Goal: Task Accomplishment & Management: Manage account settings

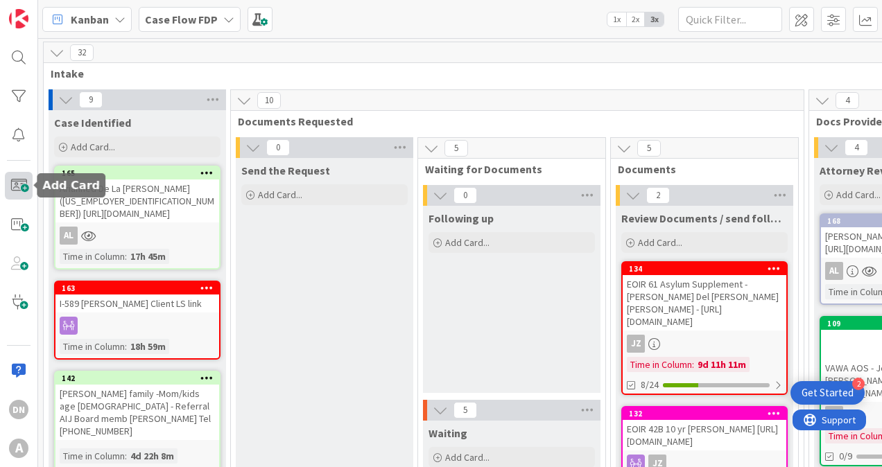
click at [15, 186] on span at bounding box center [19, 186] width 28 height 28
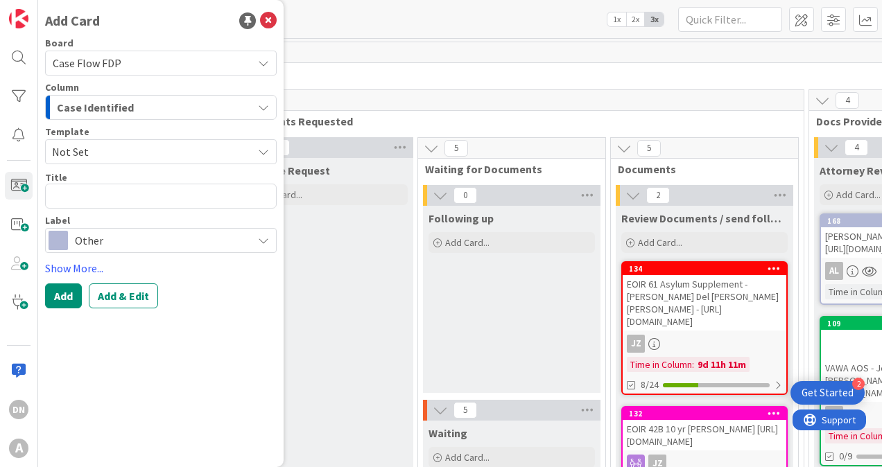
click at [94, 115] on span "Case Identified" at bounding box center [95, 107] width 77 height 18
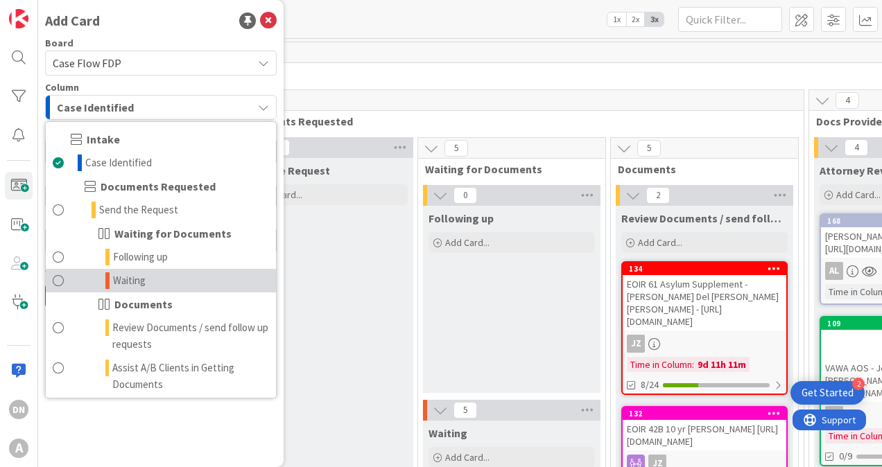
click at [149, 274] on link "Waiting" at bounding box center [161, 281] width 230 height 24
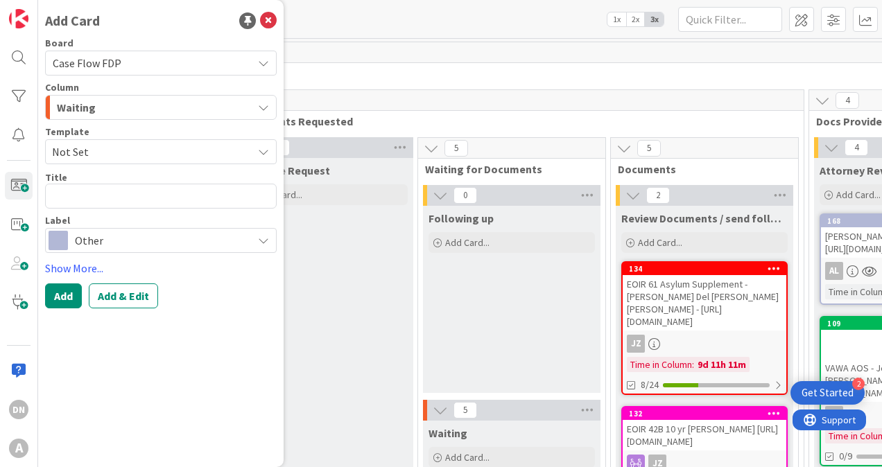
click at [78, 242] on span "Other" at bounding box center [160, 240] width 171 height 19
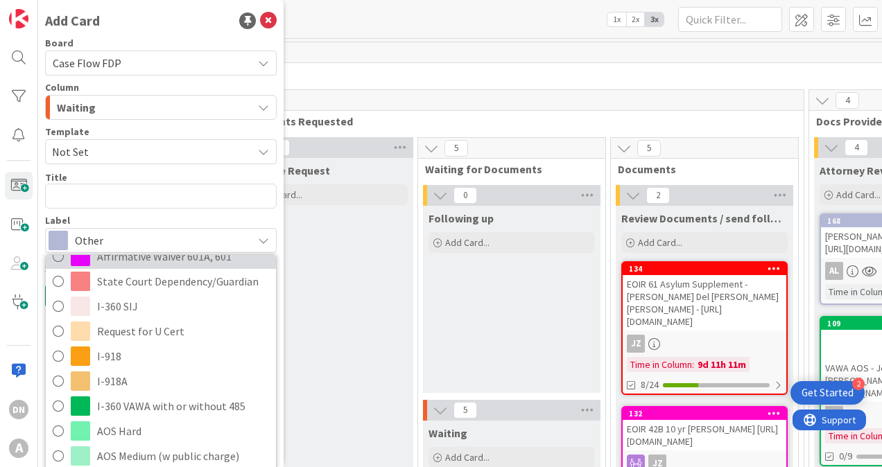
scroll to position [69, 0]
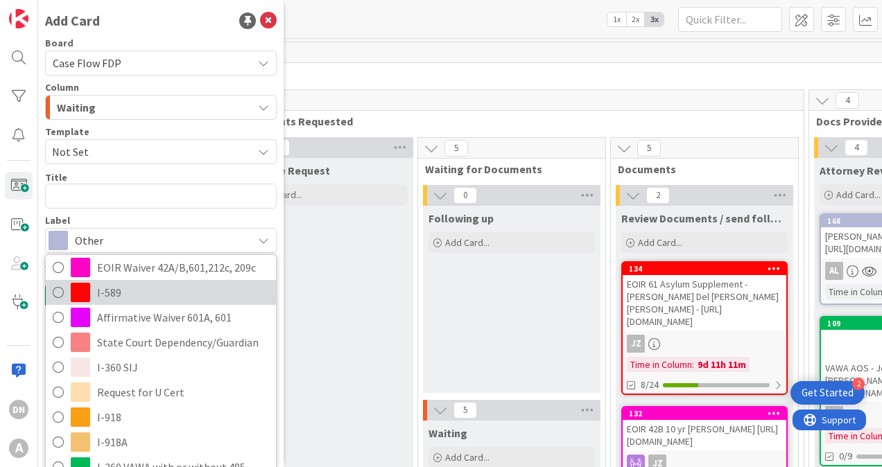
click at [117, 293] on span "I-589" at bounding box center [183, 292] width 172 height 21
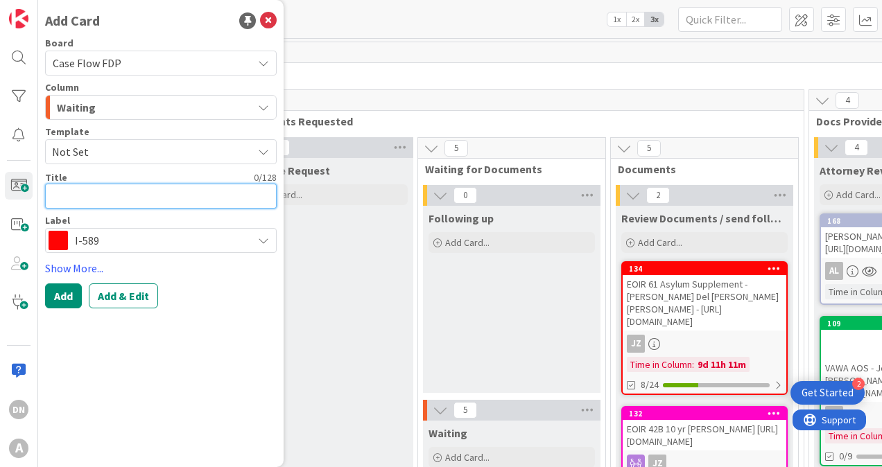
click at [74, 193] on textarea at bounding box center [161, 196] width 232 height 25
type textarea "x"
type textarea "J"
type textarea "x"
type textarea "Jo"
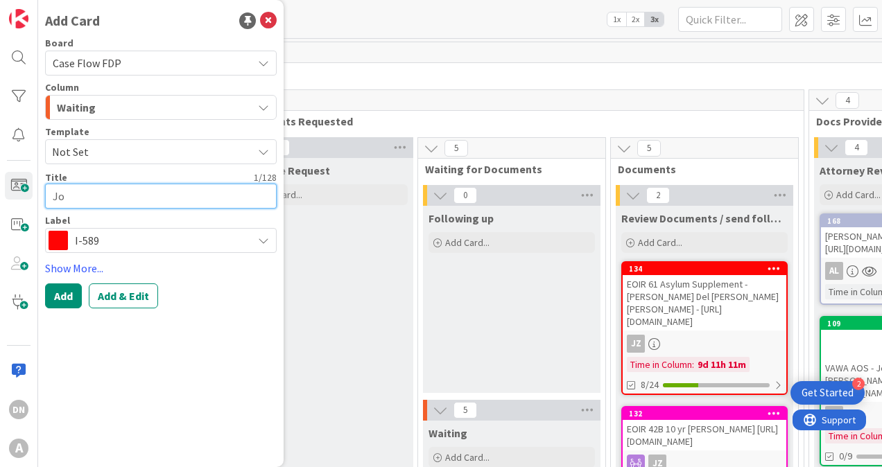
type textarea "x"
type textarea "[PERSON_NAME]"
type textarea "x"
type textarea "[PERSON_NAME]"
type textarea "x"
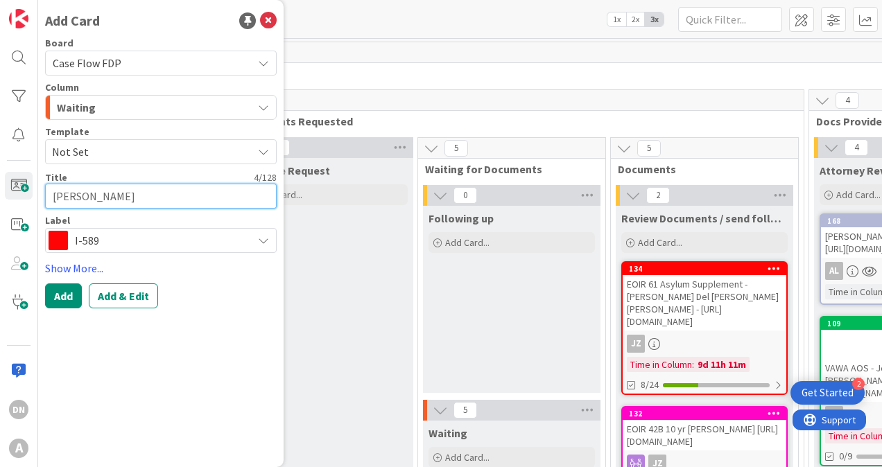
type textarea "[PERSON_NAME]"
type textarea "x"
type textarea "[PERSON_NAME]"
type textarea "x"
type textarea "[PERSON_NAME]"
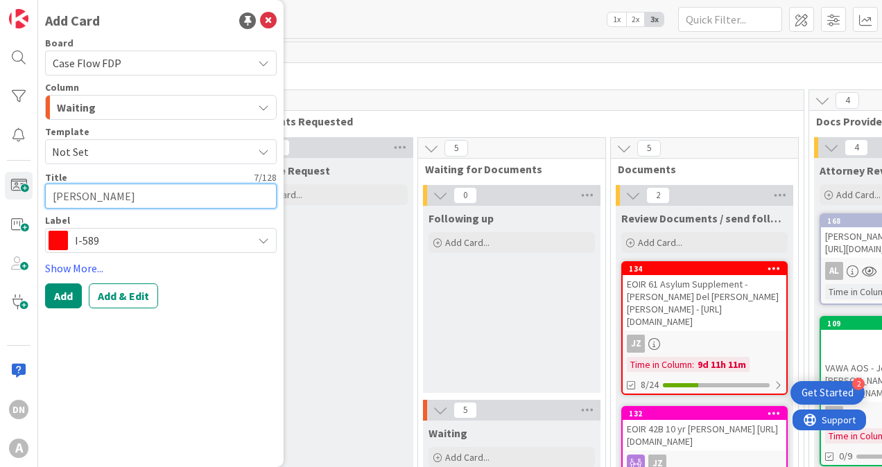
type textarea "x"
type textarea "[PERSON_NAME]"
type textarea "x"
type textarea "[PERSON_NAME]"
type textarea "x"
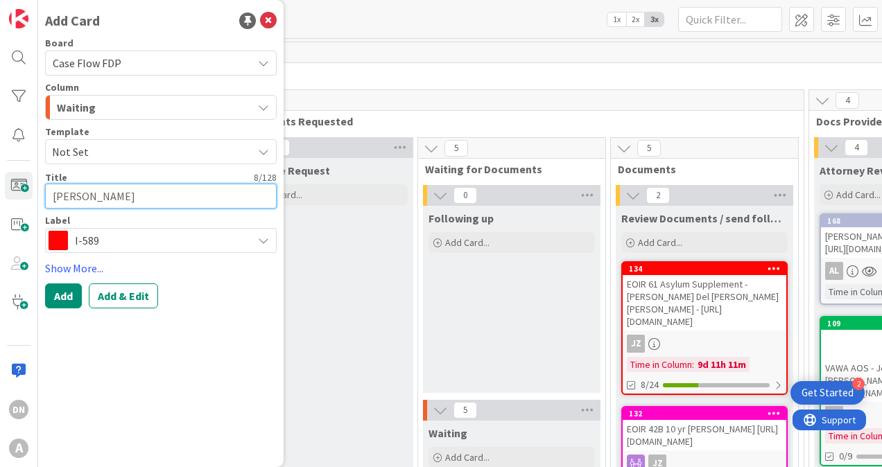
type textarea "[PERSON_NAME]"
type textarea "x"
type textarea "[PERSON_NAME]"
type textarea "x"
type textarea "[PERSON_NAME] Co"
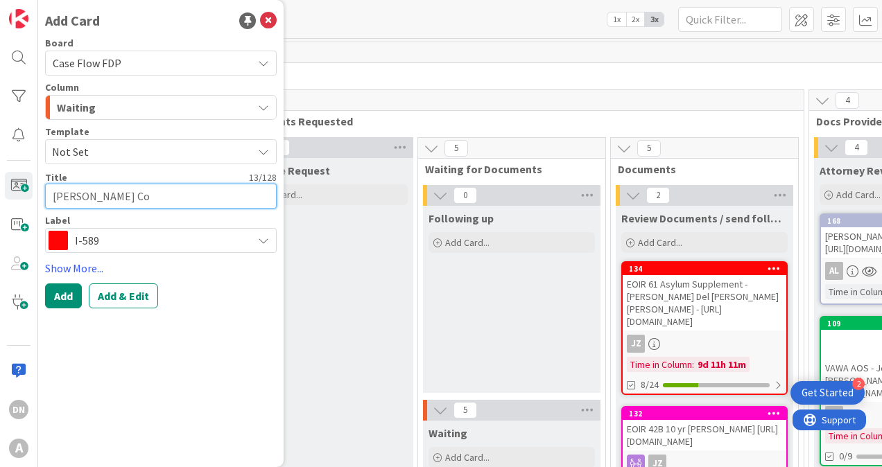
type textarea "x"
type textarea "[PERSON_NAME]"
type textarea "x"
type textarea "[PERSON_NAME]"
type textarea "x"
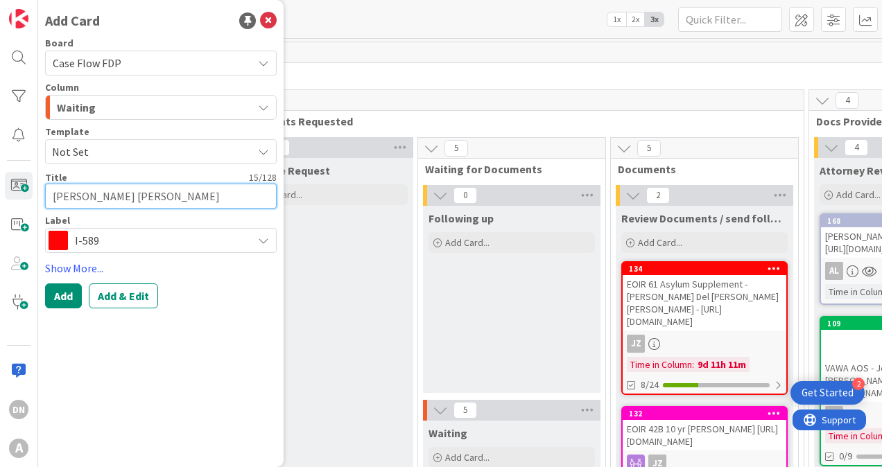
type textarea "[PERSON_NAME]"
type textarea "x"
type textarea "[PERSON_NAME] [PERSON_NAME]"
type textarea "x"
type textarea "[PERSON_NAME] [PERSON_NAME]"
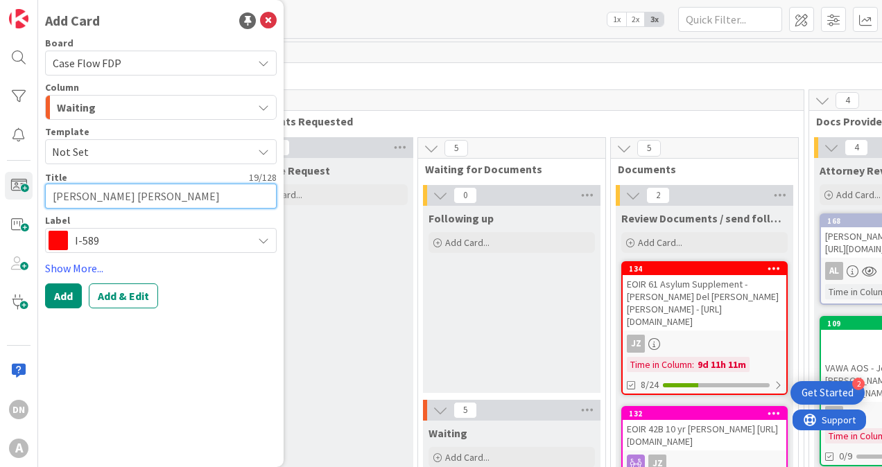
type textarea "x"
type textarea "[PERSON_NAME] [PERSON_NAME] Z"
type textarea "x"
type textarea "[PERSON_NAME] [PERSON_NAME]"
type textarea "x"
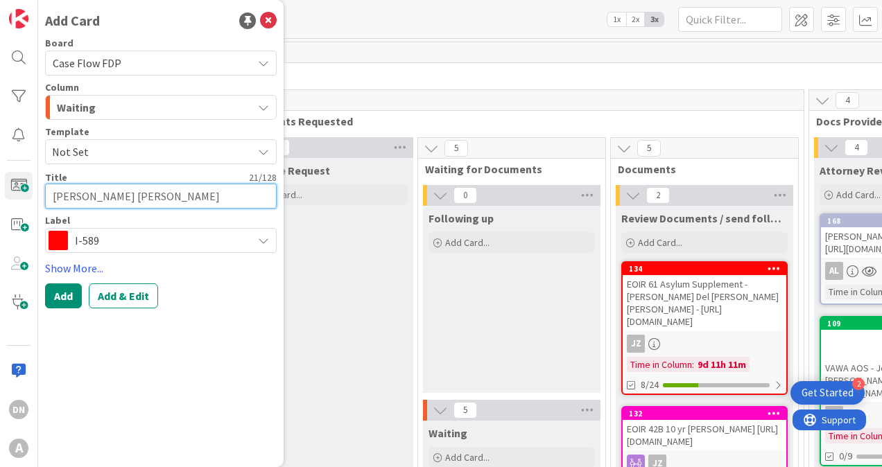
type textarea "[PERSON_NAME] [PERSON_NAME]"
type textarea "x"
type textarea "[PERSON_NAME] [PERSON_NAME]"
type textarea "x"
type textarea "[PERSON_NAME] [PERSON_NAME]"
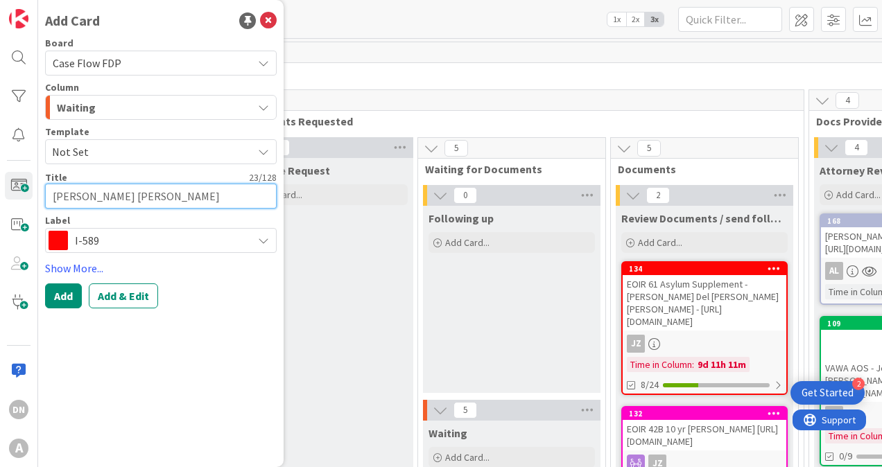
type textarea "x"
type textarea "[PERSON_NAME] [PERSON_NAME]"
type textarea "x"
type textarea "[PERSON_NAME] [PERSON_NAME]"
click at [190, 196] on textarea "[PERSON_NAME] [PERSON_NAME]" at bounding box center [161, 196] width 232 height 25
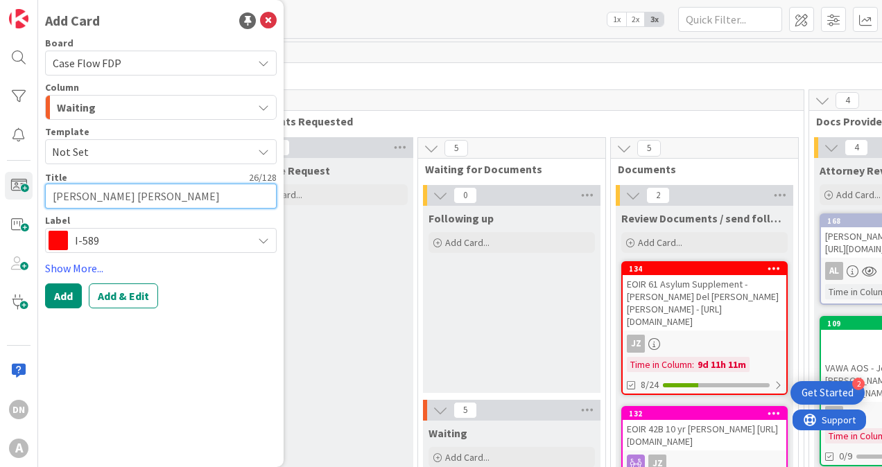
paste textarea "[URL][DOMAIN_NAME]."
type textarea "x"
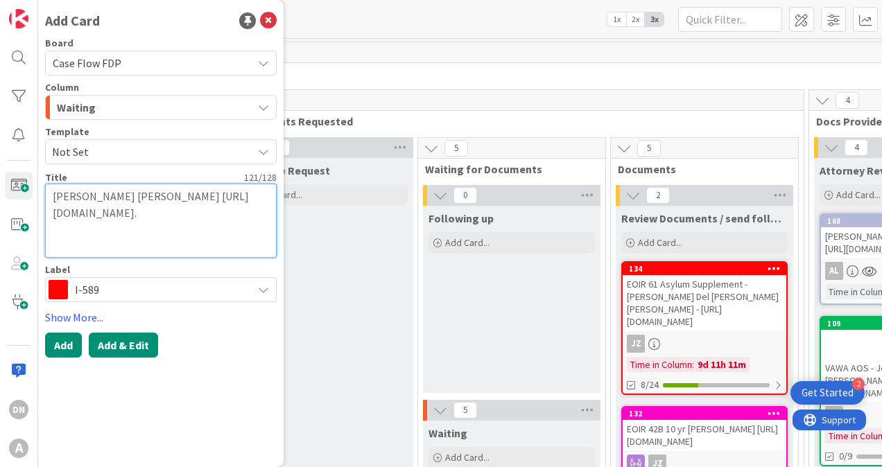
type textarea "[PERSON_NAME] [PERSON_NAME] [URL][DOMAIN_NAME]."
click at [135, 348] on button "Add & Edit" at bounding box center [123, 345] width 69 height 25
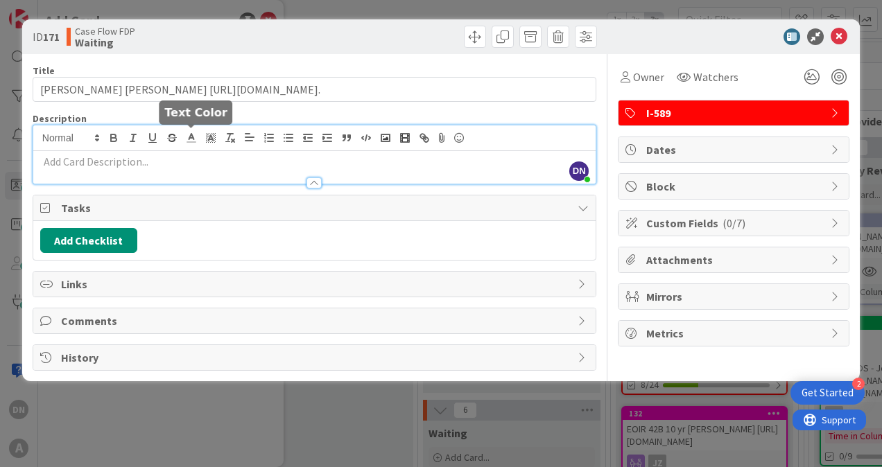
click at [199, 135] on div "DN [PERSON_NAME] [PERSON_NAME] just joined" at bounding box center [314, 155] width 562 height 58
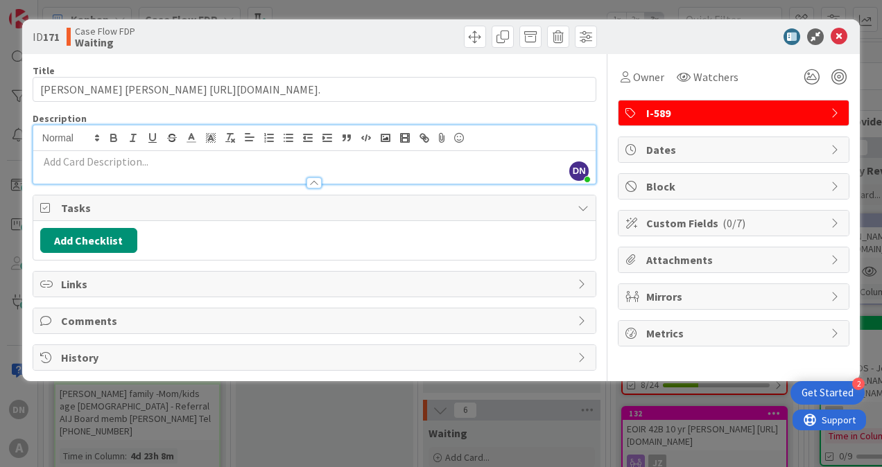
click at [68, 37] on div "ID 171 Case Flow FDP Waiting" at bounding box center [172, 37] width 279 height 22
click at [684, 113] on span "I-589" at bounding box center [735, 113] width 178 height 17
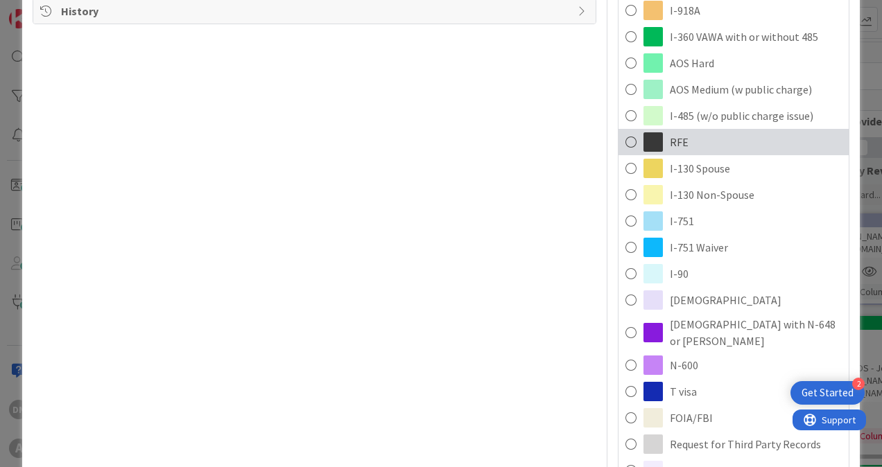
scroll to position [485, 0]
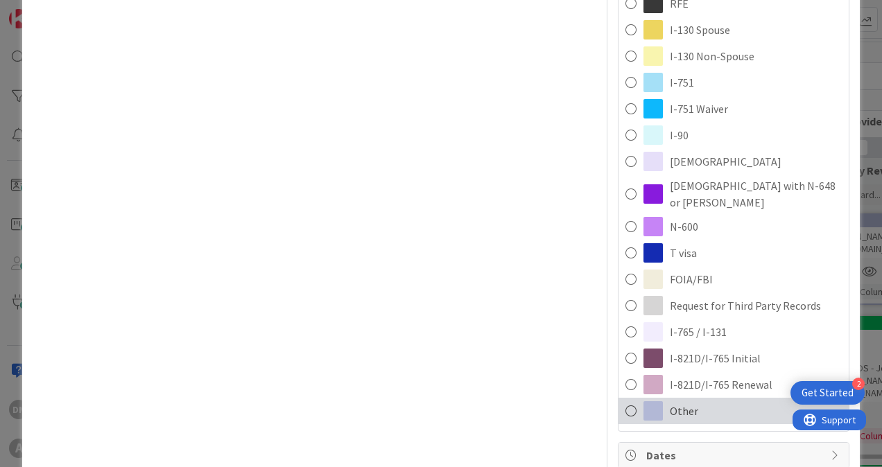
click at [673, 403] on span "Other" at bounding box center [684, 411] width 28 height 17
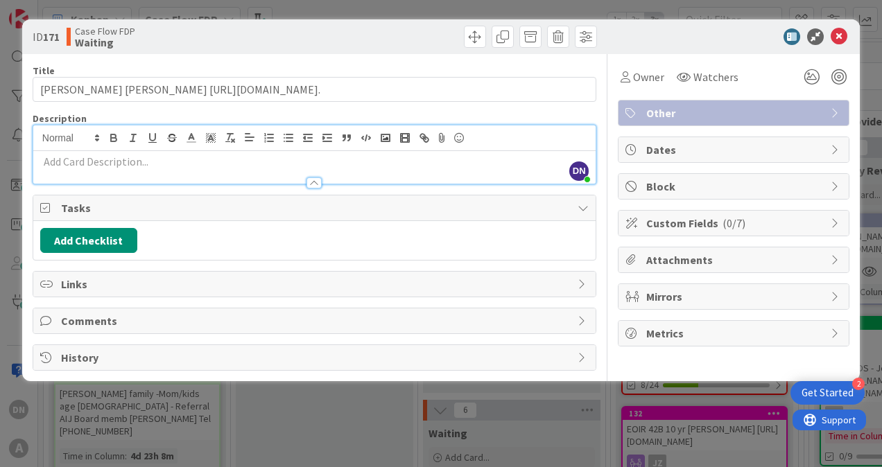
scroll to position [0, 0]
click at [120, 169] on div at bounding box center [314, 176] width 562 height 15
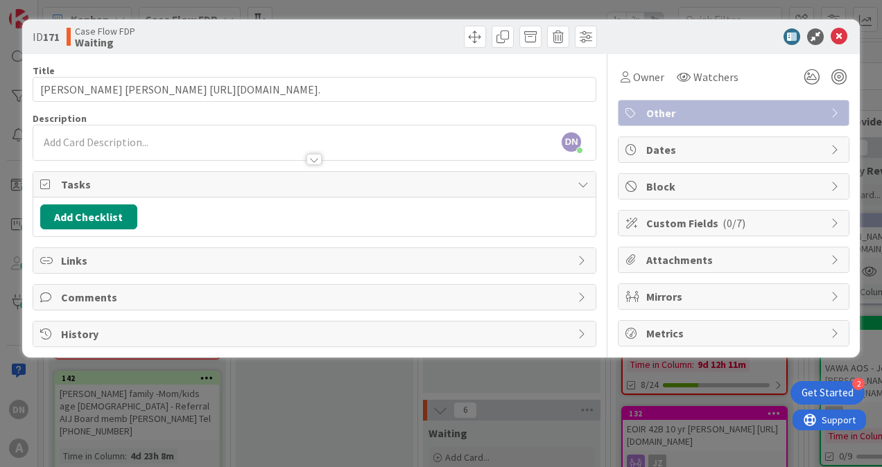
click at [92, 153] on div at bounding box center [314, 153] width 562 height 15
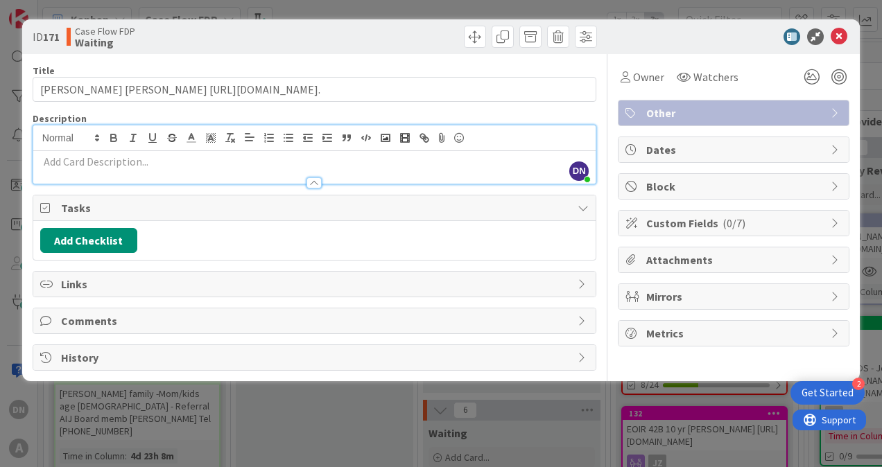
click at [87, 160] on p at bounding box center [314, 162] width 548 height 16
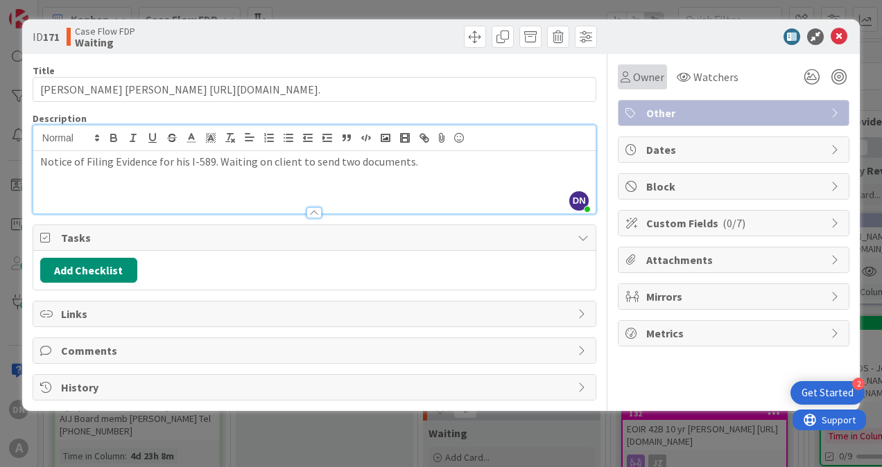
click at [652, 72] on span "Owner" at bounding box center [648, 77] width 31 height 17
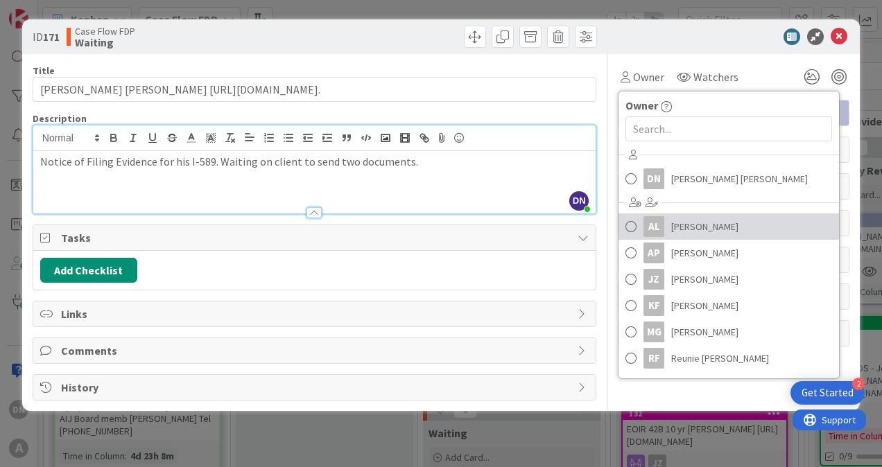
drag, startPoint x: 686, startPoint y: 222, endPoint x: 677, endPoint y: 180, distance: 43.2
click at [686, 222] on span "[PERSON_NAME]" at bounding box center [704, 226] width 67 height 21
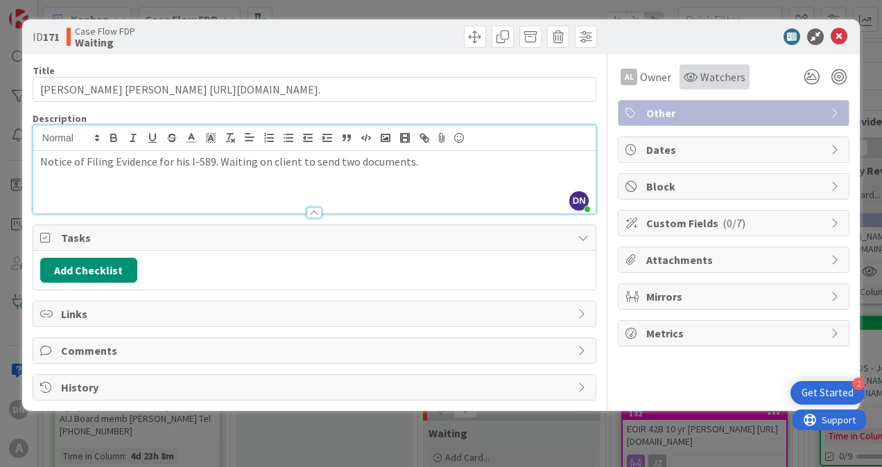
click at [713, 70] on span "Watchers" at bounding box center [722, 77] width 45 height 17
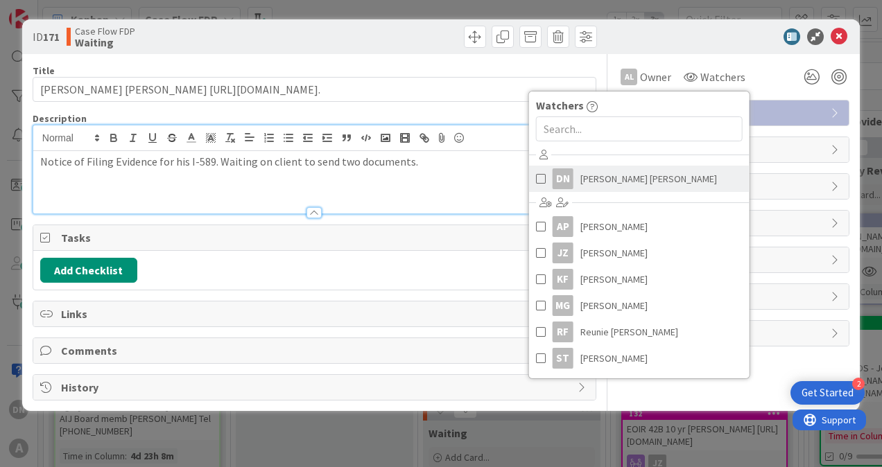
click at [647, 173] on span "[PERSON_NAME] [PERSON_NAME]" at bounding box center [648, 178] width 137 height 21
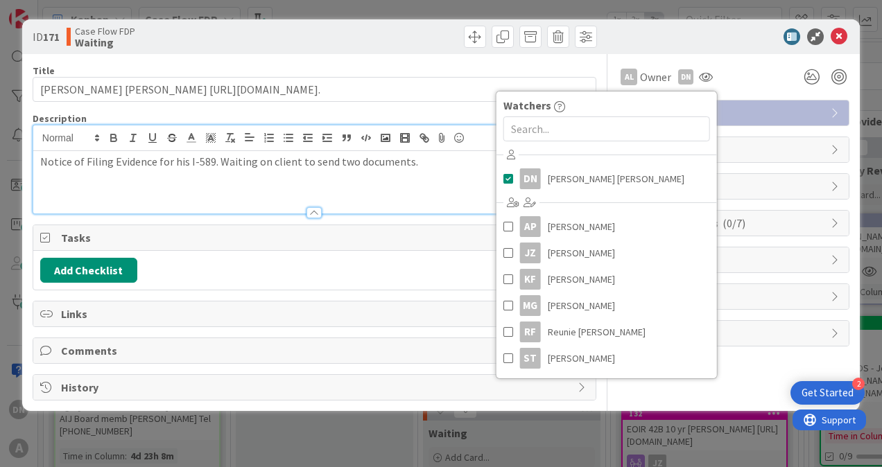
click at [763, 74] on div "AL Owner Owner Remove Set as Watcher DN [PERSON_NAME] [PERSON_NAME] AL [PERSON_…" at bounding box center [734, 76] width 232 height 25
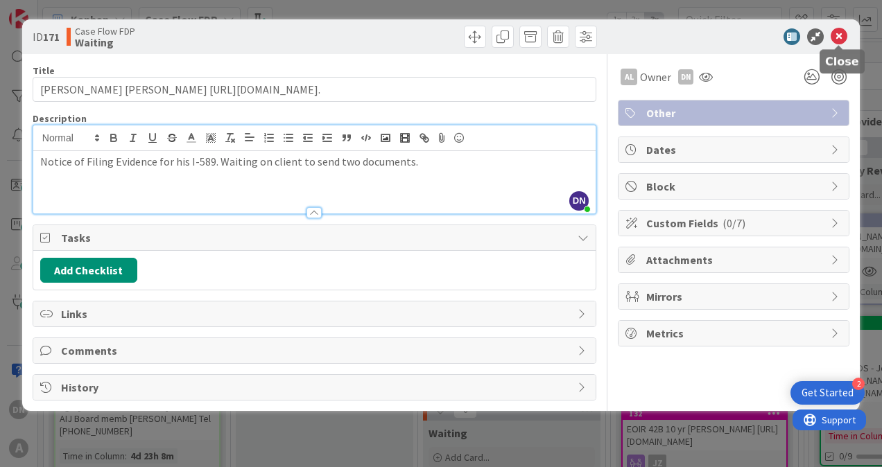
click at [841, 35] on icon at bounding box center [839, 36] width 17 height 17
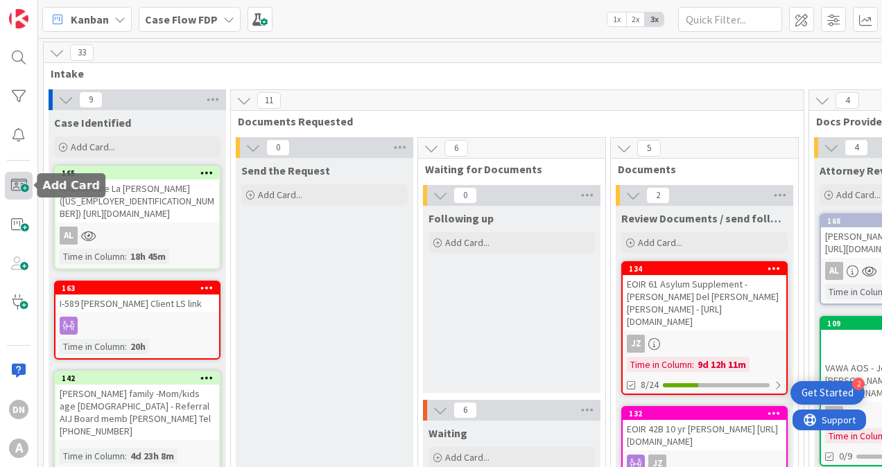
click at [17, 182] on span at bounding box center [19, 186] width 28 height 28
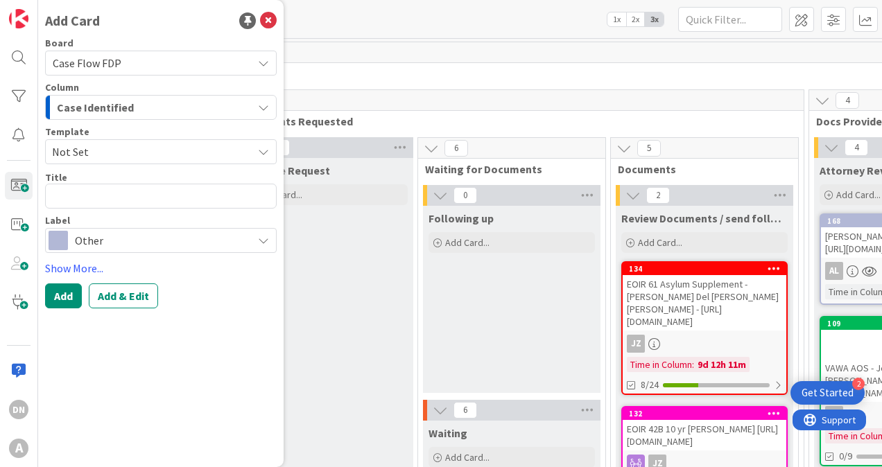
click at [135, 113] on div "Case Identified" at bounding box center [152, 107] width 199 height 22
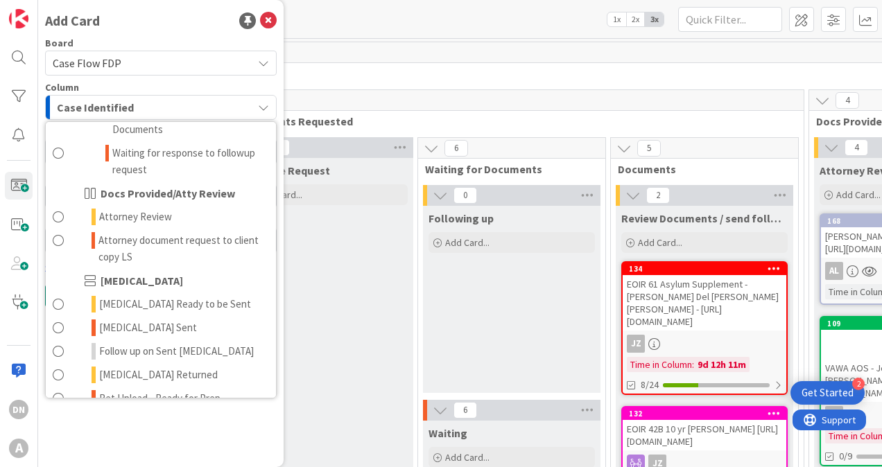
scroll to position [277, 0]
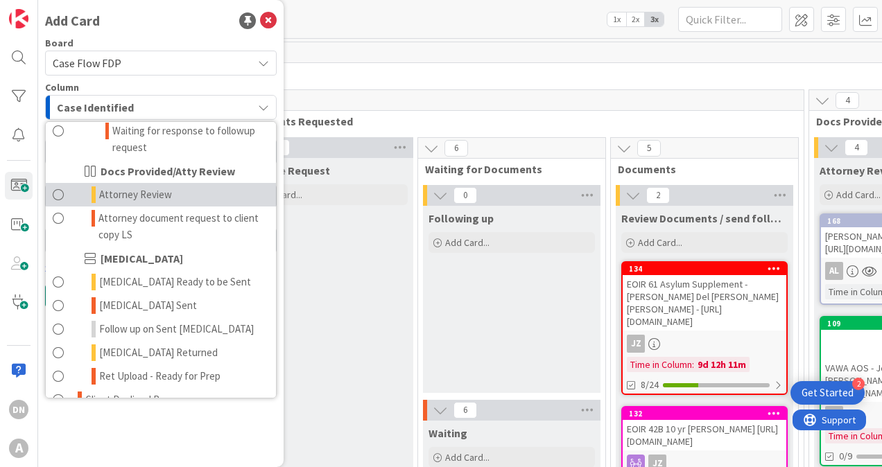
click at [123, 193] on span "Attorney Review" at bounding box center [135, 195] width 73 height 17
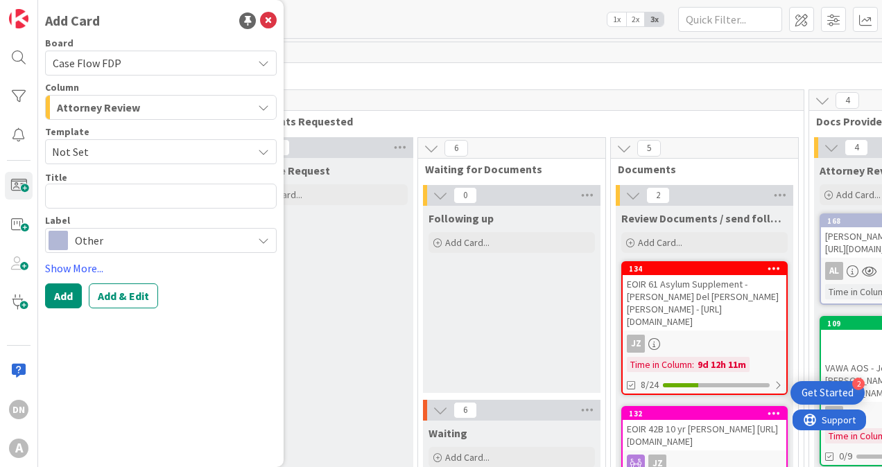
click at [103, 236] on span "Other" at bounding box center [160, 240] width 171 height 19
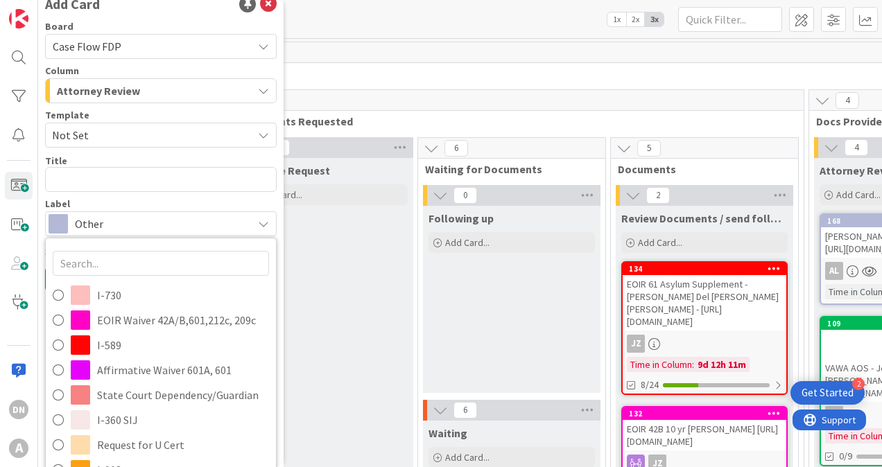
scroll to position [0, 0]
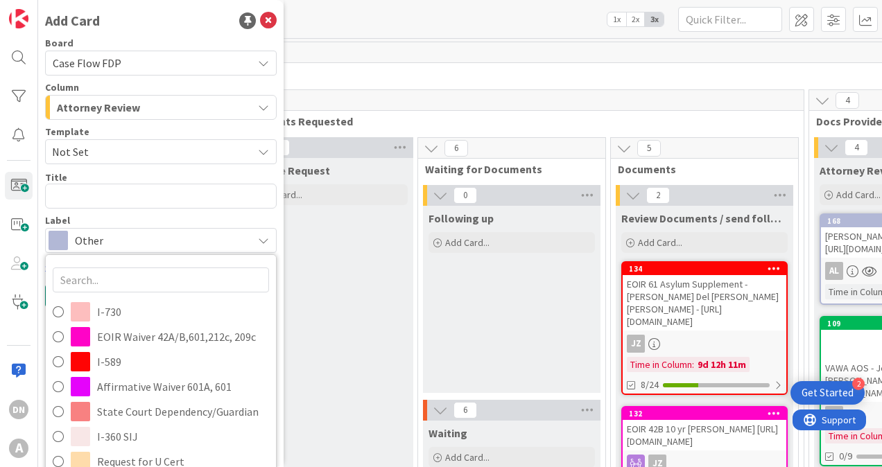
click at [128, 240] on span "Other" at bounding box center [160, 240] width 171 height 19
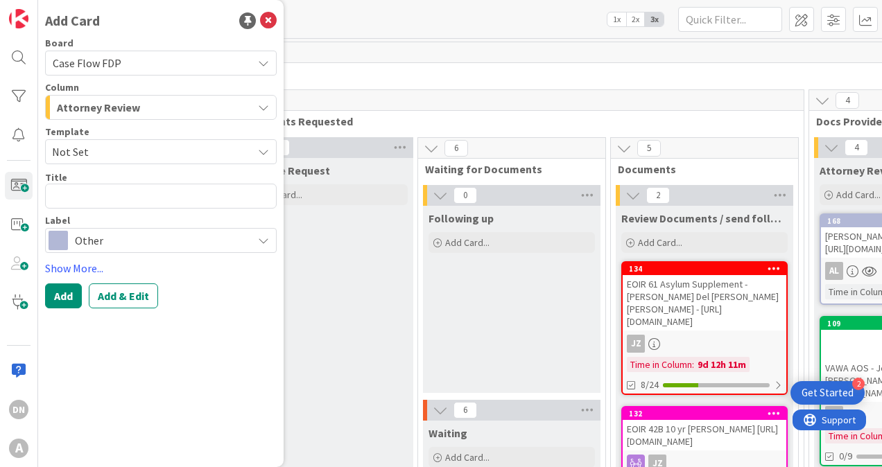
click at [128, 240] on span "Other" at bounding box center [160, 240] width 171 height 19
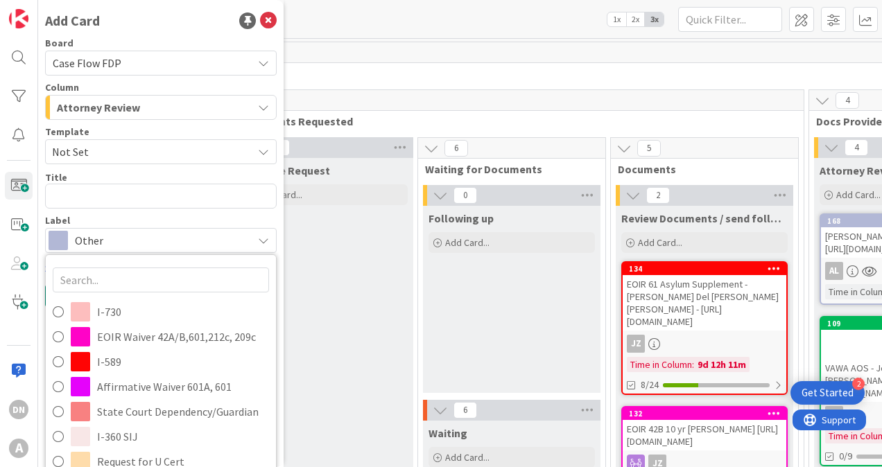
click at [120, 235] on span "Other" at bounding box center [160, 240] width 171 height 19
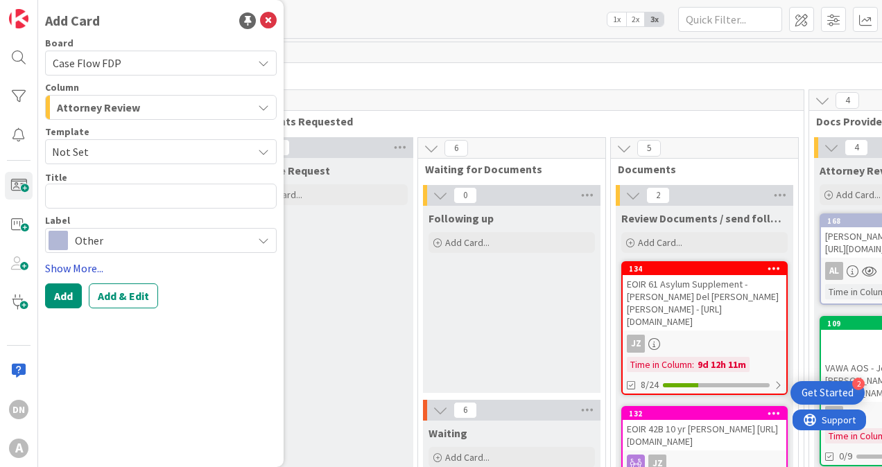
click at [83, 266] on link "Show More..." at bounding box center [161, 268] width 232 height 17
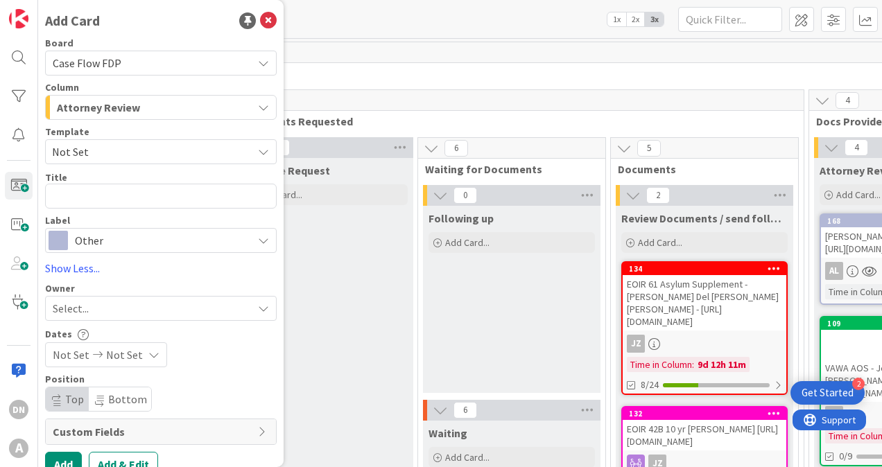
scroll to position [19, 0]
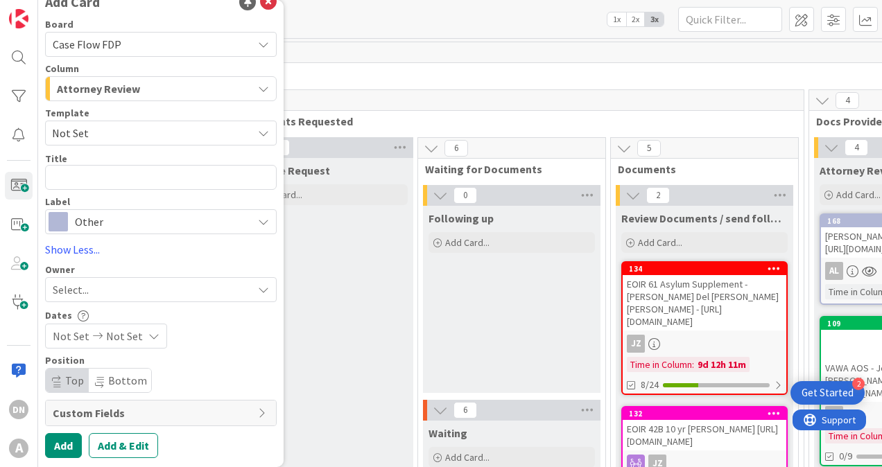
click at [90, 284] on div "Select..." at bounding box center [153, 290] width 200 height 17
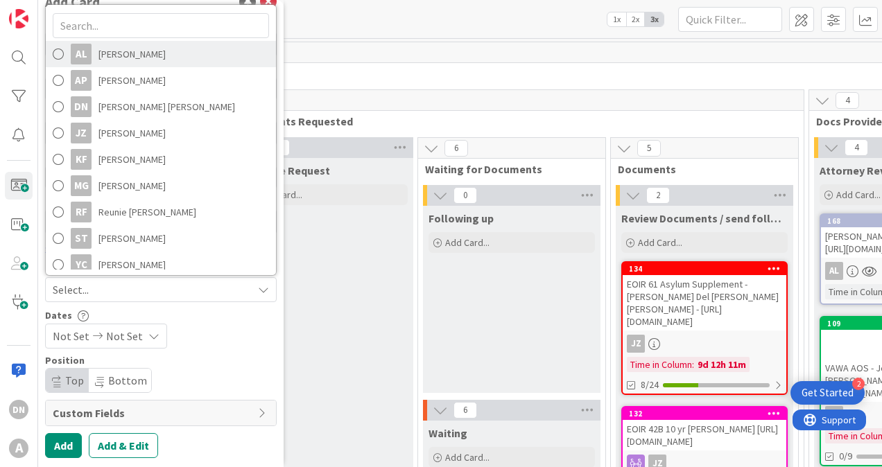
click at [150, 56] on span "[PERSON_NAME]" at bounding box center [131, 54] width 67 height 21
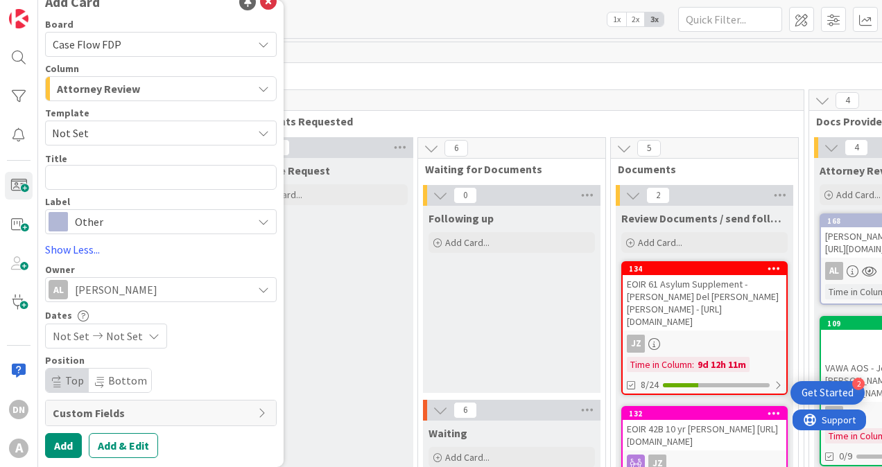
click at [118, 133] on span "Not Set" at bounding box center [147, 133] width 190 height 18
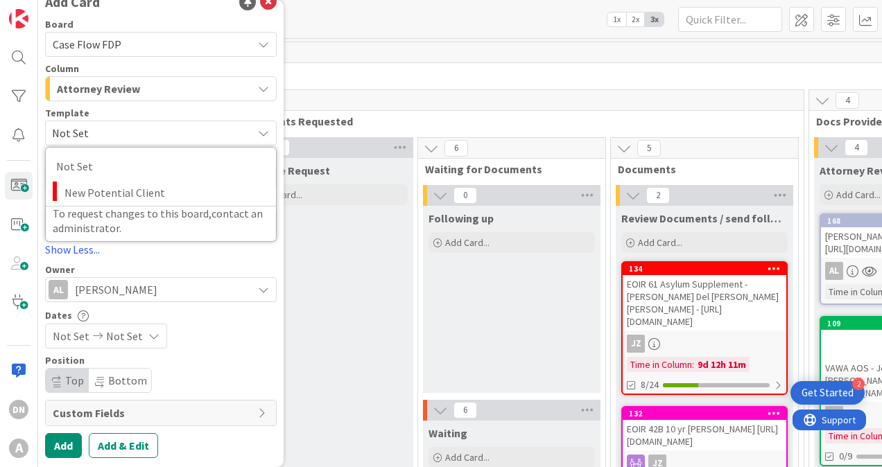
click at [118, 133] on span "Not Set" at bounding box center [147, 133] width 190 height 18
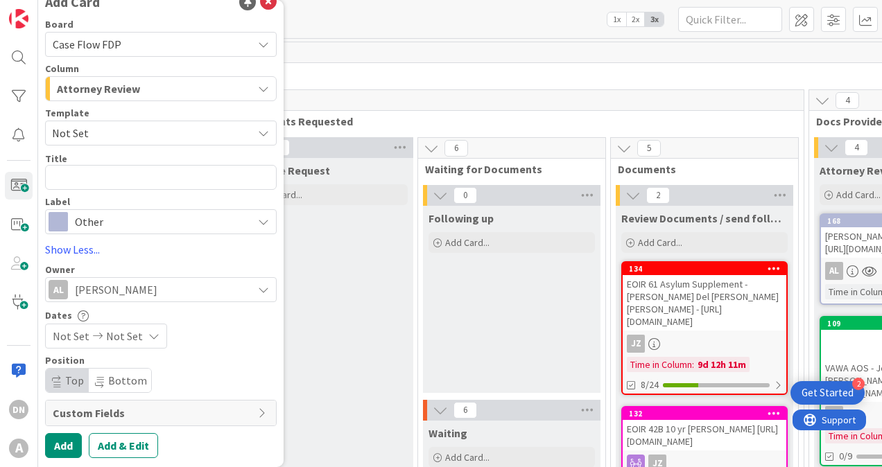
click at [109, 218] on span "Other" at bounding box center [160, 221] width 171 height 19
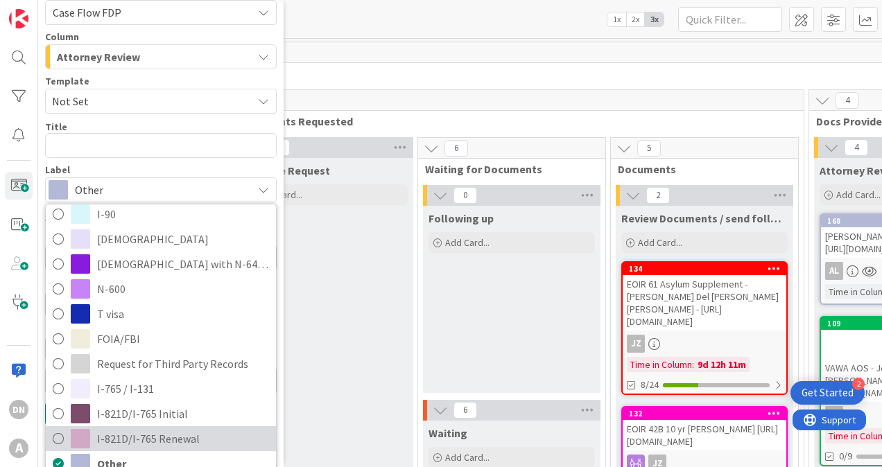
scroll to position [64, 0]
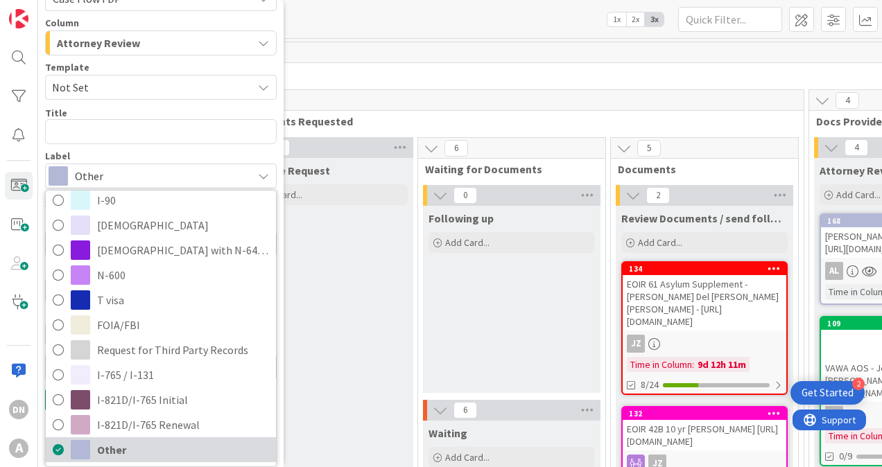
click at [147, 445] on span "Other" at bounding box center [183, 450] width 172 height 21
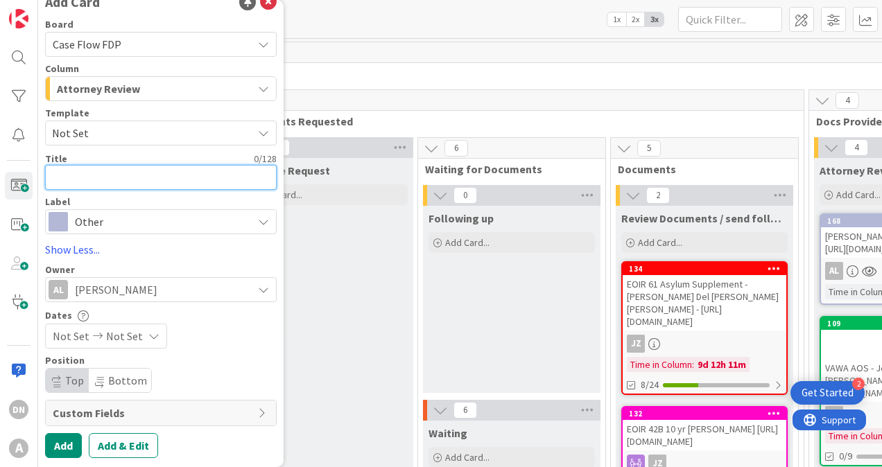
click at [107, 176] on textarea at bounding box center [161, 177] width 232 height 25
type textarea "x"
type textarea "L"
type textarea "x"
type textarea "Li"
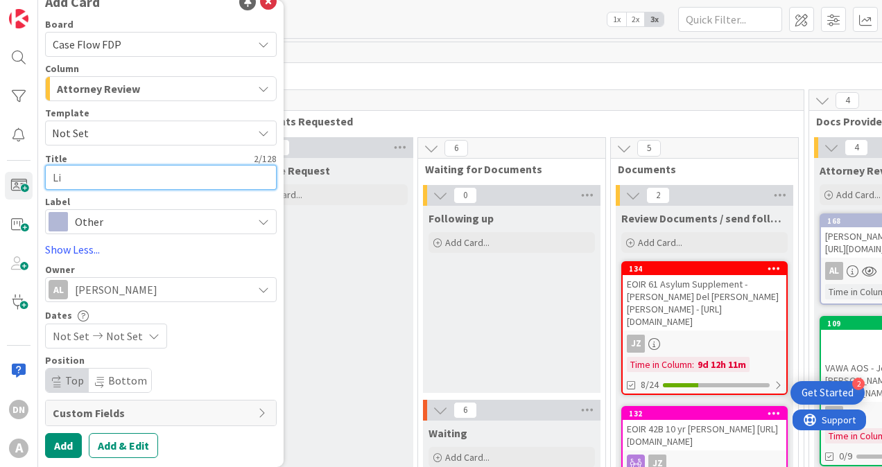
type textarea "x"
type textarea "Lix"
type textarea "x"
type textarea "Lixy"
type textarea "x"
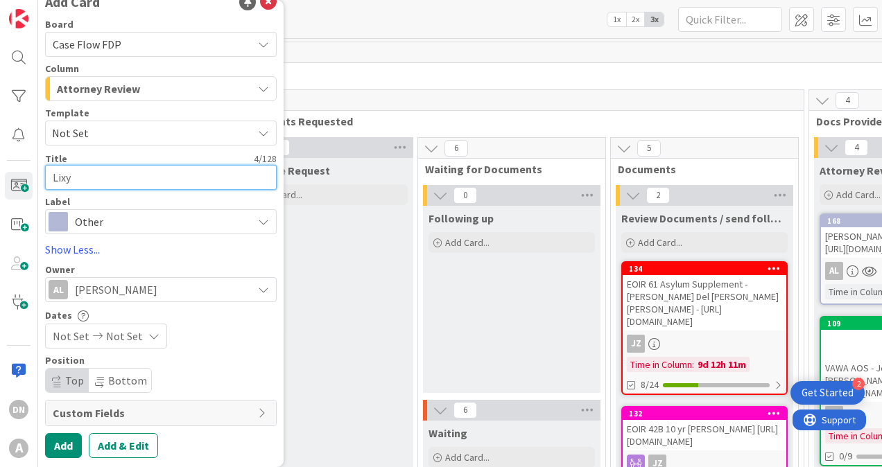
type textarea "Lixy"
type textarea "x"
type textarea "Lixy A"
type textarea "x"
type textarea "Lixy An"
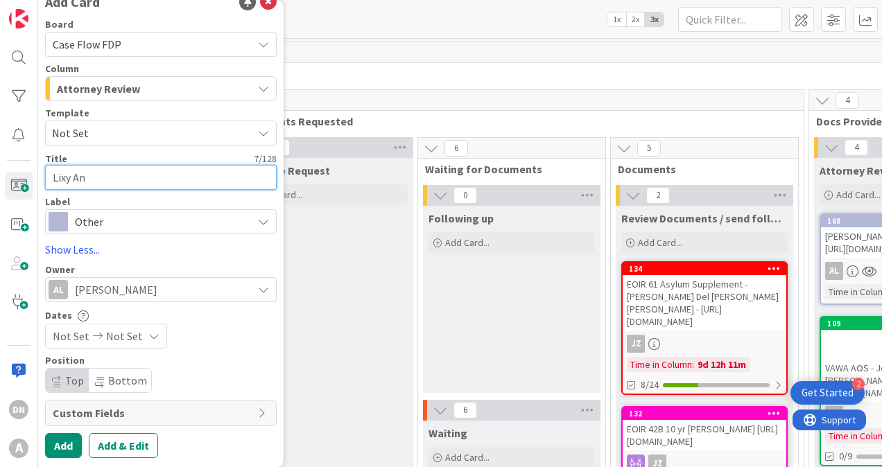
type textarea "x"
type textarea "Lixy [PERSON_NAME]"
type textarea "x"
type textarea "Lixy Anah"
type textarea "x"
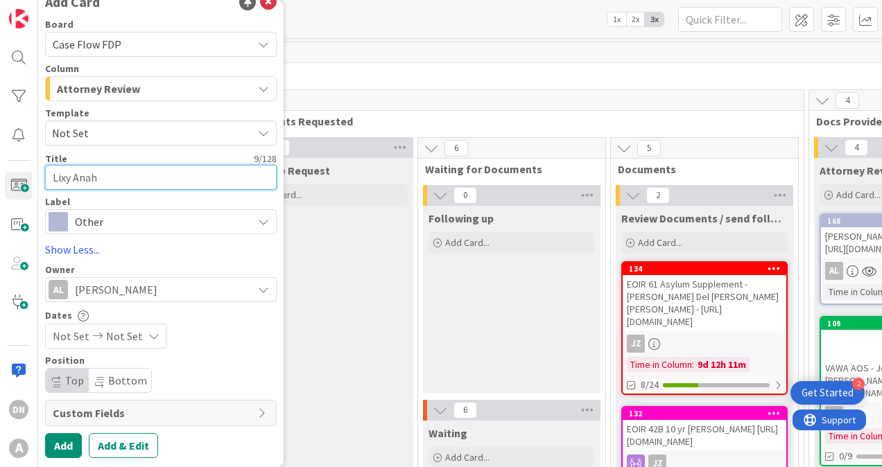
type textarea "Lixy Anahy"
type textarea "x"
type textarea "Lixy Anahy"
type textarea "x"
type textarea "Lixy Anahy A"
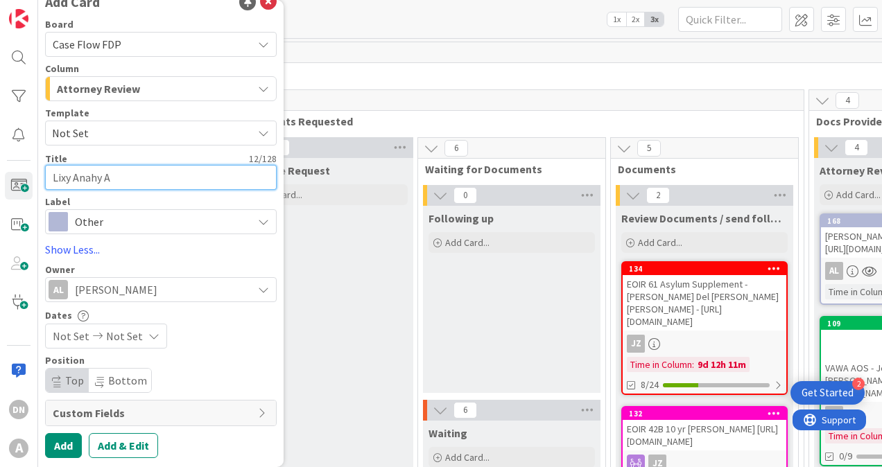
type textarea "x"
type textarea "Lixy Anahy Ac"
type textarea "x"
type textarea "Lixy Anahy Aco"
type textarea "x"
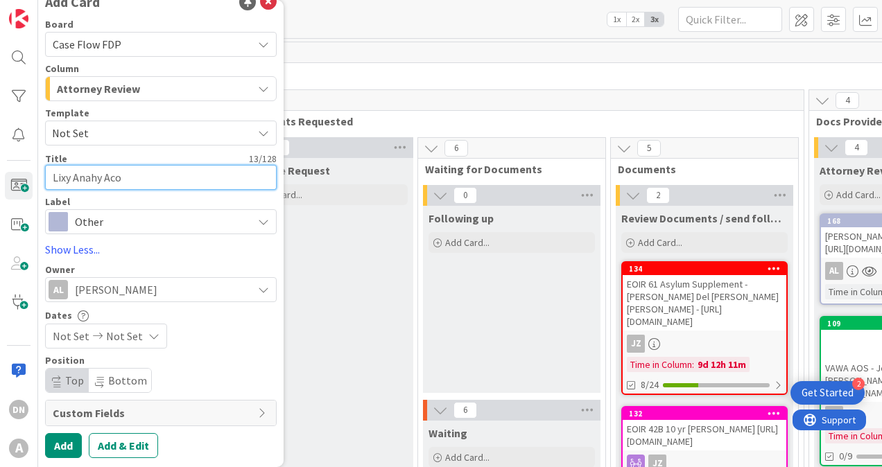
type textarea "Lixy Anahy Acos"
type textarea "x"
type textarea "Lixy [PERSON_NAME]"
type textarea "x"
type textarea "Lixy [PERSON_NAME]"
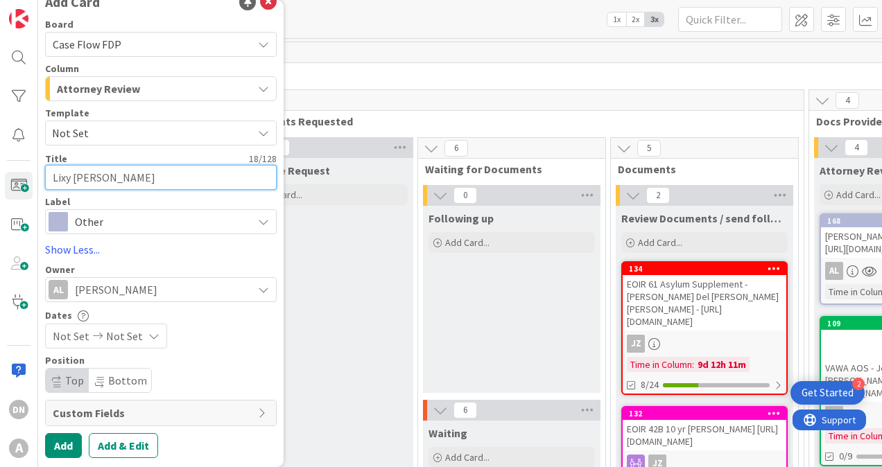
type textarea "x"
type textarea "Lixy [PERSON_NAME] M"
type textarea "x"
type textarea "Lixy [PERSON_NAME] Mu"
type textarea "x"
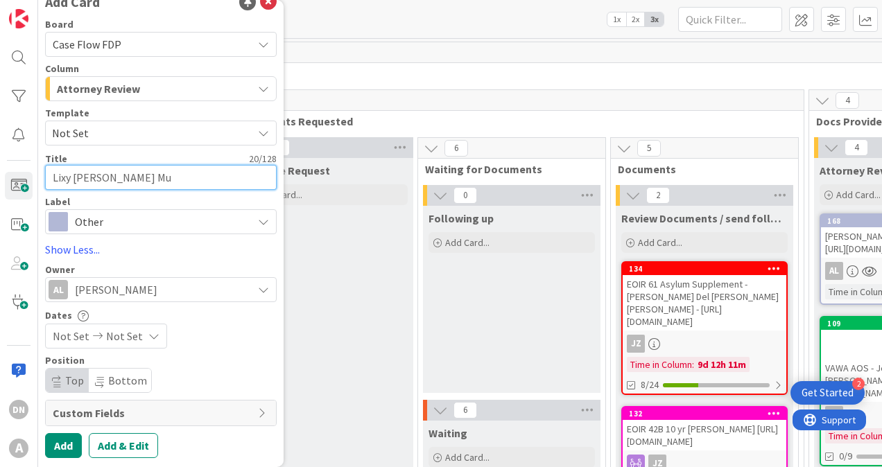
type textarea "Lixy [PERSON_NAME] Mur"
type textarea "x"
type textarea "Lixy [PERSON_NAME] Muri"
type textarea "x"
type textarea "Lixy [PERSON_NAME] [PERSON_NAME]"
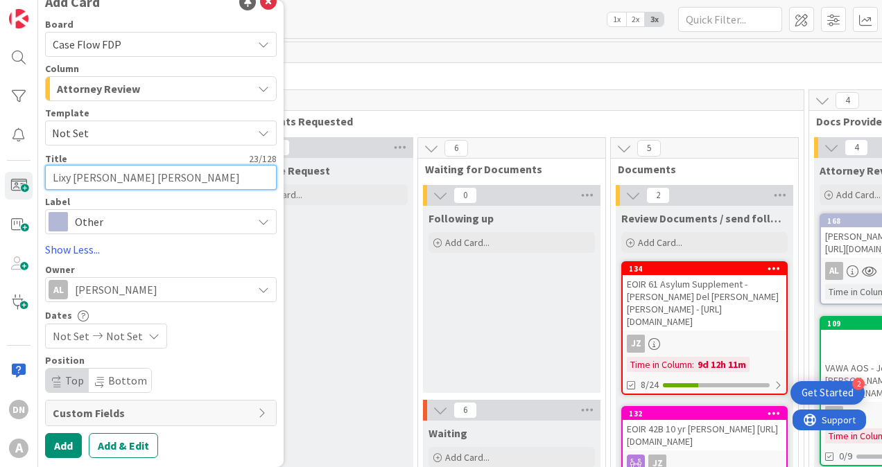
type textarea "x"
type textarea "Lixy [PERSON_NAME]"
type textarea "x"
type textarea "Lixy [PERSON_NAME]"
type textarea "x"
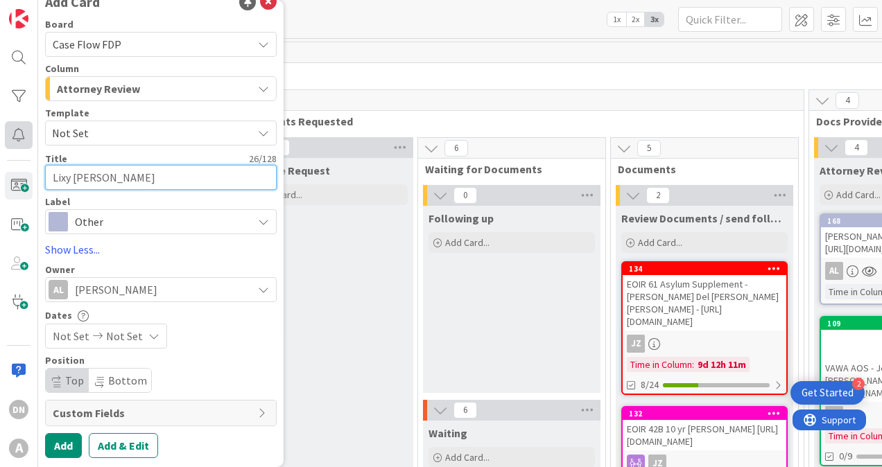
type textarea "Lixy [PERSON_NAME]"
click at [182, 179] on textarea "Lixy [PERSON_NAME]" at bounding box center [161, 177] width 232 height 25
paste textarea "[URL][DOMAIN_NAME]."
type textarea "x"
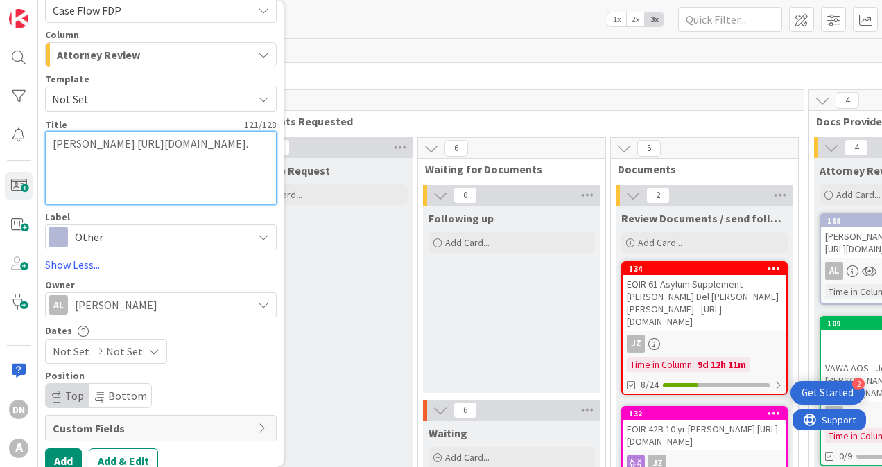
scroll to position [68, 0]
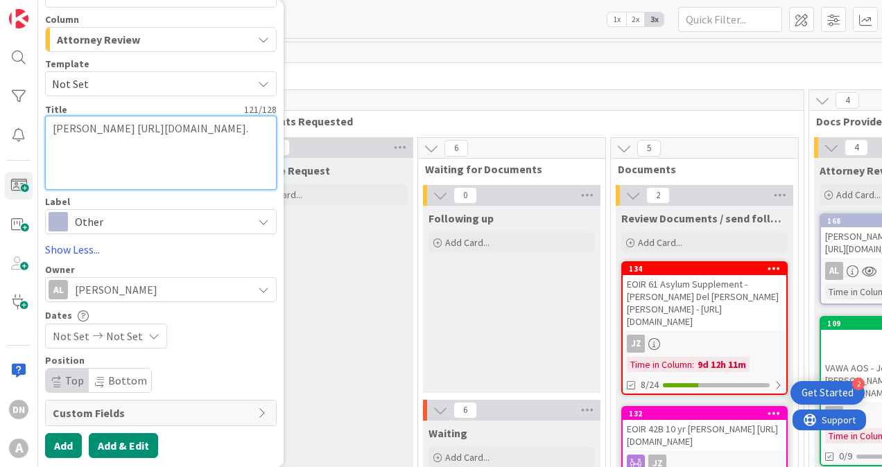
type textarea "[PERSON_NAME] [URL][DOMAIN_NAME]."
click at [114, 442] on button "Add & Edit" at bounding box center [123, 445] width 69 height 25
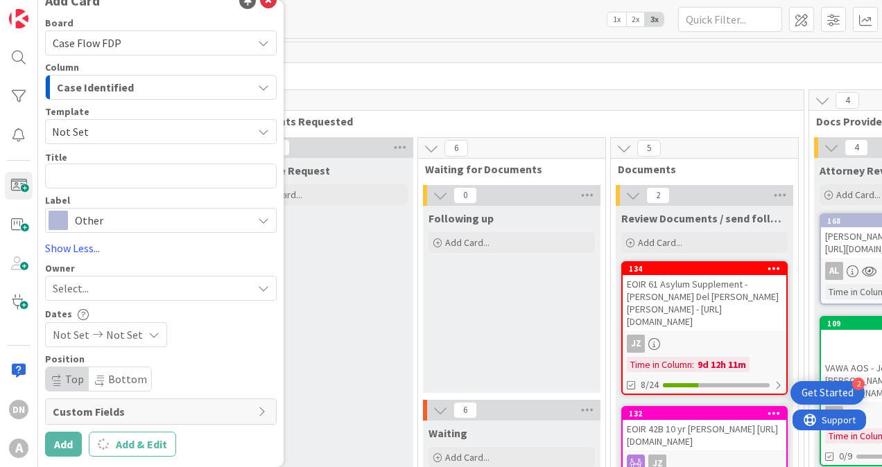
scroll to position [19, 0]
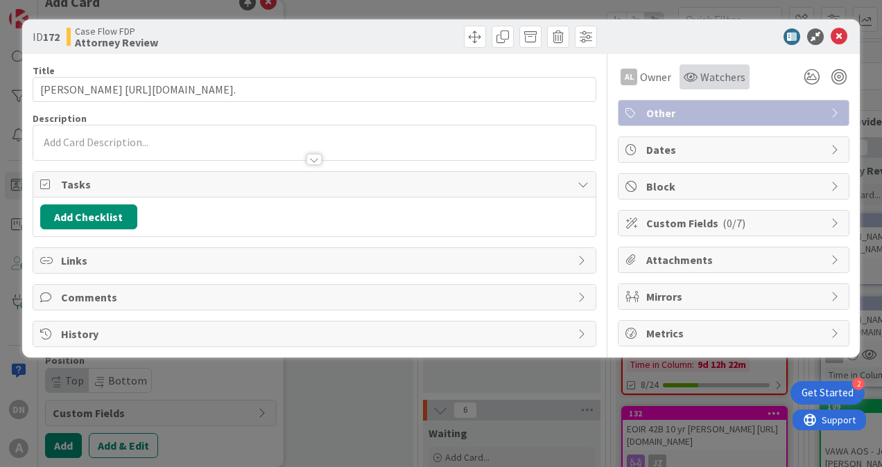
click at [717, 74] on span "Watchers" at bounding box center [722, 77] width 45 height 17
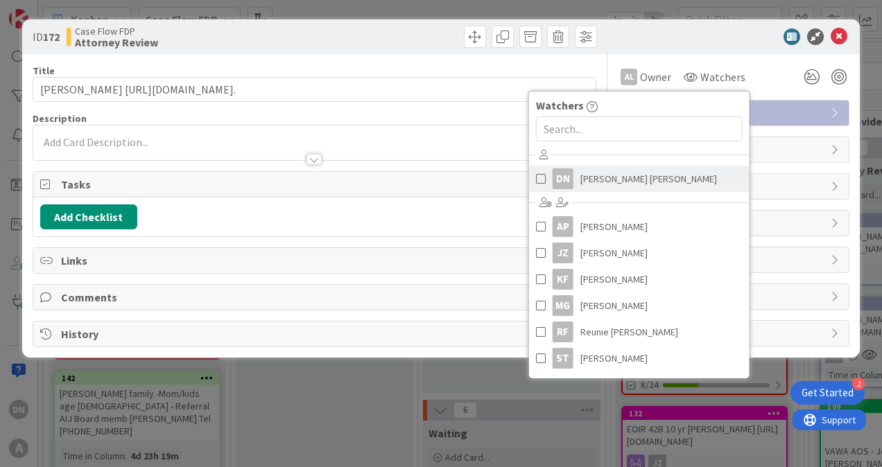
click at [610, 180] on span "[PERSON_NAME] [PERSON_NAME]" at bounding box center [648, 178] width 137 height 21
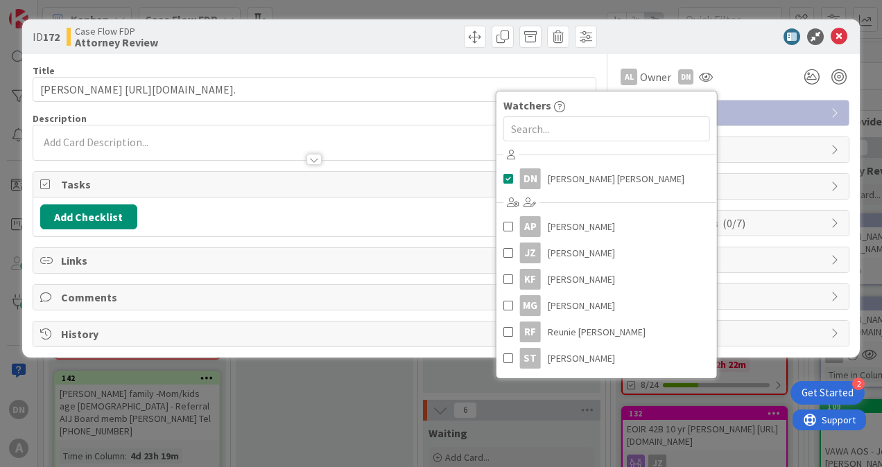
click at [771, 78] on div "AL Owner DN Watchers DN [PERSON_NAME] [PERSON_NAME] [PERSON_NAME] JZ [PERSON_NA…" at bounding box center [734, 76] width 232 height 25
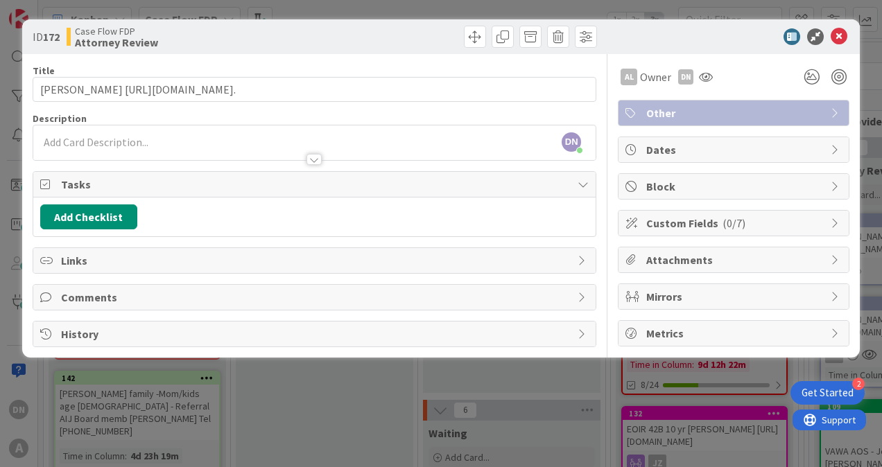
click at [159, 136] on div "DN [PERSON_NAME] [PERSON_NAME] just joined" at bounding box center [314, 143] width 562 height 35
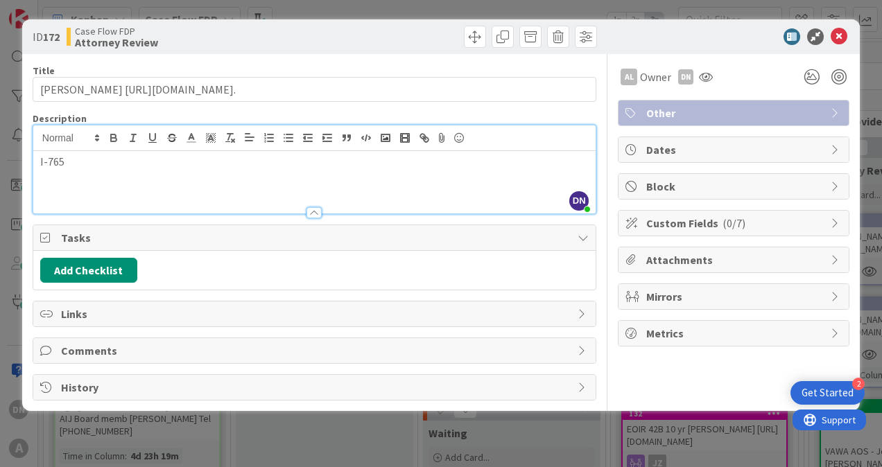
click at [574, 110] on div "Title 121 / 128 [PERSON_NAME] [URL][DOMAIN_NAME]. Description DN [PERSON_NAME] …" at bounding box center [315, 227] width 564 height 347
click at [840, 33] on icon at bounding box center [839, 36] width 17 height 17
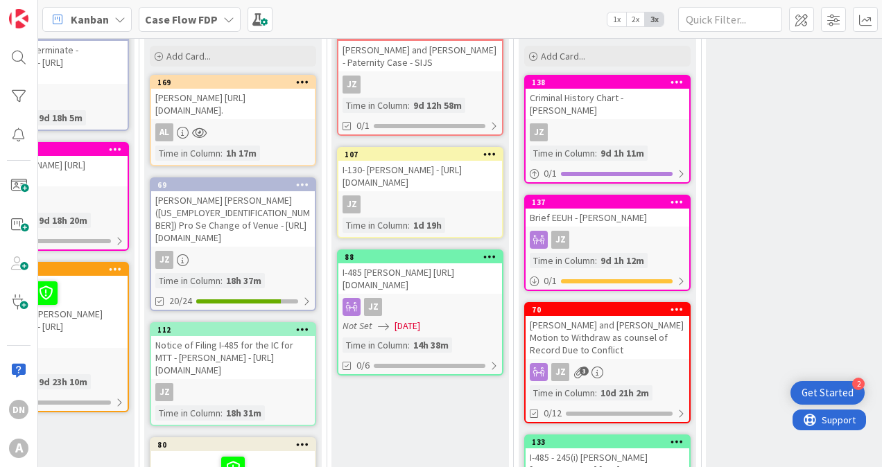
scroll to position [0, 2338]
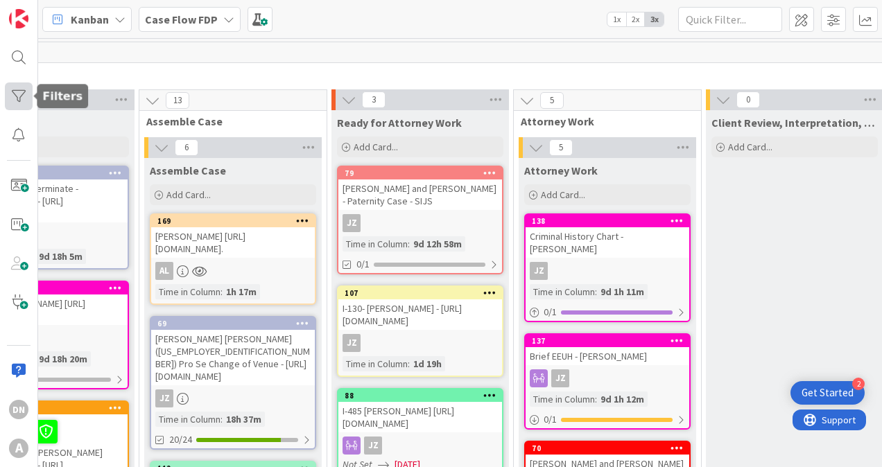
click at [14, 103] on div at bounding box center [19, 97] width 28 height 28
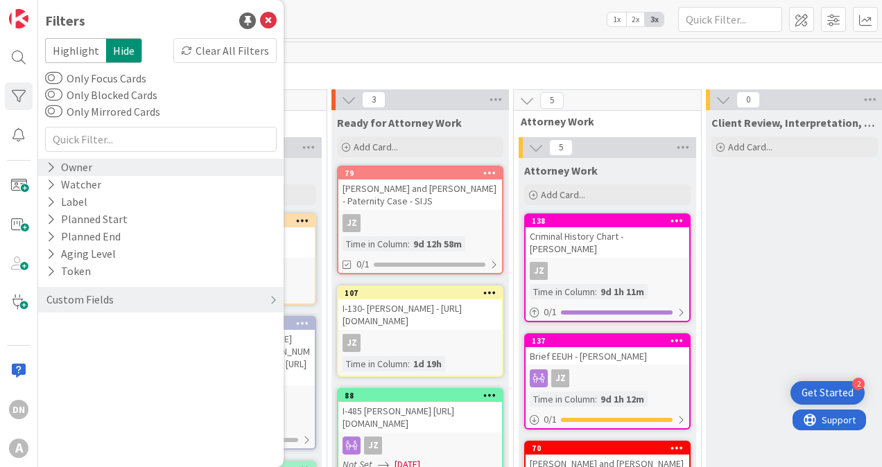
click at [92, 168] on div "Owner" at bounding box center [69, 167] width 49 height 17
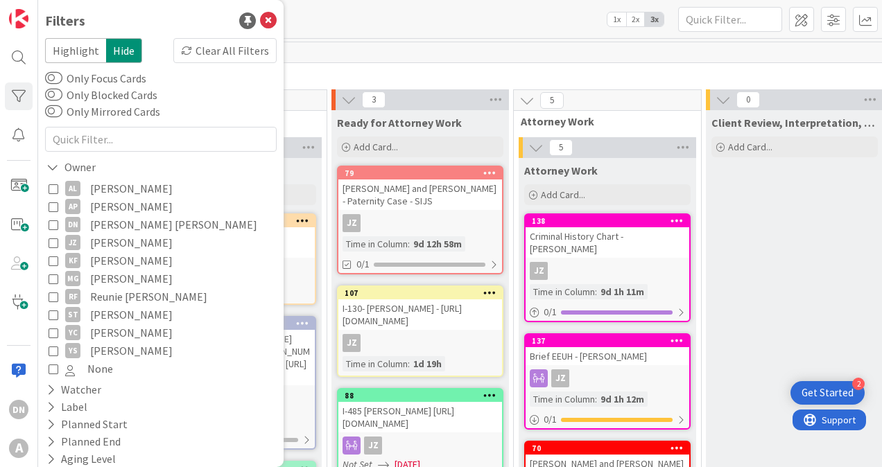
click at [105, 187] on span "[PERSON_NAME]" at bounding box center [131, 189] width 83 height 18
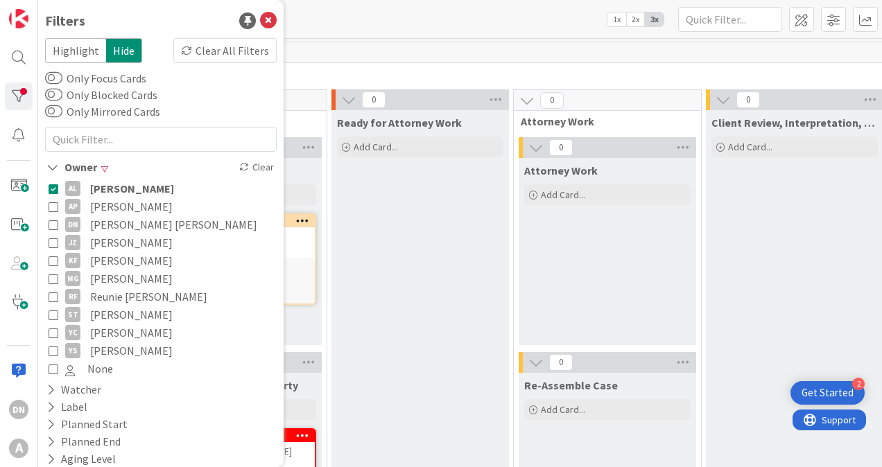
click at [334, 19] on div "Kanban Case Flow FDP 1x 2x 3x" at bounding box center [460, 19] width 844 height 38
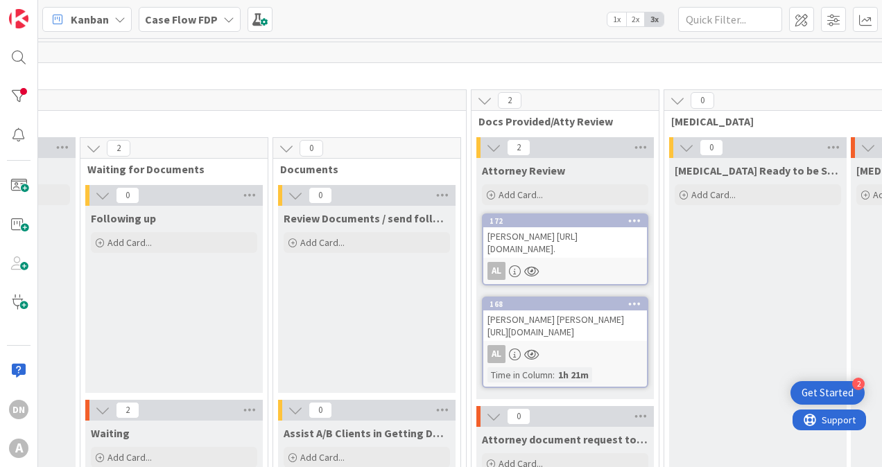
scroll to position [0, 319]
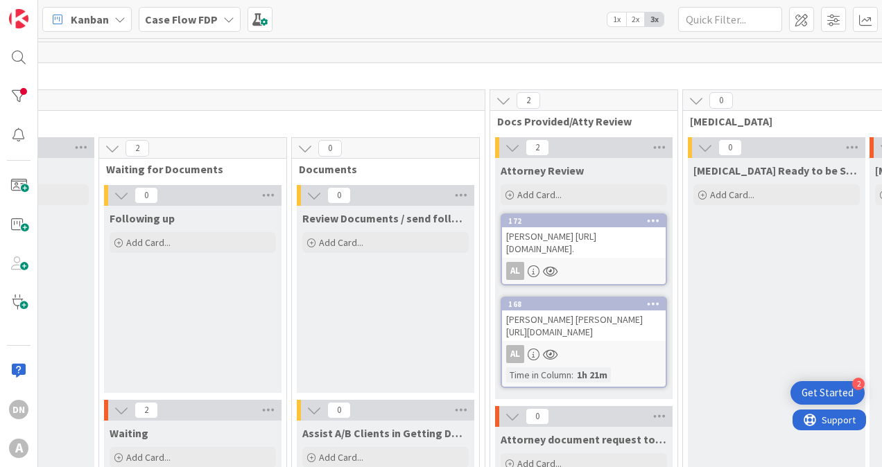
click at [599, 341] on div "[PERSON_NAME] [PERSON_NAME] [URL][DOMAIN_NAME]" at bounding box center [584, 326] width 164 height 31
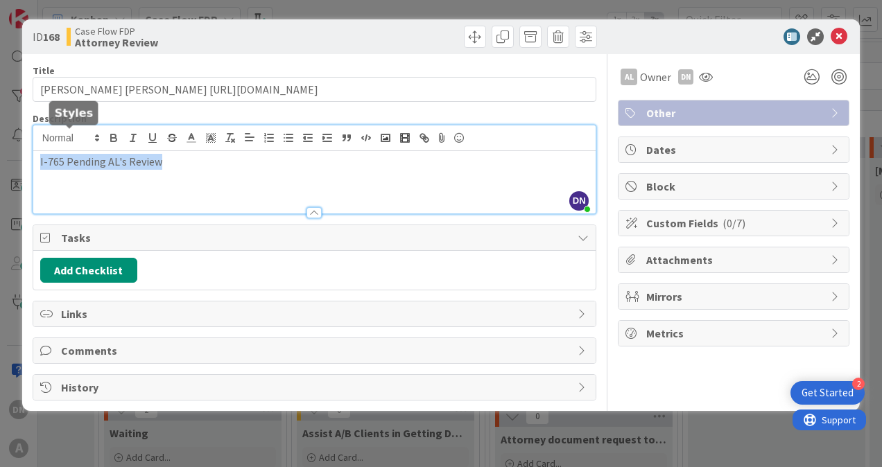
drag, startPoint x: 187, startPoint y: 142, endPoint x: 24, endPoint y: 146, distance: 163.0
click at [24, 146] on div "ID 168 Case Flow FDP Attorney Review Title 107 / 128 [PERSON_NAME] [PERSON_NAME…" at bounding box center [441, 215] width 838 height 392
copy p "I-765 Pending AL's Review"
click at [188, 171] on div "I-765 Pending AL's Review" at bounding box center [314, 182] width 562 height 62
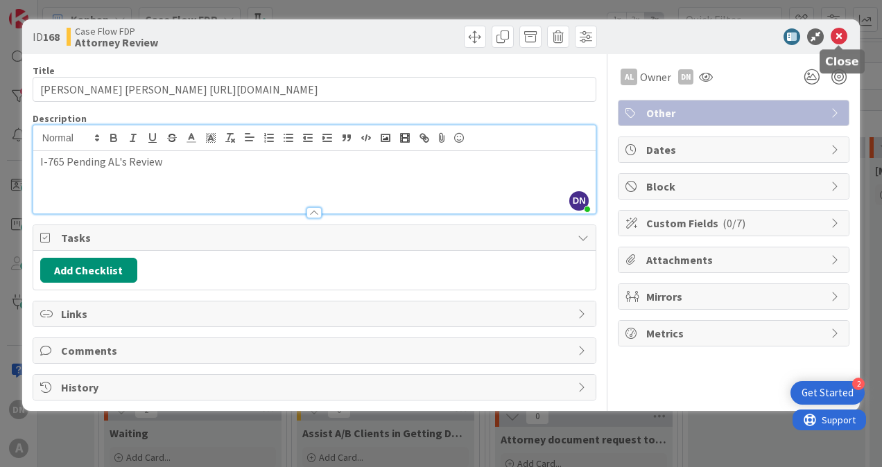
drag, startPoint x: 838, startPoint y: 31, endPoint x: 820, endPoint y: 40, distance: 20.2
click at [838, 31] on icon at bounding box center [839, 36] width 17 height 17
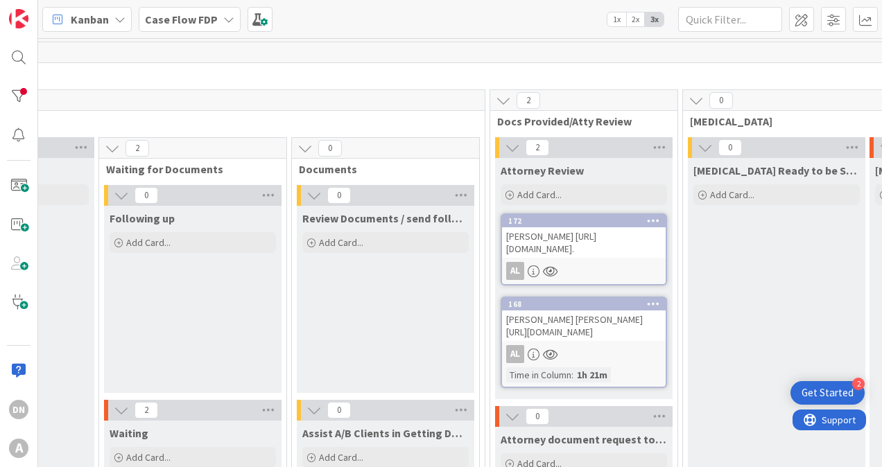
click at [605, 243] on div "[PERSON_NAME] [URL][DOMAIN_NAME]." at bounding box center [584, 242] width 164 height 31
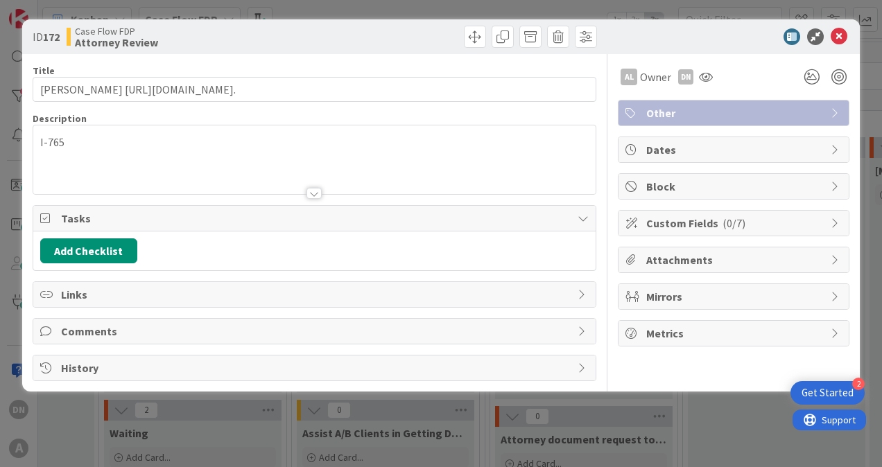
click at [148, 150] on div "I-765" at bounding box center [314, 163] width 562 height 62
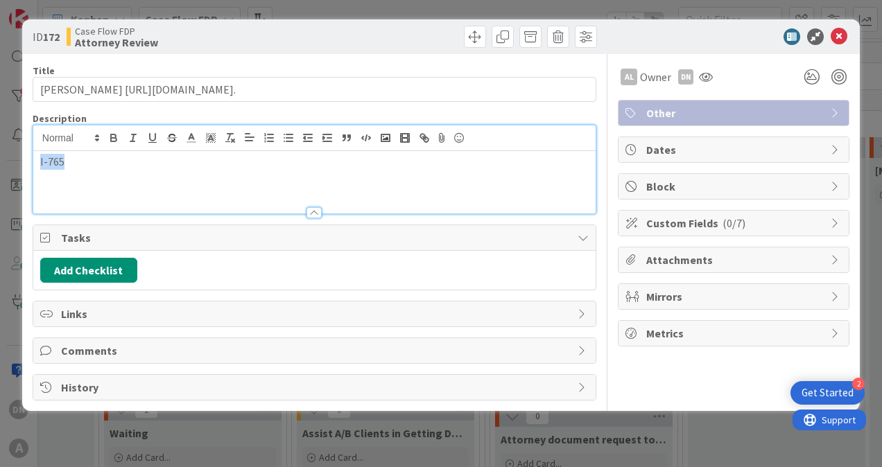
drag, startPoint x: 140, startPoint y: 161, endPoint x: -58, endPoint y: 141, distance: 198.6
click at [0, 141] on html "2 Get Started DN A Kanban Case Flow FDP 1x 2x 3x 5 Intake 1 Case Identified Add…" at bounding box center [441, 233] width 882 height 467
click at [661, 46] on div "ID 172 Case Flow FDP Attorney Review" at bounding box center [441, 36] width 838 height 35
click at [846, 35] on icon at bounding box center [839, 36] width 17 height 17
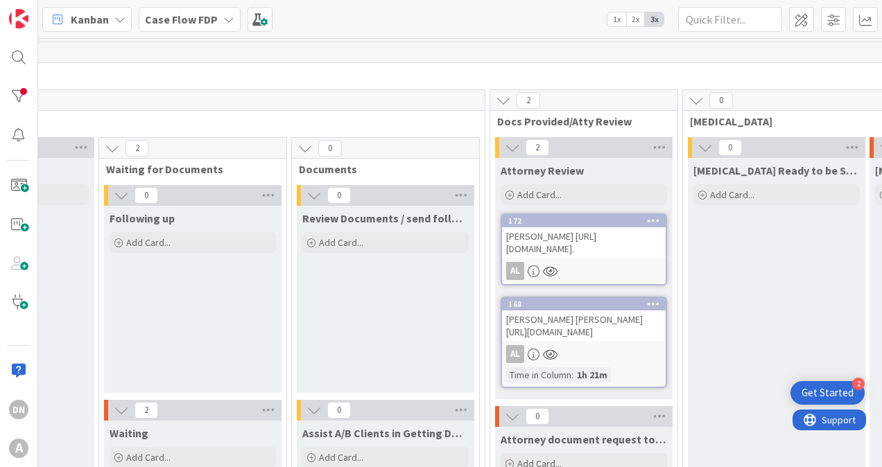
click at [571, 230] on div "[PERSON_NAME] [URL][DOMAIN_NAME]." at bounding box center [584, 242] width 164 height 31
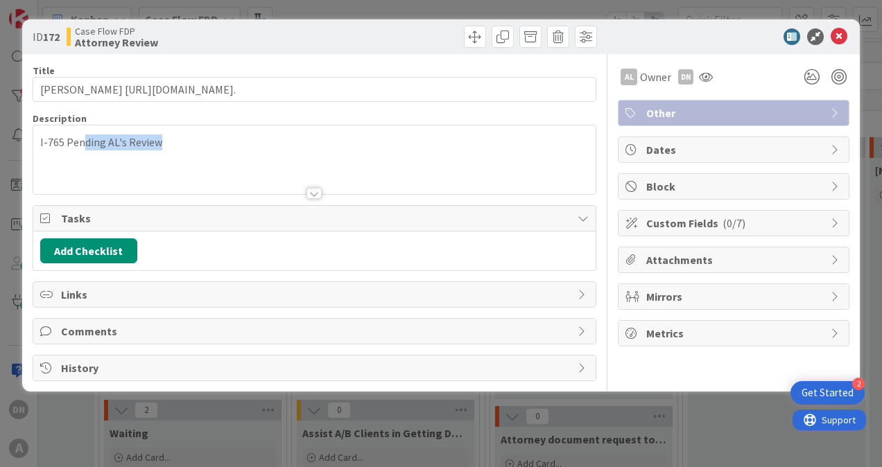
drag, startPoint x: 188, startPoint y: 143, endPoint x: 64, endPoint y: 140, distance: 124.2
click at [64, 140] on p "I-765 Pending AL's Review" at bounding box center [314, 143] width 548 height 16
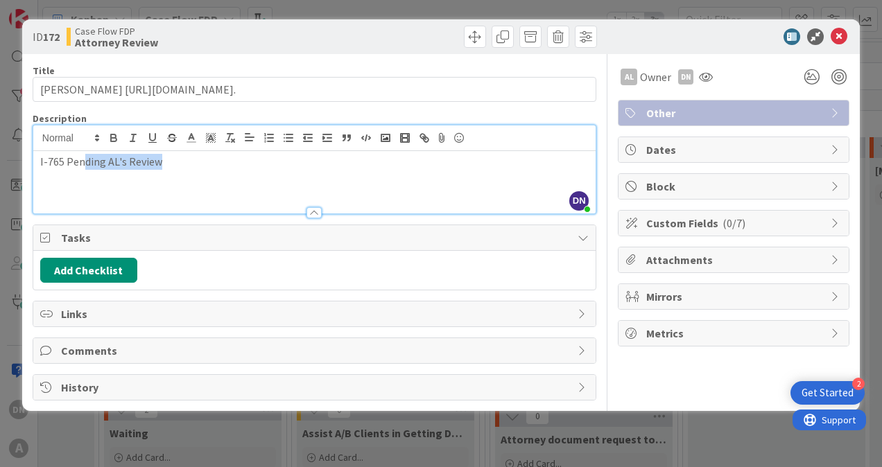
drag, startPoint x: 143, startPoint y: 183, endPoint x: 151, endPoint y: 171, distance: 15.0
click at [140, 183] on div "I-765 Pending AL's Review" at bounding box center [314, 182] width 562 height 62
click at [164, 166] on p "I-765 Pending AL's Review" at bounding box center [314, 162] width 548 height 16
drag, startPoint x: 220, startPoint y: 164, endPoint x: 65, endPoint y: 161, distance: 154.7
click at [65, 161] on p "I-765 Pending AL's Review" at bounding box center [314, 162] width 548 height 16
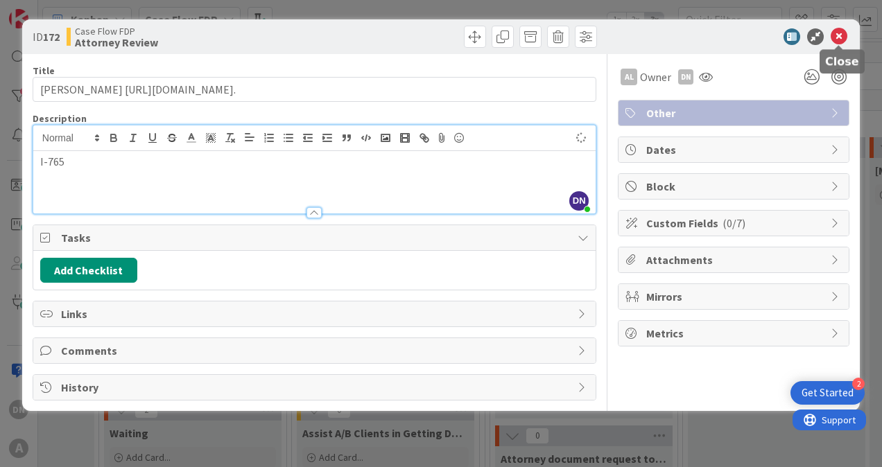
click at [842, 36] on icon at bounding box center [839, 36] width 17 height 17
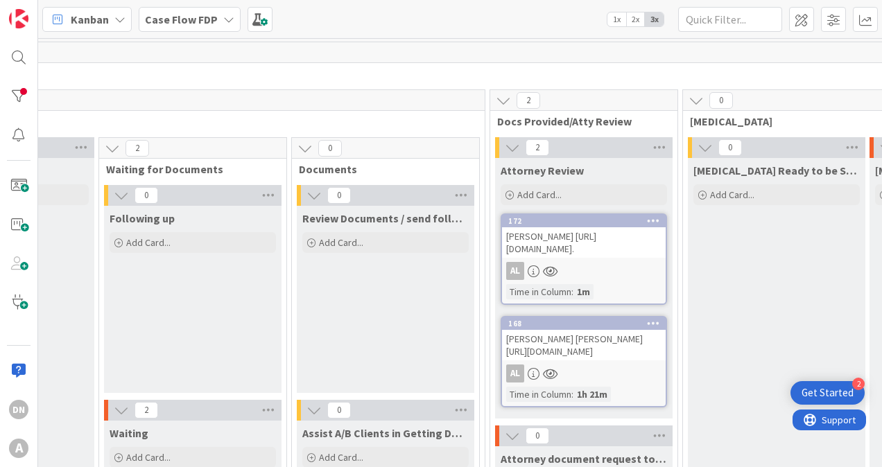
click at [595, 361] on div "[PERSON_NAME] [PERSON_NAME] [URL][DOMAIN_NAME]" at bounding box center [584, 345] width 164 height 31
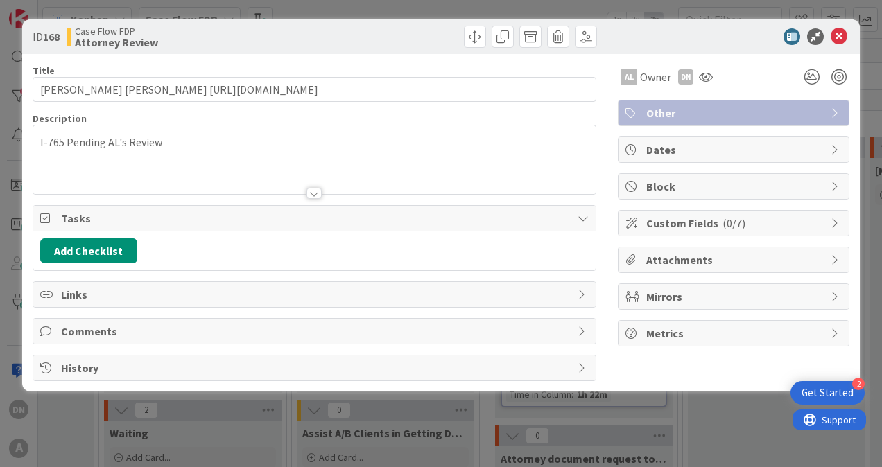
drag, startPoint x: 200, startPoint y: 135, endPoint x: 65, endPoint y: 135, distance: 134.5
click at [65, 135] on p "I-765 Pending AL's Review" at bounding box center [314, 143] width 548 height 16
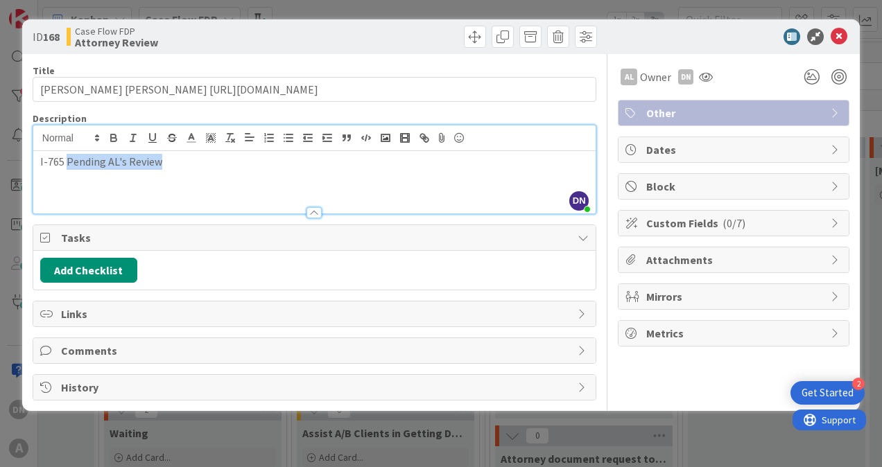
drag, startPoint x: 172, startPoint y: 164, endPoint x: 68, endPoint y: 166, distance: 104.0
click at [68, 166] on p "I-765 Pending AL's Review" at bounding box center [314, 162] width 548 height 16
click at [841, 40] on icon at bounding box center [839, 36] width 17 height 17
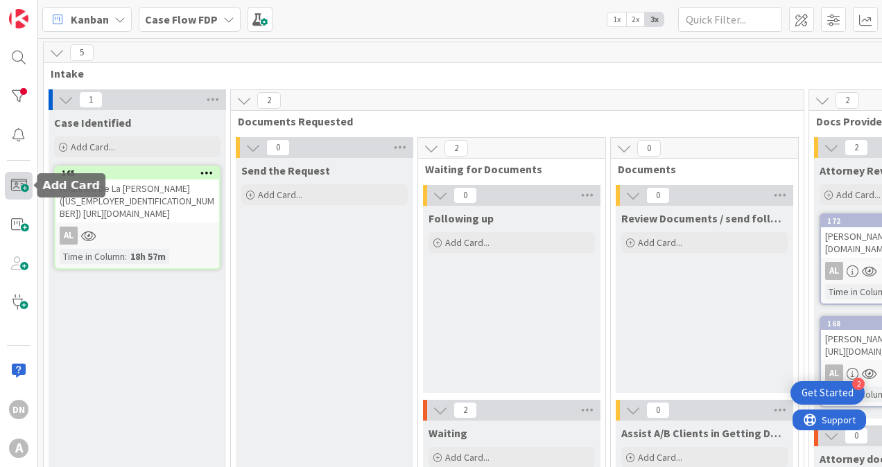
click at [17, 189] on span at bounding box center [19, 186] width 28 height 28
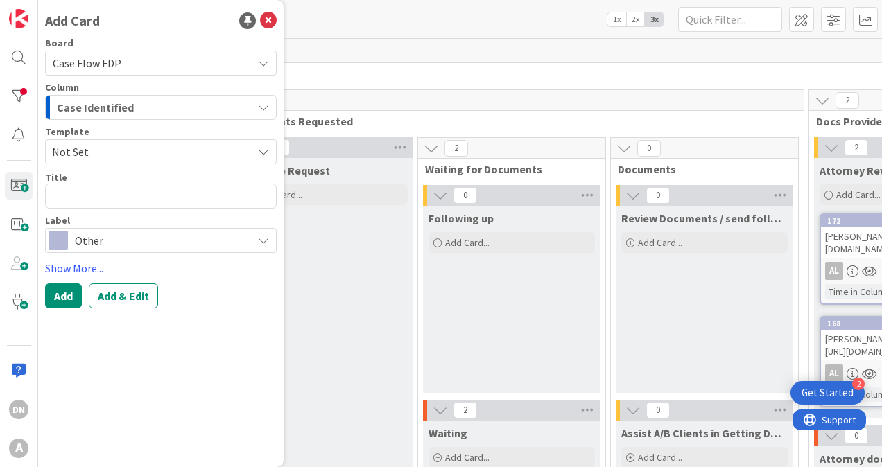
click at [103, 114] on span "Case Identified" at bounding box center [95, 107] width 77 height 18
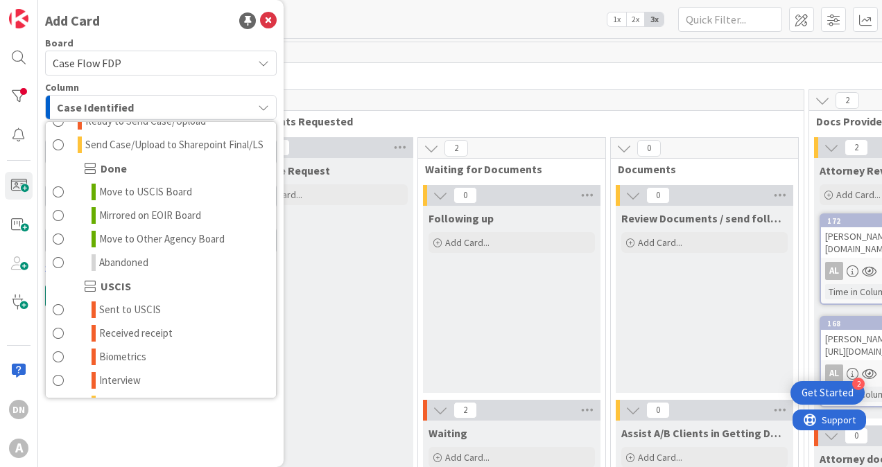
scroll to position [1109, 0]
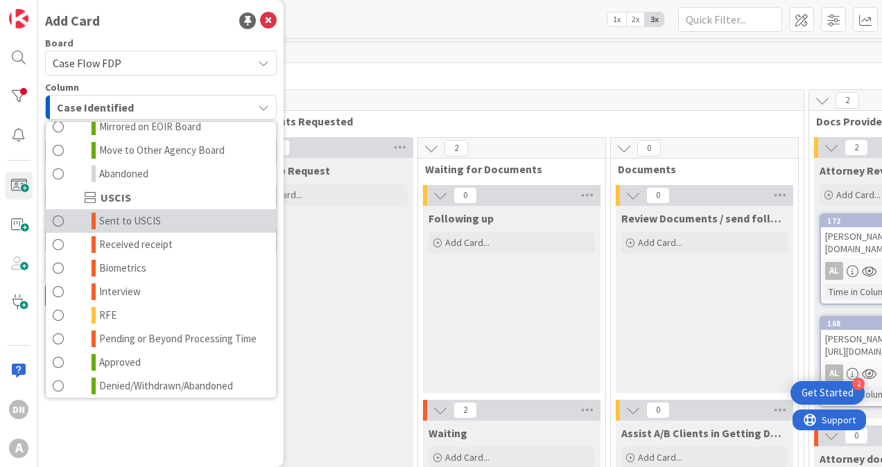
click at [161, 233] on link "Sent to USCIS" at bounding box center [161, 221] width 230 height 24
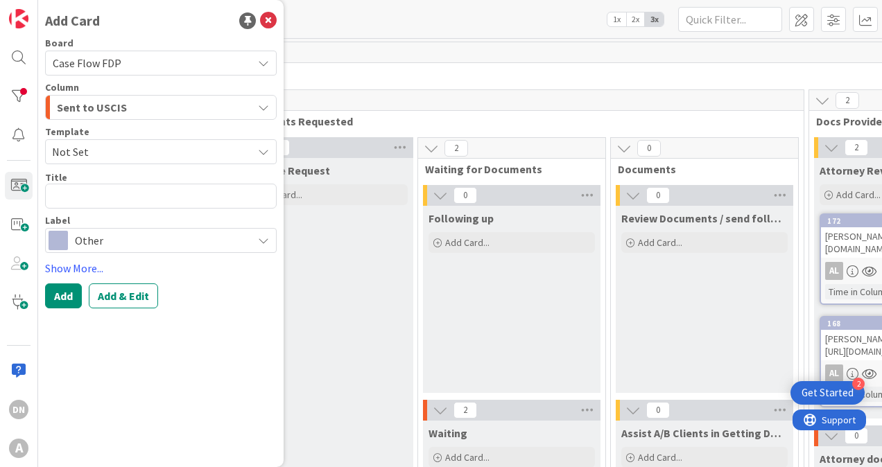
click at [101, 240] on span "Other" at bounding box center [160, 240] width 171 height 19
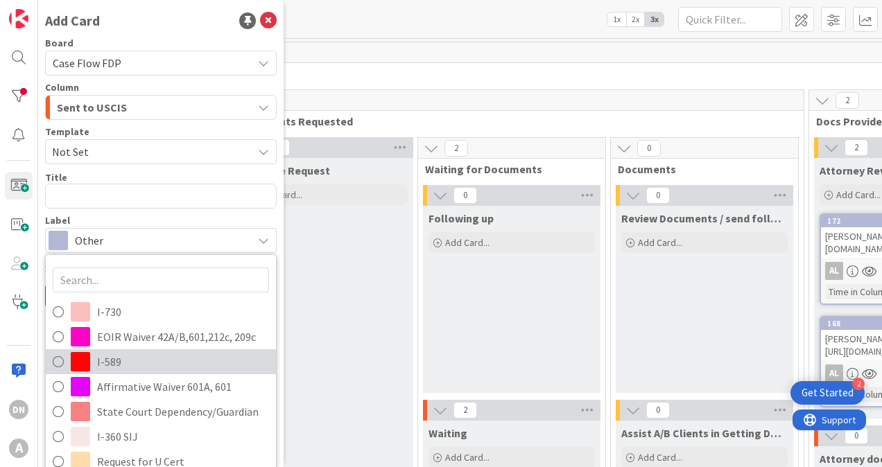
click at [103, 361] on span "I-589" at bounding box center [183, 362] width 172 height 21
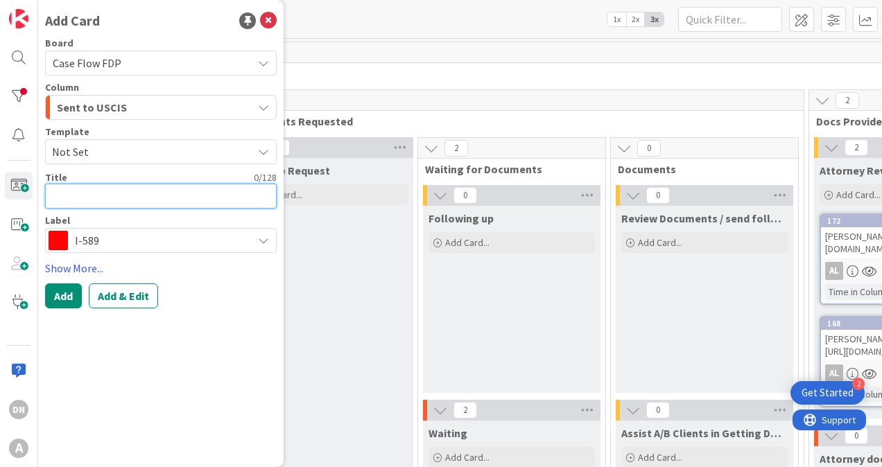
click at [76, 191] on textarea at bounding box center [161, 196] width 232 height 25
type textarea "x"
type textarea "E"
type textarea "x"
type textarea "El"
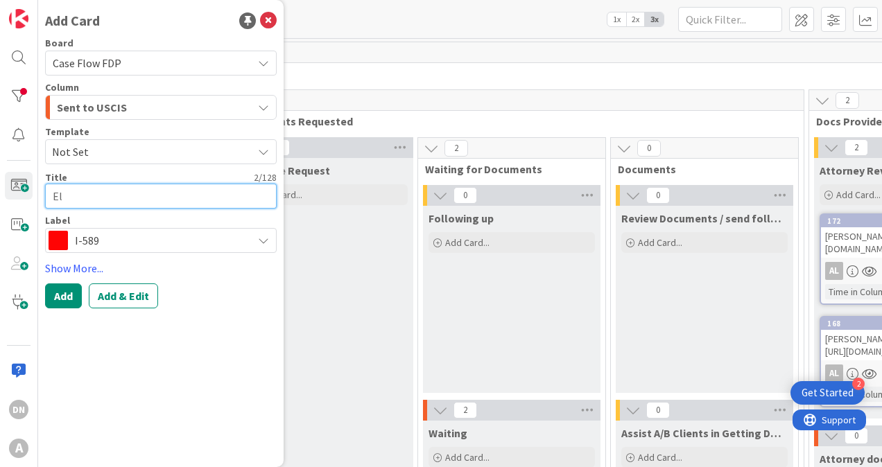
type textarea "x"
type textarea "[PERSON_NAME]"
type textarea "x"
type textarea "[PERSON_NAME]"
type textarea "x"
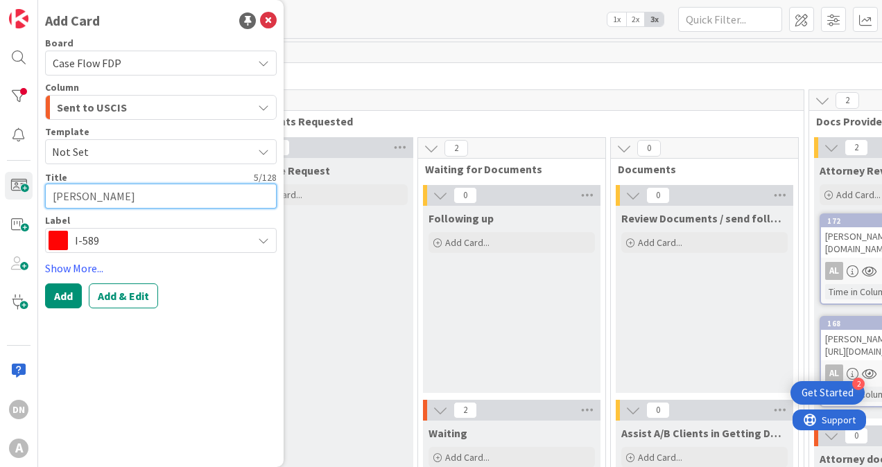
type textarea "[PERSON_NAME]"
type textarea "x"
type textarea "[PERSON_NAME] En"
type textarea "x"
type textarea "[PERSON_NAME]"
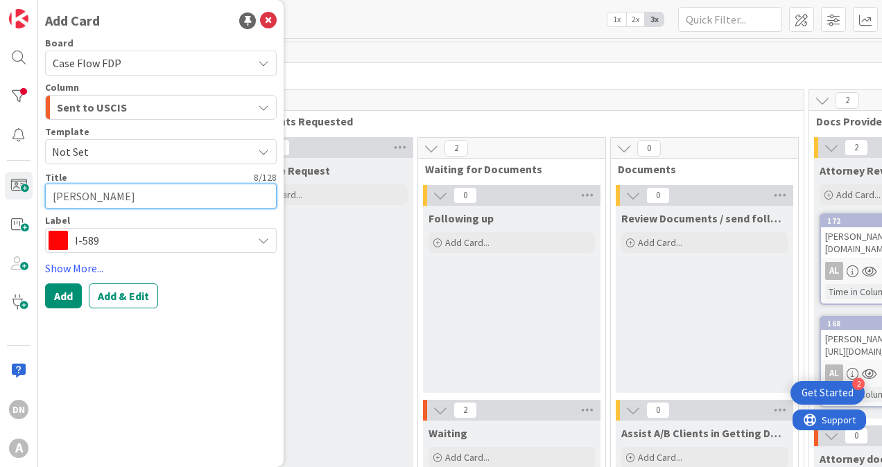
type textarea "x"
type textarea "[PERSON_NAME]"
type textarea "x"
type textarea "[PERSON_NAME]"
type textarea "x"
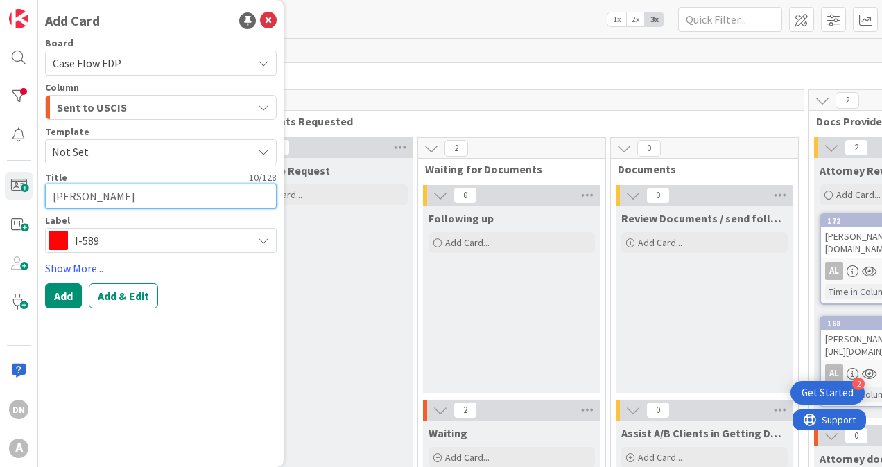
type textarea "[PERSON_NAME]"
type textarea "x"
type textarea "[PERSON_NAME]"
type textarea "x"
type textarea "[PERSON_NAME]"
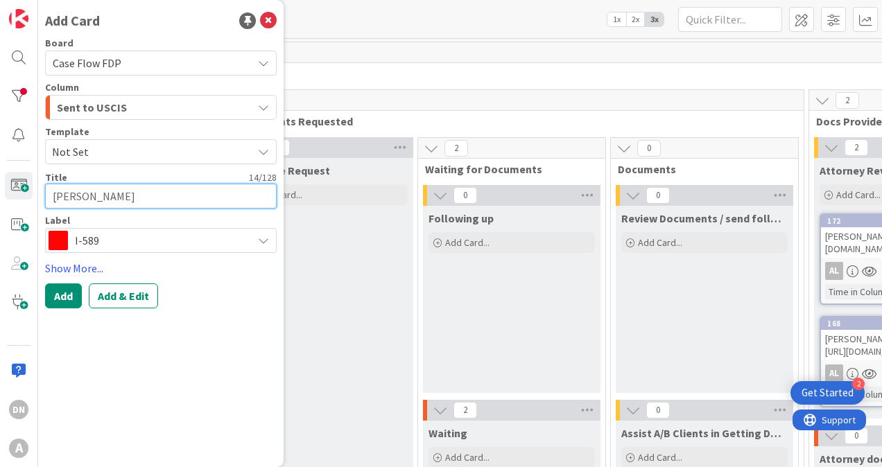
type textarea "x"
type textarea "[PERSON_NAME]"
type textarea "x"
type textarea "[PERSON_NAME]"
type textarea "x"
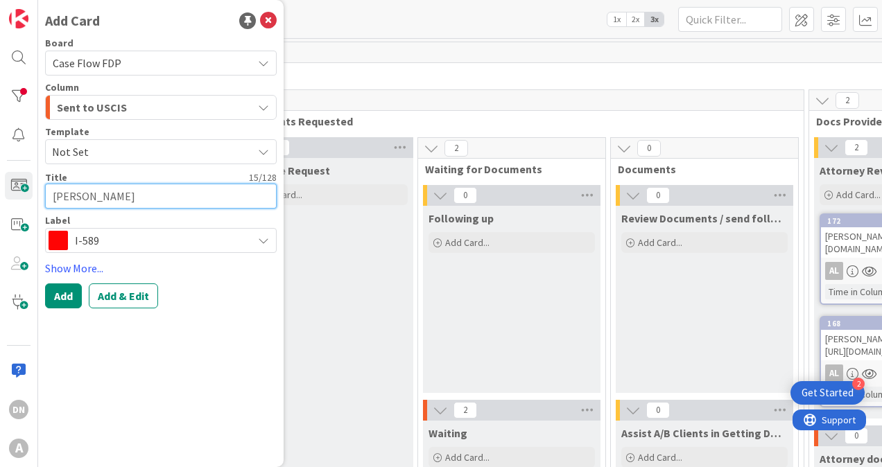
type textarea "[PERSON_NAME]"
type textarea "x"
type textarea "[PERSON_NAME]"
type textarea "x"
type textarea "[PERSON_NAME]"
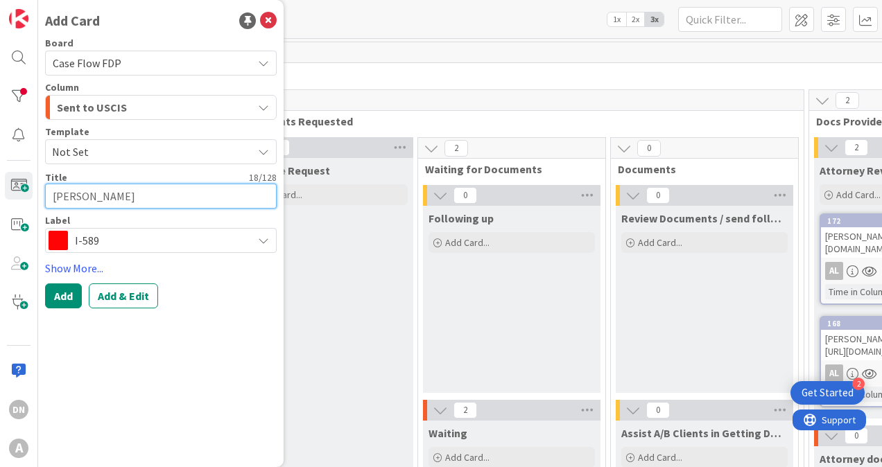
type textarea "x"
type textarea "[PERSON_NAME]"
type textarea "x"
type textarea "[PERSON_NAME]"
type textarea "x"
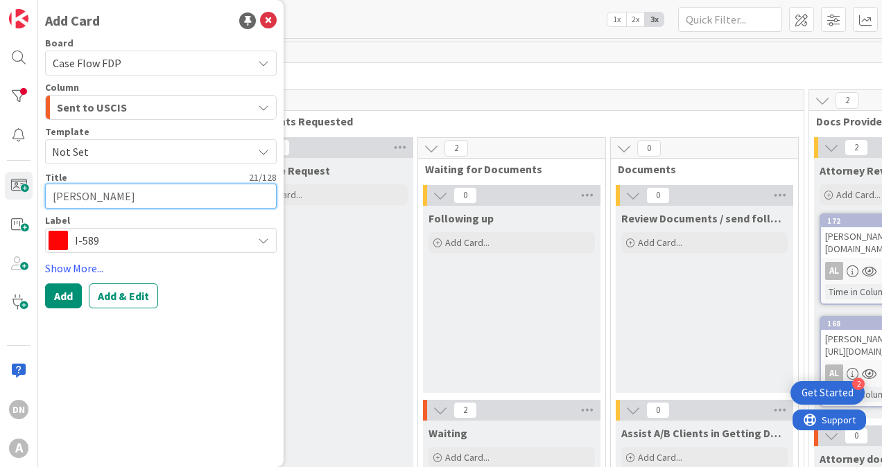
type textarea "[PERSON_NAME]"
type textarea "x"
type textarea "[PERSON_NAME]"
type textarea "x"
type textarea "[PERSON_NAME]"
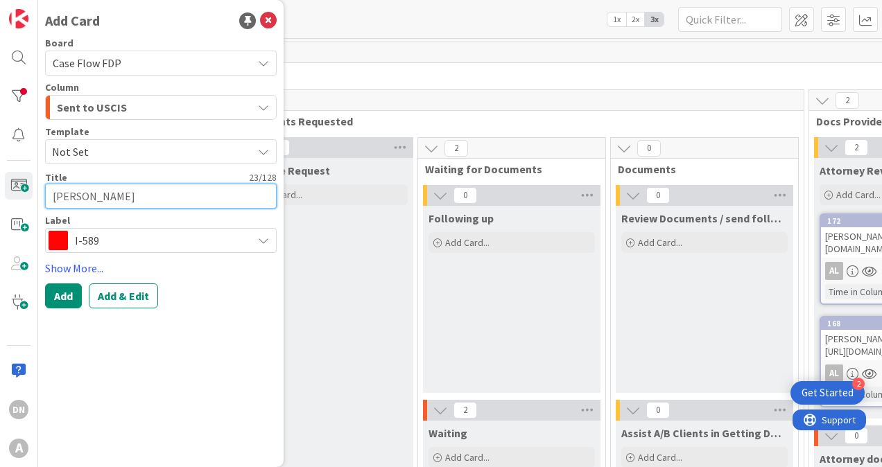
type textarea "x"
type textarea "[PERSON_NAME] [PERSON_NAME]"
type textarea "x"
type textarea "[PERSON_NAME]"
type textarea "x"
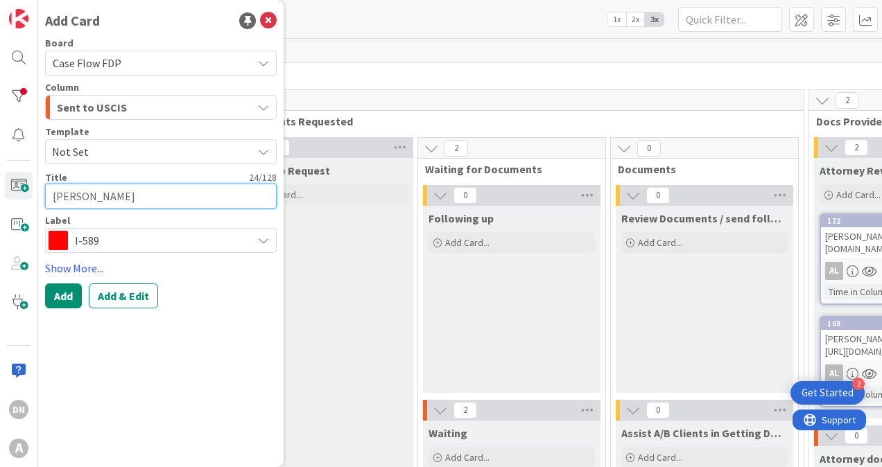
type textarea "[PERSON_NAME]"
type textarea "x"
type textarea "[PERSON_NAME] [PERSON_NAME]"
type textarea "x"
type textarea "[PERSON_NAME]"
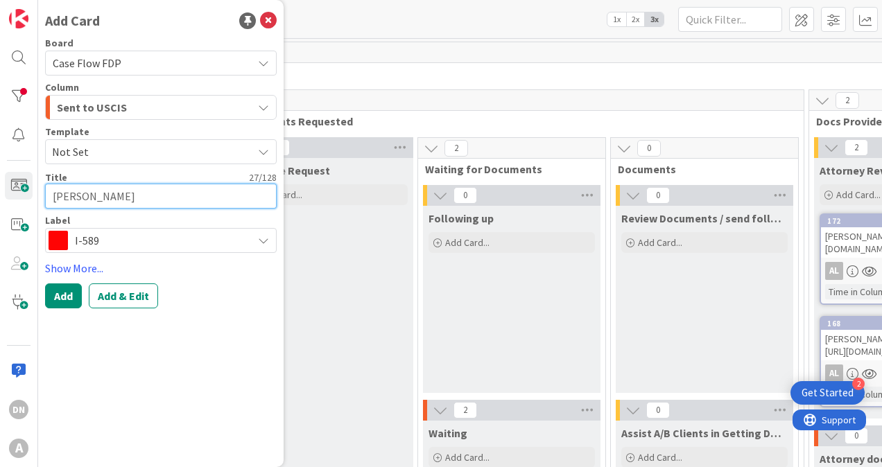
type textarea "x"
type textarea "[PERSON_NAME] [PERSON_NAME]"
type textarea "x"
type textarea "[PERSON_NAME] [PERSON_NAME]"
click at [208, 193] on textarea "[PERSON_NAME] [PERSON_NAME]" at bounding box center [161, 196] width 232 height 25
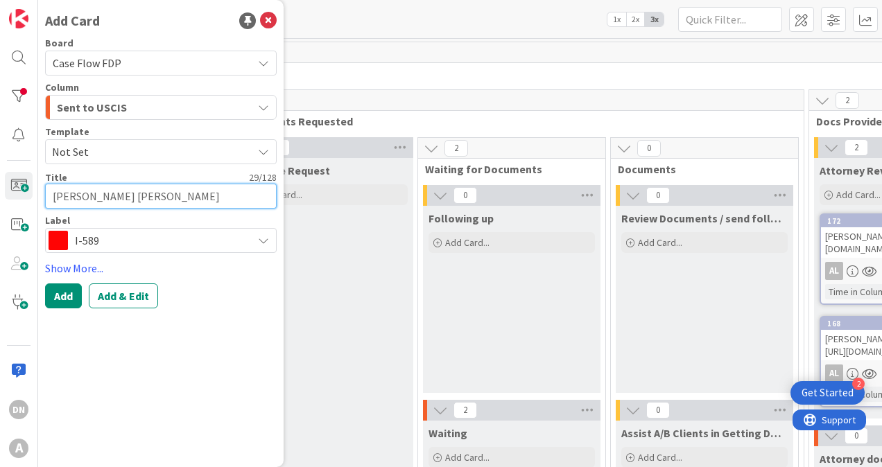
paste textarea "[URL][DOMAIN_NAME]."
type textarea "x"
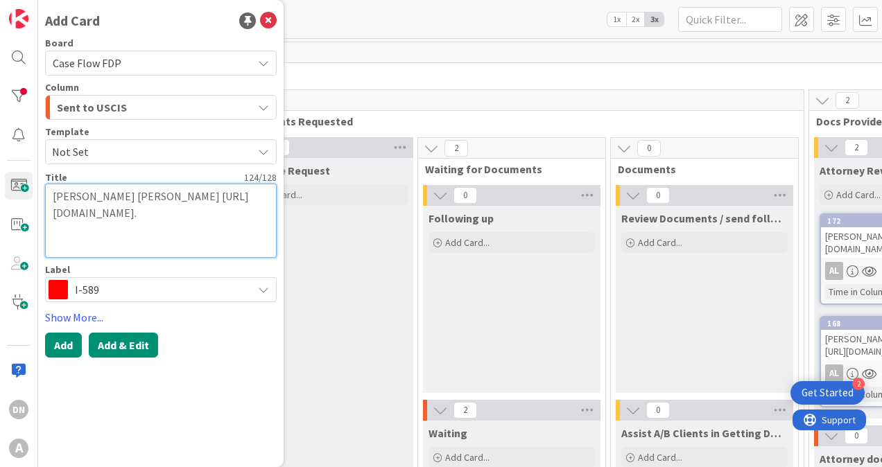
type textarea "[PERSON_NAME] [PERSON_NAME] [URL][DOMAIN_NAME]."
click at [123, 355] on button "Add & Edit" at bounding box center [123, 345] width 69 height 25
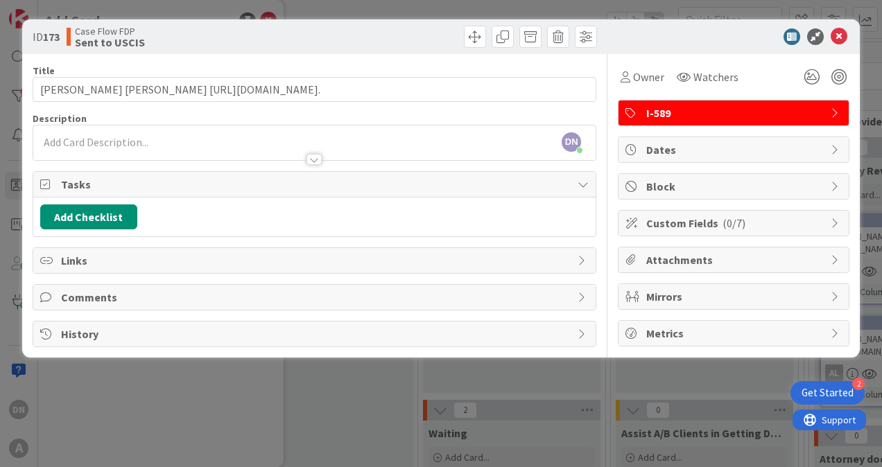
click at [386, 139] on div "DN [PERSON_NAME] [PERSON_NAME] just joined" at bounding box center [314, 143] width 562 height 35
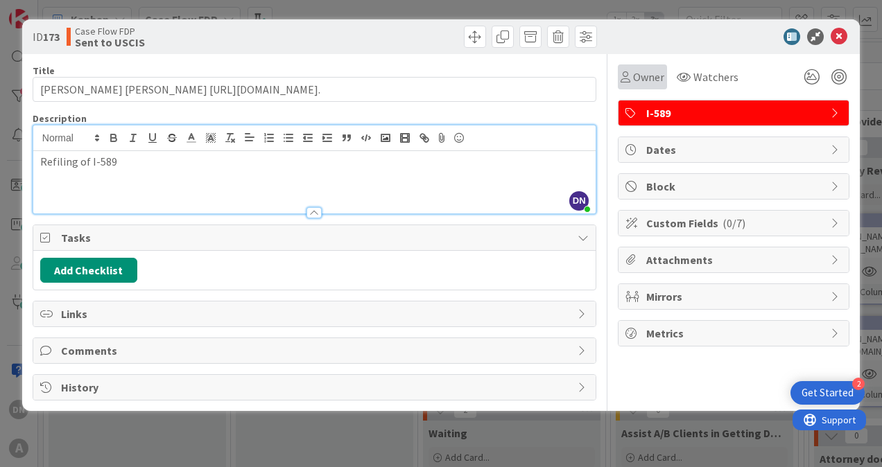
click at [642, 76] on span "Owner" at bounding box center [648, 77] width 31 height 17
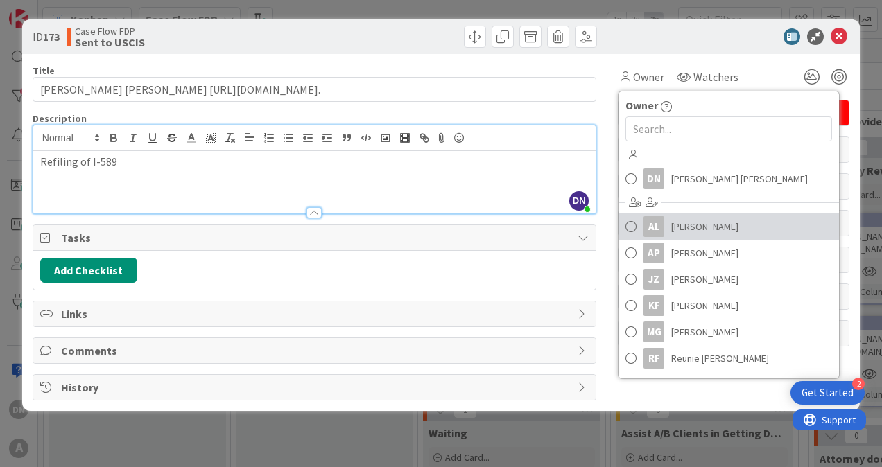
drag, startPoint x: 671, startPoint y: 217, endPoint x: 669, endPoint y: 177, distance: 40.3
click at [671, 218] on span "[PERSON_NAME]" at bounding box center [704, 226] width 67 height 21
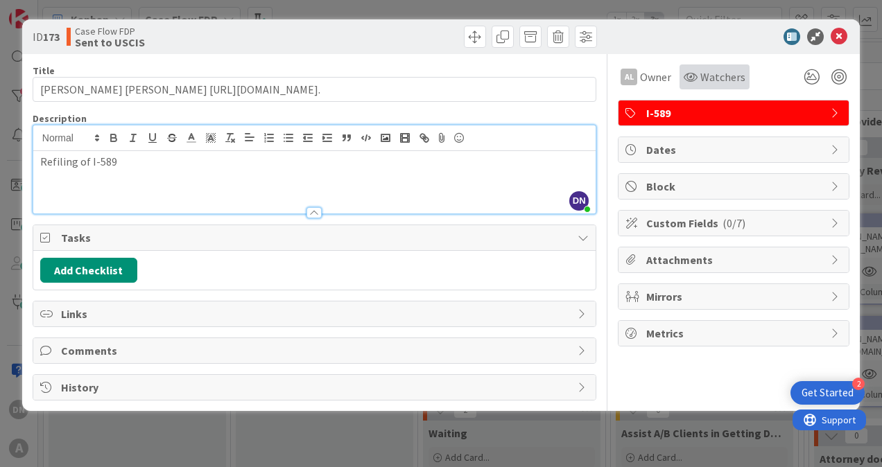
click at [706, 77] on span "Watchers" at bounding box center [722, 77] width 45 height 17
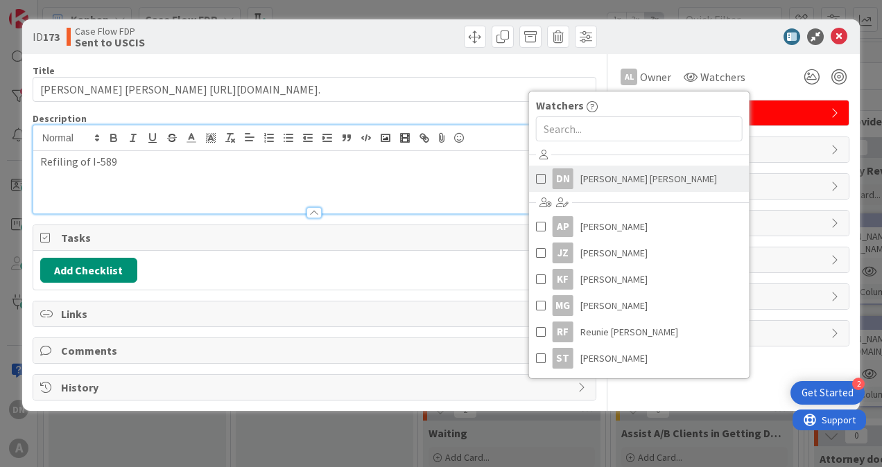
click at [606, 186] on span "[PERSON_NAME] [PERSON_NAME]" at bounding box center [648, 178] width 137 height 21
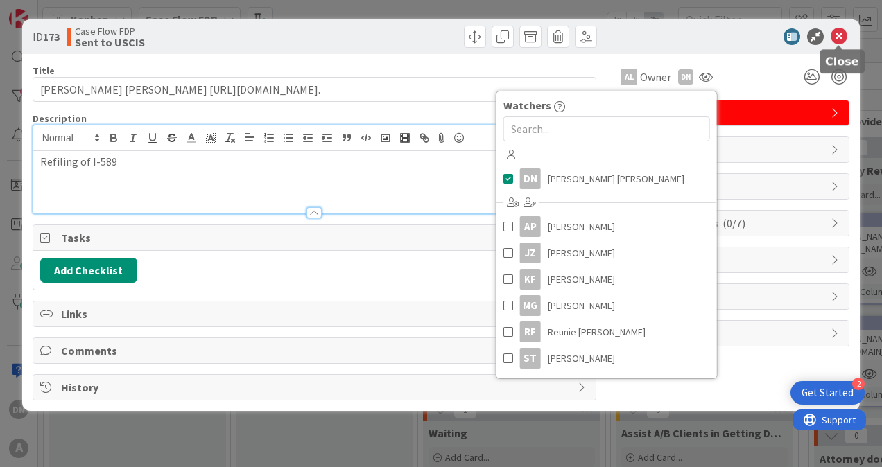
click at [836, 37] on icon at bounding box center [839, 36] width 17 height 17
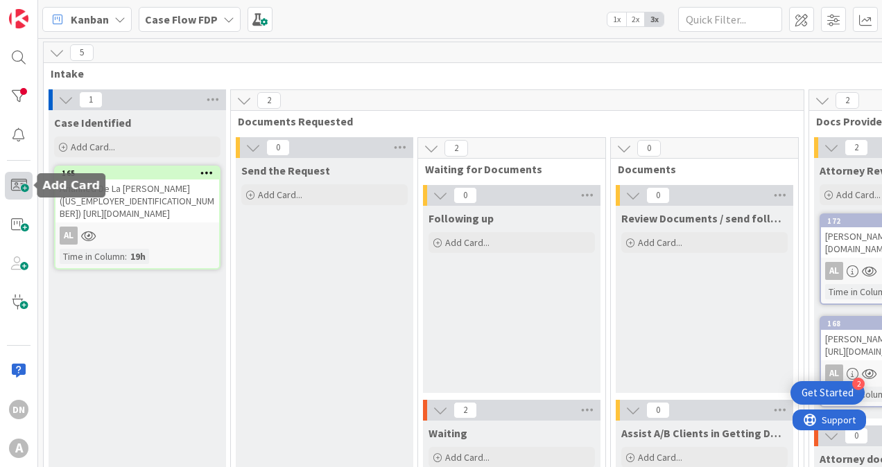
click at [25, 182] on span at bounding box center [19, 186] width 28 height 28
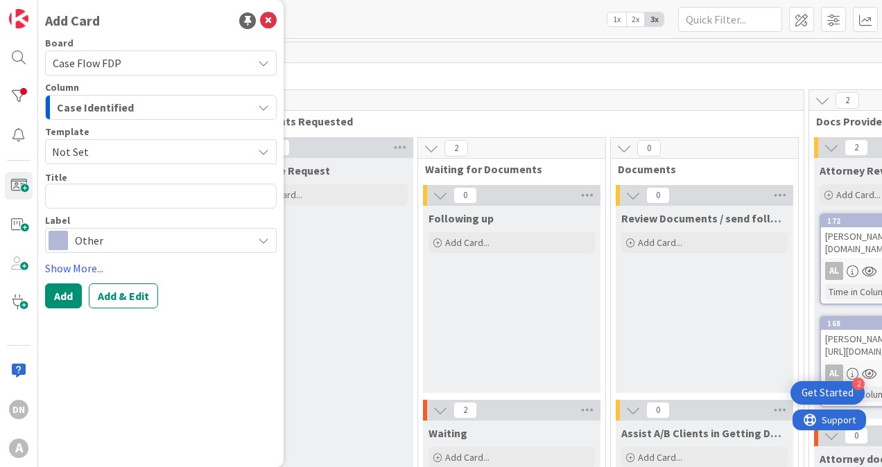
click at [116, 103] on span "Case Identified" at bounding box center [95, 107] width 77 height 18
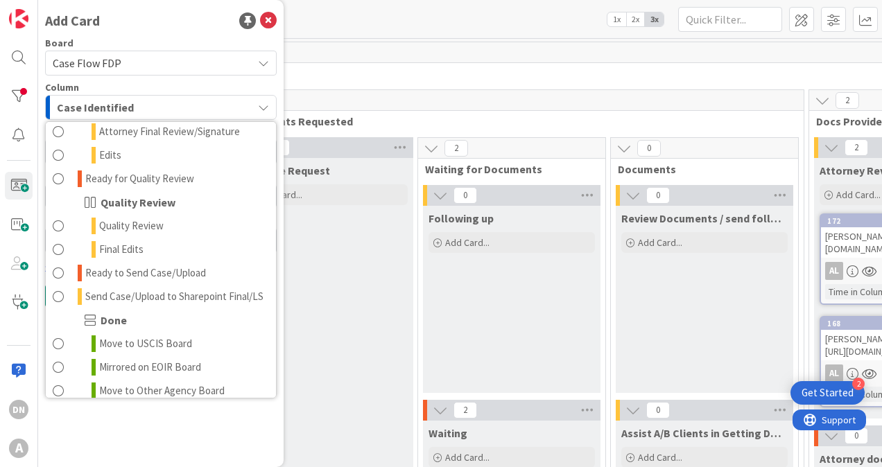
scroll to position [1040, 0]
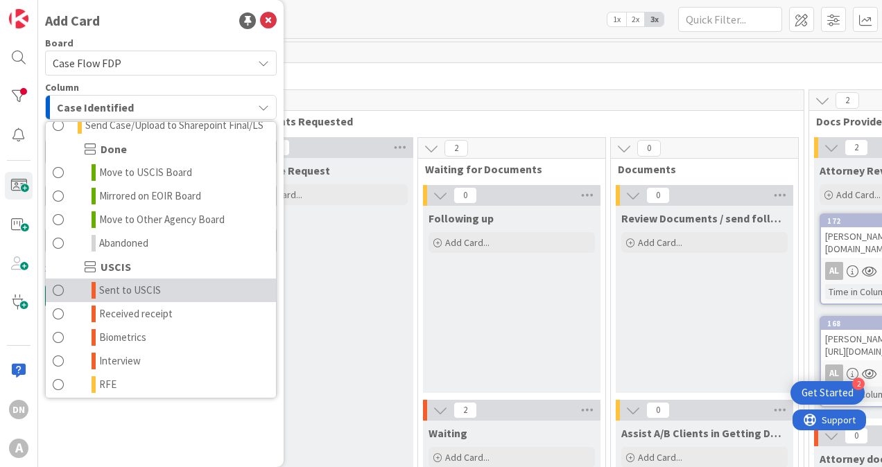
click at [153, 299] on span "Sent to USCIS" at bounding box center [130, 290] width 62 height 17
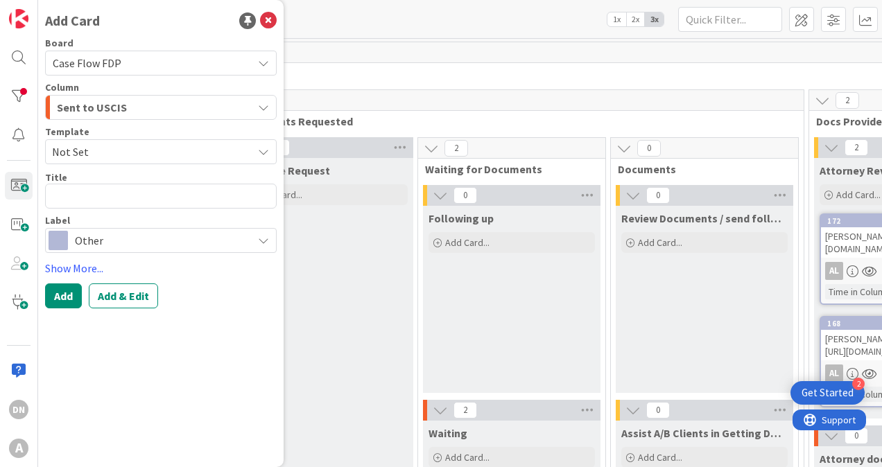
click at [93, 237] on span "Other" at bounding box center [160, 240] width 171 height 19
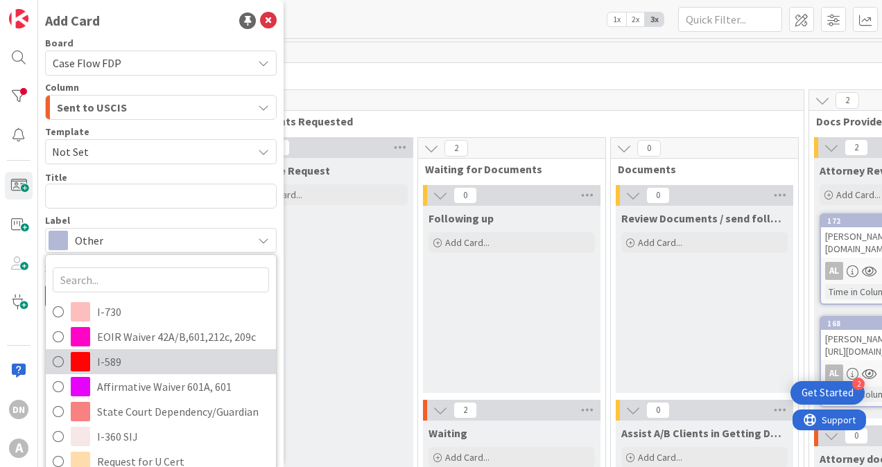
click at [126, 356] on span "I-589" at bounding box center [183, 362] width 172 height 21
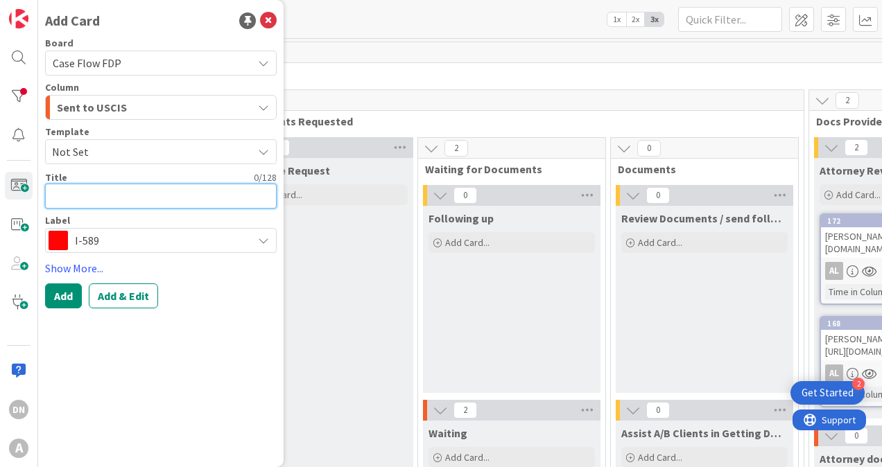
click at [95, 194] on textarea at bounding box center [161, 196] width 232 height 25
type textarea "x"
type textarea "A"
type textarea "x"
type textarea "As"
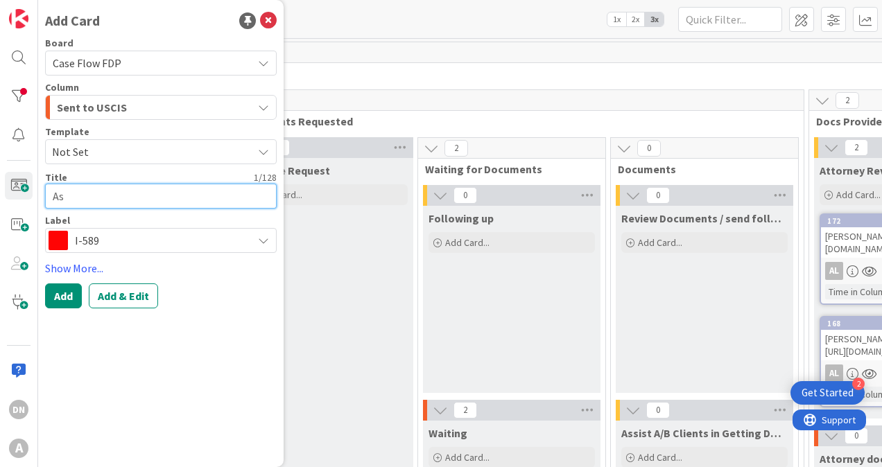
type textarea "x"
type textarea "Ash"
type textarea "x"
type textarea "[PERSON_NAME]"
type textarea "x"
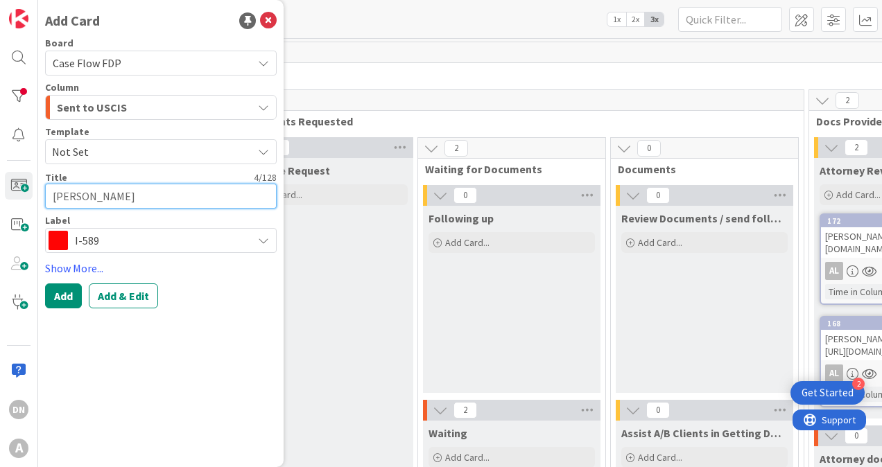
type textarea "Ashek"
type textarea "x"
type textarea "[PERSON_NAME]"
type textarea "x"
type textarea "Ash"
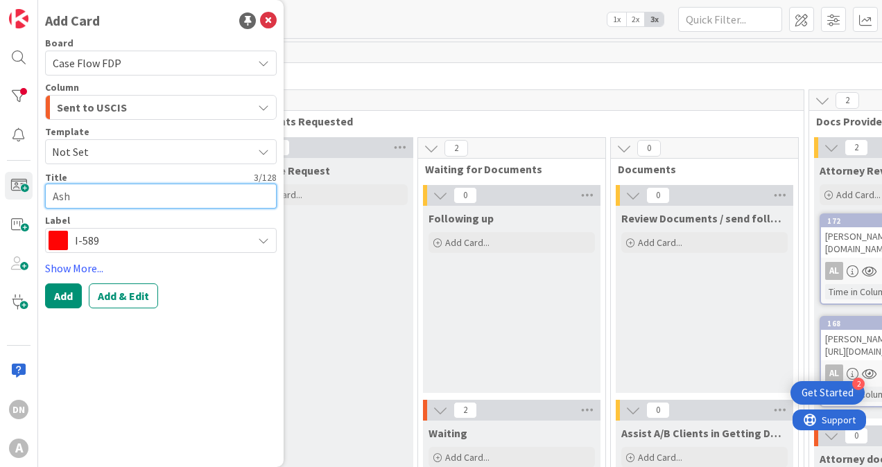
type textarea "x"
type textarea "Ashl"
type textarea "x"
type textarea "Ashle"
type textarea "x"
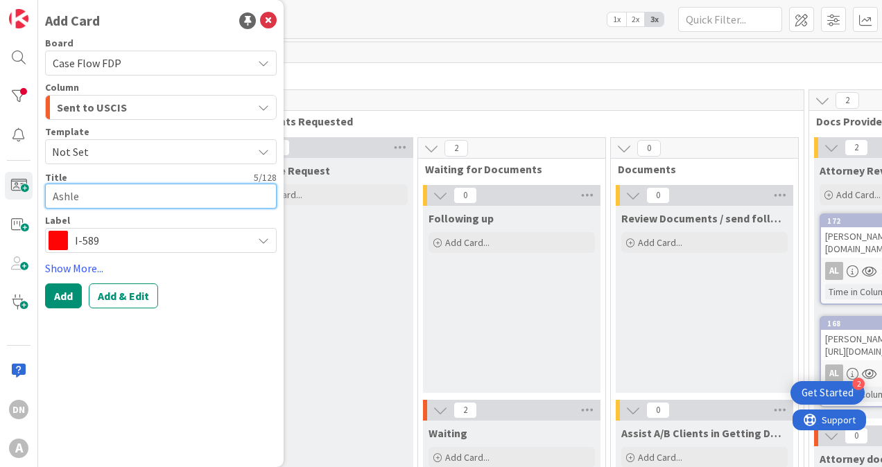
type textarea "[PERSON_NAME]"
type textarea "x"
type textarea "[PERSON_NAME]"
type textarea "x"
type textarea "[PERSON_NAME]"
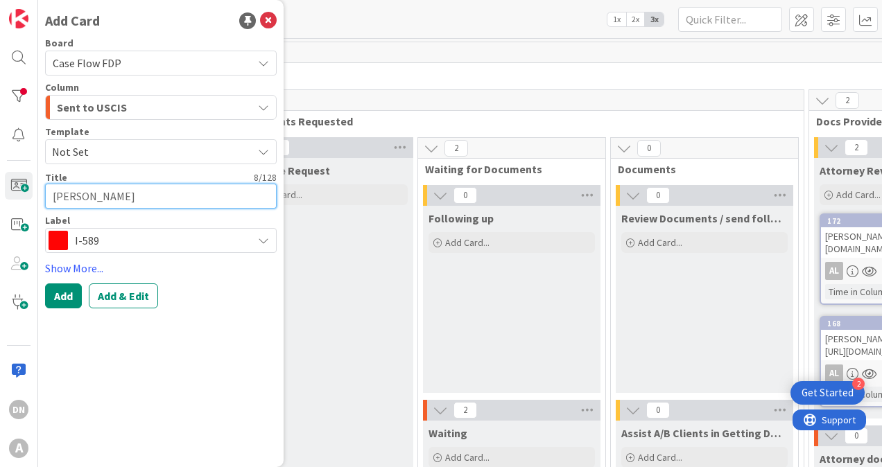
type textarea "x"
type textarea "[PERSON_NAME]"
type textarea "x"
type textarea "[PERSON_NAME]"
type textarea "x"
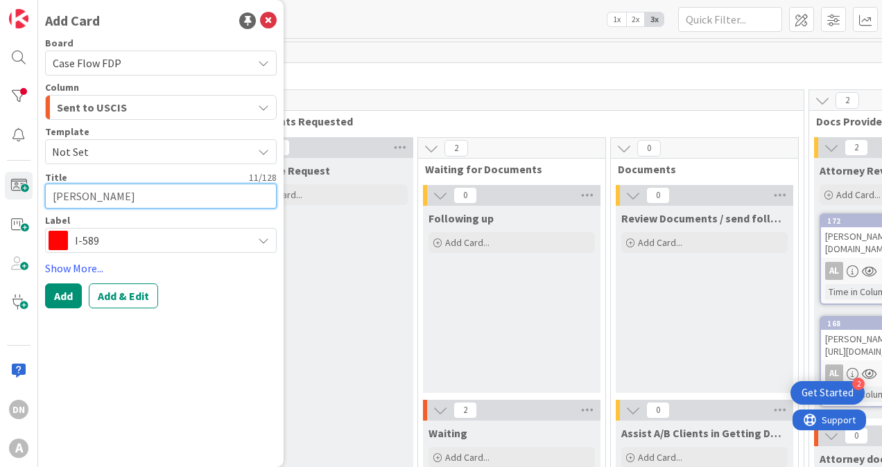
type textarea "[PERSON_NAME]"
type textarea "x"
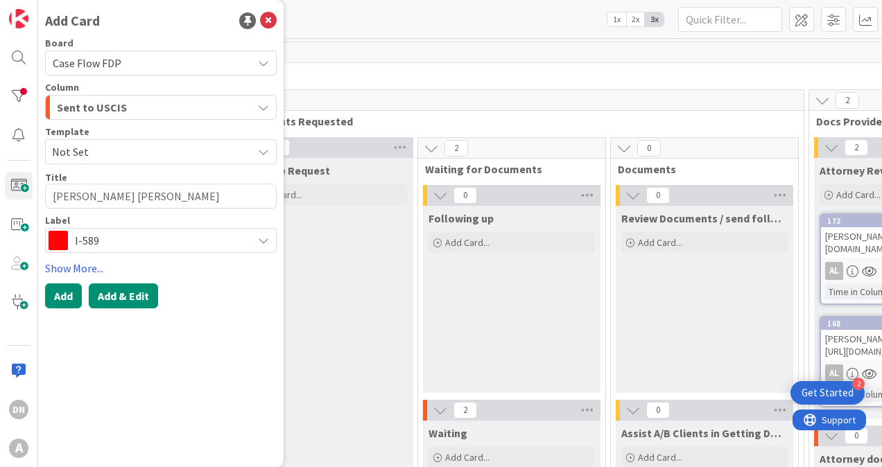
click at [127, 298] on button "Add & Edit" at bounding box center [123, 296] width 69 height 25
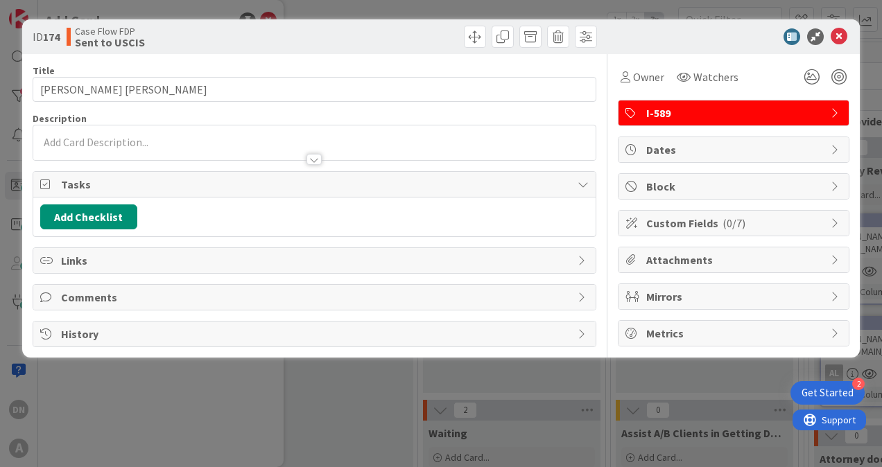
click at [157, 135] on div at bounding box center [314, 143] width 562 height 35
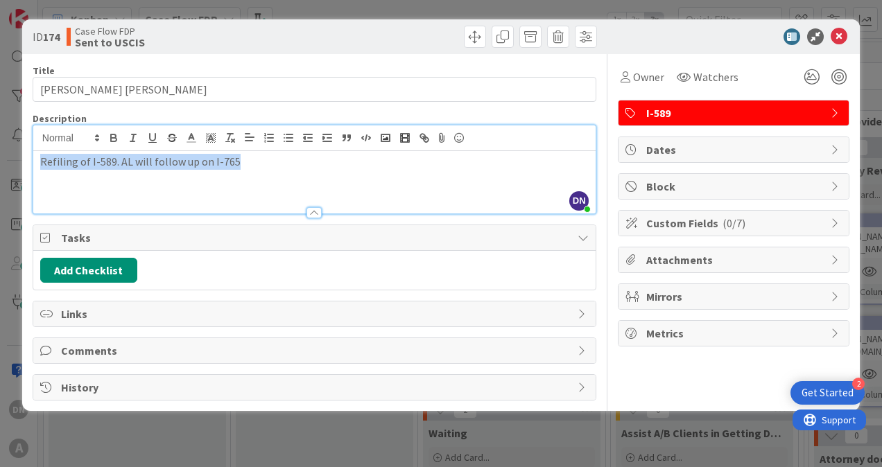
drag, startPoint x: 273, startPoint y: 171, endPoint x: 22, endPoint y: 162, distance: 251.2
click at [22, 162] on div "ID 174 Case Flow FDP Sent to USCIS Title 27 / 128 [PERSON_NAME] [PERSON_NAME] D…" at bounding box center [441, 215] width 838 height 392
copy p "Refiling of I-589. AL will follow up on I-765"
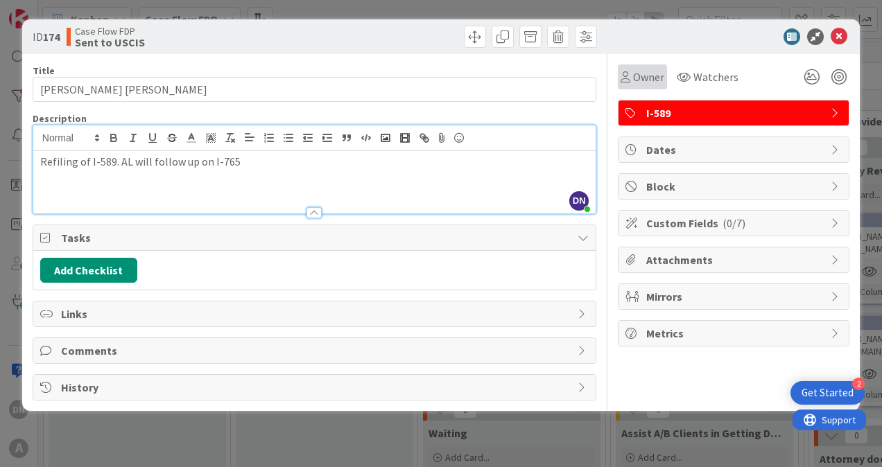
click at [642, 78] on span "Owner" at bounding box center [648, 77] width 31 height 17
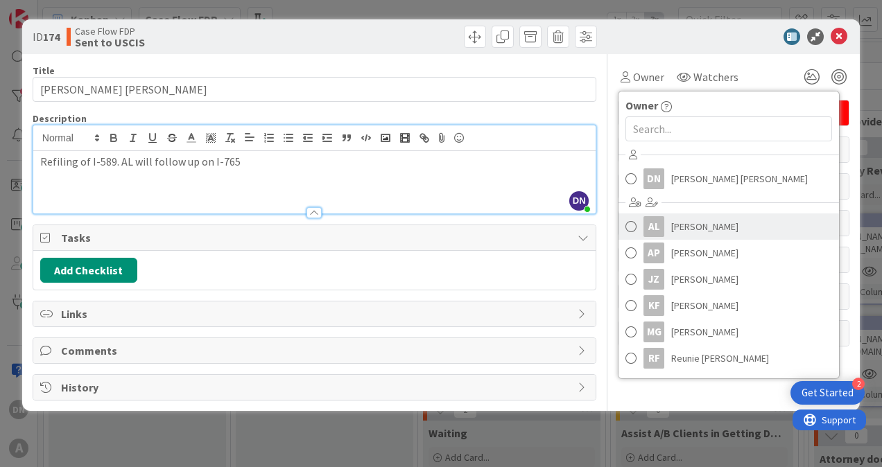
click at [675, 233] on span "[PERSON_NAME]" at bounding box center [704, 226] width 67 height 21
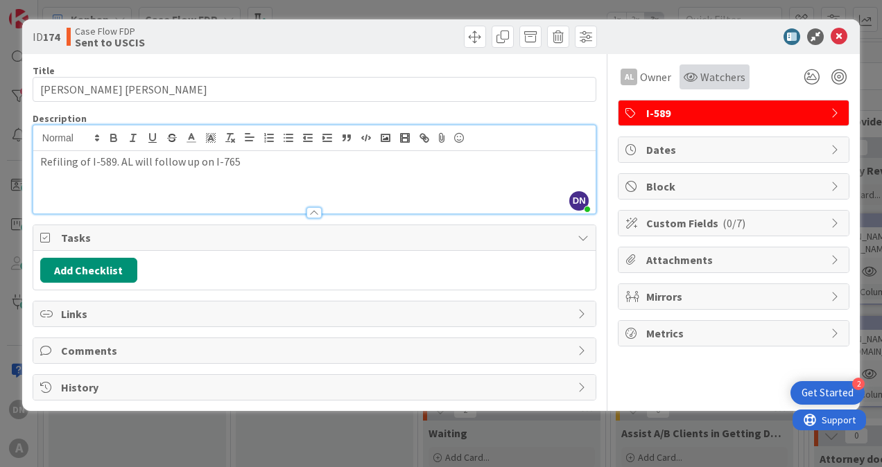
click at [720, 77] on span "Watchers" at bounding box center [722, 77] width 45 height 17
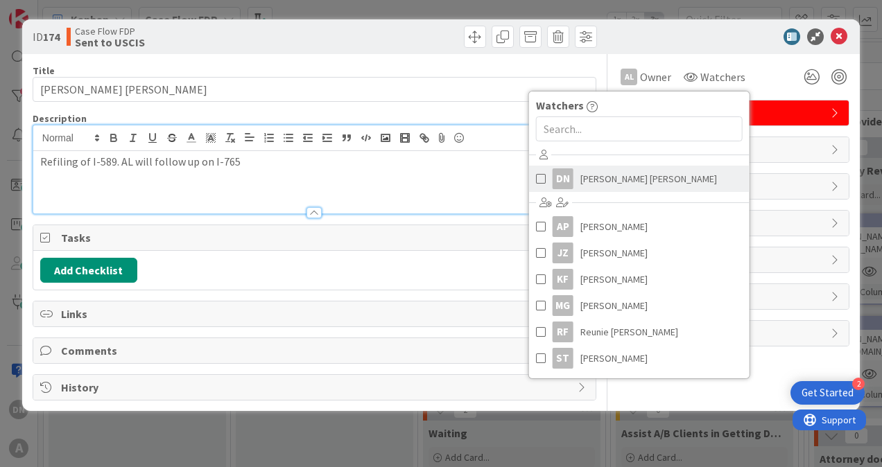
click at [633, 182] on span "[PERSON_NAME] [PERSON_NAME]" at bounding box center [648, 178] width 137 height 21
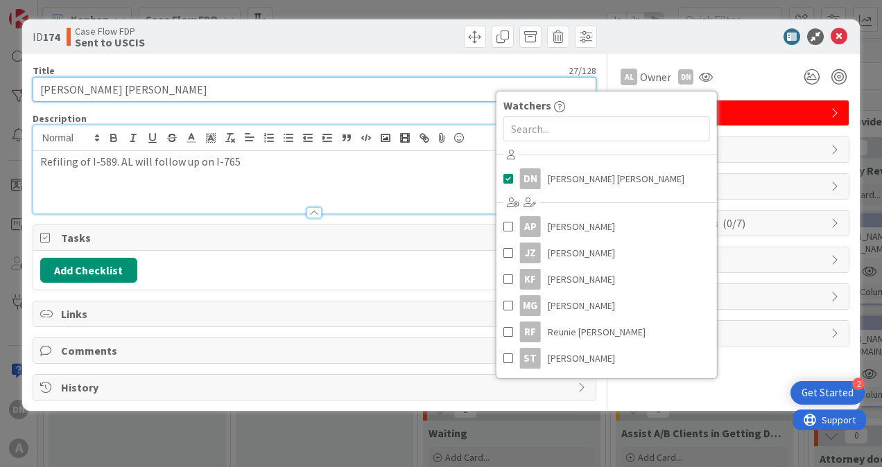
click at [205, 83] on input "[PERSON_NAME] [PERSON_NAME]" at bounding box center [315, 89] width 564 height 25
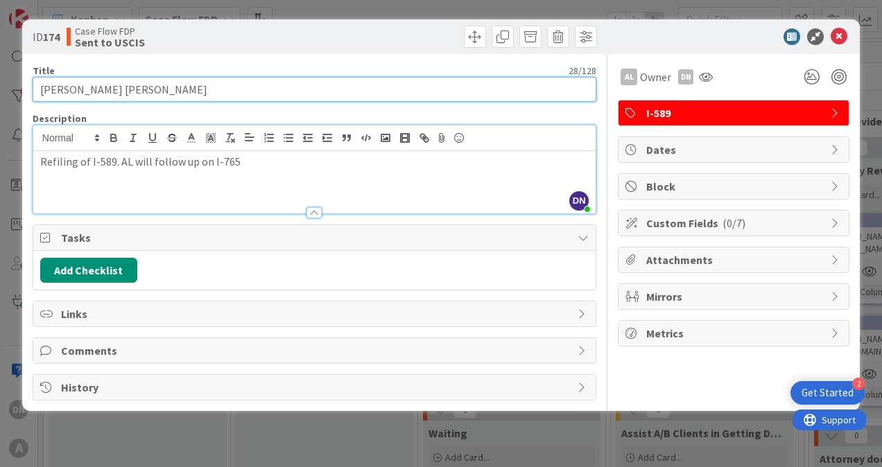
paste input "[URL][DOMAIN_NAME]"
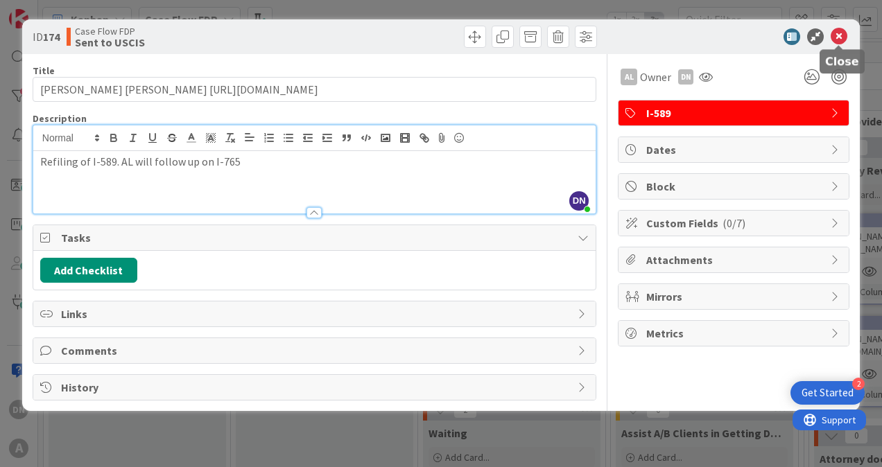
click at [839, 36] on icon at bounding box center [839, 36] width 17 height 17
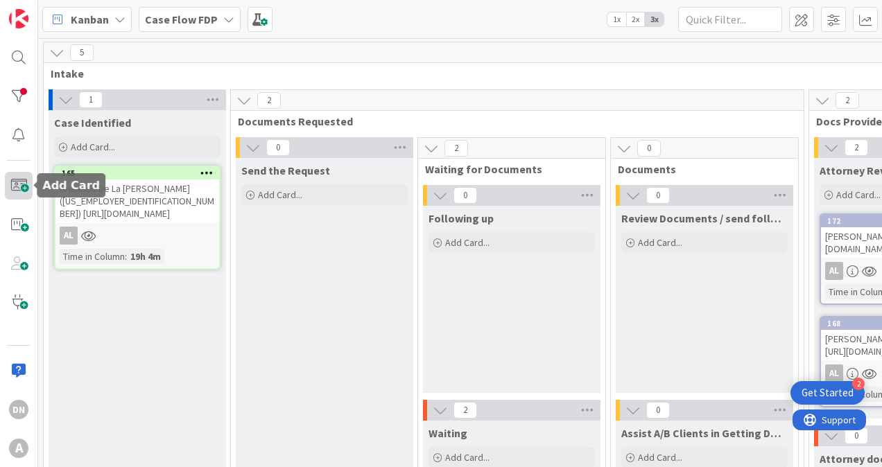
click at [18, 180] on span at bounding box center [19, 186] width 28 height 28
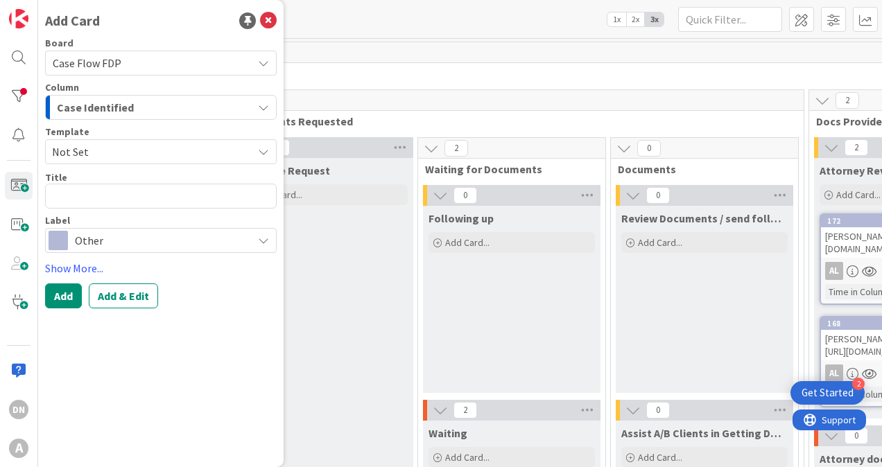
click at [108, 110] on span "Case Identified" at bounding box center [95, 107] width 77 height 18
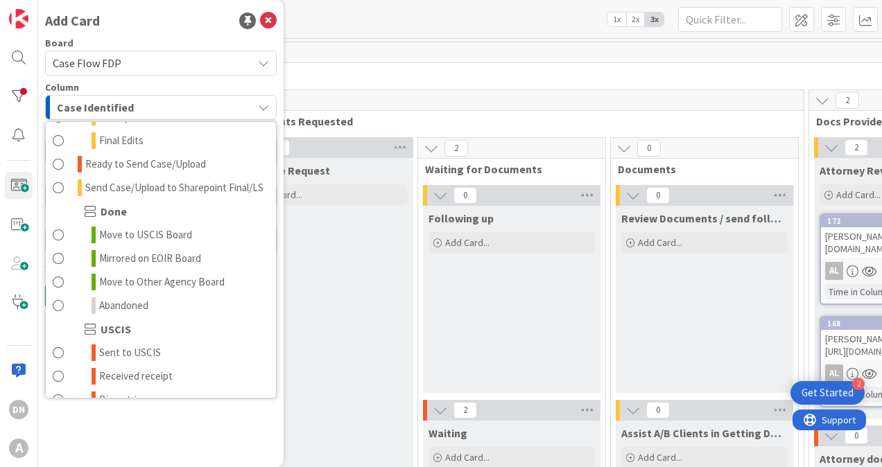
scroll to position [1040, 0]
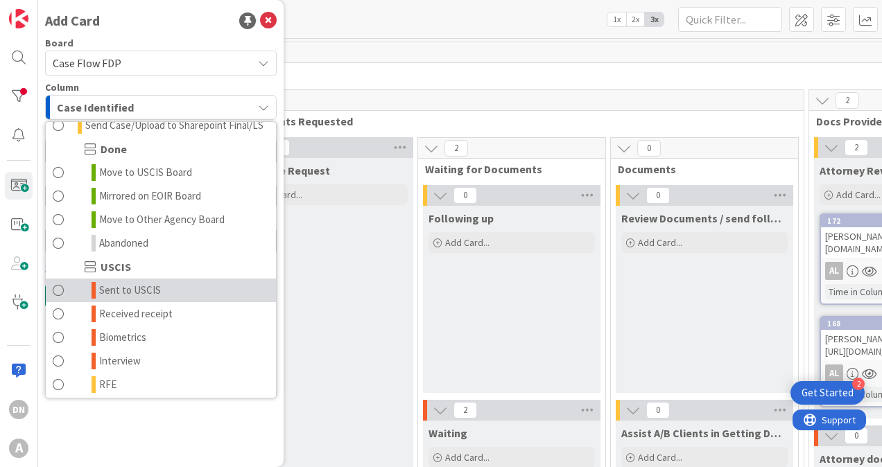
click at [168, 302] on link "Sent to USCIS" at bounding box center [161, 291] width 230 height 24
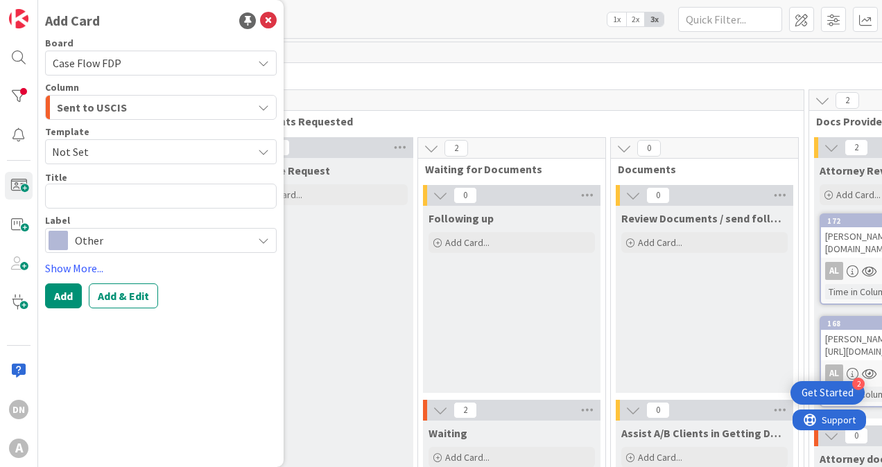
click at [82, 232] on span "Other" at bounding box center [160, 240] width 171 height 19
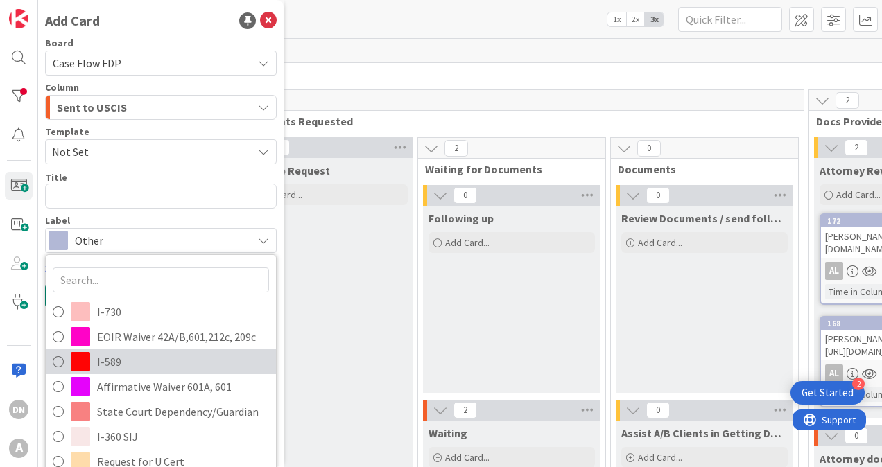
click at [126, 355] on span "I-589" at bounding box center [183, 362] width 172 height 21
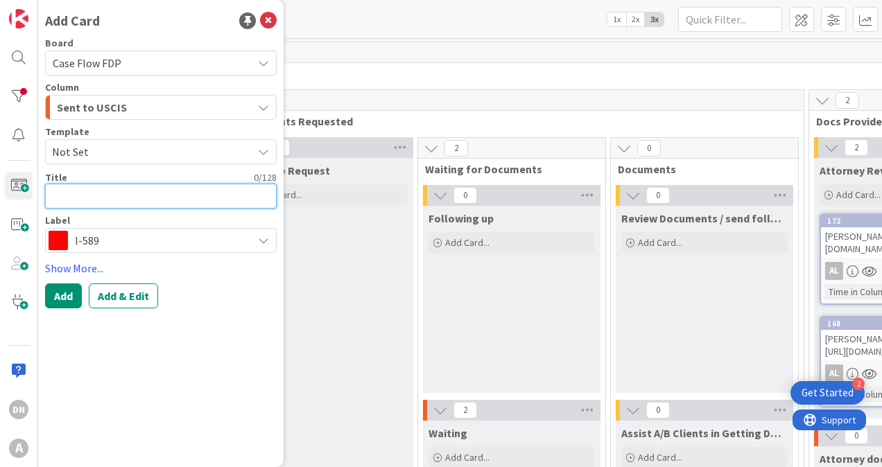
click at [89, 198] on textarea at bounding box center [161, 196] width 232 height 25
click at [244, 188] on textarea "[PERSON_NAME] [PERSON_NAME]" at bounding box center [161, 196] width 232 height 25
paste textarea "[URL][DOMAIN_NAME]."
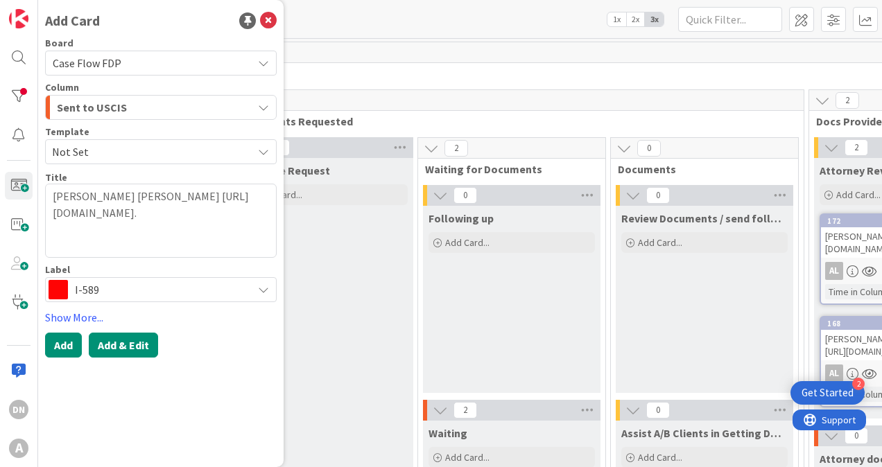
click at [133, 342] on button "Add & Edit" at bounding box center [123, 345] width 69 height 25
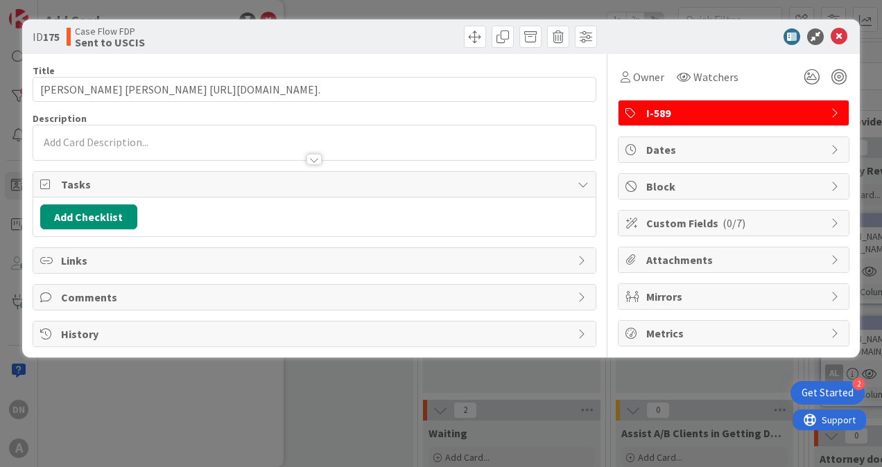
click at [182, 140] on div at bounding box center [314, 143] width 562 height 35
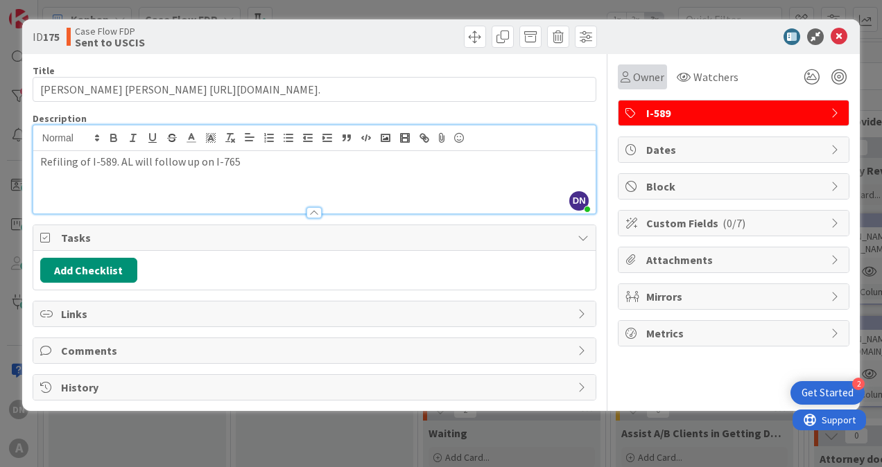
click at [640, 78] on span "Owner" at bounding box center [648, 77] width 31 height 17
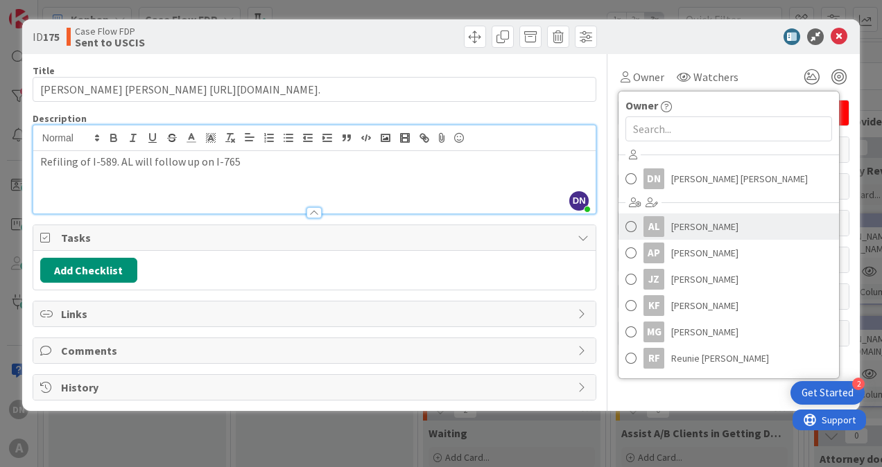
click at [680, 228] on span "[PERSON_NAME]" at bounding box center [704, 226] width 67 height 21
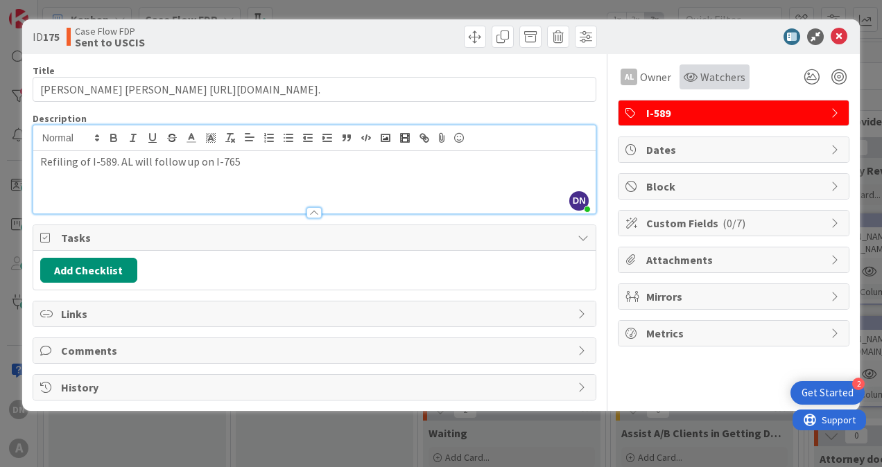
click at [706, 83] on span "Watchers" at bounding box center [722, 77] width 45 height 17
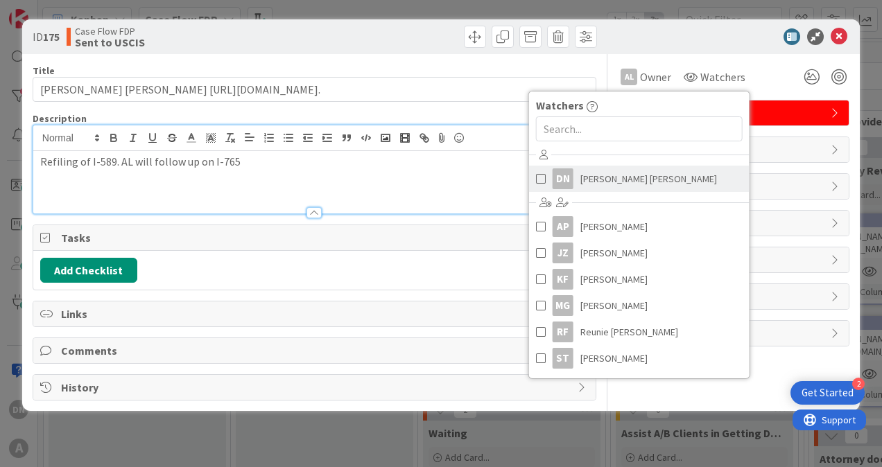
click at [615, 178] on span "[PERSON_NAME] [PERSON_NAME]" at bounding box center [648, 178] width 137 height 21
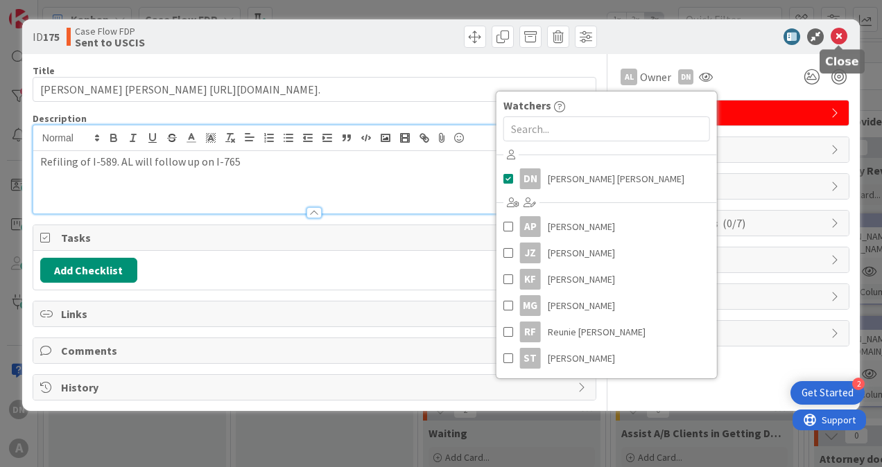
click at [837, 33] on icon at bounding box center [839, 36] width 17 height 17
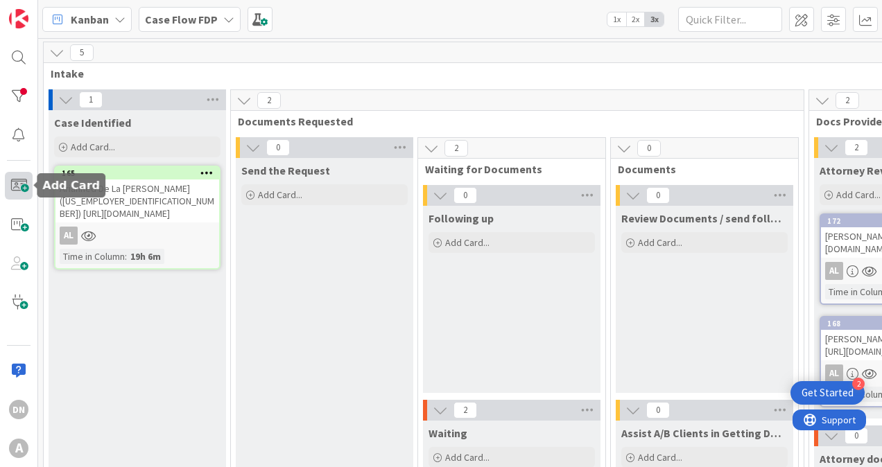
click at [23, 181] on span at bounding box center [19, 186] width 28 height 28
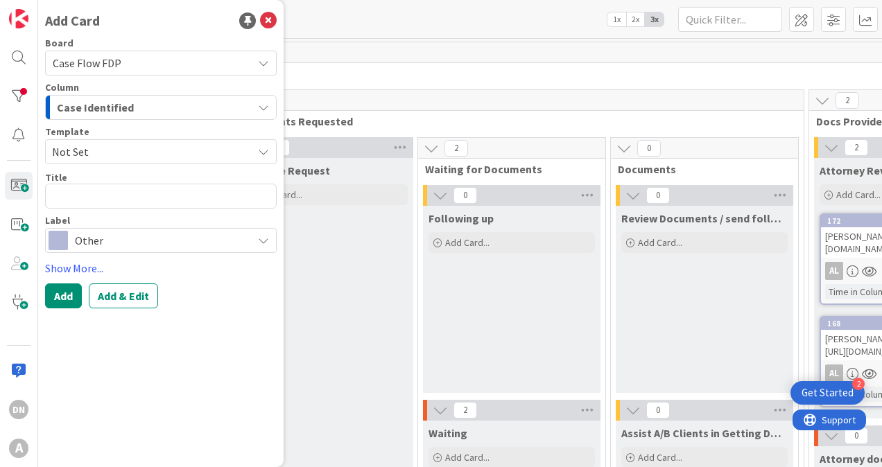
click at [105, 108] on span "Case Identified" at bounding box center [95, 107] width 77 height 18
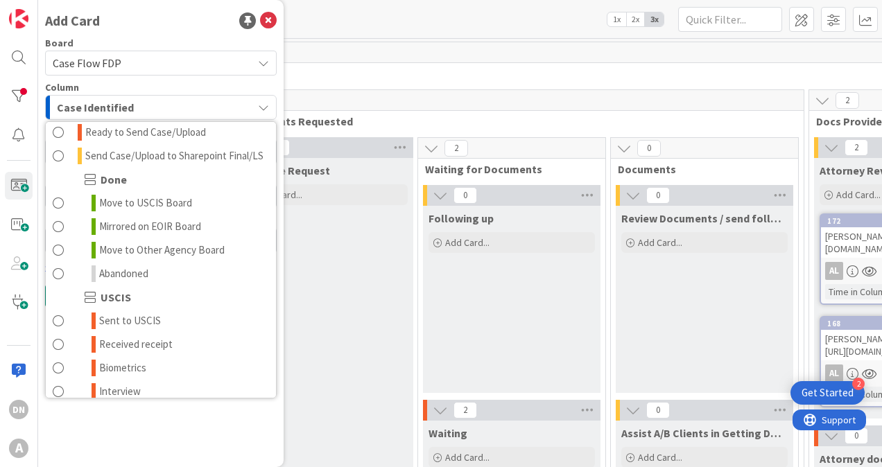
scroll to position [1040, 0]
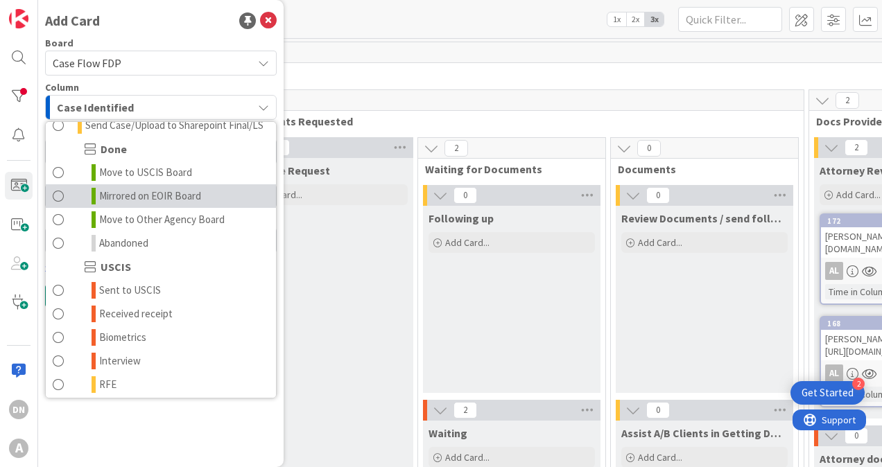
click at [135, 205] on span "Mirrored on EOIR Board" at bounding box center [150, 196] width 102 height 17
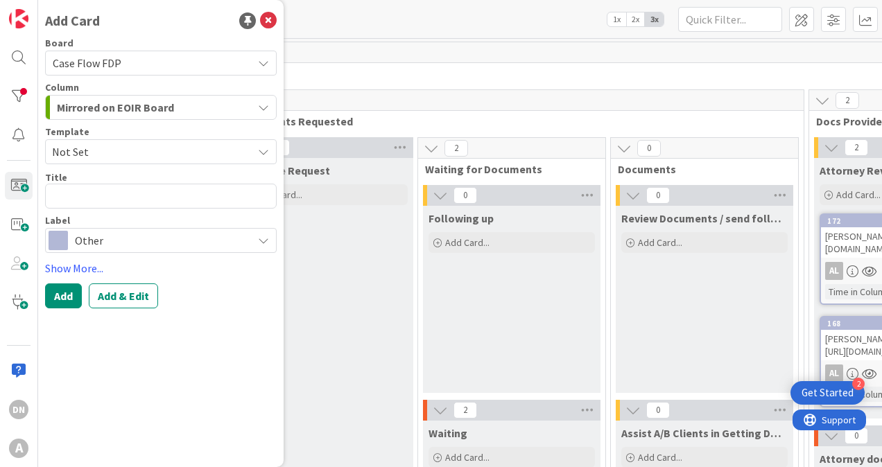
click at [139, 107] on span "Mirrored on EOIR Board" at bounding box center [115, 107] width 117 height 18
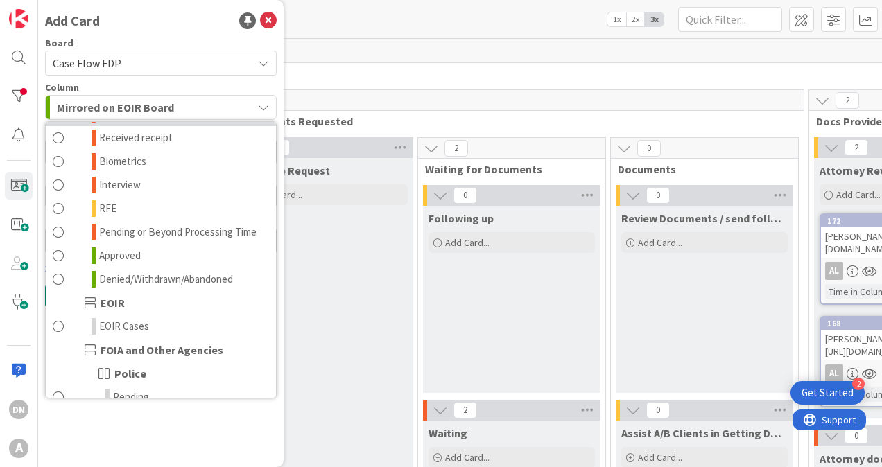
scroll to position [1248, 0]
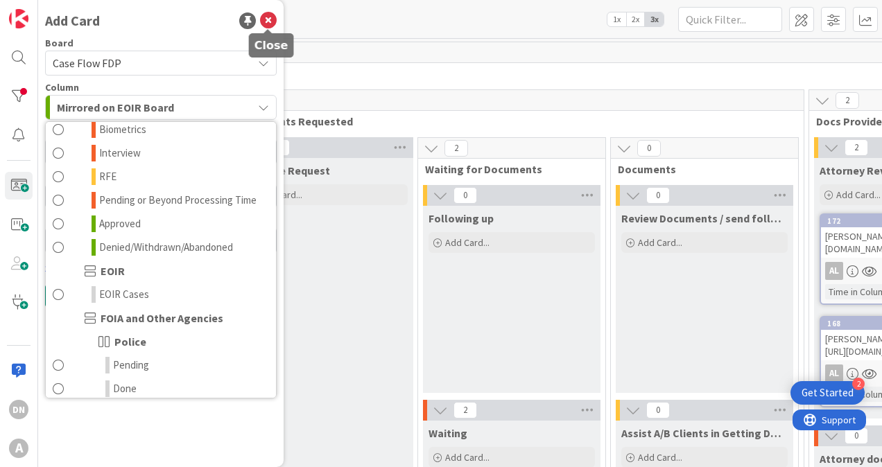
click at [266, 19] on icon at bounding box center [268, 20] width 17 height 17
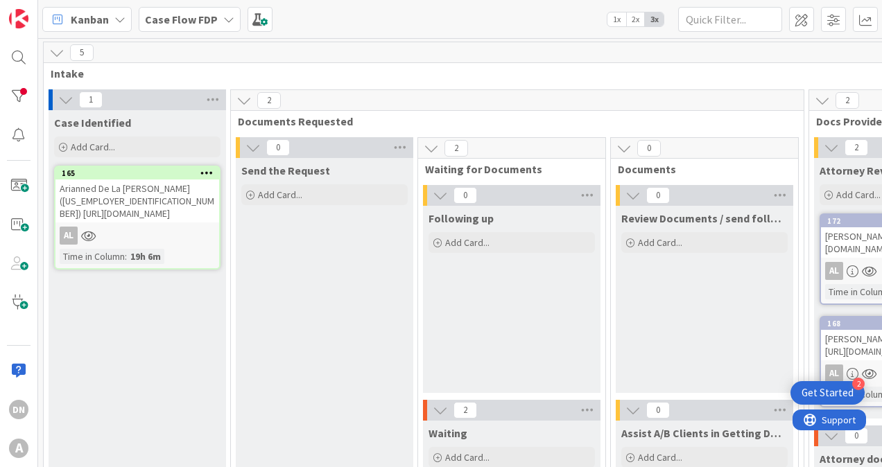
click at [186, 17] on b "Case Flow FDP" at bounding box center [181, 19] width 73 height 14
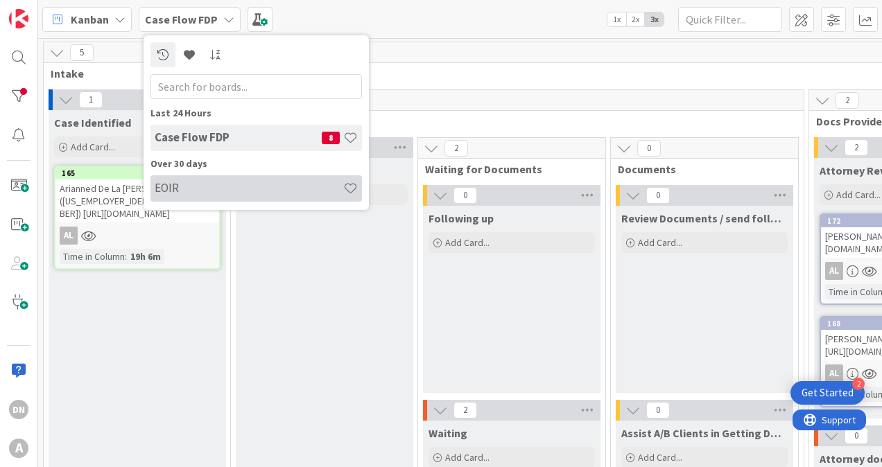
click at [188, 182] on h4 "EOIR" at bounding box center [249, 188] width 189 height 14
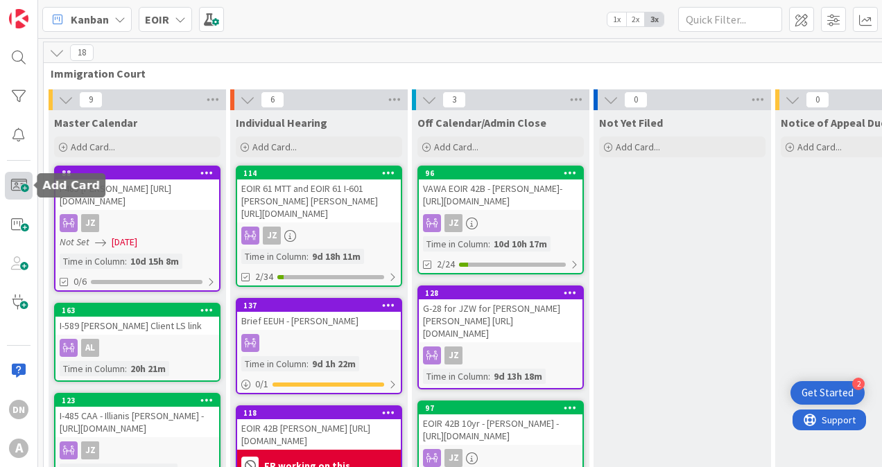
click at [17, 179] on span at bounding box center [19, 186] width 28 height 28
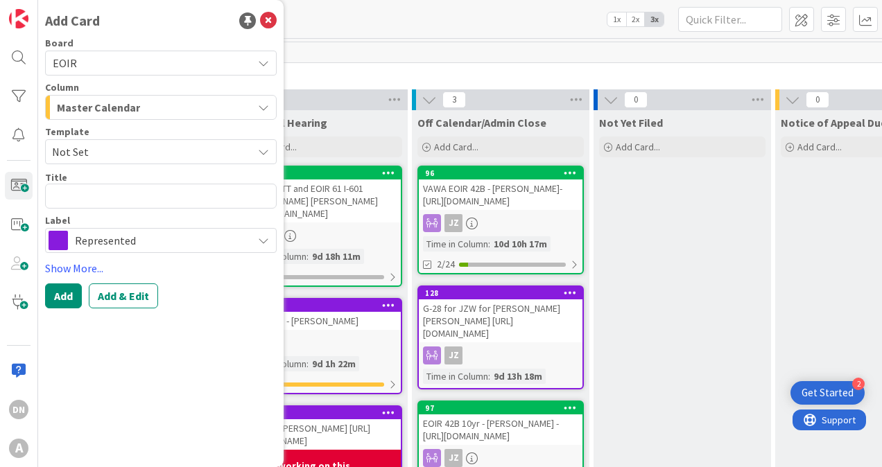
click at [123, 105] on span "Master Calendar" at bounding box center [98, 107] width 83 height 18
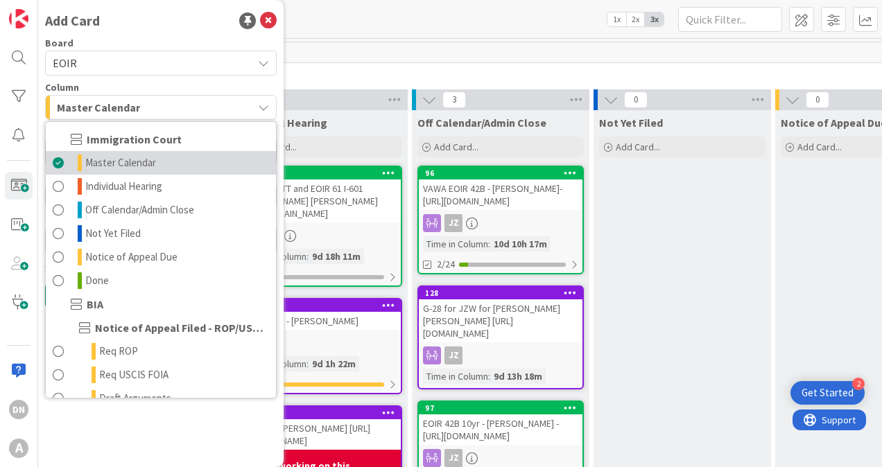
click at [56, 161] on span at bounding box center [58, 163] width 11 height 17
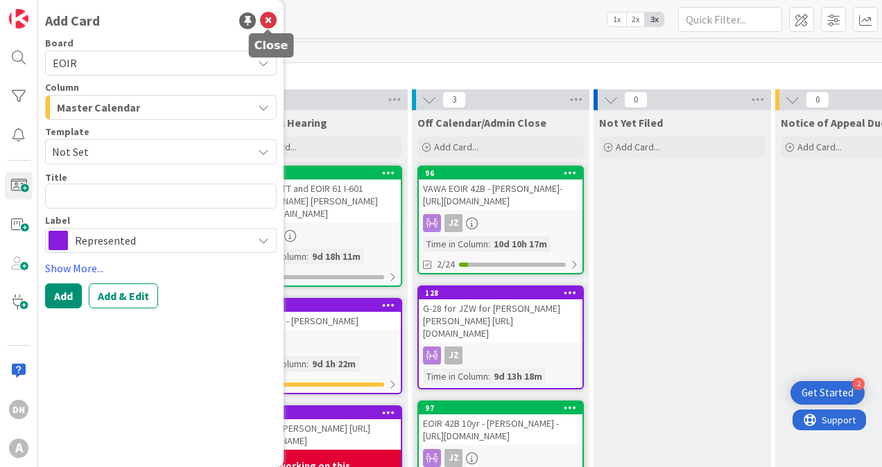
click at [273, 21] on icon at bounding box center [268, 20] width 17 height 17
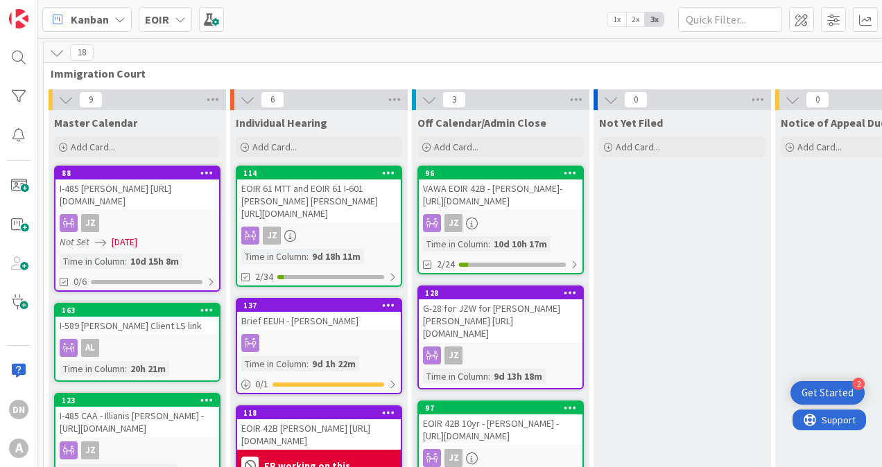
click at [171, 19] on div "EOIR" at bounding box center [165, 19] width 53 height 25
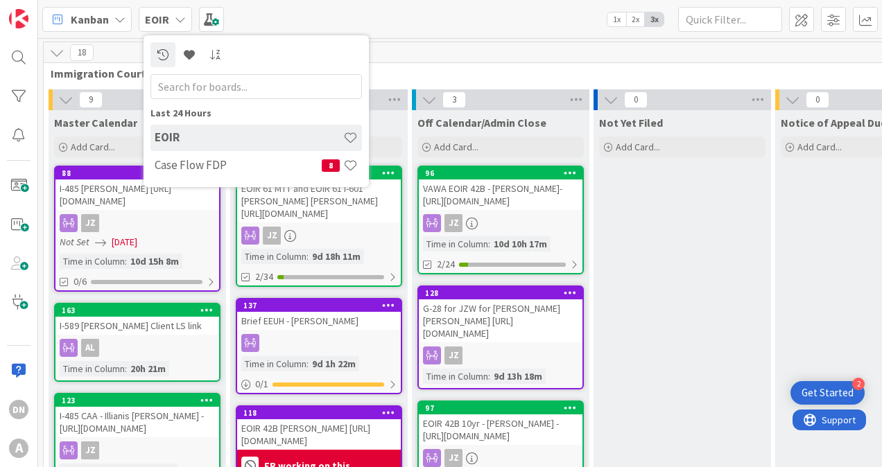
click at [194, 164] on h4 "Case Flow FDP" at bounding box center [238, 165] width 167 height 14
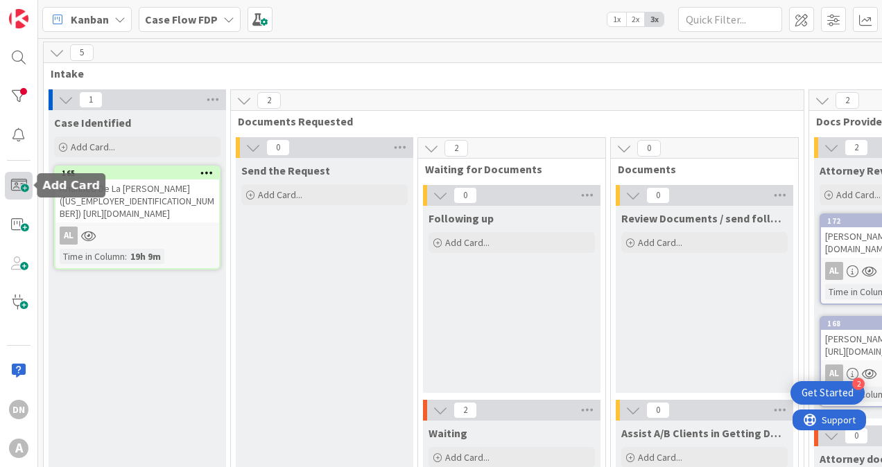
click at [19, 182] on span at bounding box center [19, 186] width 28 height 28
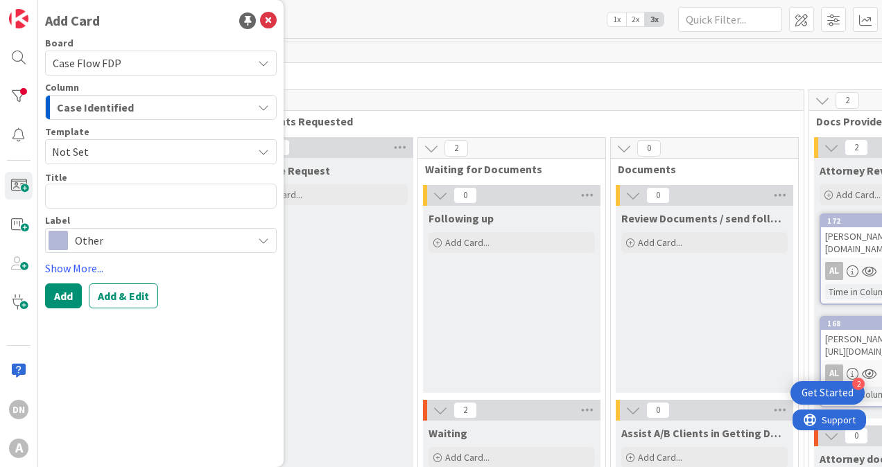
click at [130, 104] on div "Case Identified" at bounding box center [152, 107] width 199 height 22
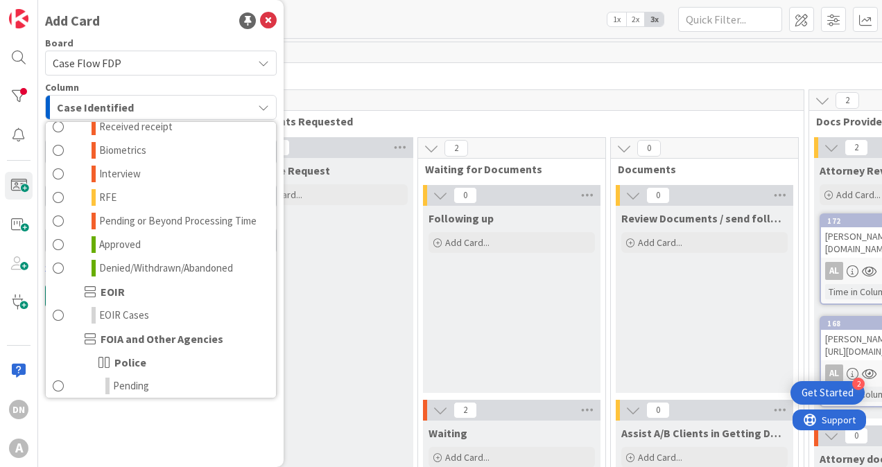
scroll to position [1248, 0]
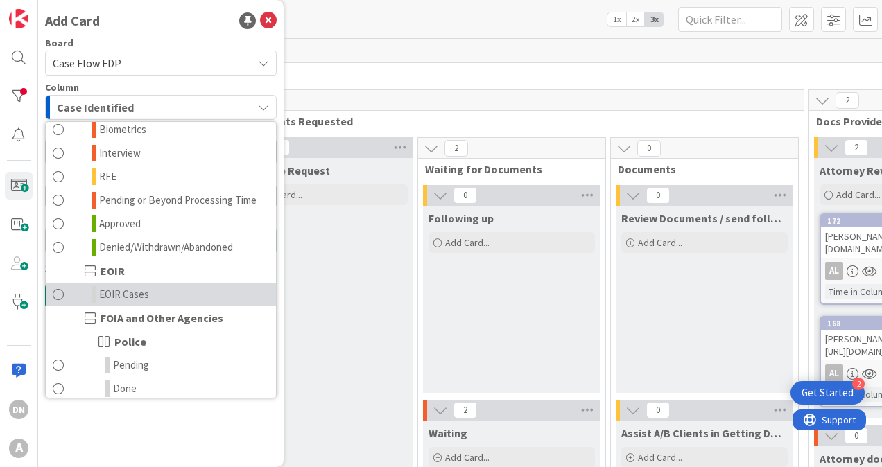
click at [166, 306] on link "EOIR Cases" at bounding box center [161, 295] width 230 height 24
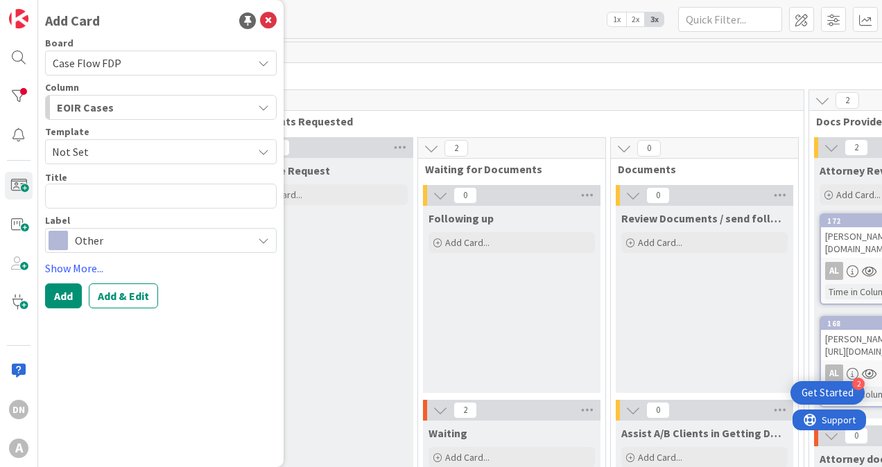
click at [111, 238] on span "Other" at bounding box center [160, 240] width 171 height 19
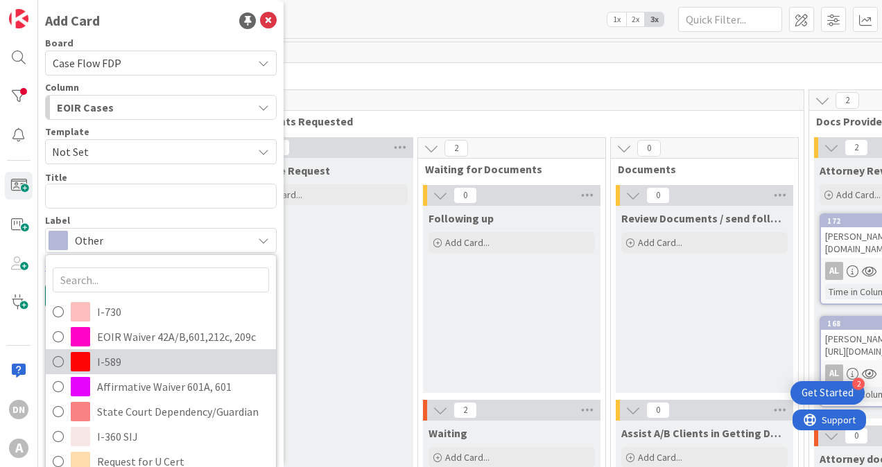
click at [120, 361] on span "I-589" at bounding box center [183, 362] width 172 height 21
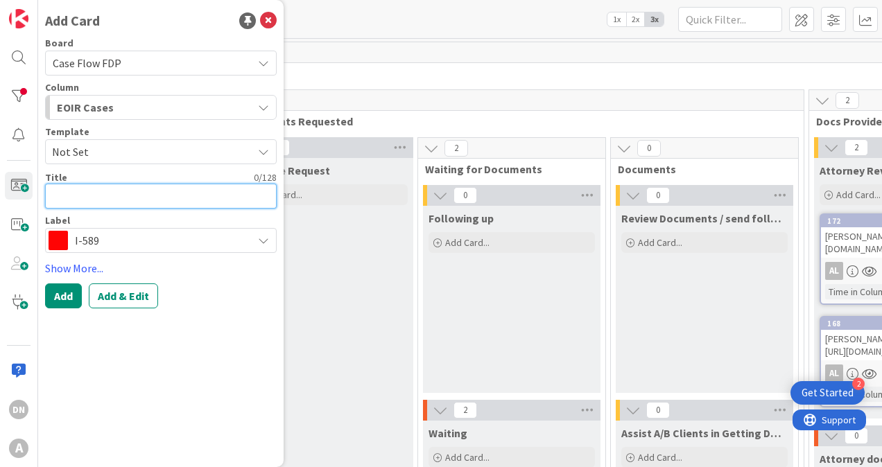
click at [88, 193] on textarea at bounding box center [161, 196] width 232 height 25
click at [125, 238] on span "I-589" at bounding box center [160, 240] width 171 height 19
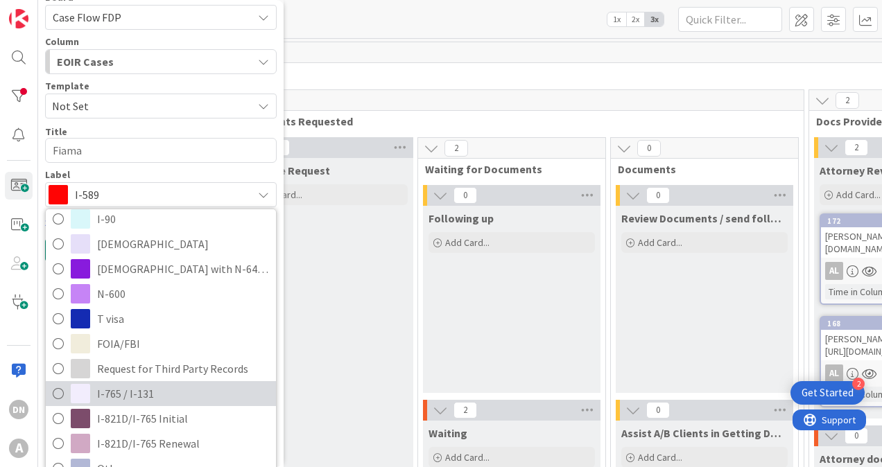
scroll to position [64, 0]
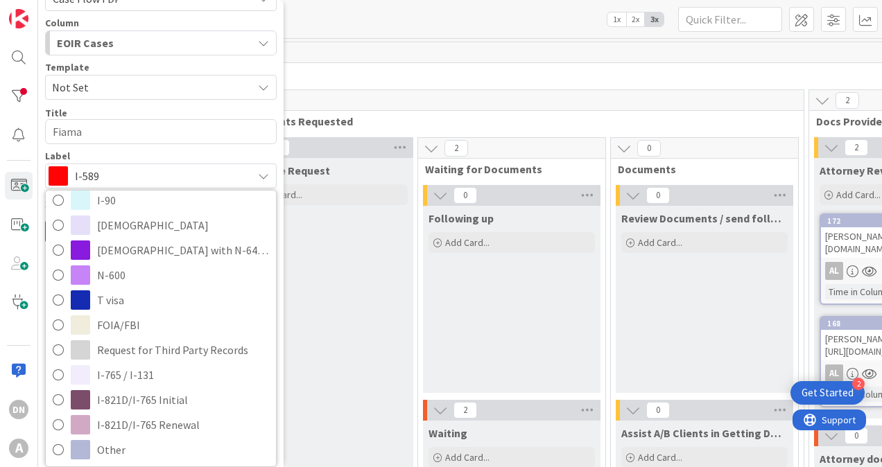
click at [158, 152] on div "Label" at bounding box center [161, 156] width 232 height 10
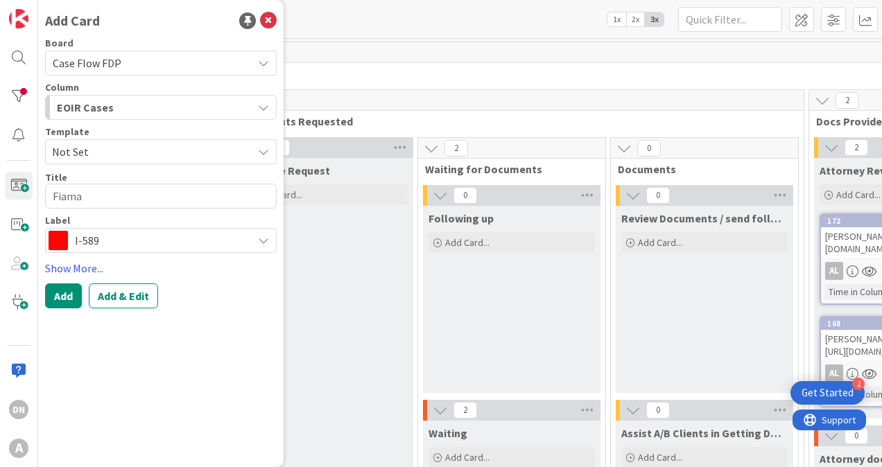
scroll to position [0, 0]
click at [111, 200] on textarea "Fiama" at bounding box center [161, 196] width 232 height 25
click at [125, 237] on span "I-589" at bounding box center [160, 240] width 171 height 19
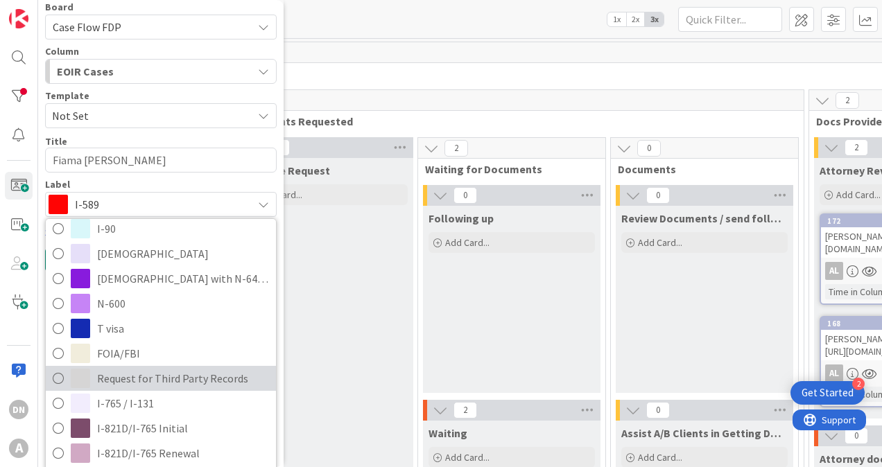
scroll to position [64, 0]
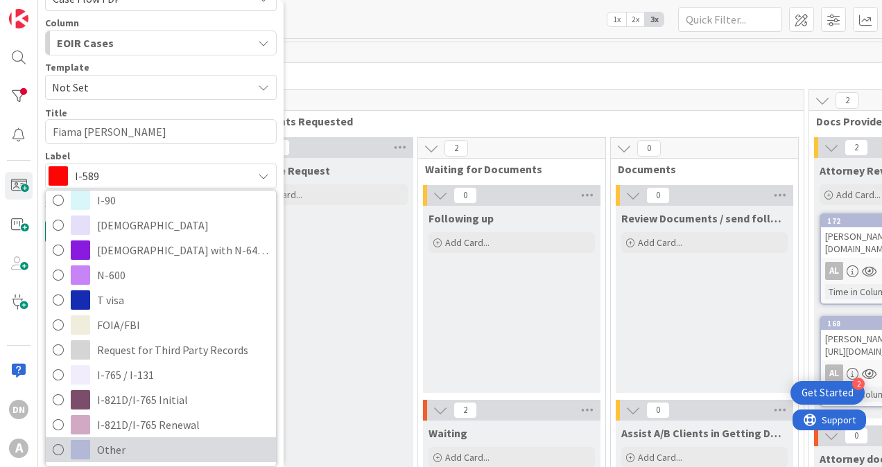
click at [141, 452] on span "Other" at bounding box center [183, 450] width 172 height 21
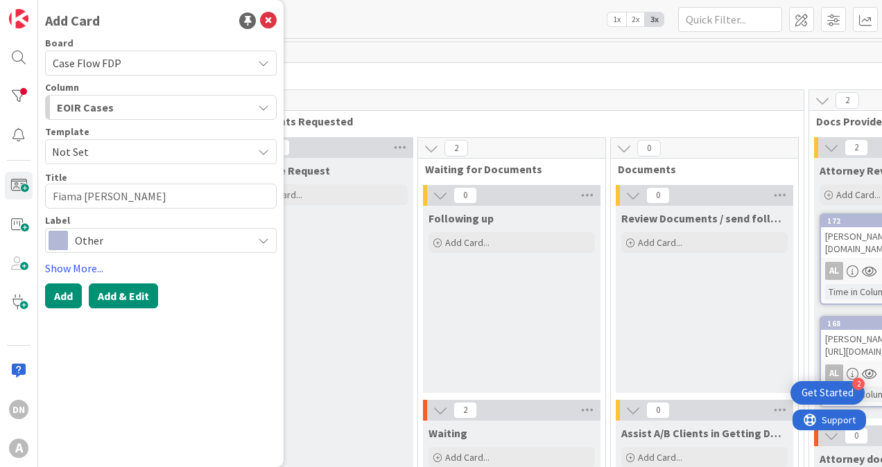
scroll to position [0, 0]
click at [123, 297] on button "Add & Edit" at bounding box center [123, 296] width 69 height 25
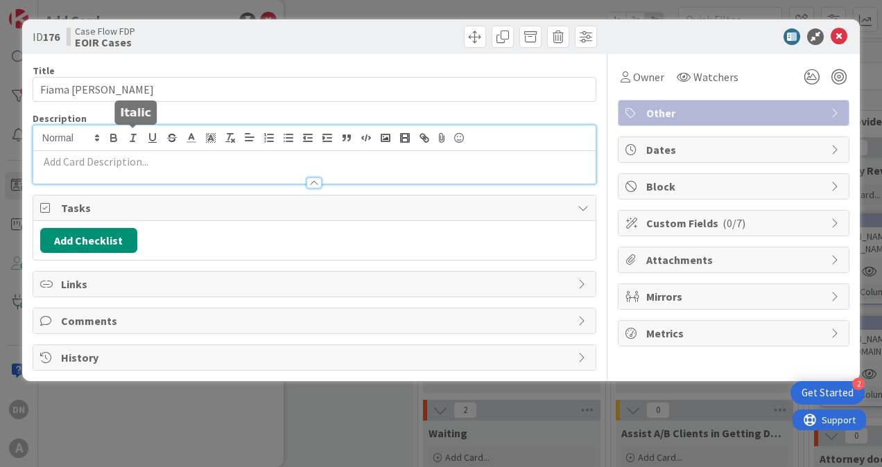
click at [123, 141] on div at bounding box center [314, 155] width 562 height 58
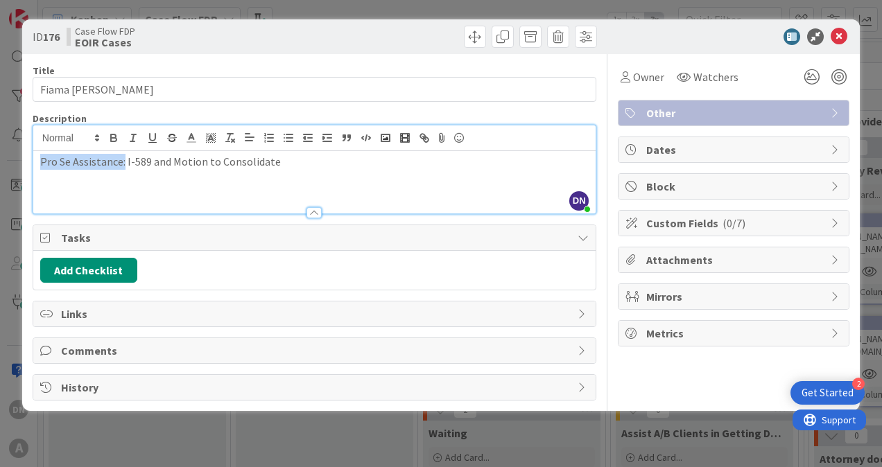
drag, startPoint x: 121, startPoint y: 162, endPoint x: -11, endPoint y: 154, distance: 132.7
click at [0, 154] on html "2 Get Started DN A Kanban Case Flow FDP 1x 2x 3x 5 Intake 1 Case Identified Add…" at bounding box center [441, 233] width 882 height 467
click at [116, 139] on icon "button" at bounding box center [114, 139] width 6 height 3
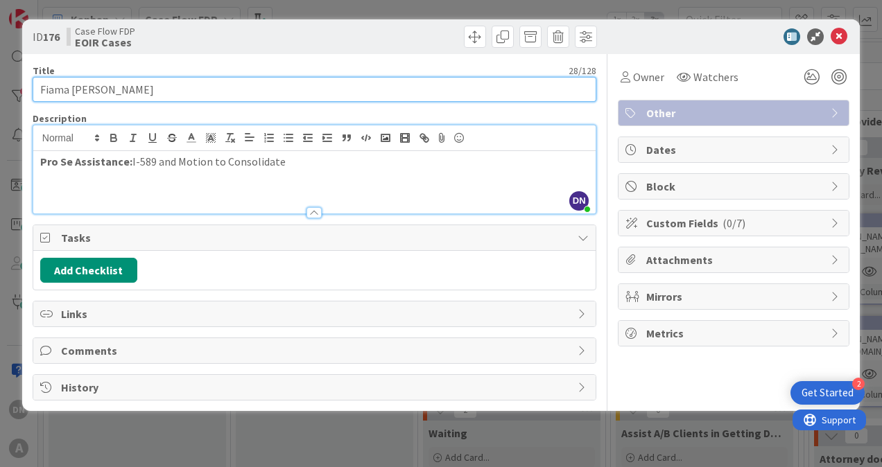
click at [229, 89] on input "Fiama [PERSON_NAME]" at bounding box center [315, 89] width 564 height 25
paste input "[URL][DOMAIN_NAME]"
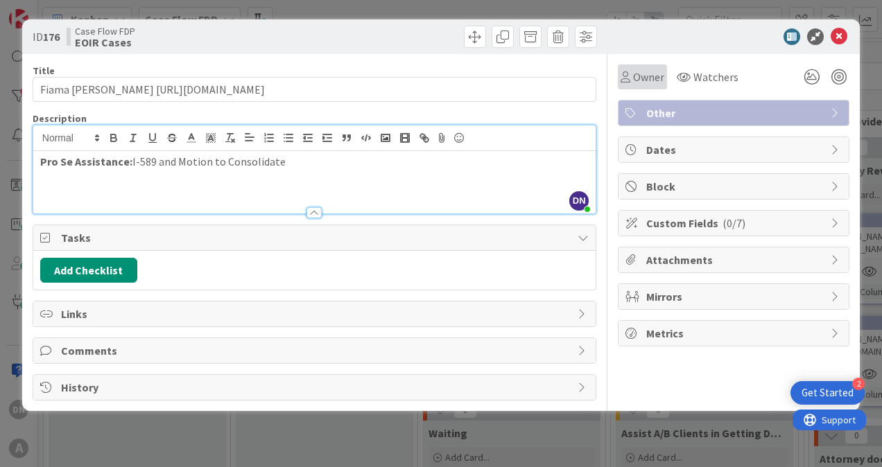
click at [642, 73] on span "Owner" at bounding box center [648, 77] width 31 height 17
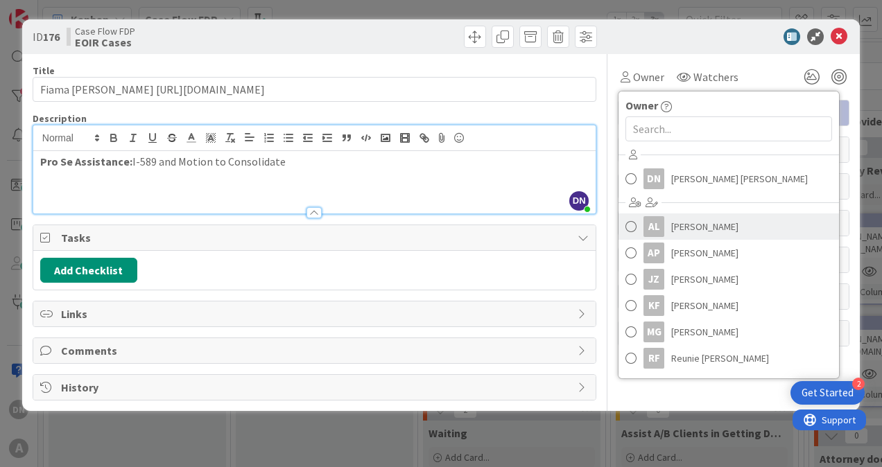
drag, startPoint x: 703, startPoint y: 220, endPoint x: 709, endPoint y: 199, distance: 21.5
click at [703, 221] on span "[PERSON_NAME]" at bounding box center [704, 226] width 67 height 21
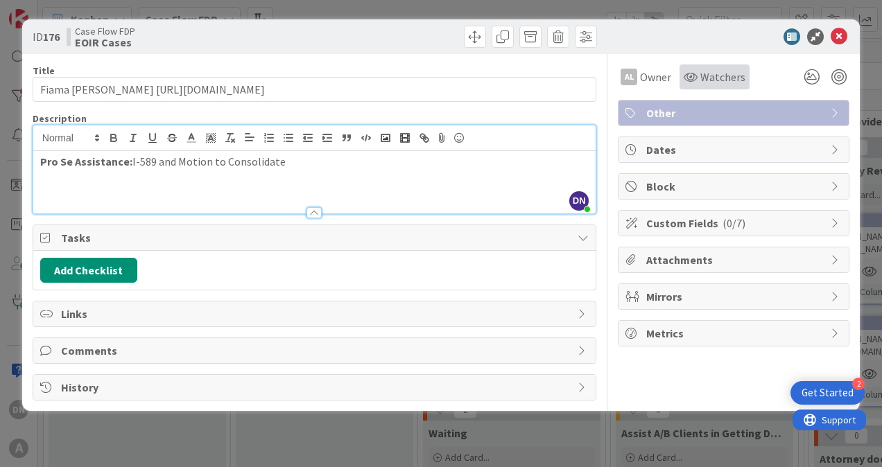
click at [702, 79] on span "Watchers" at bounding box center [722, 77] width 45 height 17
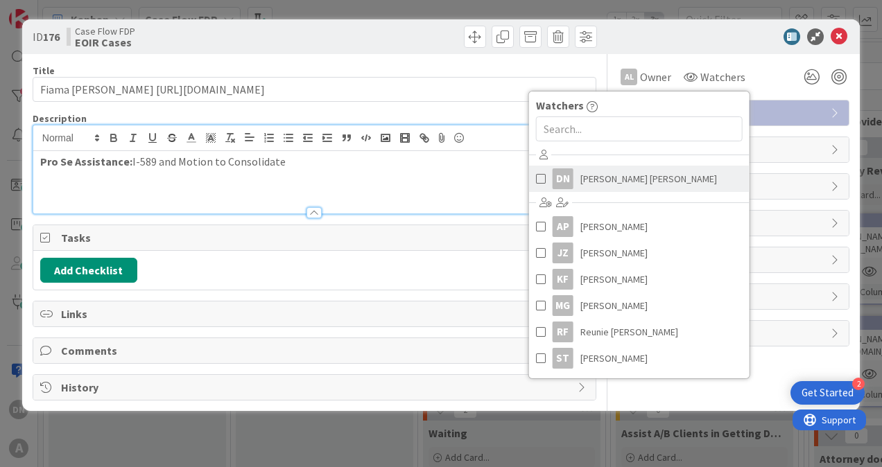
click at [606, 179] on span "[PERSON_NAME] [PERSON_NAME]" at bounding box center [648, 178] width 137 height 21
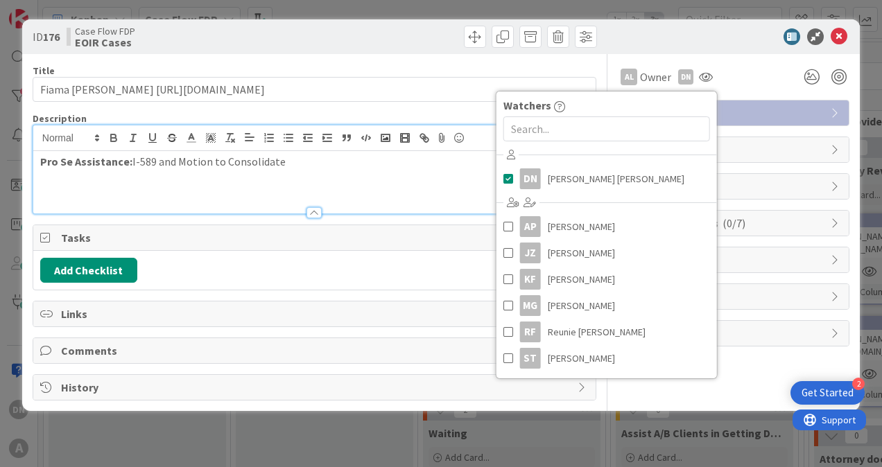
click at [248, 234] on span "Tasks" at bounding box center [316, 238] width 510 height 17
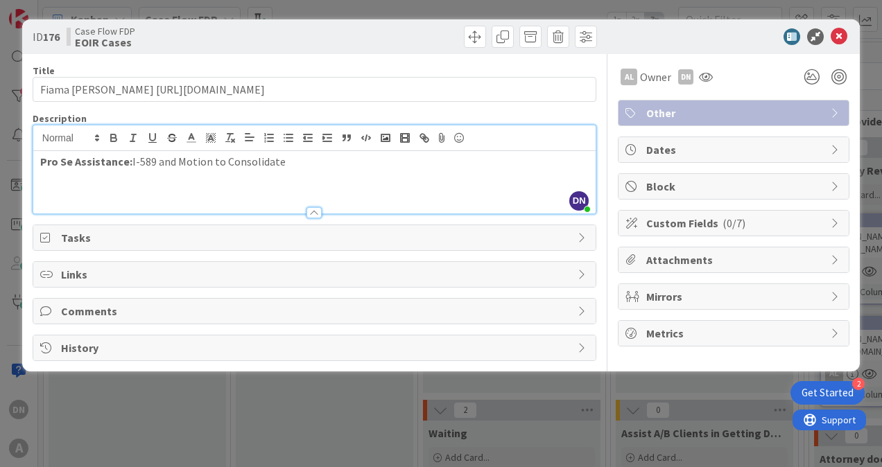
click at [764, 302] on span "Mirrors" at bounding box center [735, 296] width 178 height 17
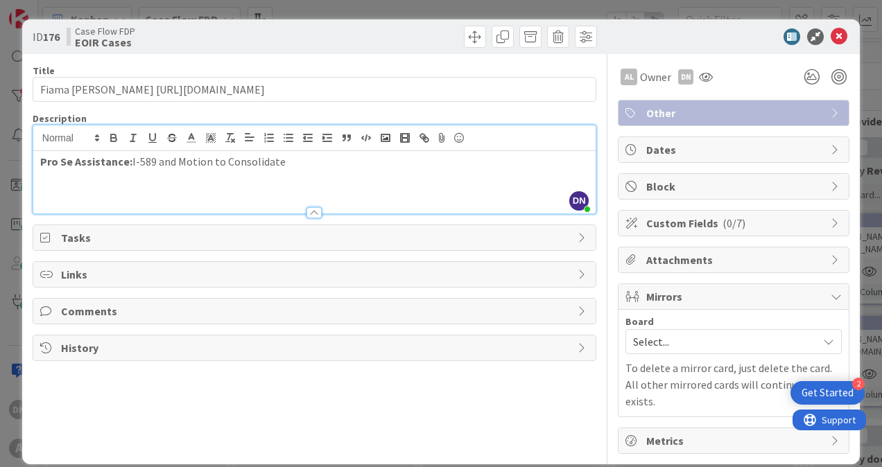
click at [673, 334] on span "Select..." at bounding box center [722, 341] width 178 height 19
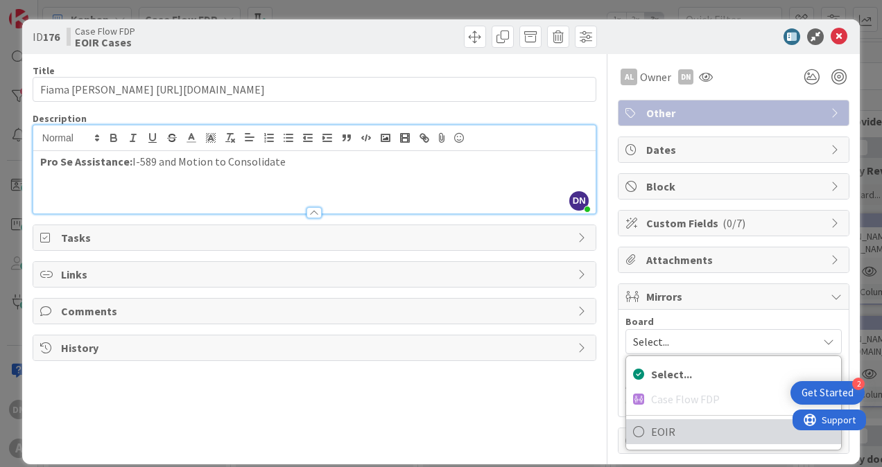
click at [677, 429] on span "EOIR" at bounding box center [742, 432] width 183 height 21
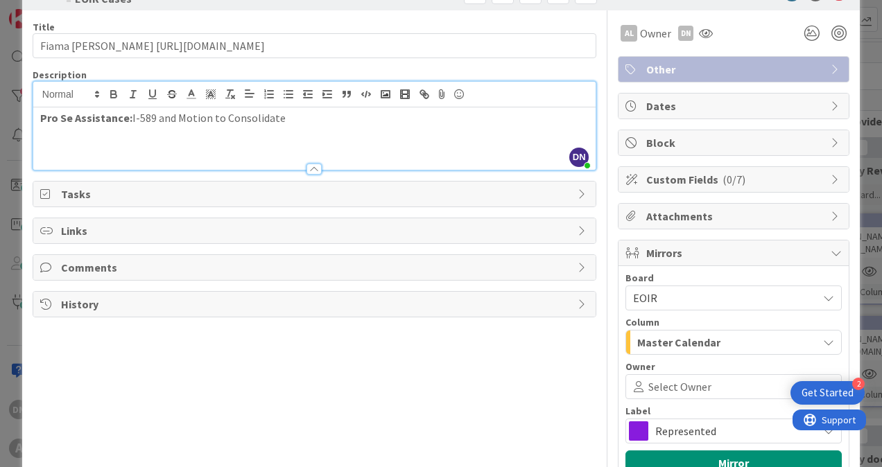
scroll to position [69, 0]
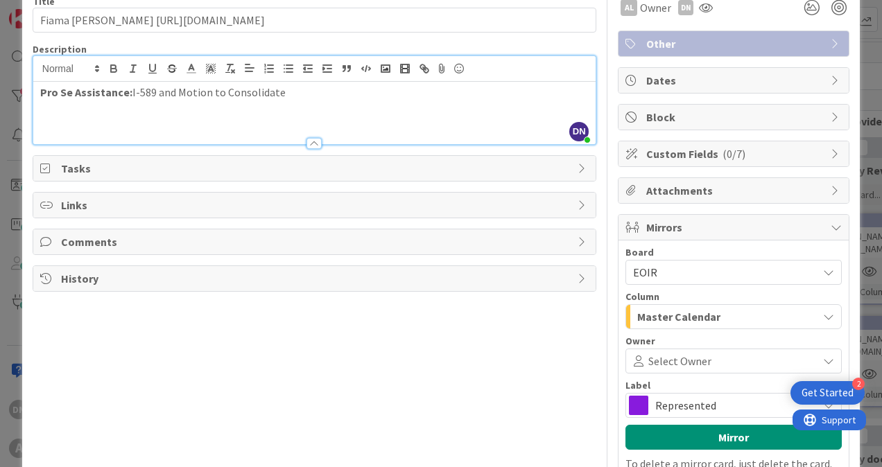
click at [675, 318] on span "Master Calendar" at bounding box center [678, 317] width 83 height 18
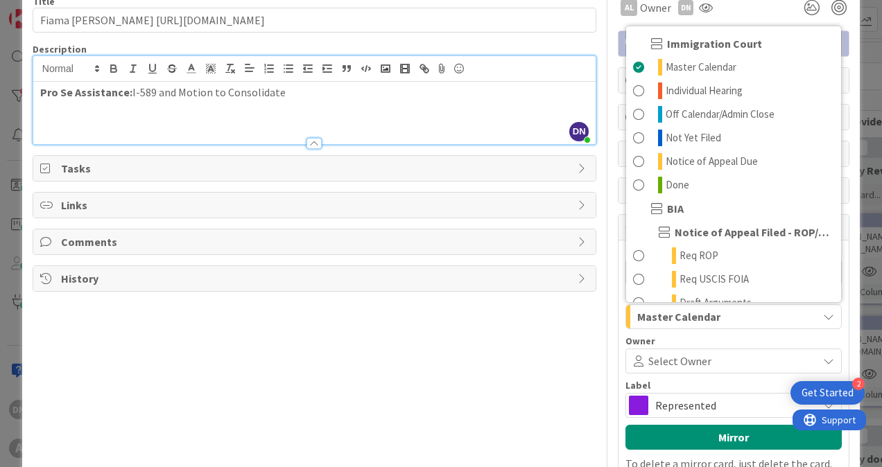
click at [680, 363] on span "Select Owner" at bounding box center [679, 361] width 63 height 17
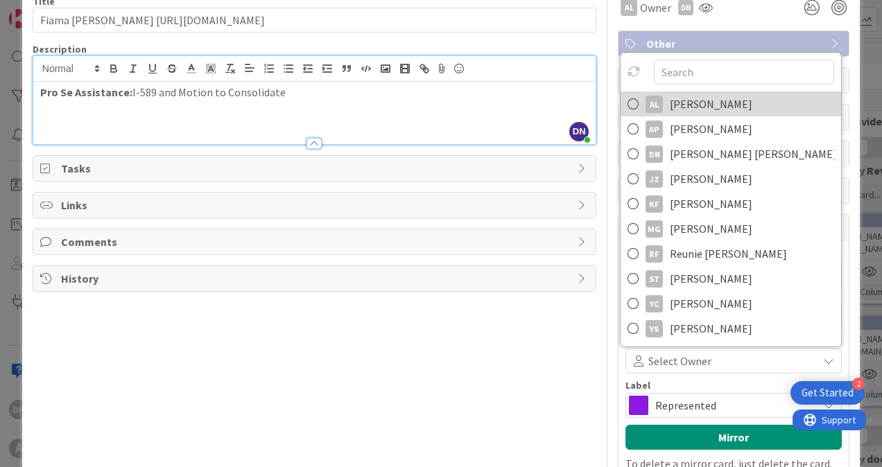
click at [677, 96] on span "[PERSON_NAME]" at bounding box center [711, 104] width 83 height 21
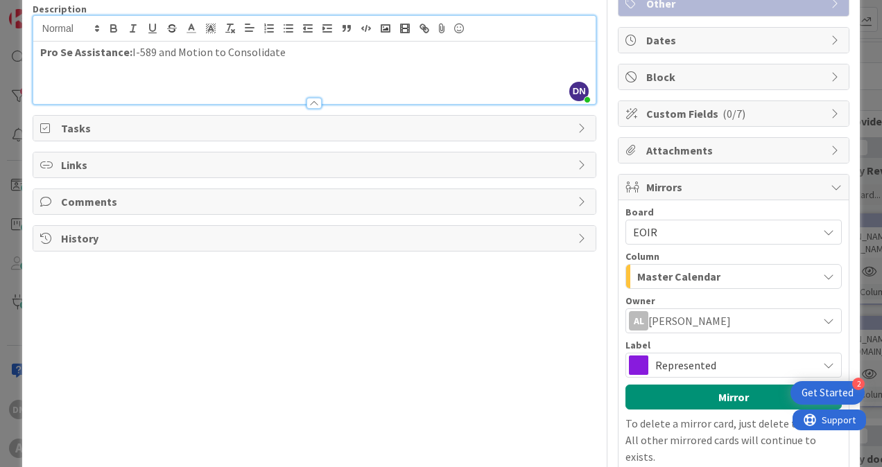
scroll to position [139, 0]
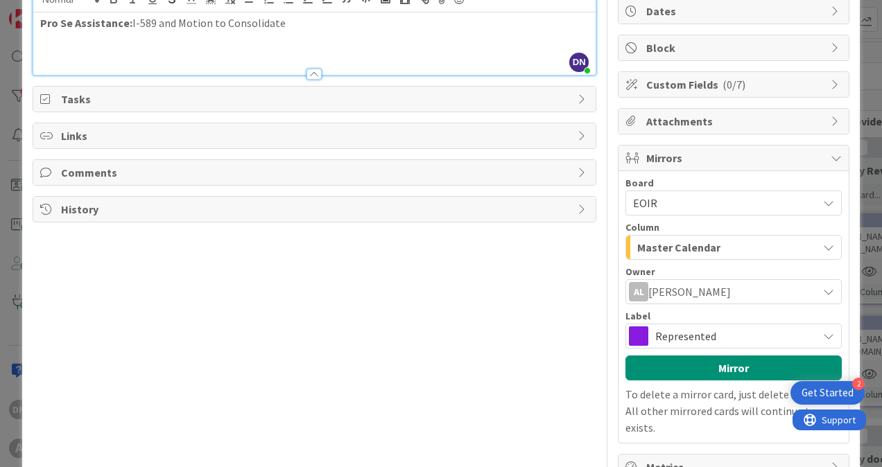
click at [683, 329] on span "Represented" at bounding box center [732, 336] width 155 height 19
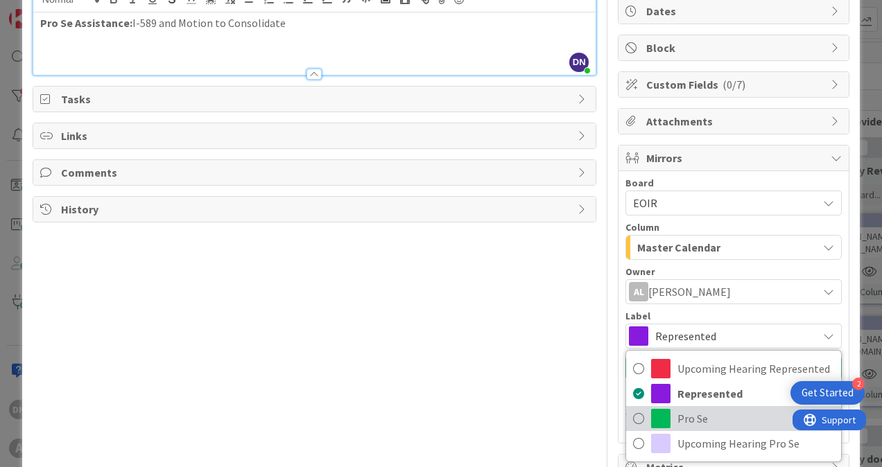
click at [703, 419] on span "Pro Se" at bounding box center [755, 418] width 157 height 21
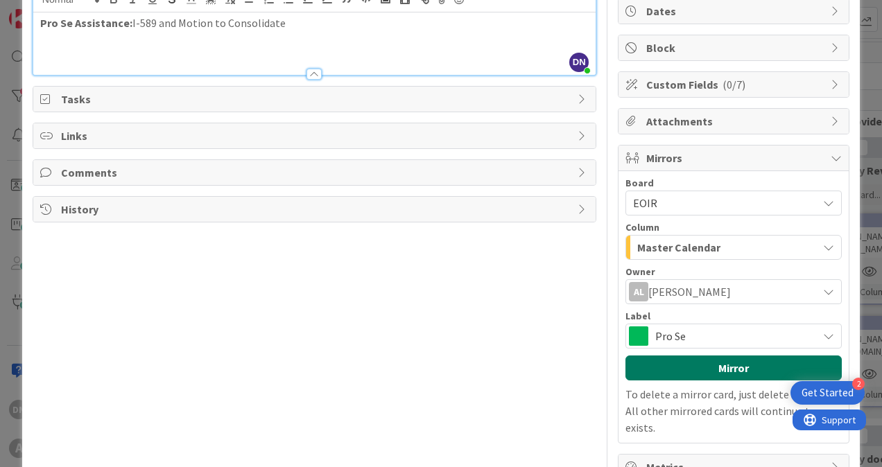
click at [683, 358] on button "Mirror" at bounding box center [733, 368] width 216 height 25
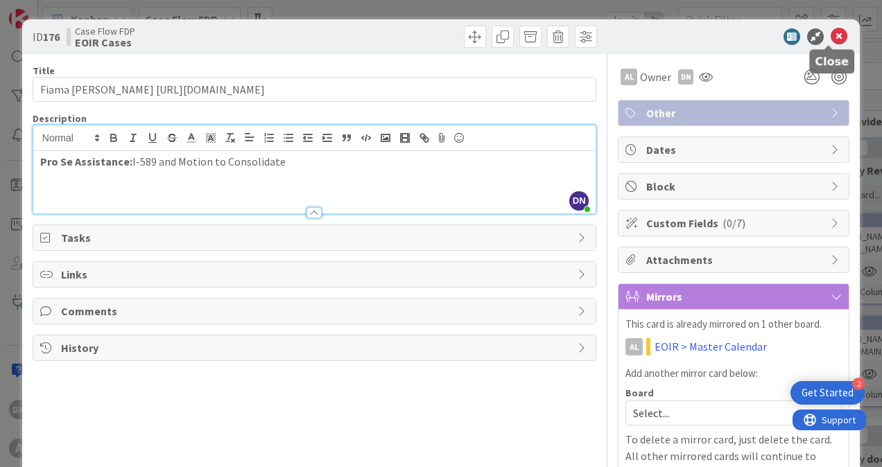
click at [833, 33] on icon at bounding box center [839, 36] width 17 height 17
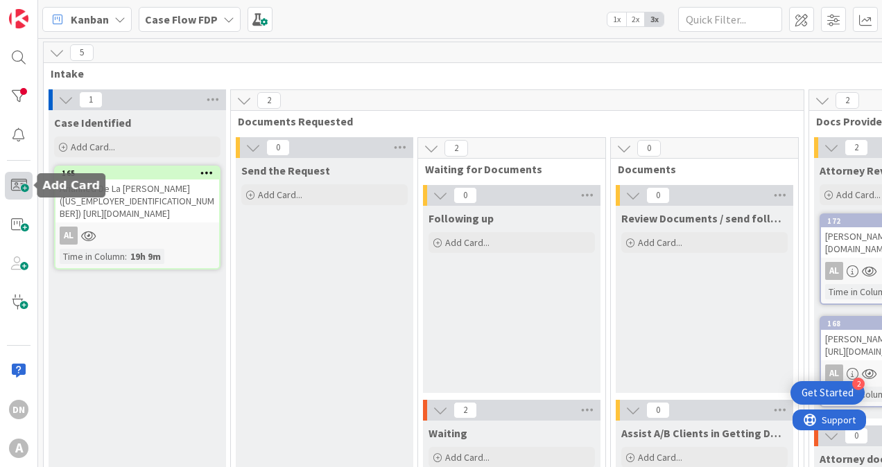
click at [14, 187] on span at bounding box center [19, 186] width 28 height 28
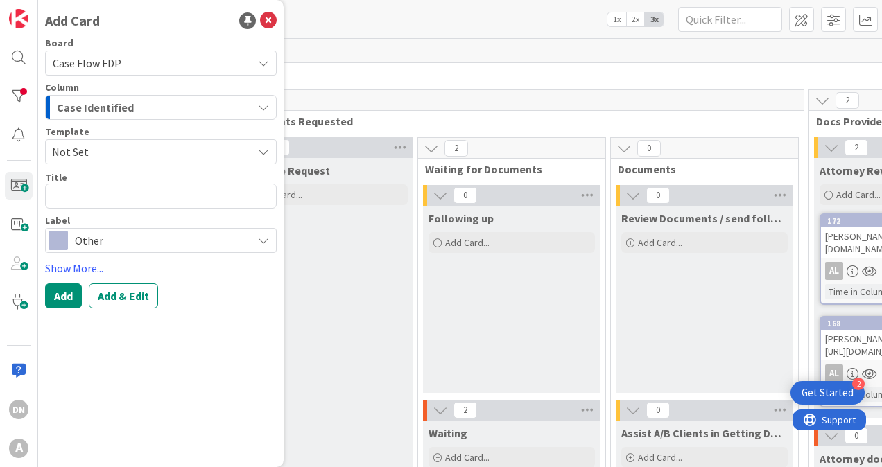
click at [110, 105] on span "Case Identified" at bounding box center [95, 107] width 77 height 18
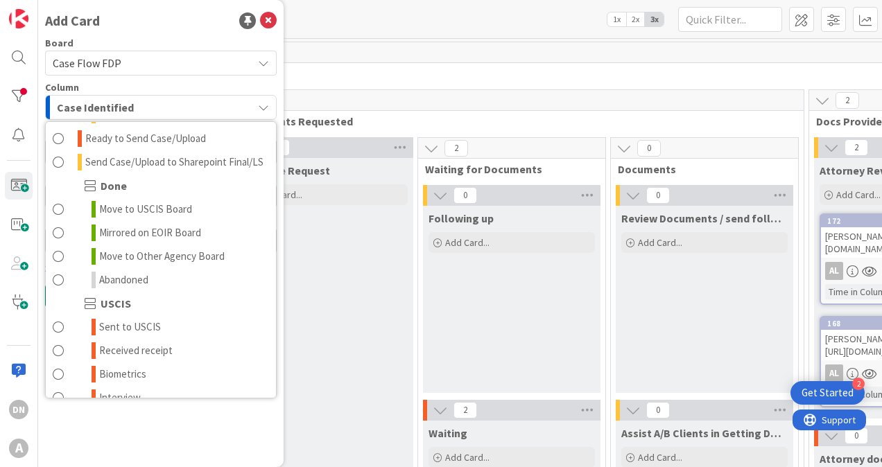
scroll to position [1109, 0]
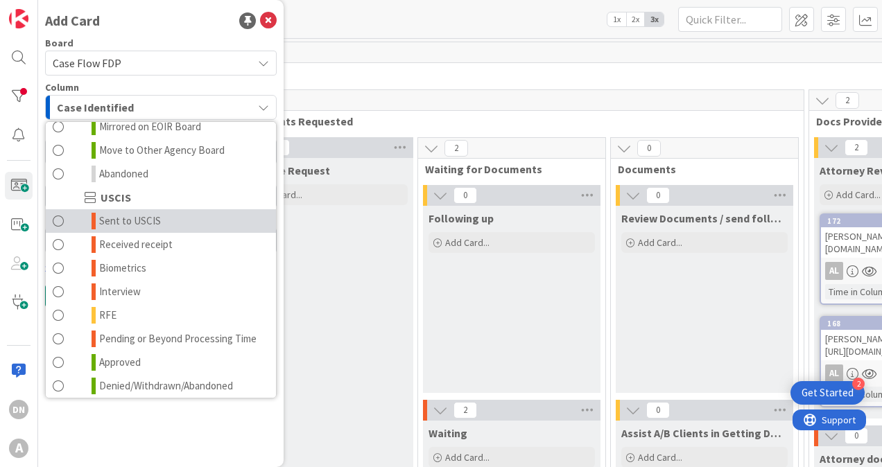
click at [139, 230] on span "Sent to USCIS" at bounding box center [130, 221] width 62 height 17
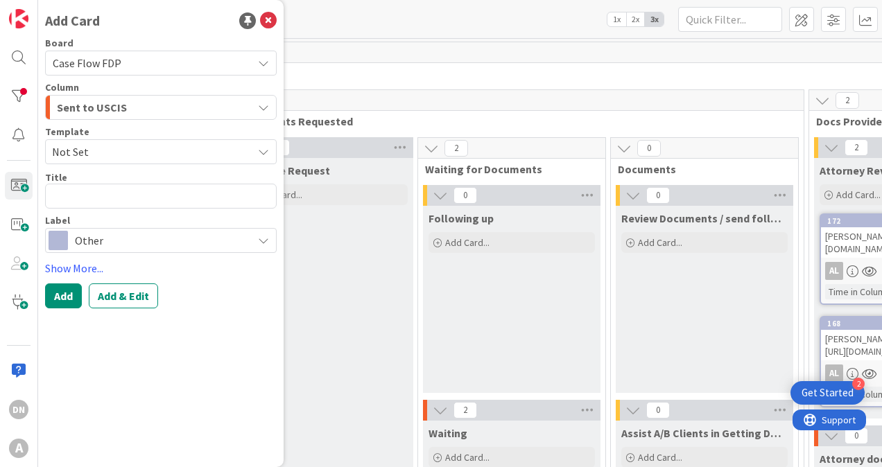
click at [94, 234] on span "Other" at bounding box center [160, 240] width 171 height 19
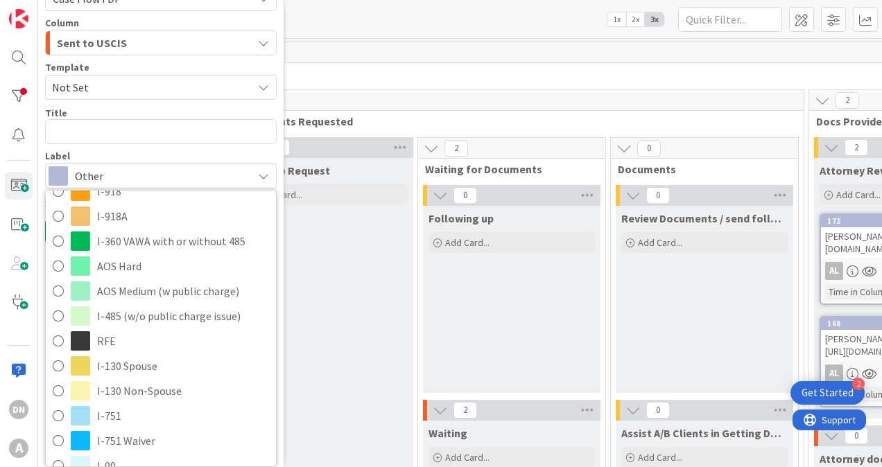
scroll to position [150, 0]
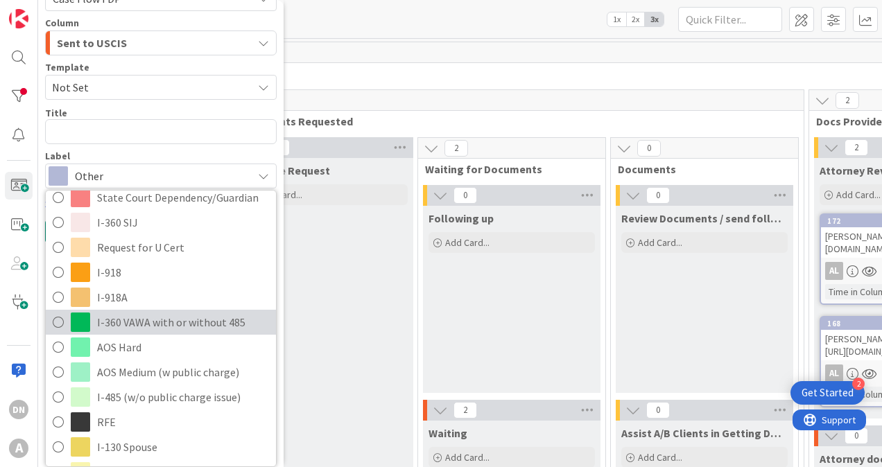
click at [163, 325] on span "I-360 VAWA with or without 485" at bounding box center [183, 322] width 172 height 21
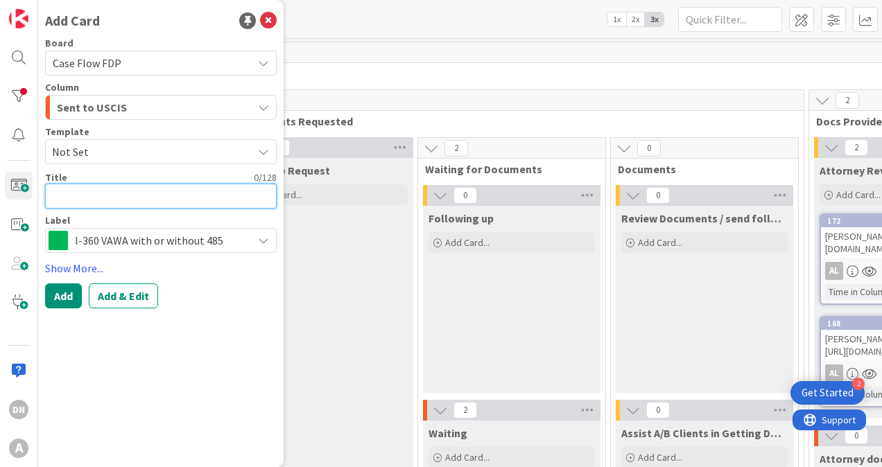
click at [86, 192] on textarea at bounding box center [161, 196] width 232 height 25
click at [236, 201] on textarea "[PERSON_NAME] [PERSON_NAME]" at bounding box center [161, 196] width 232 height 25
paste textarea "[URL][DOMAIN_NAME]."
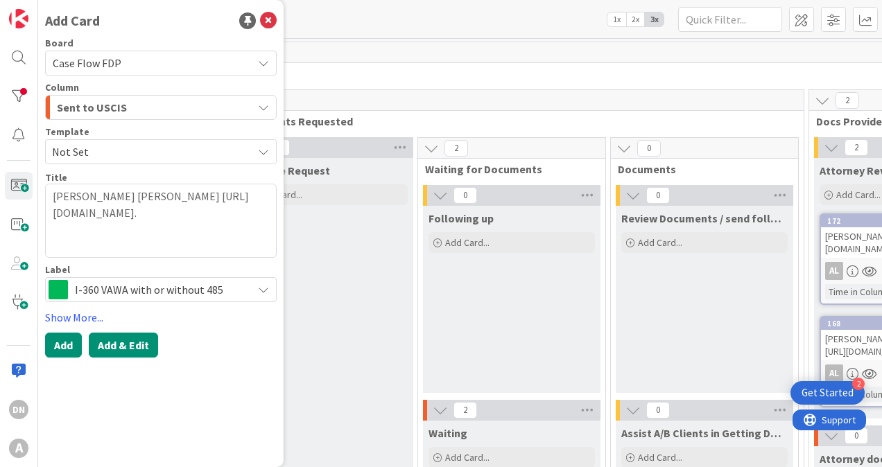
click at [128, 340] on button "Add & Edit" at bounding box center [123, 345] width 69 height 25
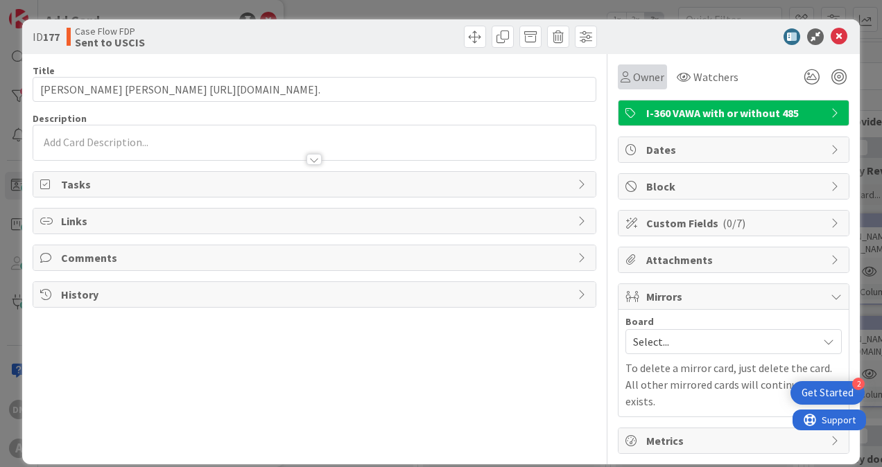
click at [652, 74] on span "Owner" at bounding box center [648, 77] width 31 height 17
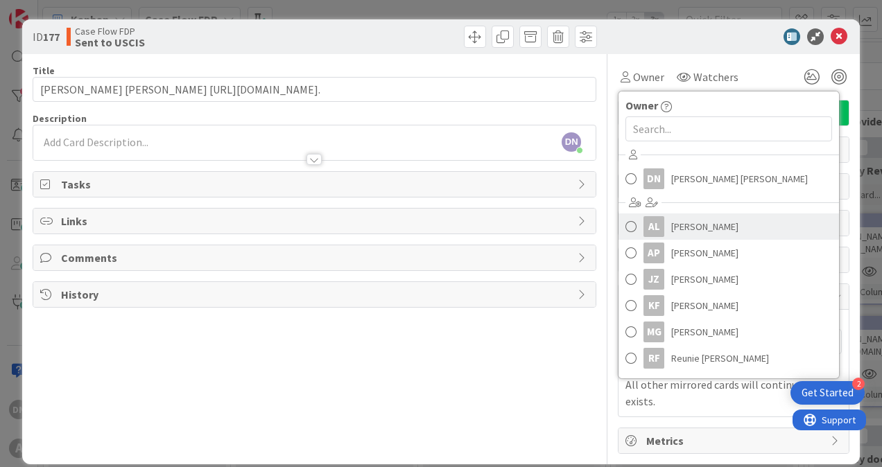
click at [693, 222] on span "[PERSON_NAME]" at bounding box center [704, 226] width 67 height 21
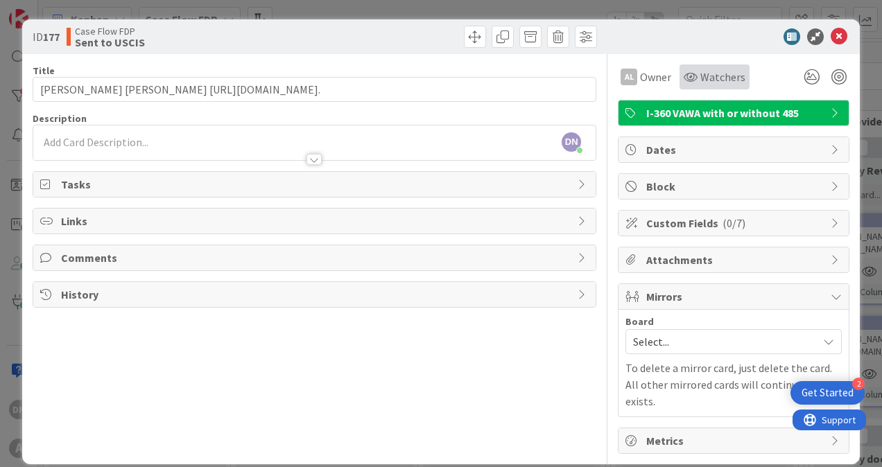
click at [711, 78] on span "Watchers" at bounding box center [722, 77] width 45 height 17
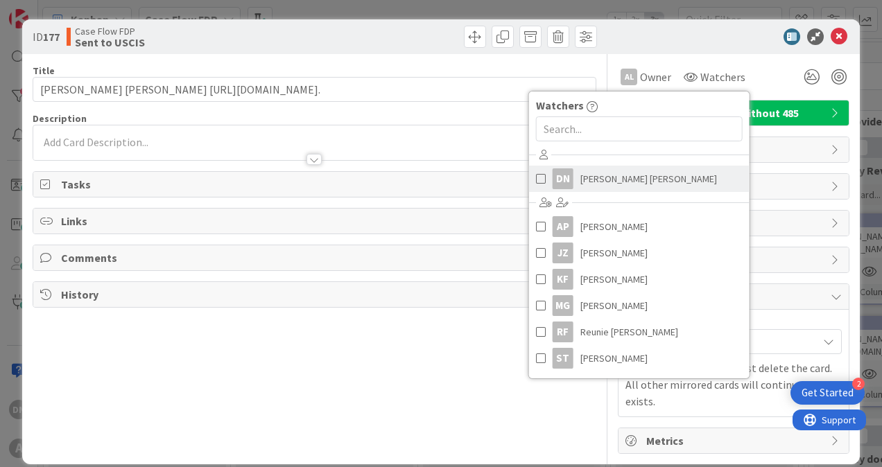
click at [675, 172] on span "[PERSON_NAME] [PERSON_NAME]" at bounding box center [648, 178] width 137 height 21
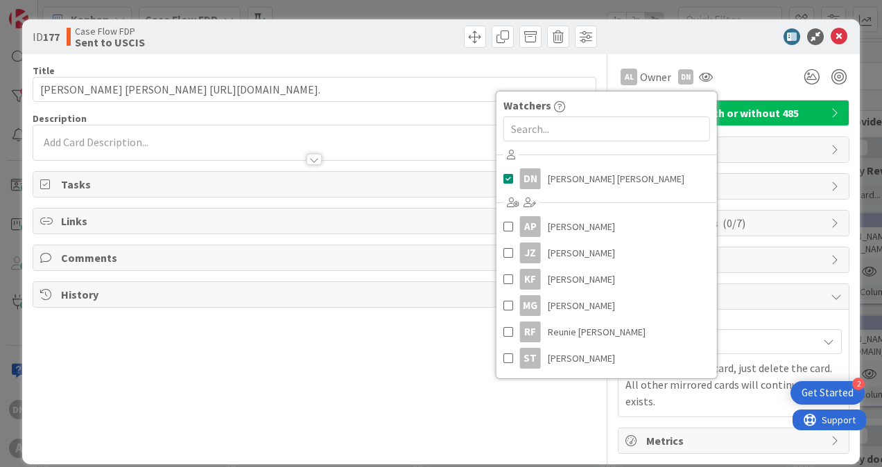
click at [392, 363] on div "Title 124 / 128 [PERSON_NAME] [PERSON_NAME] [URL][DOMAIN_NAME]. Description DN …" at bounding box center [315, 254] width 564 height 400
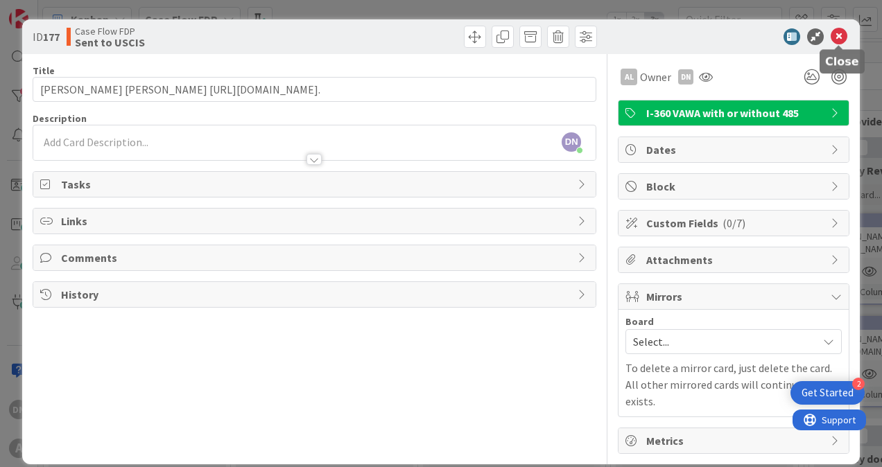
click at [843, 36] on icon at bounding box center [839, 36] width 17 height 17
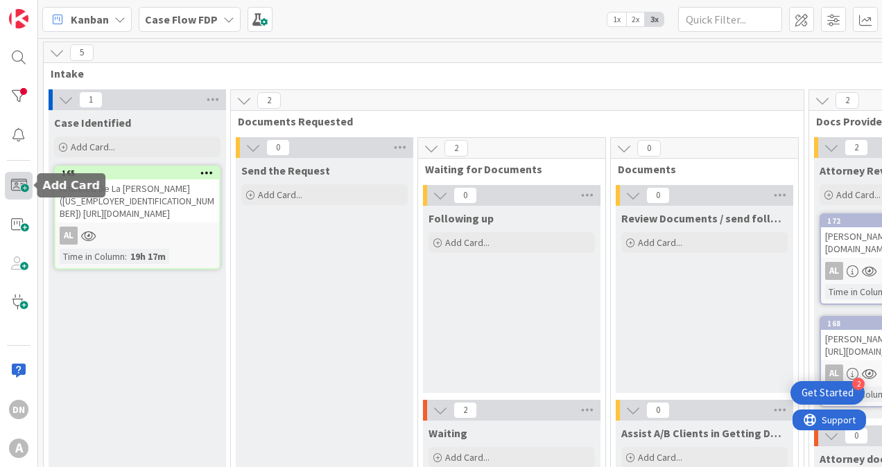
click at [17, 179] on span at bounding box center [19, 186] width 28 height 28
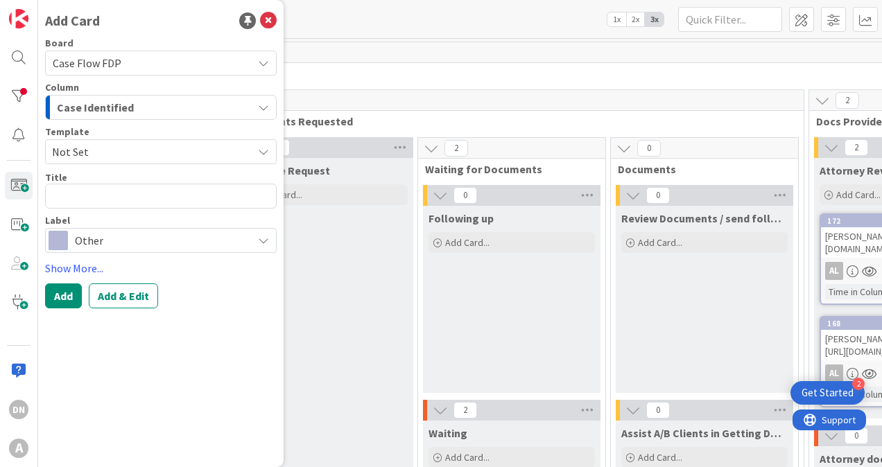
click at [119, 110] on span "Case Identified" at bounding box center [95, 107] width 77 height 18
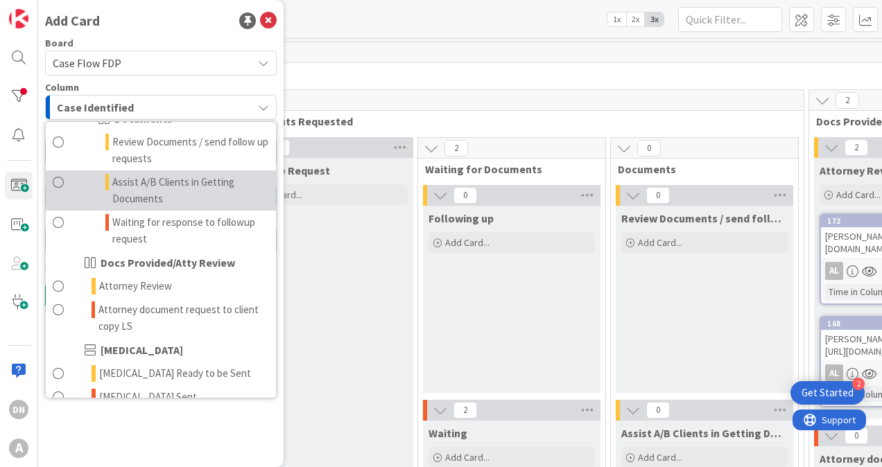
scroll to position [208, 0]
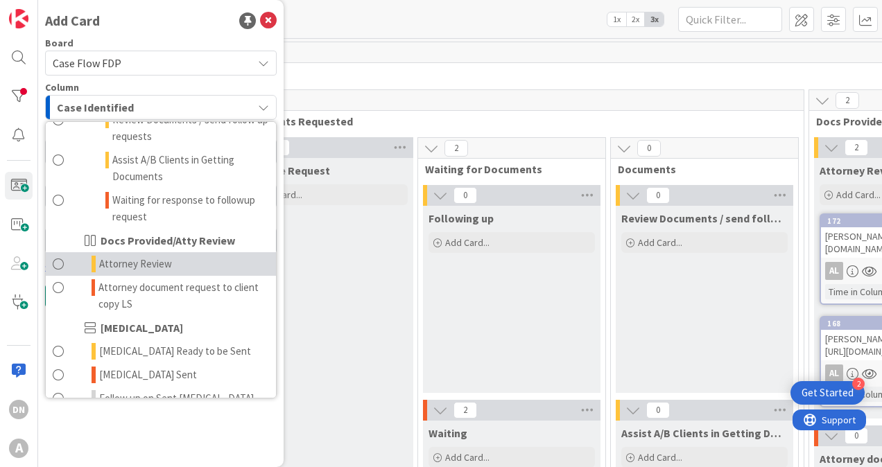
click at [183, 263] on link "Attorney Review" at bounding box center [161, 264] width 230 height 24
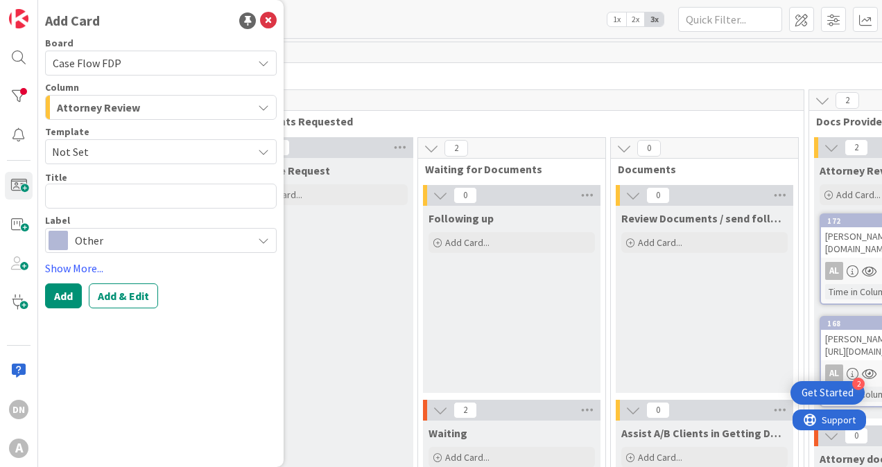
click at [80, 233] on span "Other" at bounding box center [160, 240] width 171 height 19
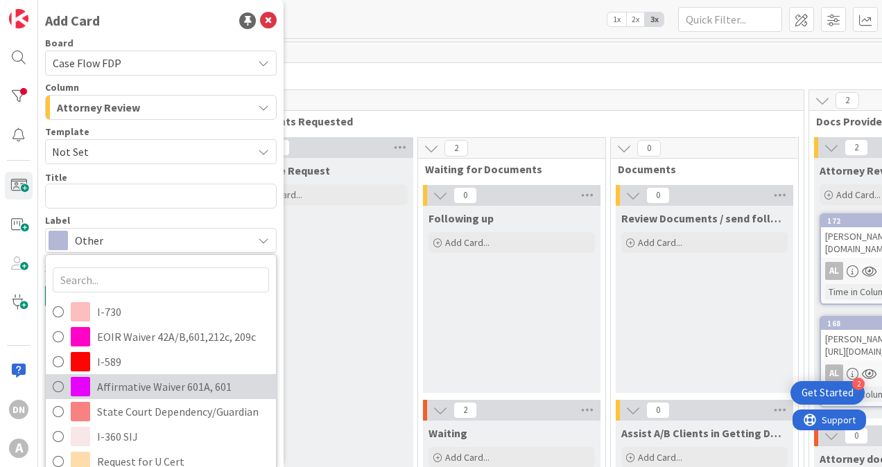
scroll to position [69, 0]
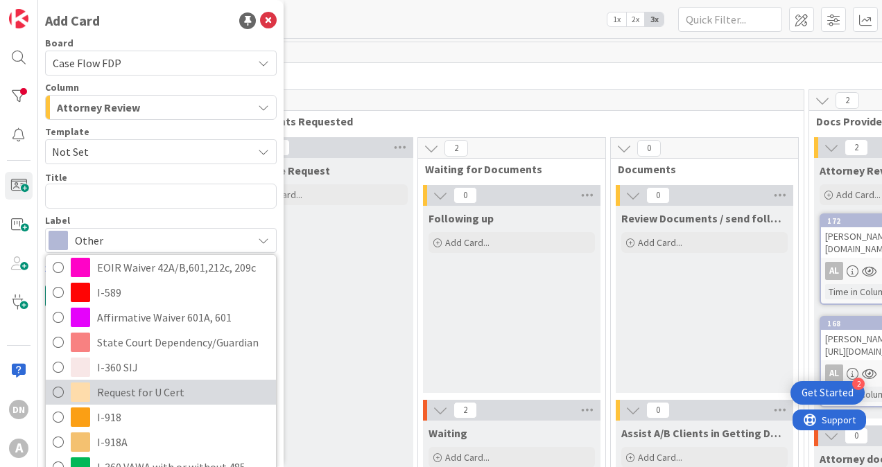
drag, startPoint x: 133, startPoint y: 386, endPoint x: 128, endPoint y: 379, distance: 8.5
click at [132, 386] on span "Request for U Cert" at bounding box center [183, 392] width 172 height 21
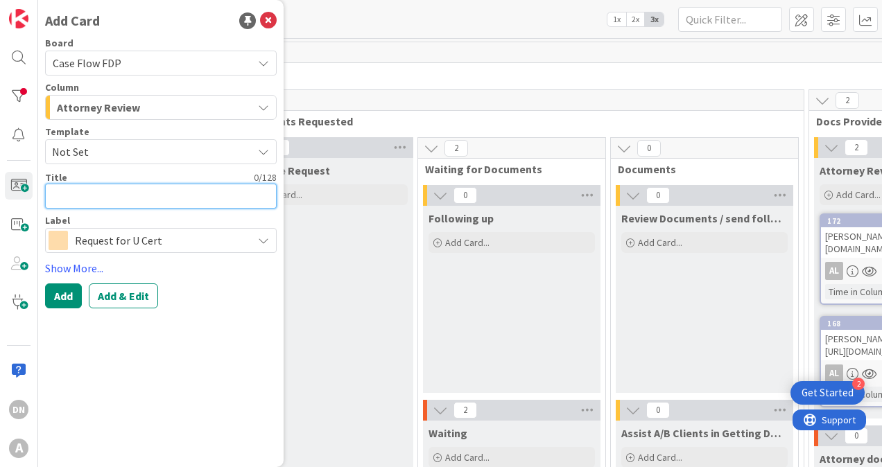
click at [64, 196] on textarea at bounding box center [161, 196] width 232 height 25
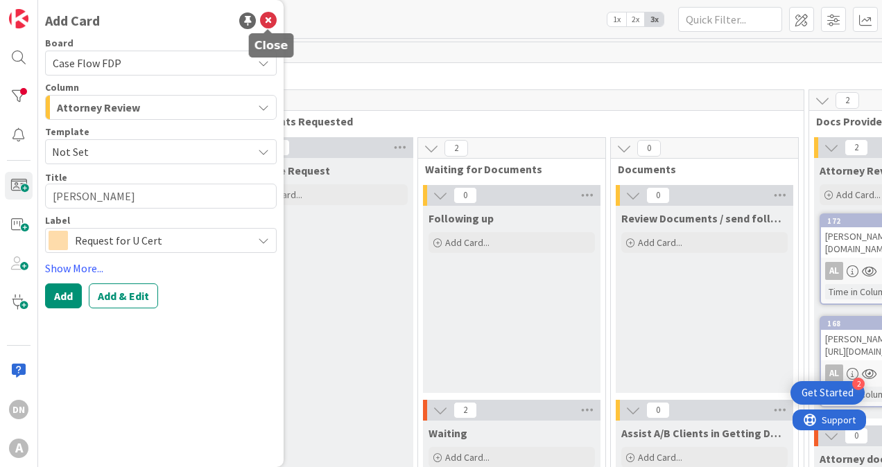
click at [270, 24] on icon at bounding box center [268, 20] width 17 height 17
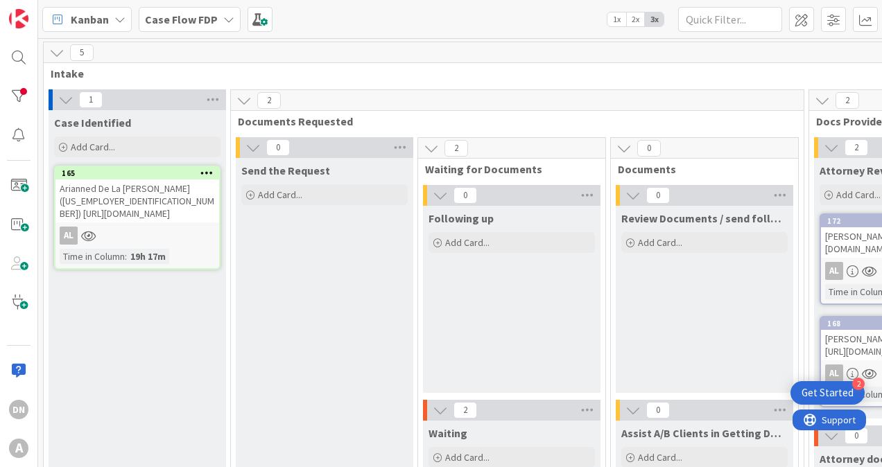
click at [58, 50] on icon at bounding box center [56, 52] width 15 height 15
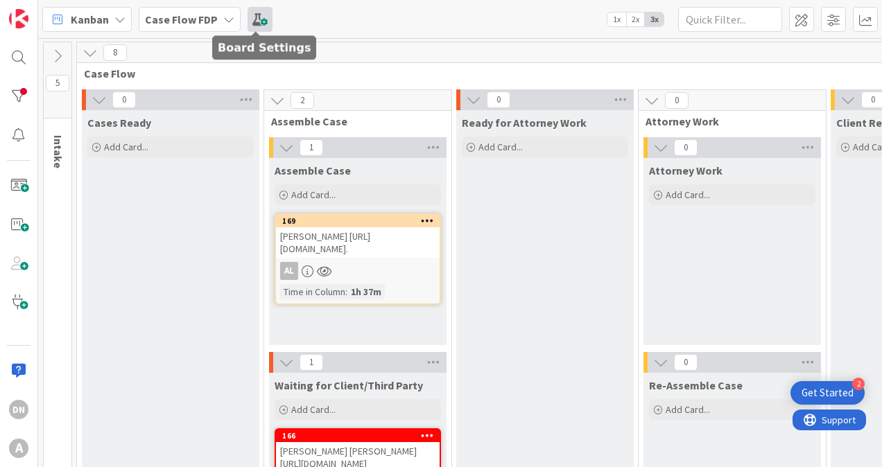
click at [259, 20] on span at bounding box center [260, 19] width 25 height 25
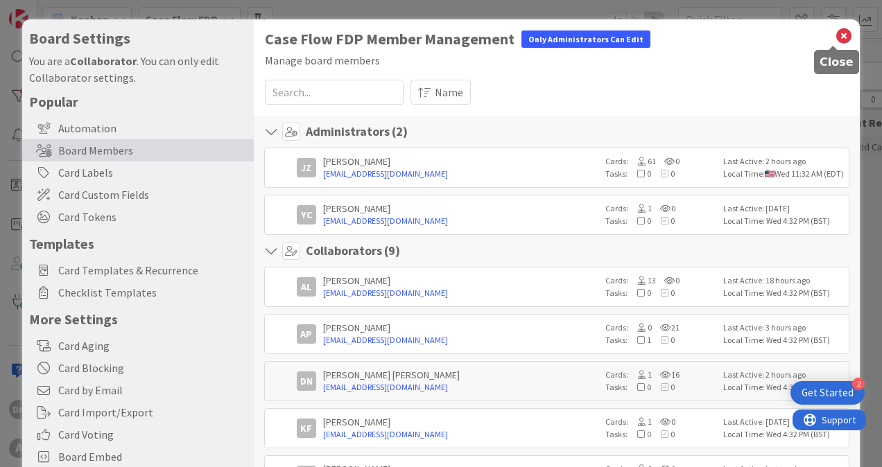
click at [835, 35] on icon at bounding box center [844, 35] width 18 height 19
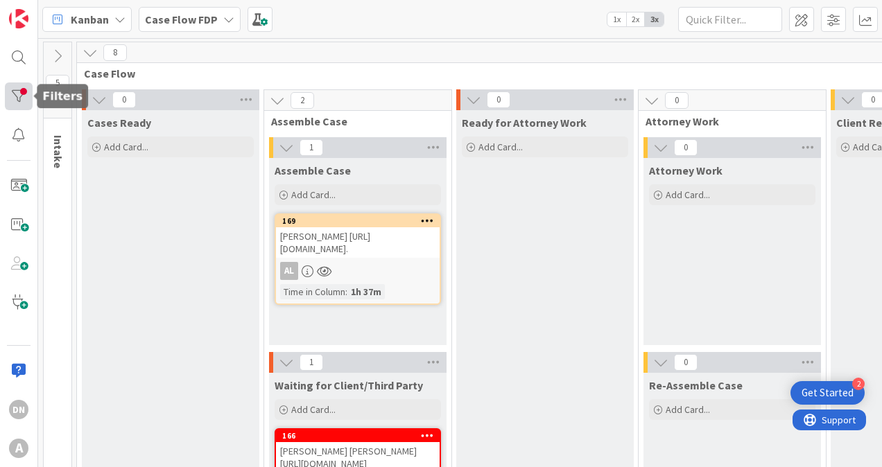
click at [18, 100] on div at bounding box center [19, 97] width 28 height 28
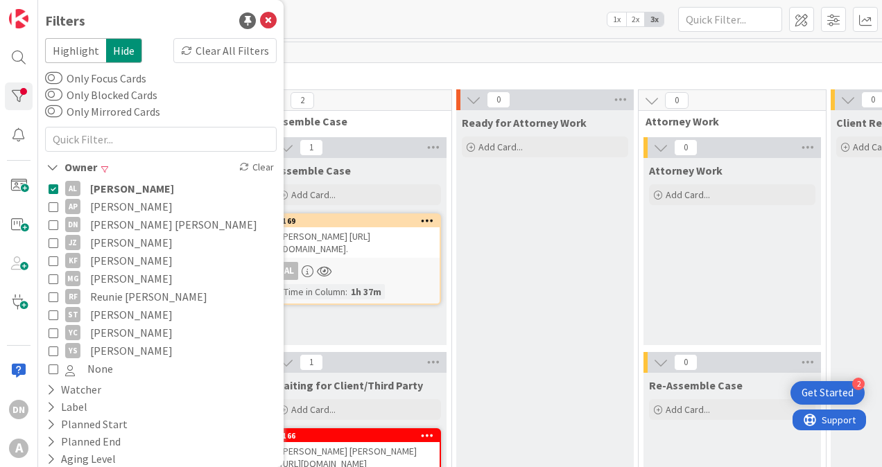
click at [50, 243] on icon at bounding box center [54, 243] width 10 height 10
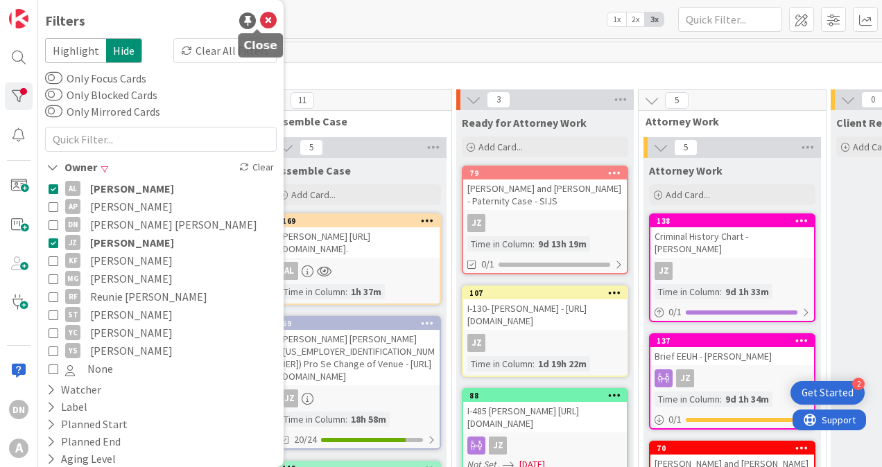
click at [260, 21] on icon at bounding box center [268, 20] width 17 height 17
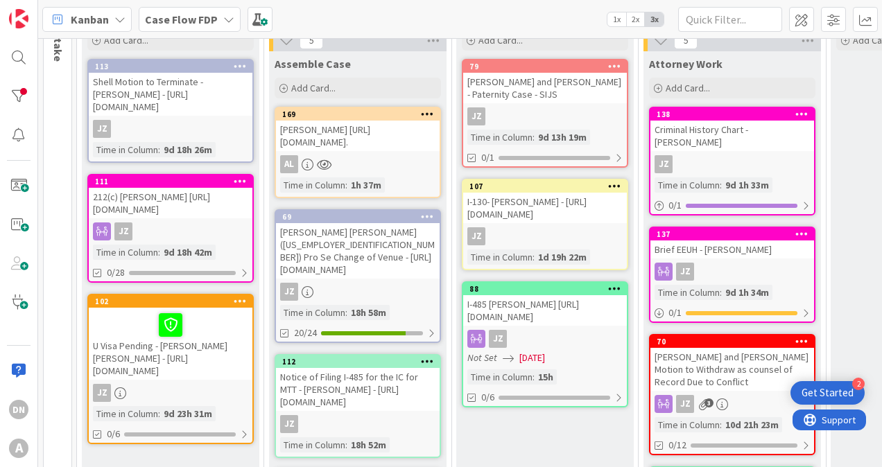
scroll to position [0, 0]
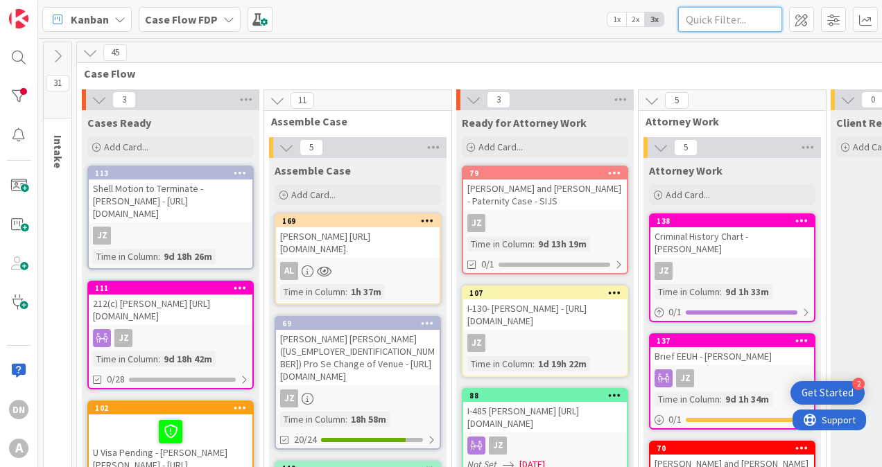
click at [717, 21] on input "text" at bounding box center [730, 19] width 104 height 25
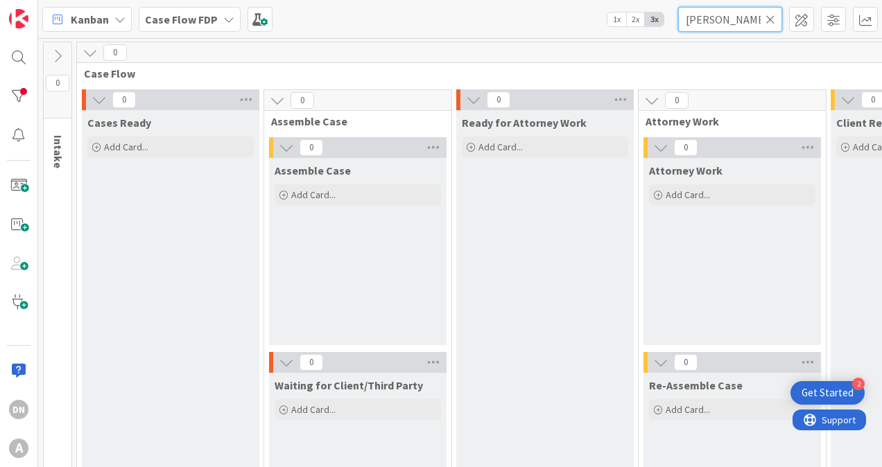
drag, startPoint x: 717, startPoint y: 21, endPoint x: 619, endPoint y: 19, distance: 97.8
click at [619, 19] on div "Kanban Case Flow FDP 1x 2x 3x [PERSON_NAME]" at bounding box center [460, 19] width 844 height 38
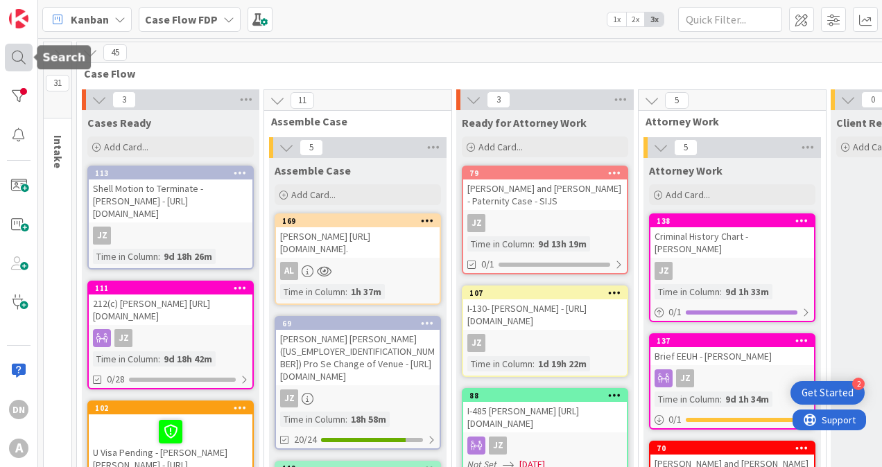
click at [14, 60] on div at bounding box center [19, 58] width 28 height 28
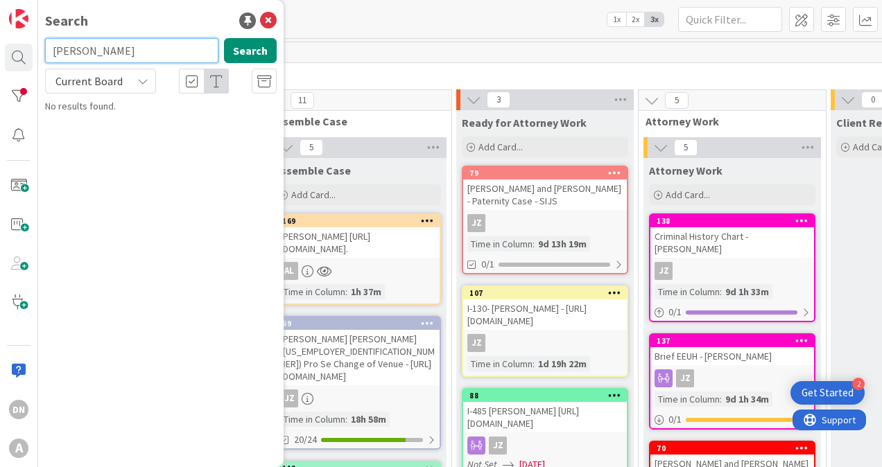
click at [143, 57] on input "[PERSON_NAME]" at bounding box center [131, 50] width 173 height 25
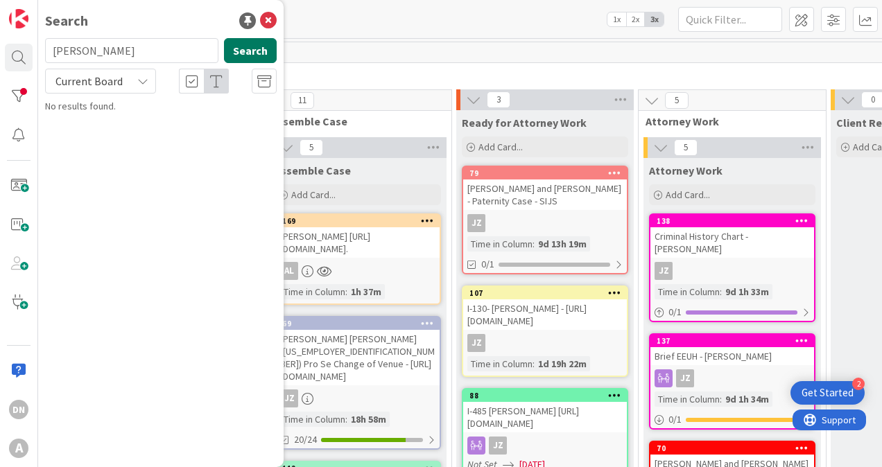
click at [257, 57] on button "Search" at bounding box center [250, 50] width 53 height 25
drag, startPoint x: 250, startPoint y: 50, endPoint x: 207, endPoint y: 52, distance: 42.3
click at [243, 51] on button "Search" at bounding box center [250, 50] width 53 height 25
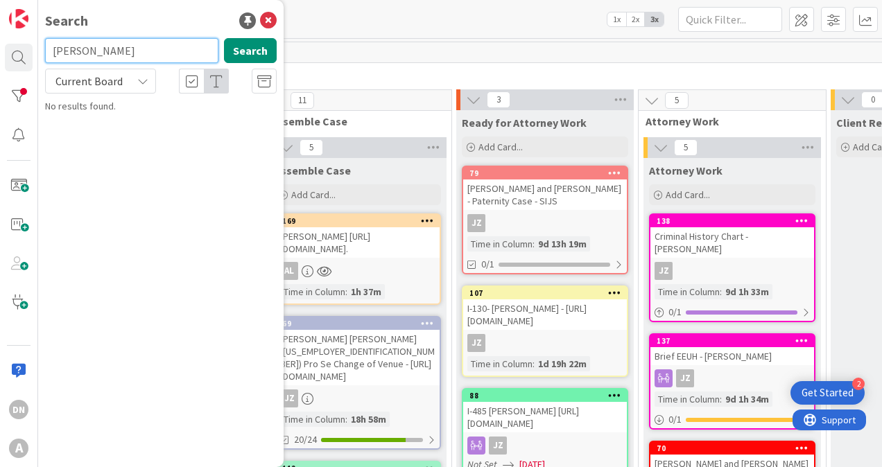
drag, startPoint x: 156, startPoint y: 50, endPoint x: 12, endPoint y: 36, distance: 144.9
click at [12, 36] on div "DN A Search [PERSON_NAME] Search Current Board No results found." at bounding box center [19, 233] width 38 height 467
click at [434, 19] on div "Kanban Case Flow FDP 1x 2x 3x" at bounding box center [460, 19] width 844 height 38
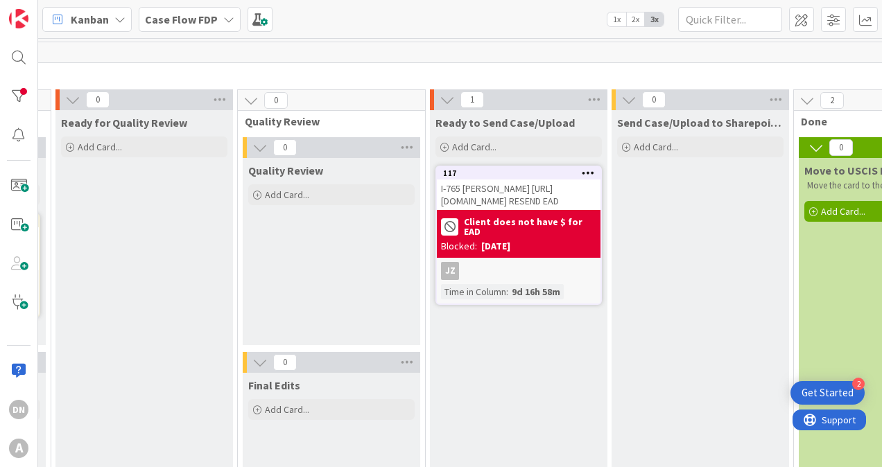
scroll to position [0, 688]
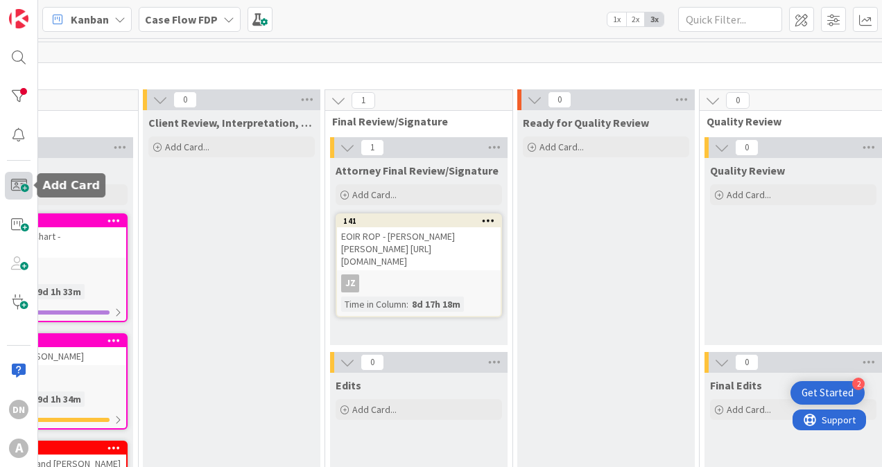
click at [18, 184] on span at bounding box center [19, 186] width 28 height 28
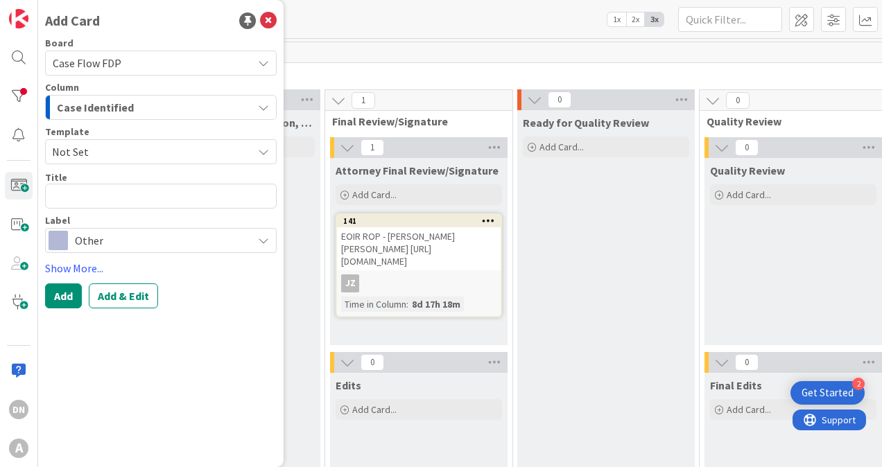
click at [131, 105] on div "Case Identified" at bounding box center [152, 107] width 199 height 22
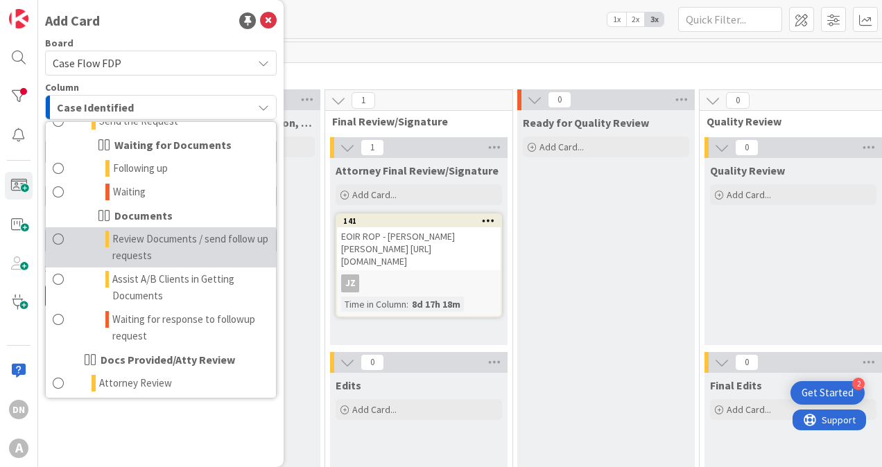
scroll to position [139, 0]
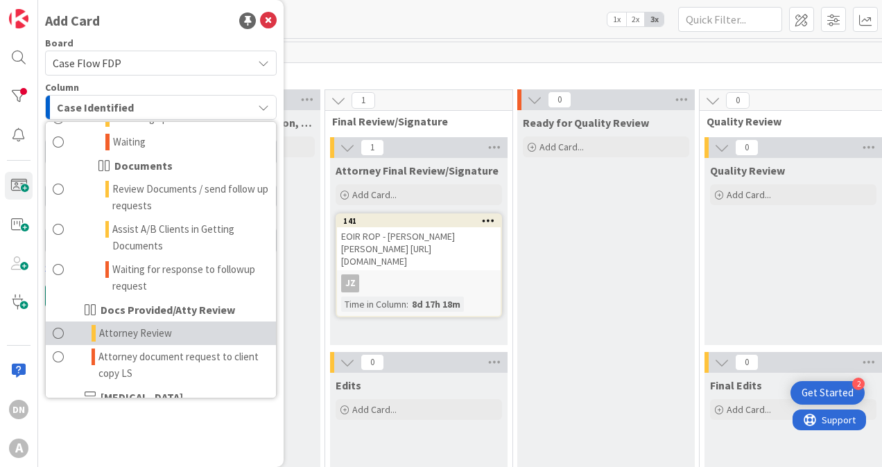
click at [173, 331] on link "Attorney Review" at bounding box center [161, 334] width 230 height 24
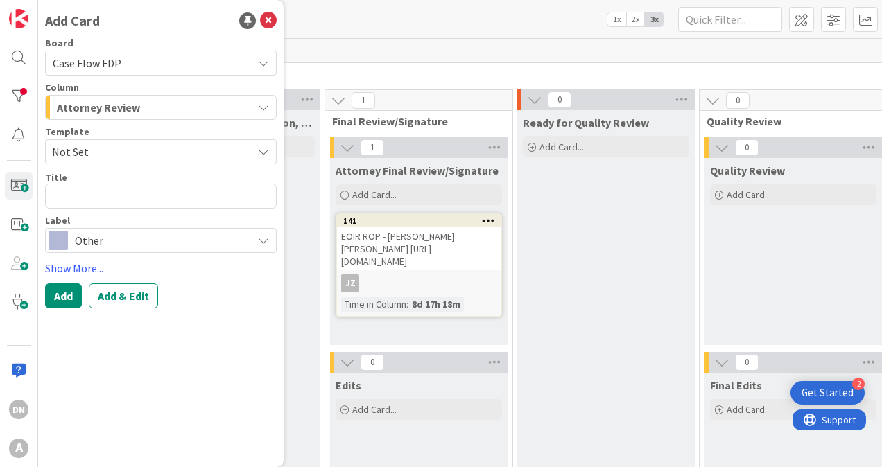
click at [90, 234] on span "Other" at bounding box center [160, 240] width 171 height 19
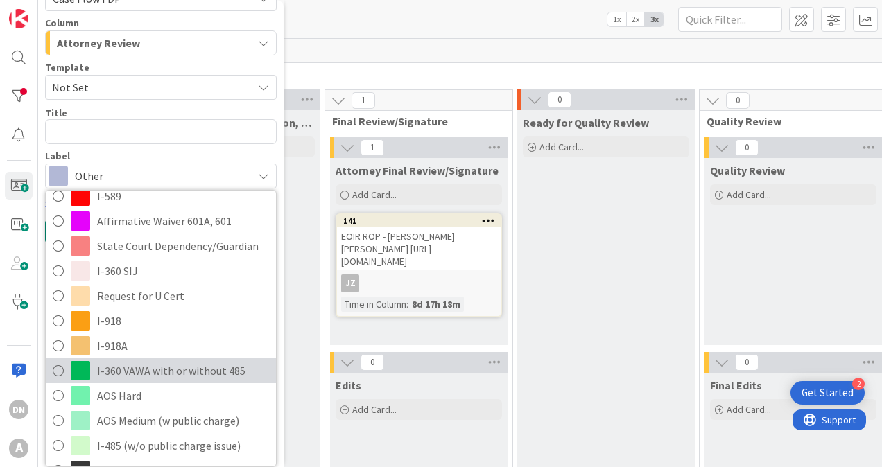
scroll to position [80, 0]
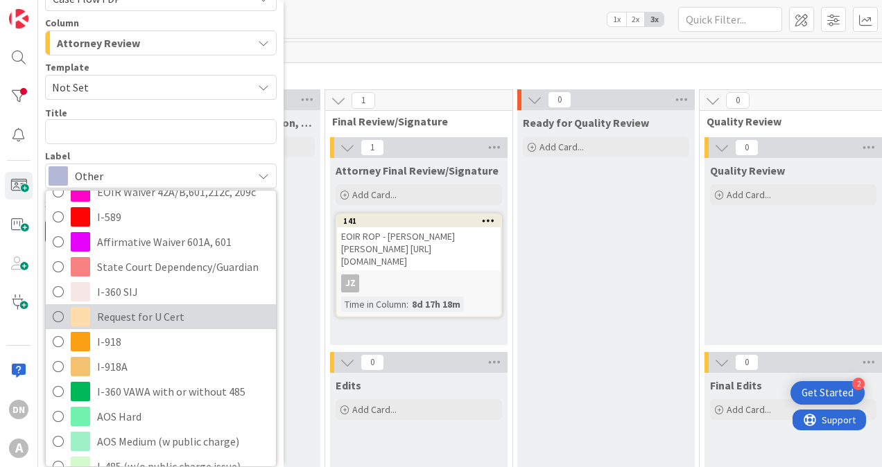
click at [150, 316] on span "Request for U Cert" at bounding box center [183, 316] width 172 height 21
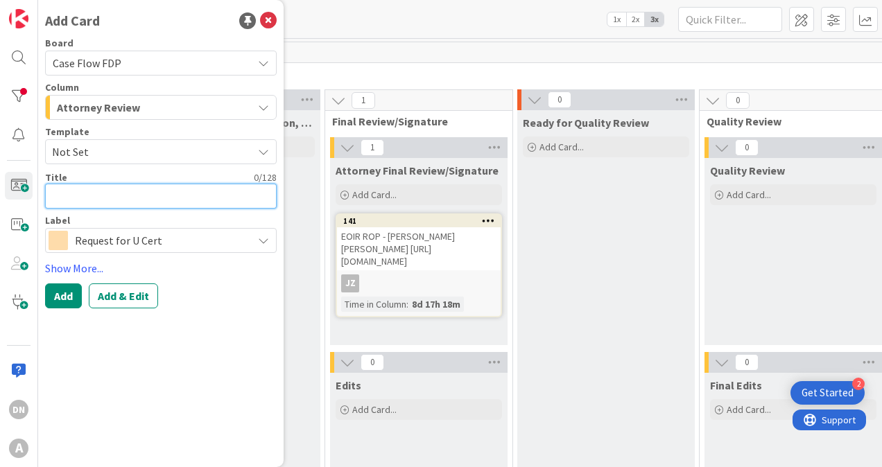
click at [104, 194] on textarea at bounding box center [161, 196] width 232 height 25
click at [211, 195] on textarea "[PERSON_NAME] [PERSON_NAME] [PERSON_NAME]" at bounding box center [161, 196] width 232 height 25
paste textarea "[URL][DOMAIN_NAME]."
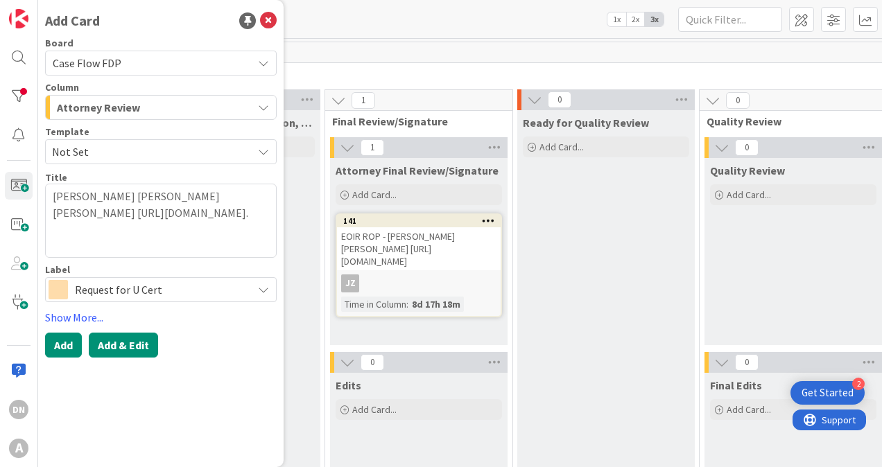
click at [128, 336] on button "Add & Edit" at bounding box center [123, 345] width 69 height 25
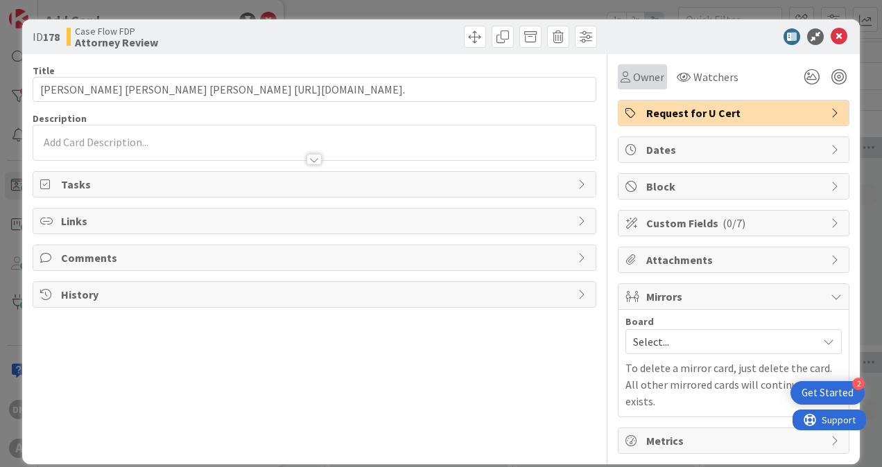
click at [641, 84] on span "Owner" at bounding box center [648, 77] width 31 height 17
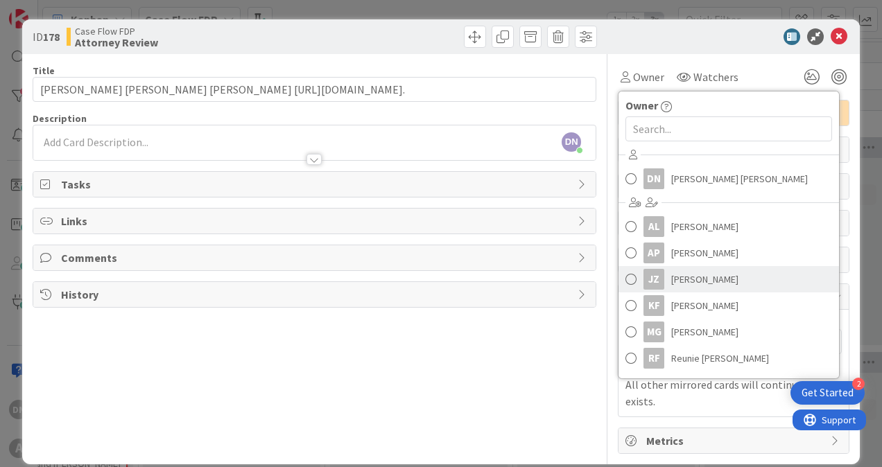
click at [700, 284] on span "[PERSON_NAME]" at bounding box center [704, 279] width 67 height 21
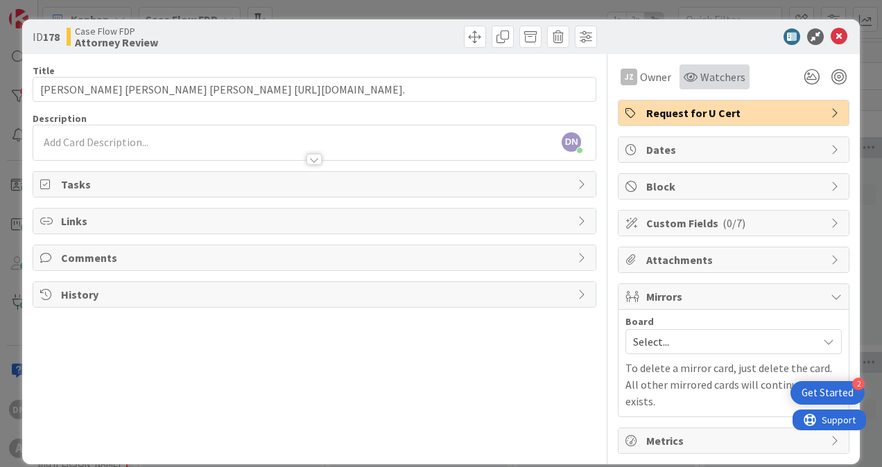
click at [707, 71] on span "Watchers" at bounding box center [722, 77] width 45 height 17
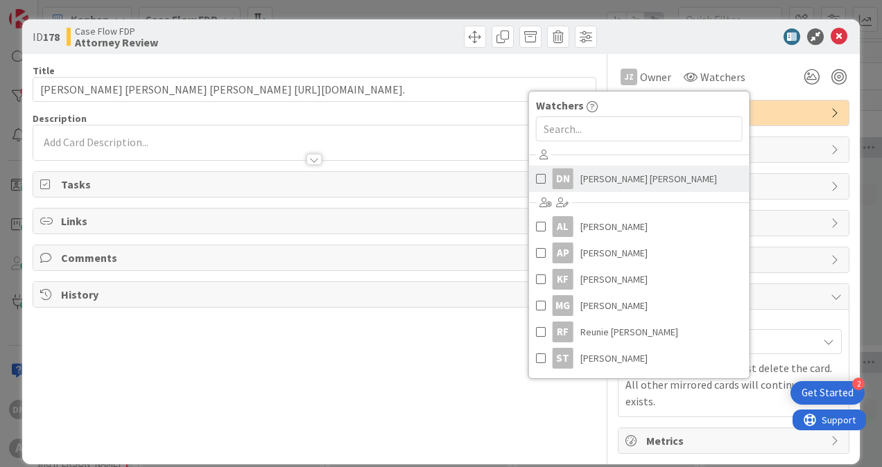
drag, startPoint x: 635, startPoint y: 180, endPoint x: 589, endPoint y: 181, distance: 45.8
click at [634, 180] on span "[PERSON_NAME] [PERSON_NAME]" at bounding box center [648, 178] width 137 height 21
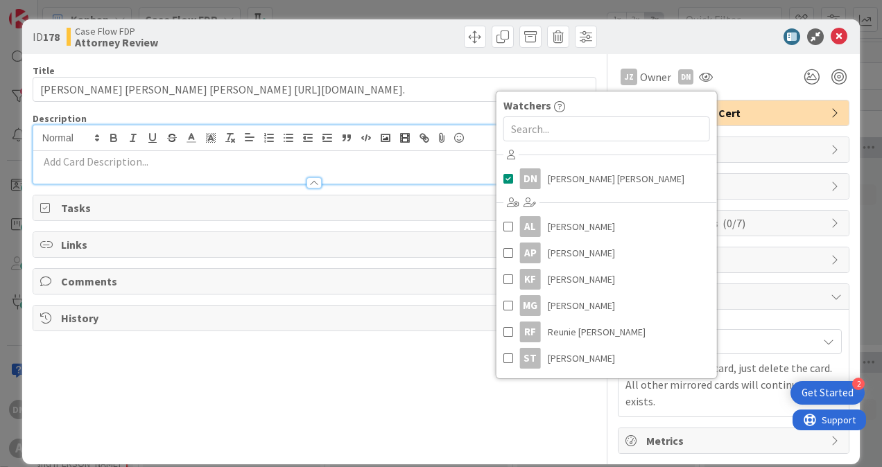
click at [219, 135] on div "DN [PERSON_NAME] [PERSON_NAME] just joined" at bounding box center [314, 155] width 562 height 58
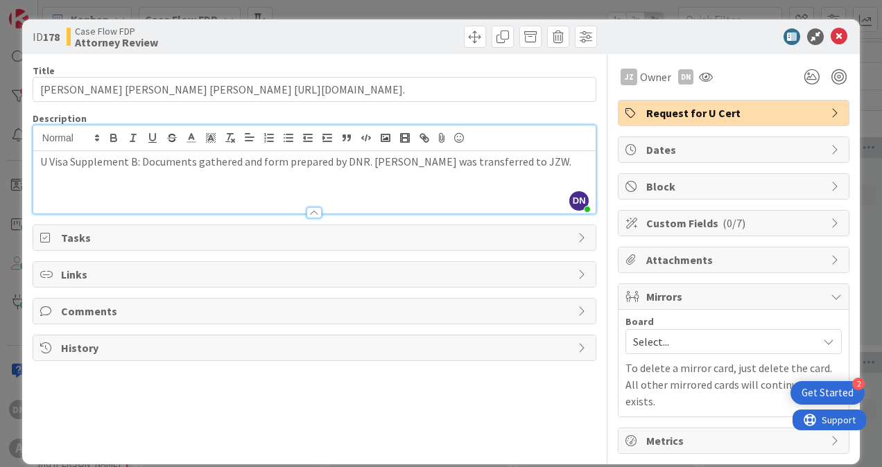
click at [208, 162] on p "U Visa Supplement B: Documents gathered and form prepared by DNR. [PERSON_NAME]…" at bounding box center [314, 162] width 548 height 16
drag, startPoint x: 139, startPoint y: 164, endPoint x: 15, endPoint y: 157, distance: 125.0
click at [15, 157] on div "ID 178 Case Flow FDP Attorney Review Title 124 / 128 [PERSON_NAME] [PERSON_NAME…" at bounding box center [441, 233] width 882 height 467
click at [112, 138] on icon "button" at bounding box center [114, 139] width 6 height 3
click at [152, 189] on div "U Visa Supplement B: Documents gathered, and form prepared by DNR. [PERSON_NAME…" at bounding box center [314, 182] width 562 height 62
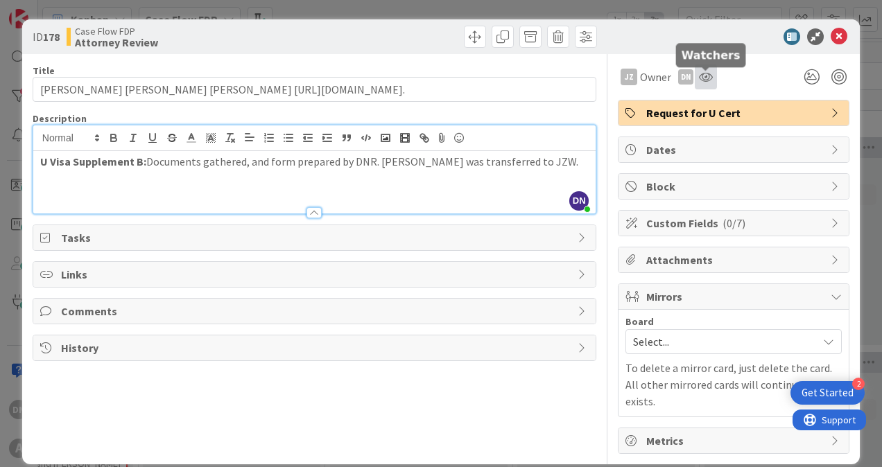
click at [706, 72] on icon at bounding box center [706, 76] width 14 height 11
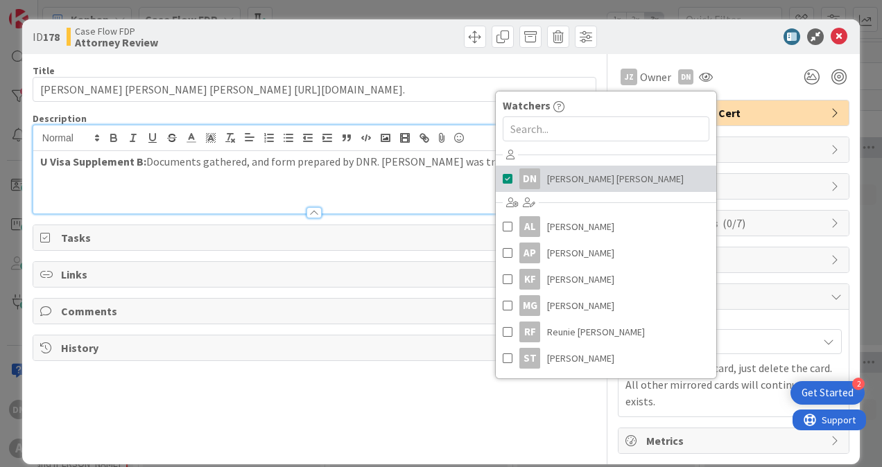
click at [503, 175] on span at bounding box center [508, 178] width 10 height 21
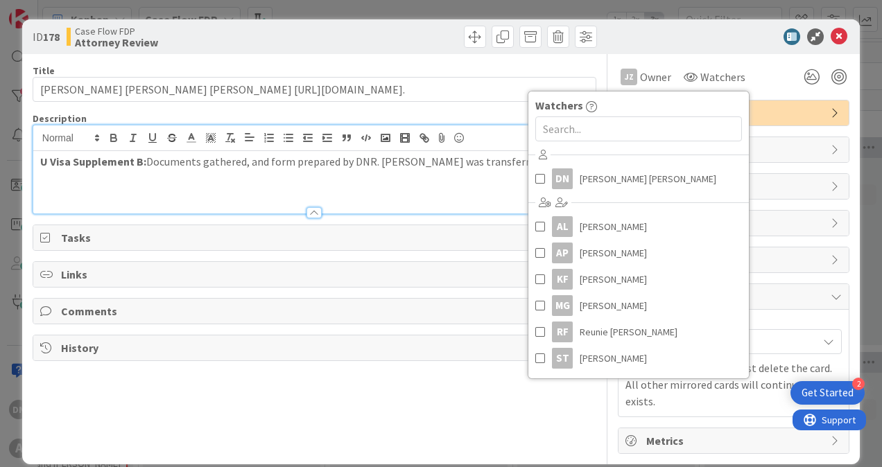
click at [774, 76] on div "JZ Owner Owner Remove Set as Watcher DN [PERSON_NAME] [PERSON_NAME] AL [PERSON_…" at bounding box center [734, 76] width 232 height 25
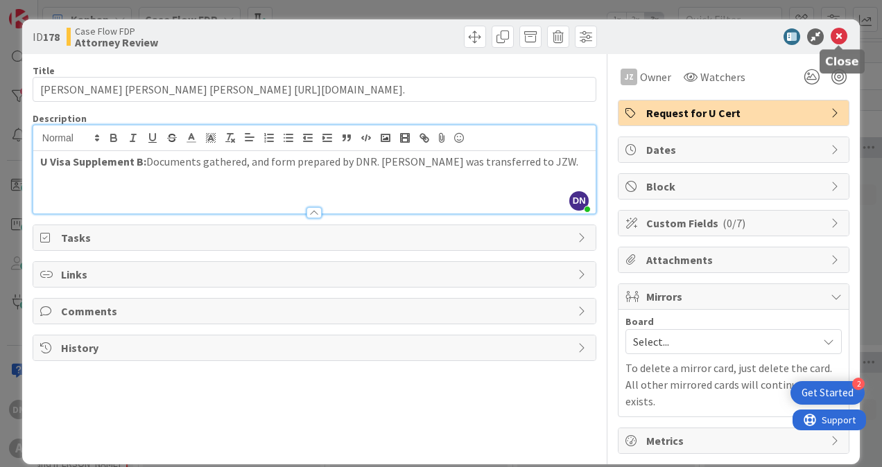
click at [840, 39] on icon at bounding box center [839, 36] width 17 height 17
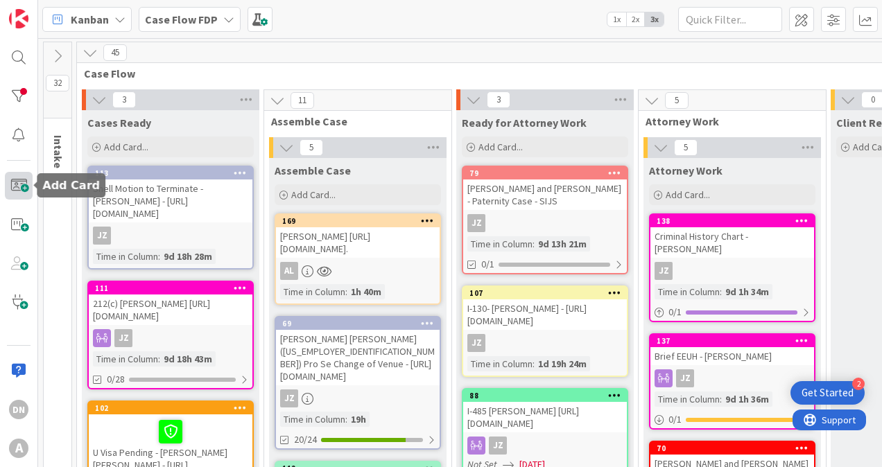
click at [16, 183] on span at bounding box center [19, 186] width 28 height 28
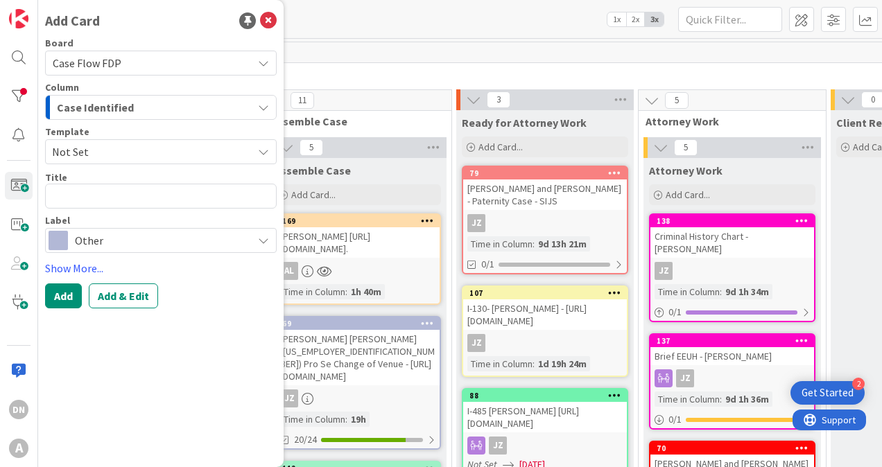
click at [120, 104] on span "Case Identified" at bounding box center [95, 107] width 77 height 18
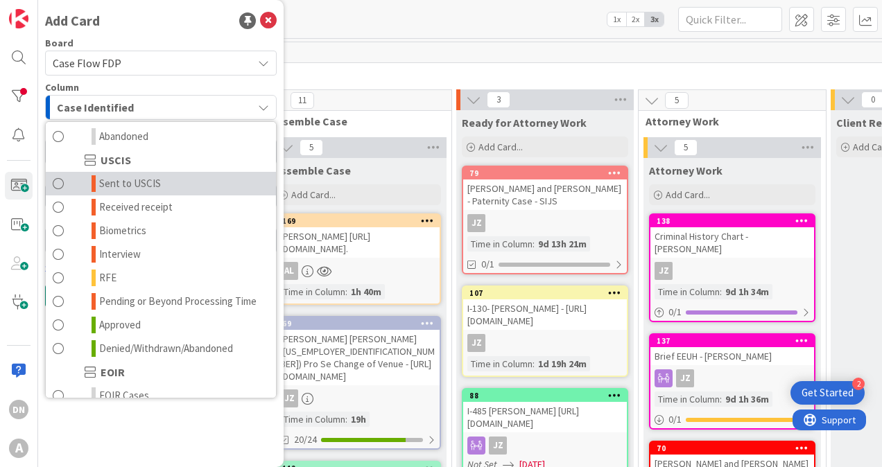
scroll to position [1179, 0]
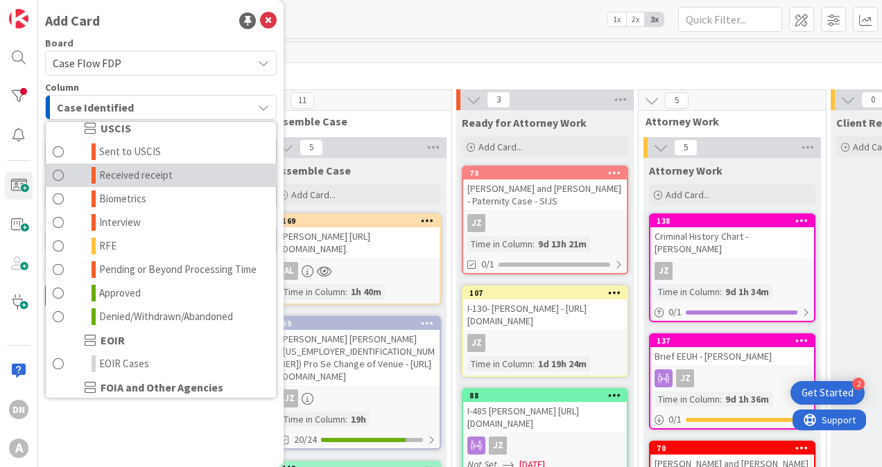
click at [162, 184] on span "Received receipt" at bounding box center [136, 175] width 74 height 17
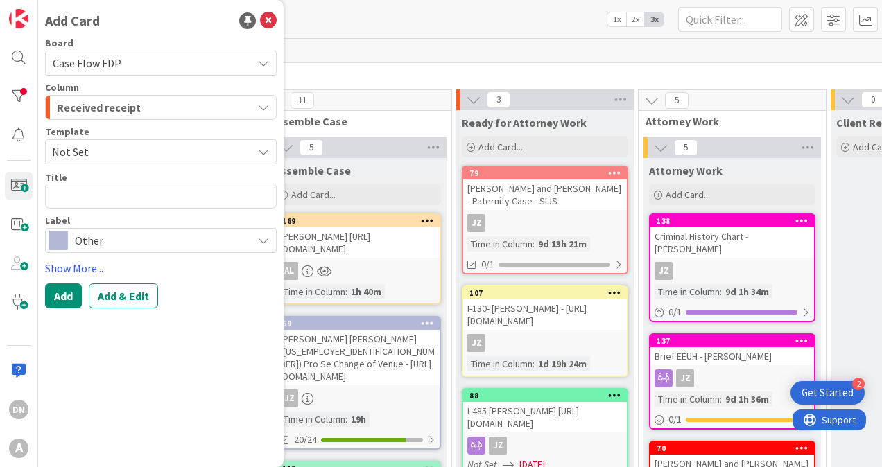
click at [91, 239] on span "Other" at bounding box center [160, 240] width 171 height 19
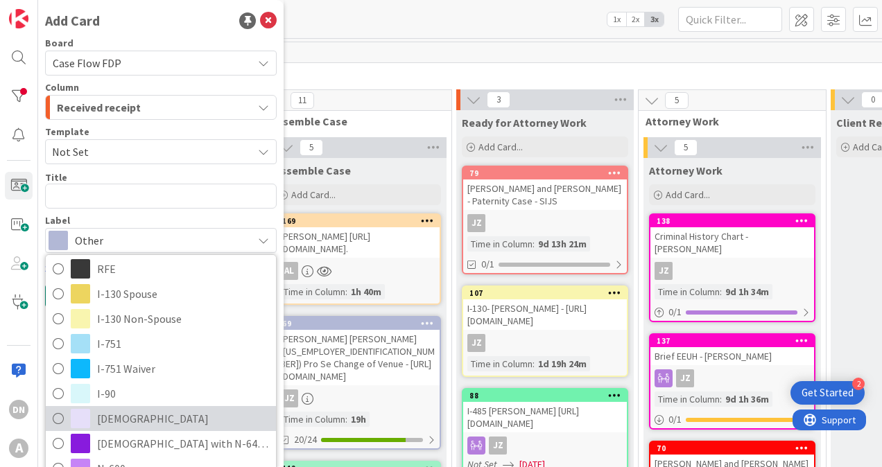
scroll to position [347, 0]
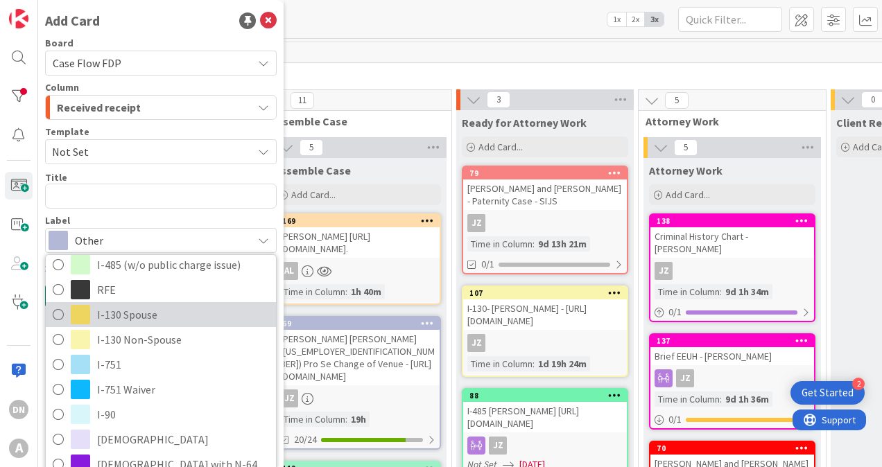
click at [150, 308] on span "I-130 Spouse" at bounding box center [183, 314] width 172 height 21
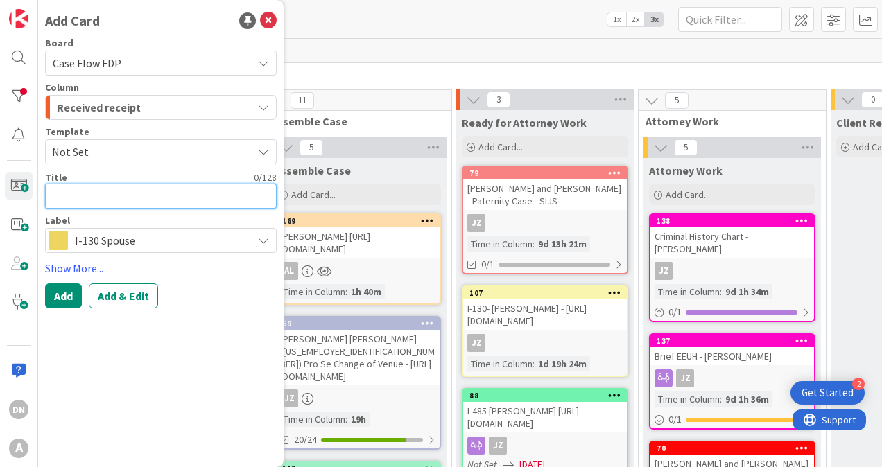
click at [86, 189] on textarea at bounding box center [161, 196] width 232 height 25
click at [172, 197] on textarea "[PERSON_NAME]" at bounding box center [161, 196] width 232 height 25
paste textarea "[URL][DOMAIN_NAME]."
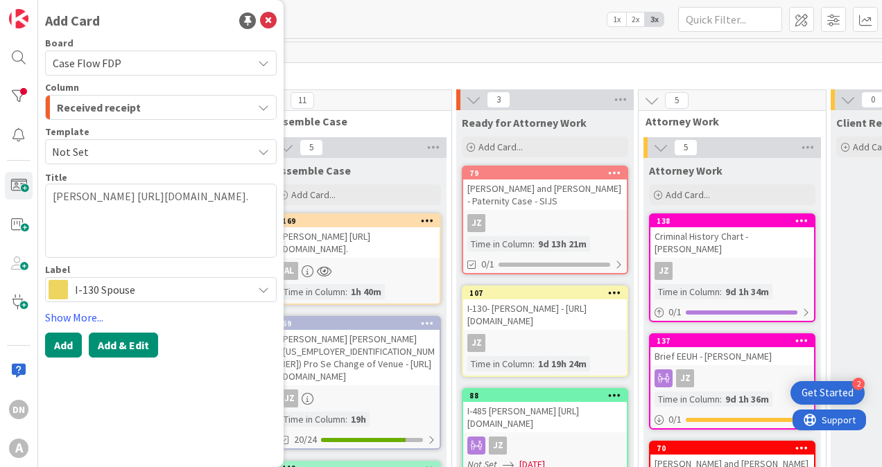
click at [122, 344] on button "Add & Edit" at bounding box center [123, 345] width 69 height 25
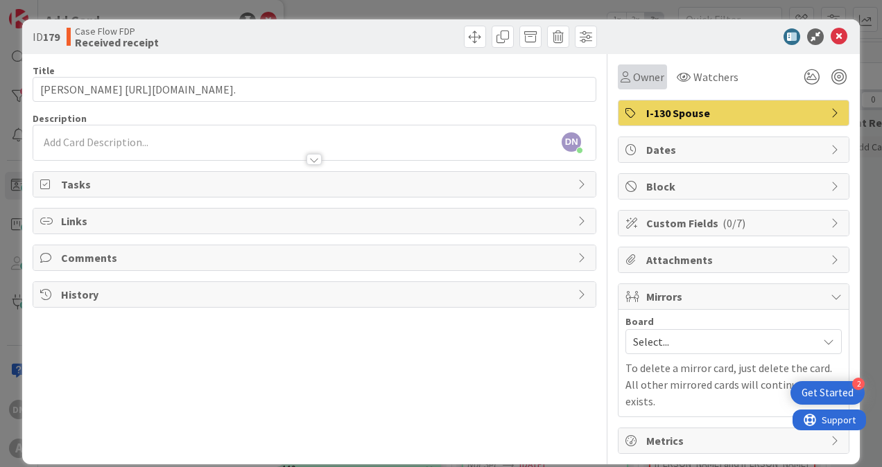
click at [646, 78] on span "Owner" at bounding box center [648, 77] width 31 height 17
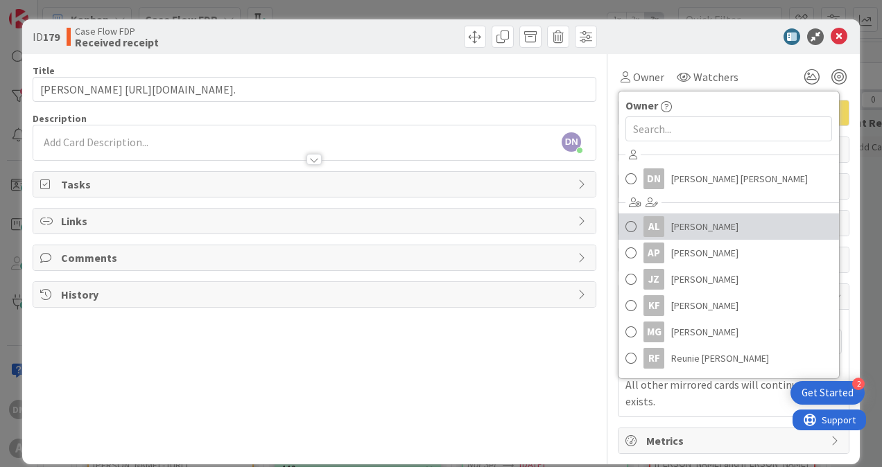
drag, startPoint x: 687, startPoint y: 222, endPoint x: 688, endPoint y: 178, distance: 43.7
click at [687, 222] on span "[PERSON_NAME]" at bounding box center [704, 226] width 67 height 21
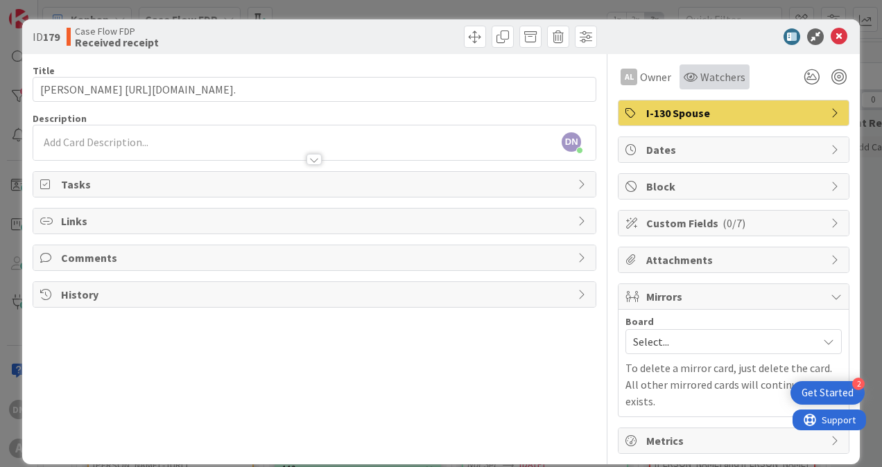
drag, startPoint x: 716, startPoint y: 71, endPoint x: 716, endPoint y: 81, distance: 9.7
click at [716, 71] on span "Watchers" at bounding box center [722, 77] width 45 height 17
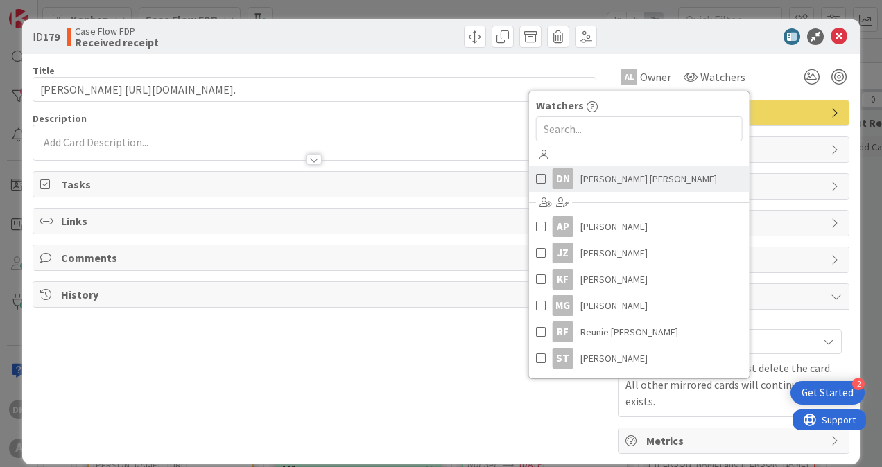
click at [600, 172] on span "[PERSON_NAME] [PERSON_NAME]" at bounding box center [648, 178] width 137 height 21
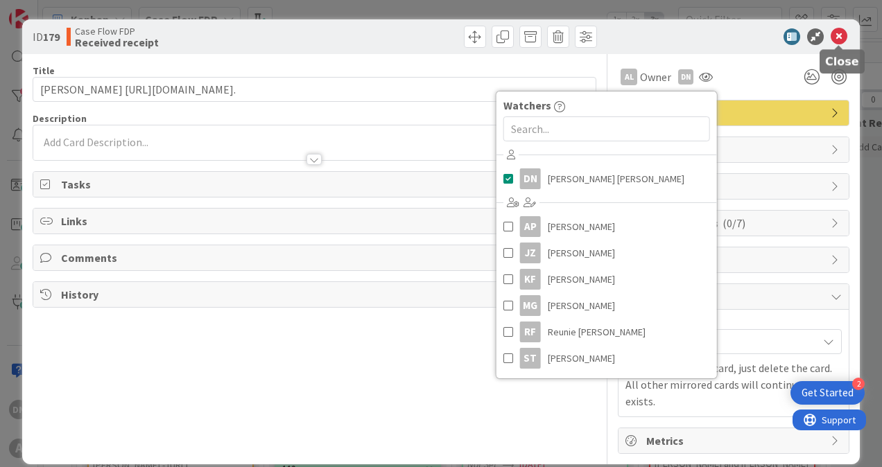
click at [840, 30] on icon at bounding box center [839, 36] width 17 height 17
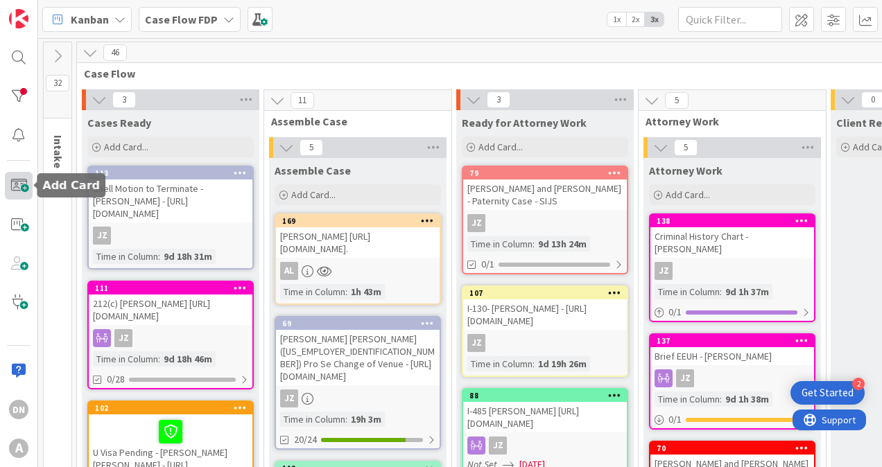
click at [18, 182] on span at bounding box center [19, 186] width 28 height 28
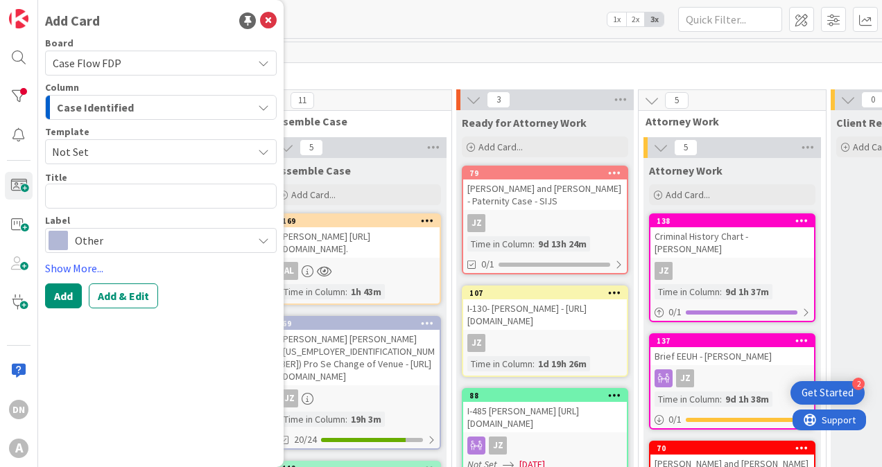
click at [103, 104] on span "Case Identified" at bounding box center [95, 107] width 77 height 18
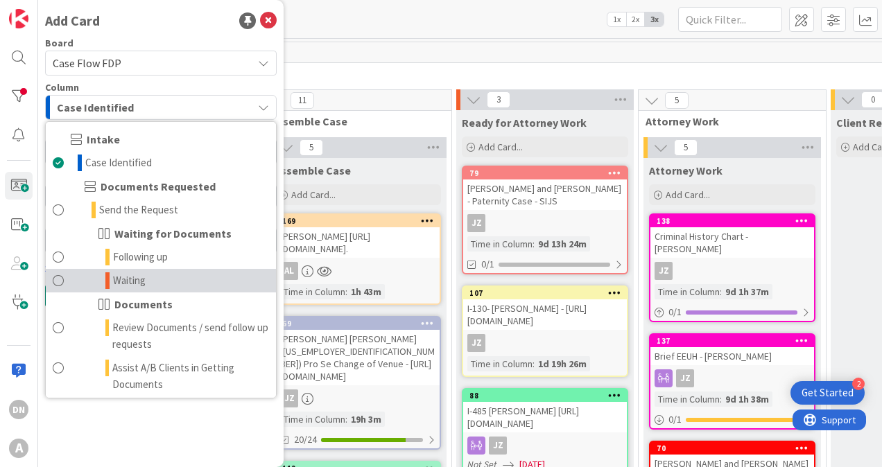
click at [162, 277] on link "Waiting" at bounding box center [161, 281] width 230 height 24
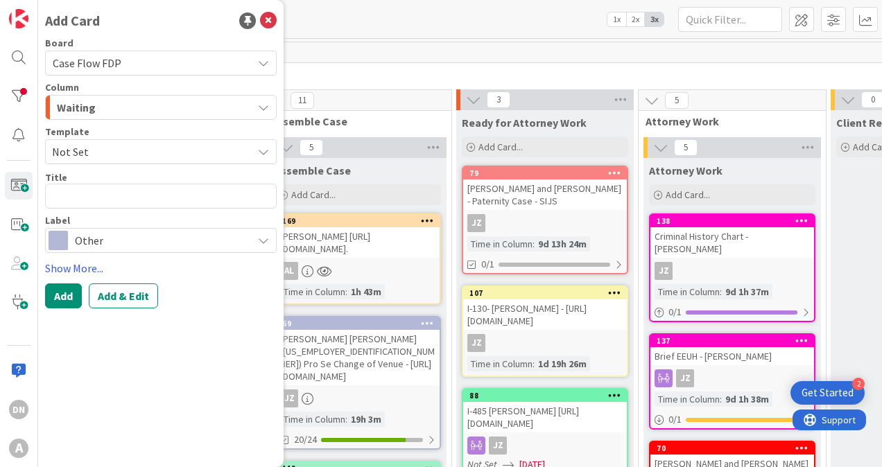
click at [103, 243] on span "Other" at bounding box center [160, 240] width 171 height 19
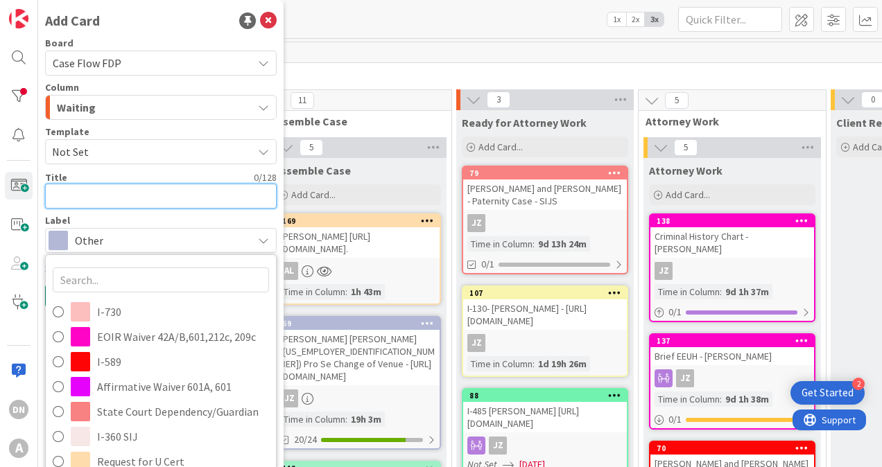
click at [140, 195] on textarea at bounding box center [161, 196] width 232 height 25
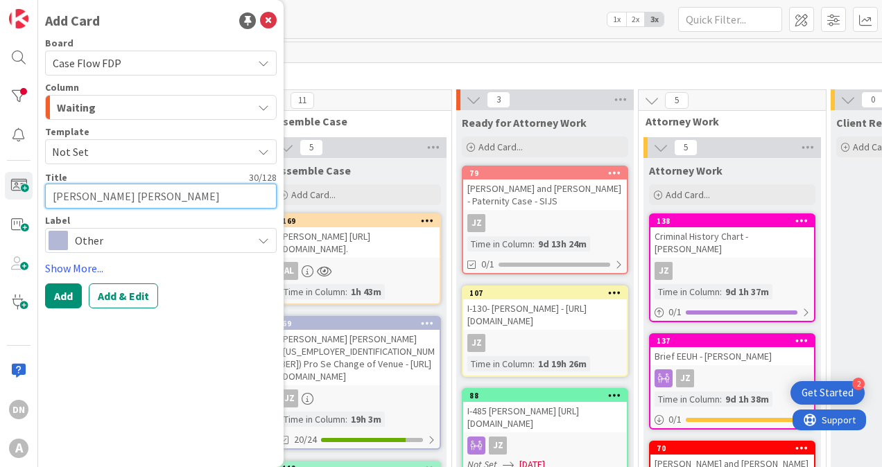
click at [258, 196] on textarea "[PERSON_NAME] [PERSON_NAME]" at bounding box center [161, 196] width 232 height 25
paste textarea "[URL][DOMAIN_NAME]"
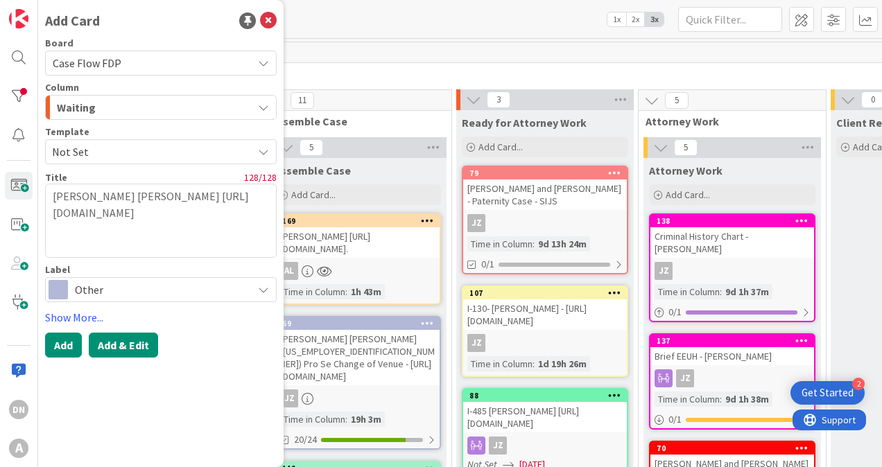
click at [139, 341] on button "Add & Edit" at bounding box center [123, 345] width 69 height 25
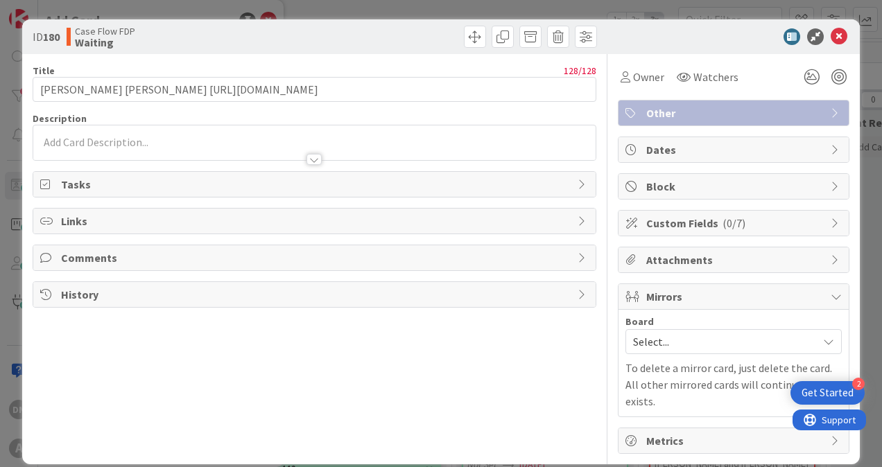
click at [208, 140] on p at bounding box center [314, 143] width 548 height 16
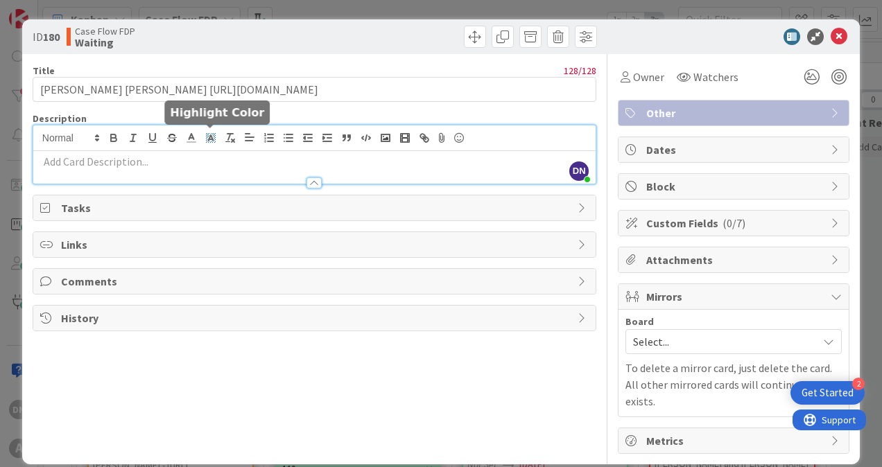
click at [208, 134] on icon at bounding box center [211, 138] width 12 height 12
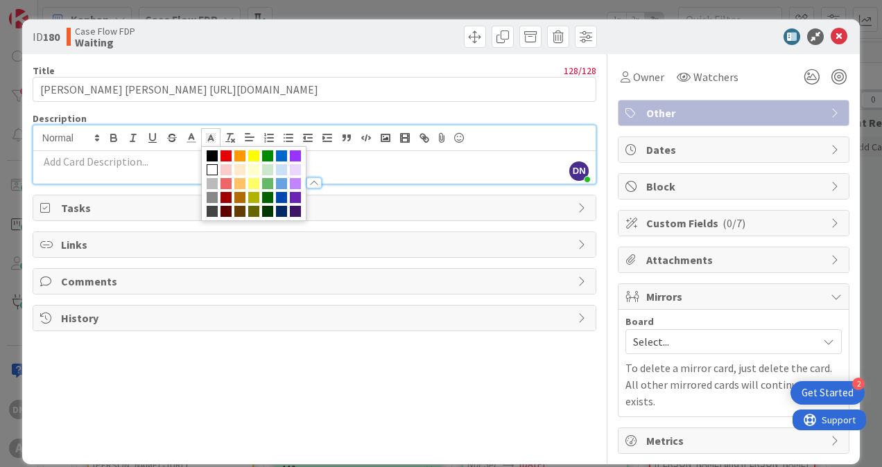
click at [138, 151] on div at bounding box center [314, 167] width 562 height 33
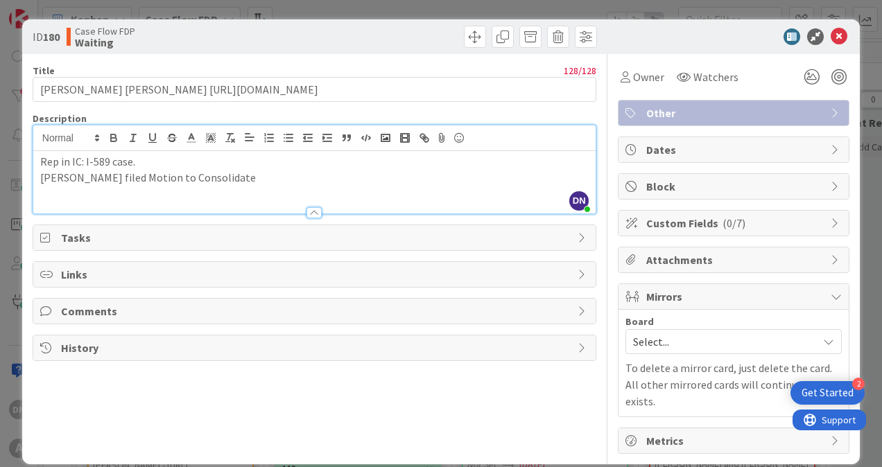
click at [261, 184] on p "[PERSON_NAME] filed Motion to Consolidate" at bounding box center [314, 178] width 548 height 16
click at [643, 71] on span "Owner" at bounding box center [648, 77] width 31 height 17
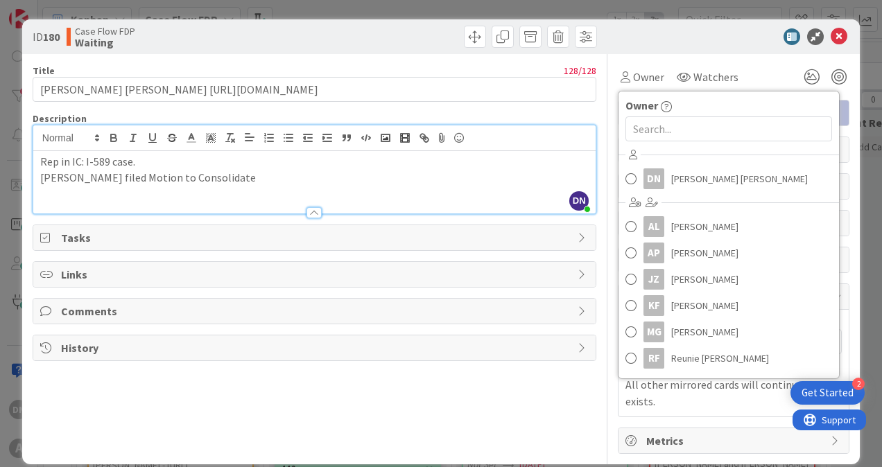
click at [242, 181] on p "[PERSON_NAME] filed Motion to Consolidate" at bounding box center [314, 178] width 548 height 16
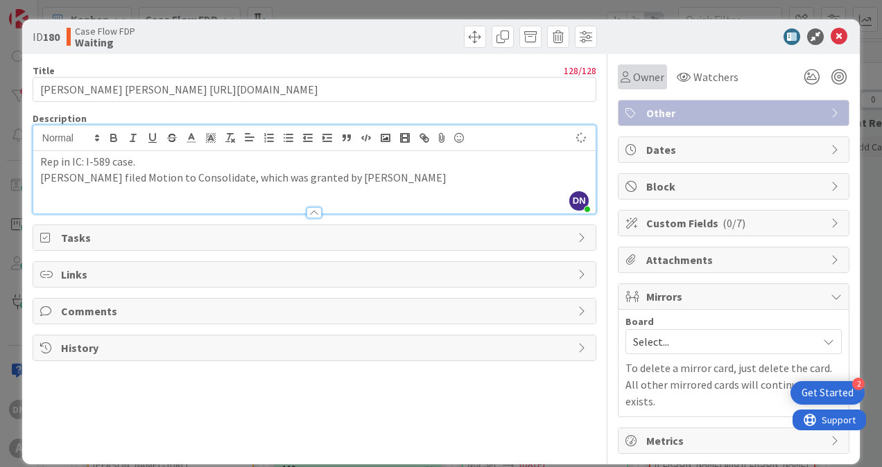
click at [639, 73] on span "Owner" at bounding box center [648, 77] width 31 height 17
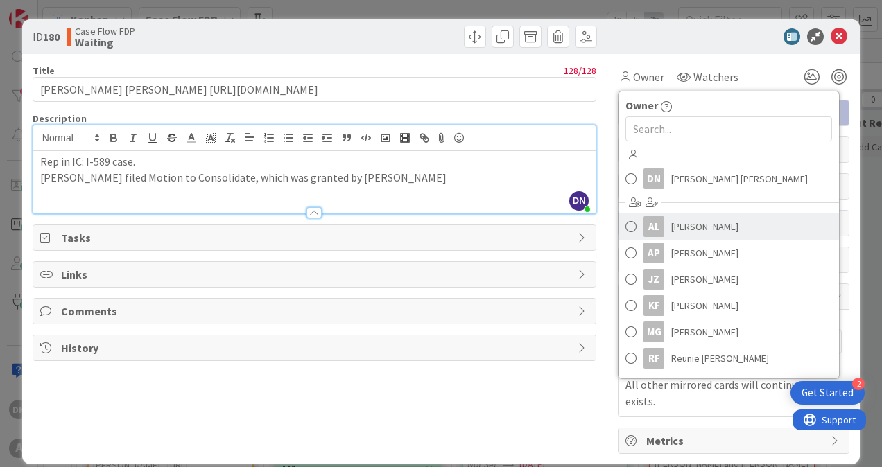
click at [681, 223] on span "[PERSON_NAME]" at bounding box center [704, 226] width 67 height 21
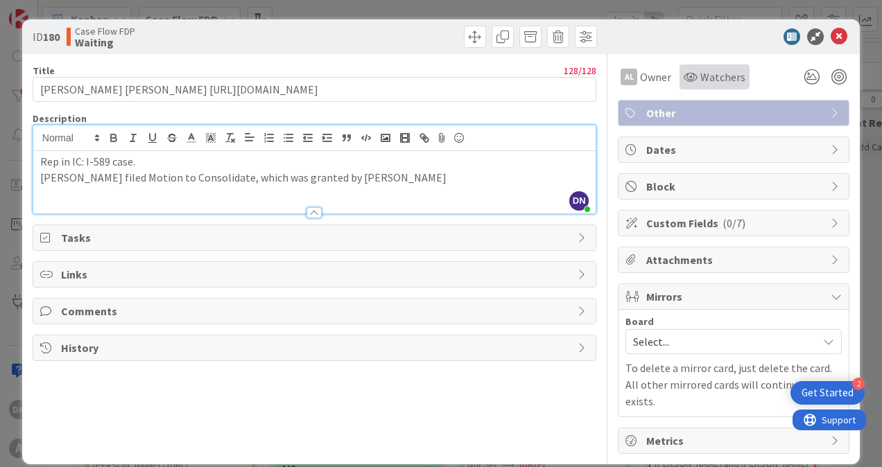
click at [700, 77] on span "Watchers" at bounding box center [722, 77] width 45 height 17
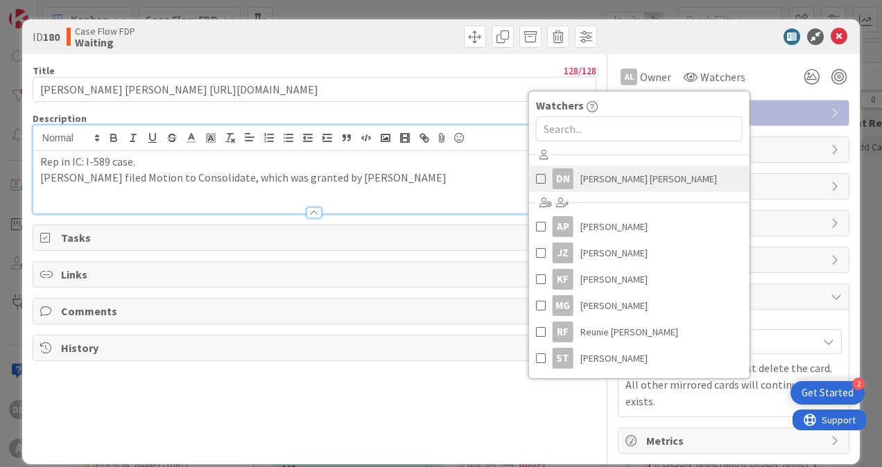
click at [615, 180] on span "[PERSON_NAME] [PERSON_NAME]" at bounding box center [648, 178] width 137 height 21
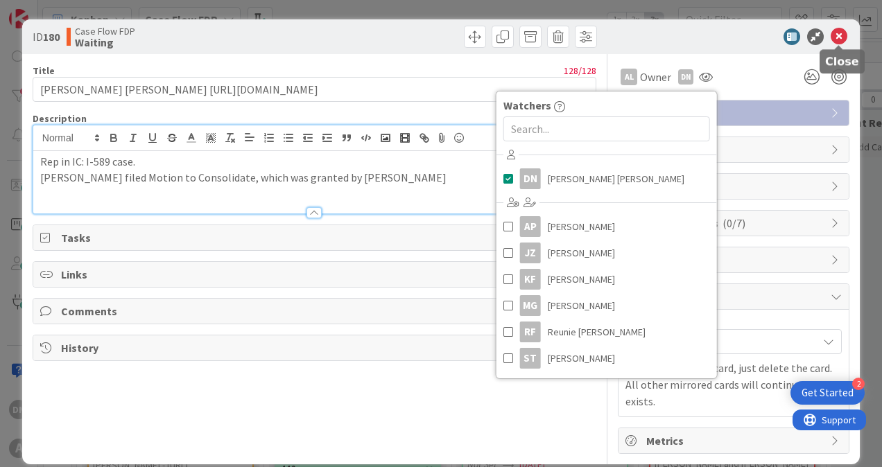
click at [842, 37] on icon at bounding box center [839, 36] width 17 height 17
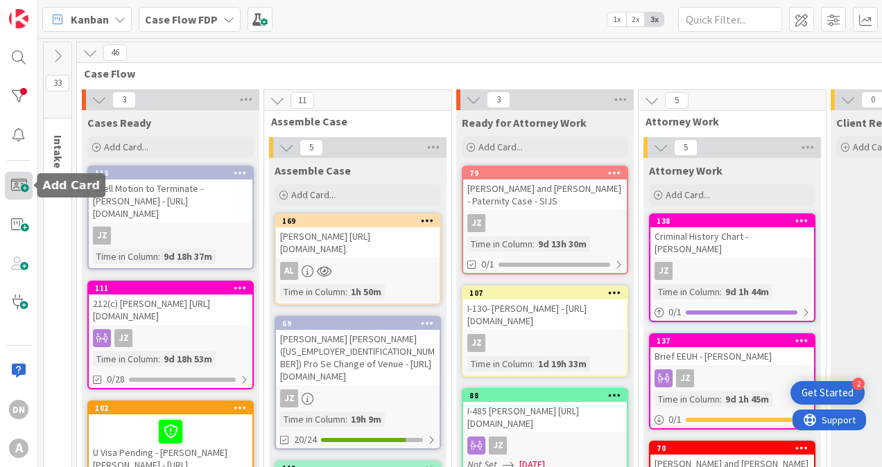
click at [20, 178] on span at bounding box center [19, 186] width 28 height 28
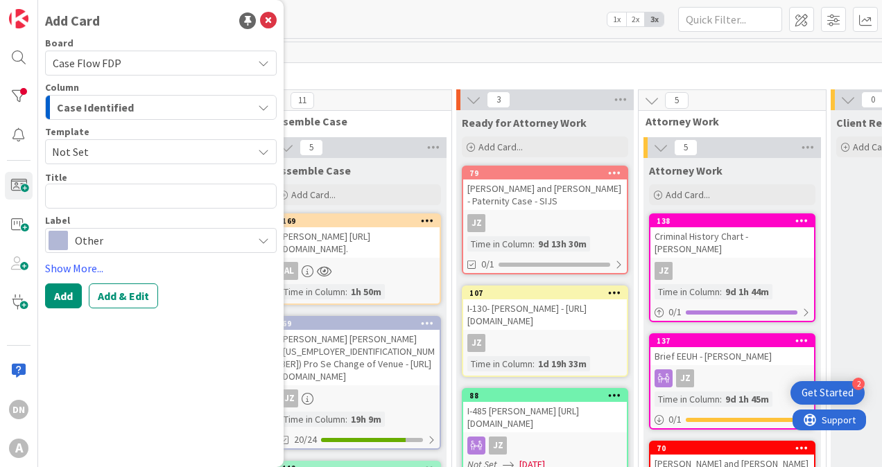
click at [101, 107] on span "Case Identified" at bounding box center [95, 107] width 77 height 18
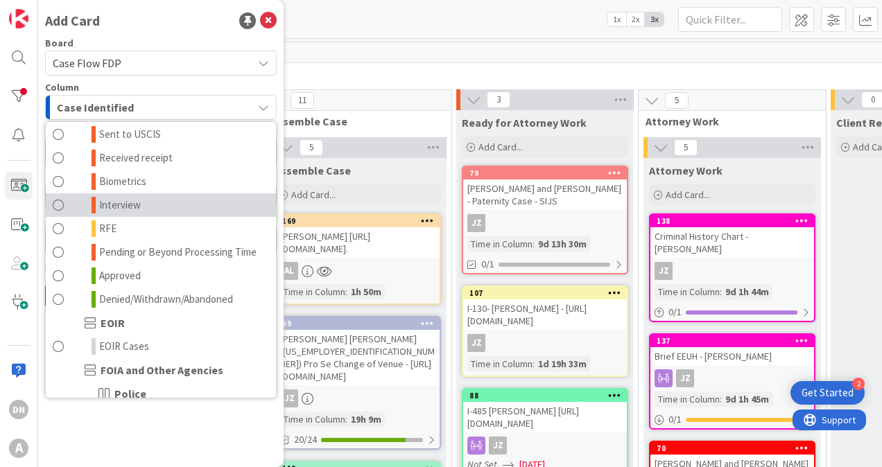
scroll to position [1179, 0]
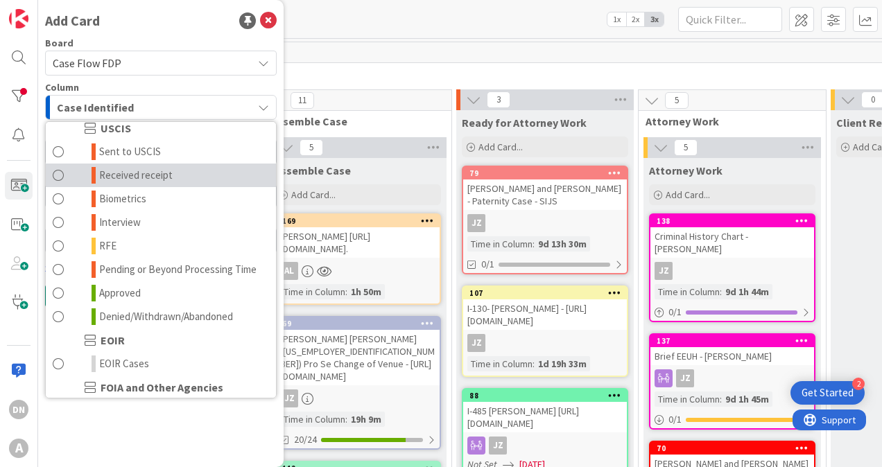
click at [140, 184] on span "Received receipt" at bounding box center [136, 175] width 74 height 17
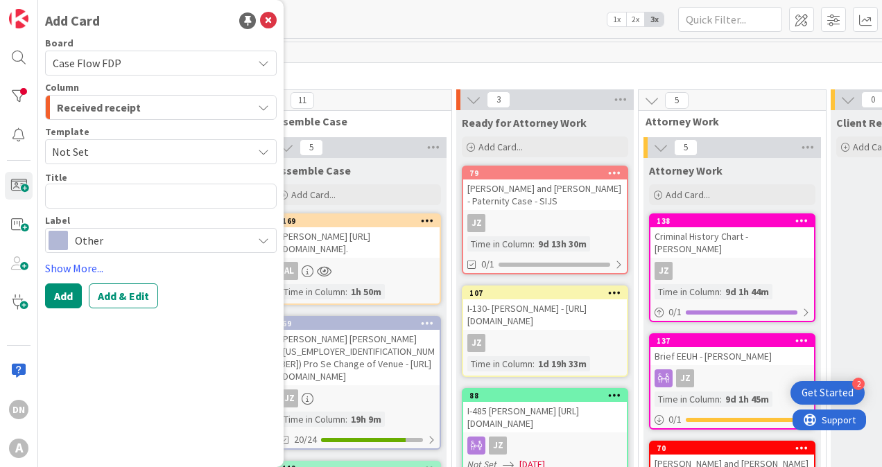
click at [81, 234] on span "Other" at bounding box center [160, 240] width 171 height 19
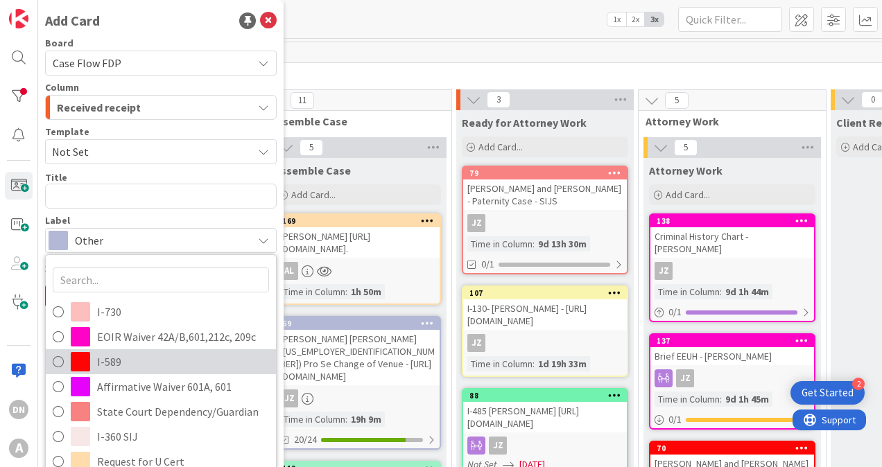
click at [146, 363] on span "I-589" at bounding box center [183, 362] width 172 height 21
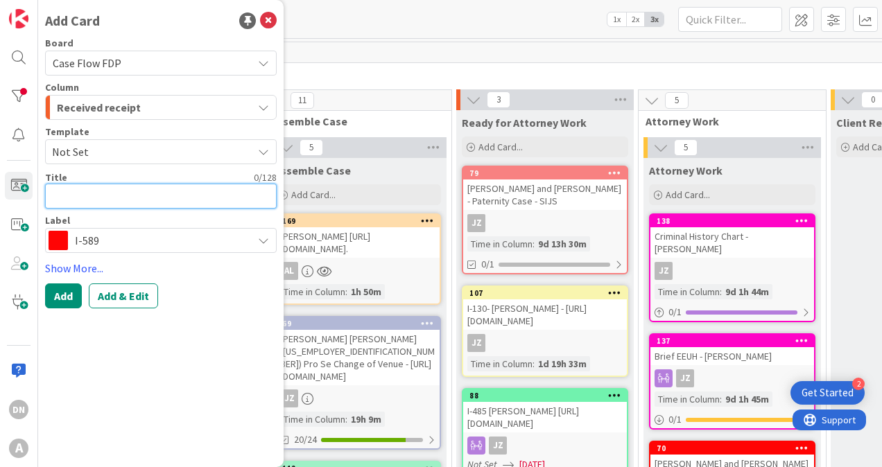
click at [96, 198] on textarea at bounding box center [161, 196] width 232 height 25
click at [225, 187] on textarea "[PERSON_NAME] [PERSON_NAME]" at bounding box center [161, 196] width 232 height 25
paste textarea "[URL][DOMAIN_NAME]."
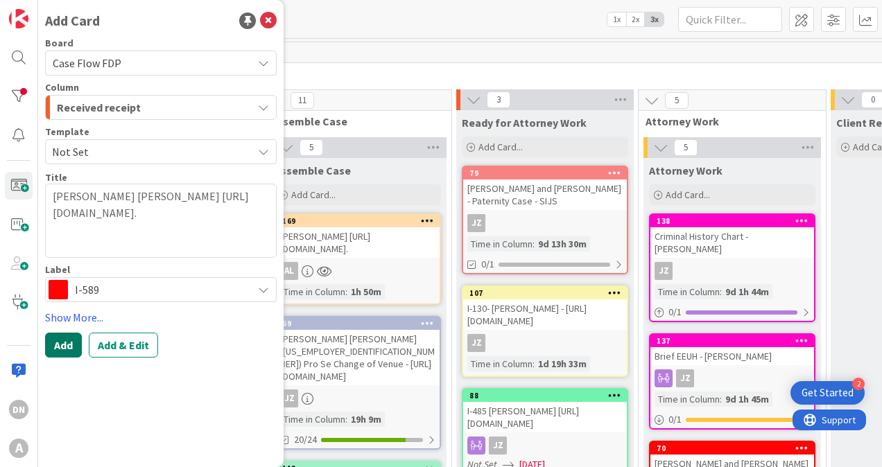
click at [67, 347] on button "Add" at bounding box center [63, 345] width 37 height 25
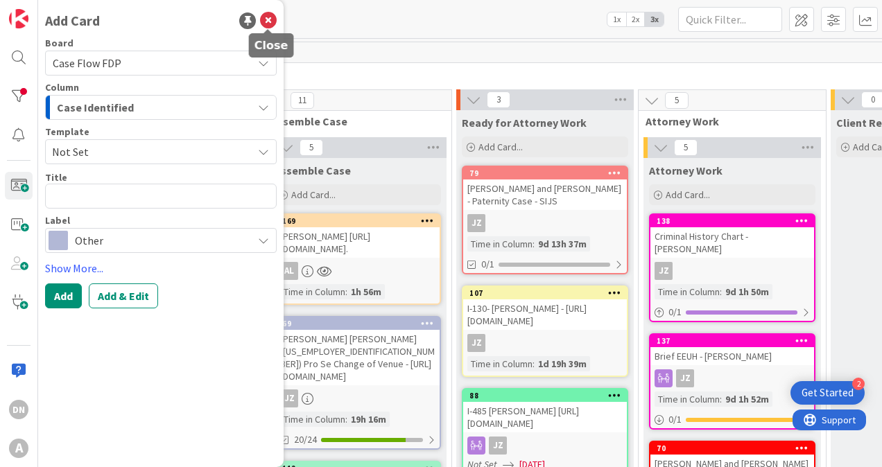
click at [269, 24] on icon at bounding box center [268, 20] width 17 height 17
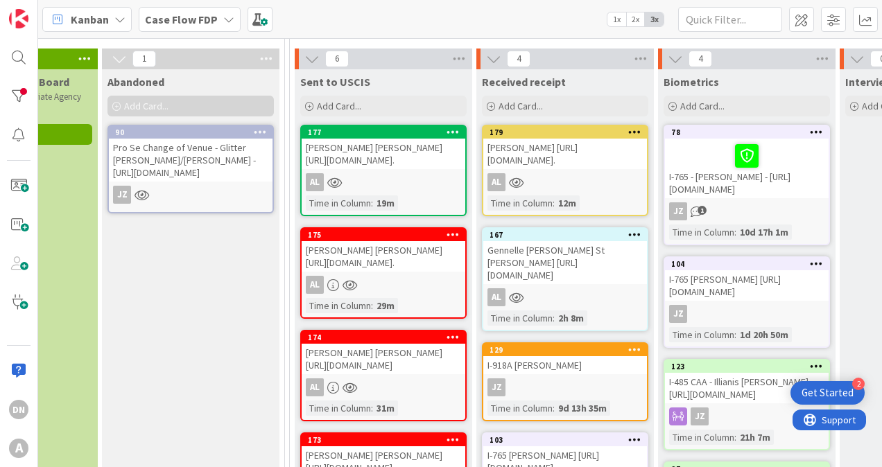
scroll to position [69, 2392]
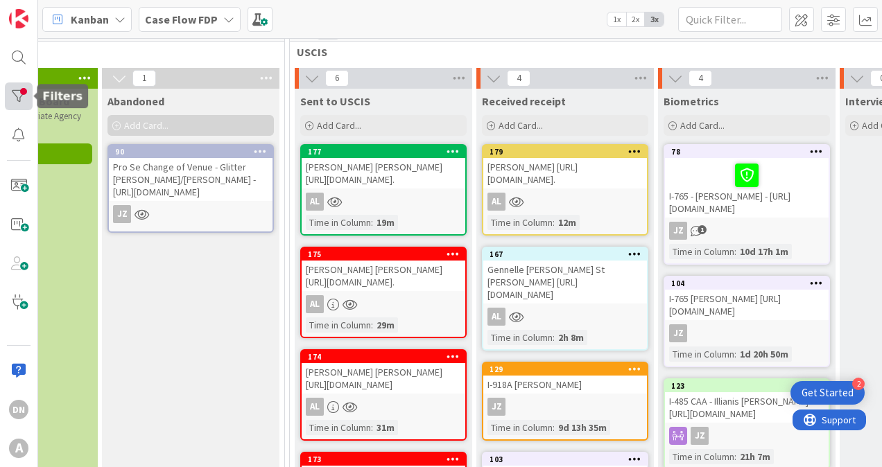
click at [17, 98] on div at bounding box center [19, 97] width 28 height 28
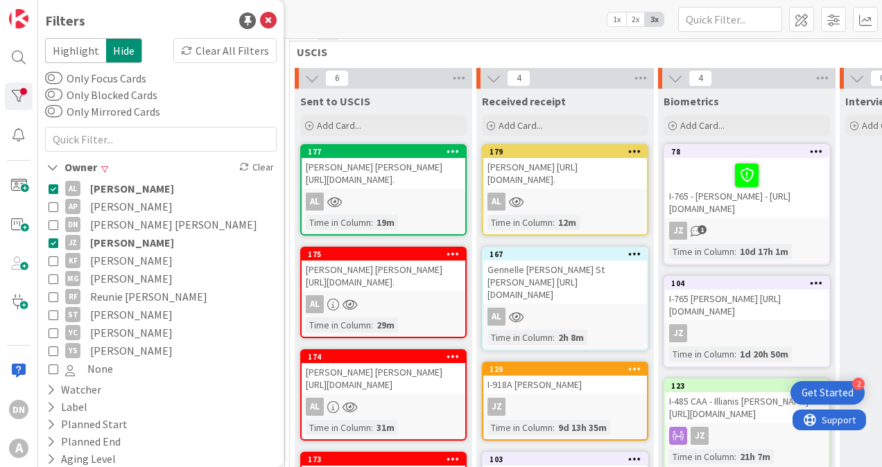
click at [53, 240] on icon at bounding box center [54, 243] width 10 height 10
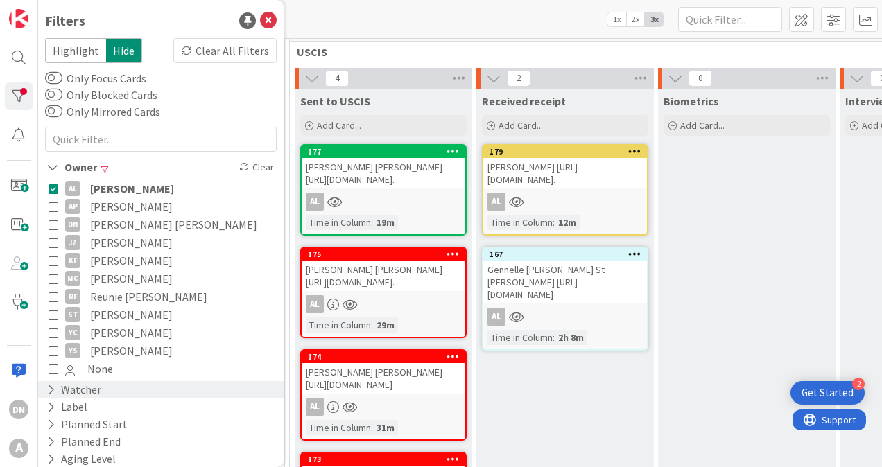
click at [54, 387] on icon at bounding box center [50, 390] width 9 height 12
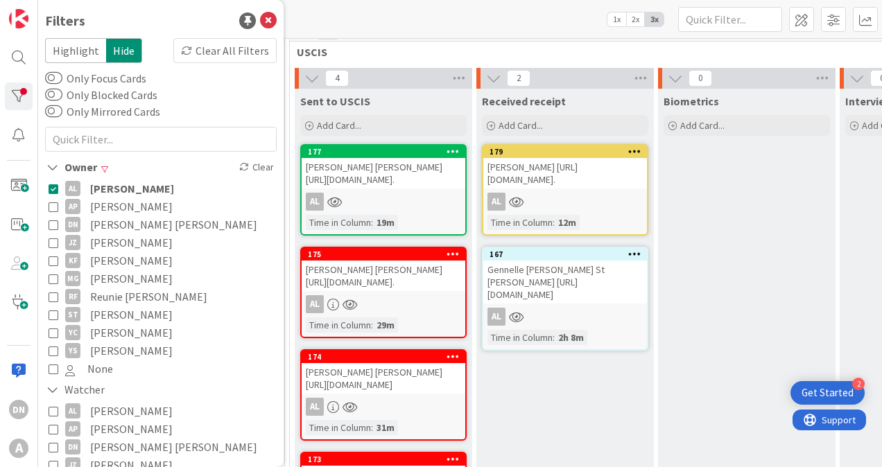
click at [460, 28] on div "Kanban Case Flow FDP 1x 2x 3x" at bounding box center [460, 19] width 844 height 38
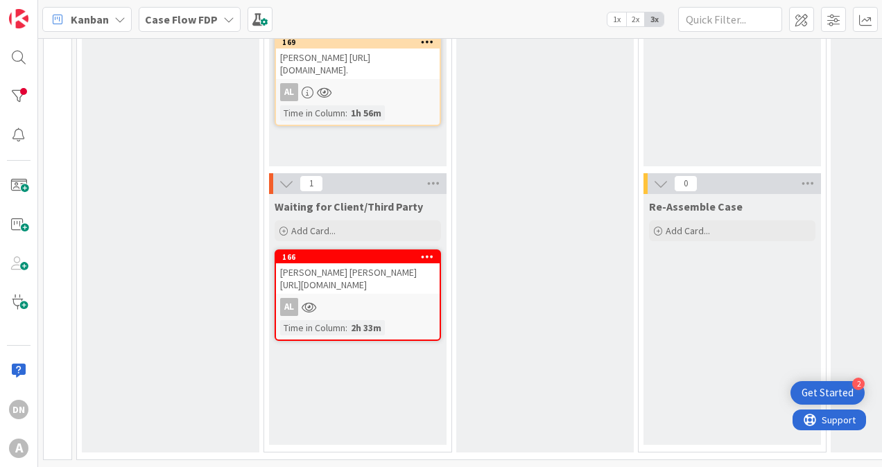
scroll to position [0, 0]
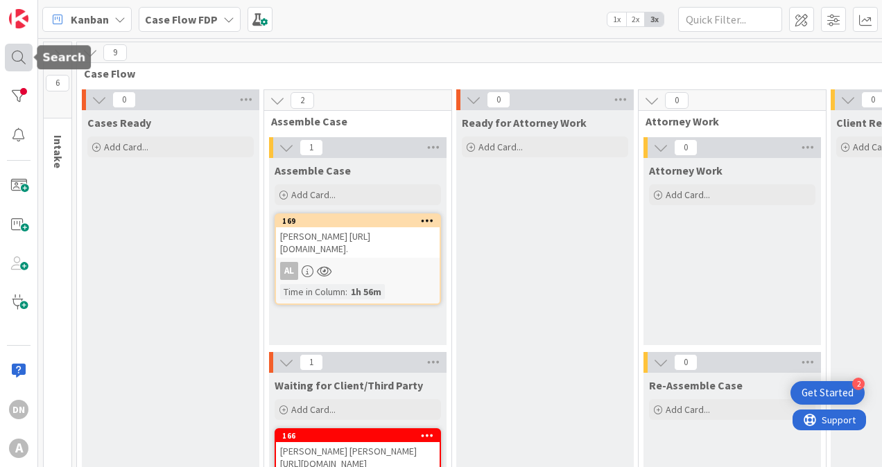
click at [15, 51] on div at bounding box center [19, 58] width 28 height 28
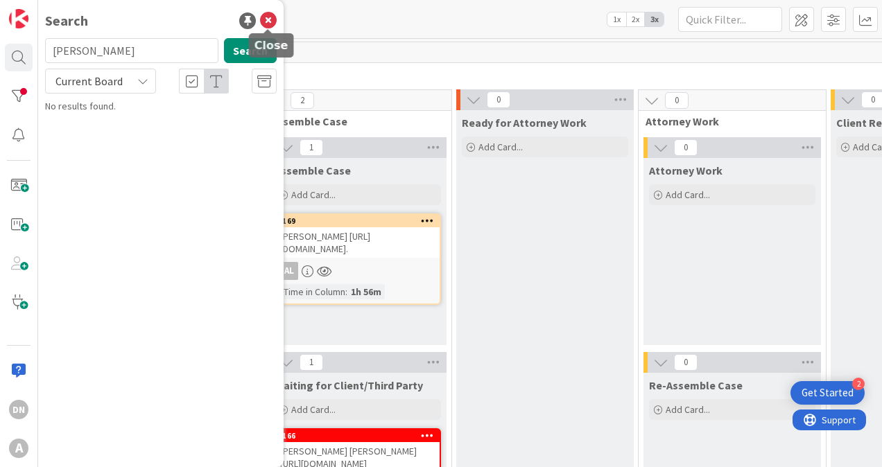
click at [263, 18] on icon at bounding box center [268, 20] width 17 height 17
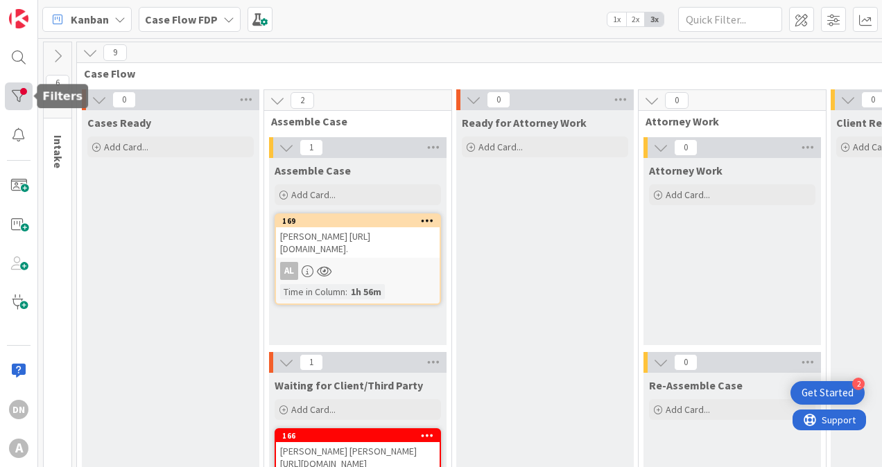
click at [14, 92] on div at bounding box center [19, 97] width 28 height 28
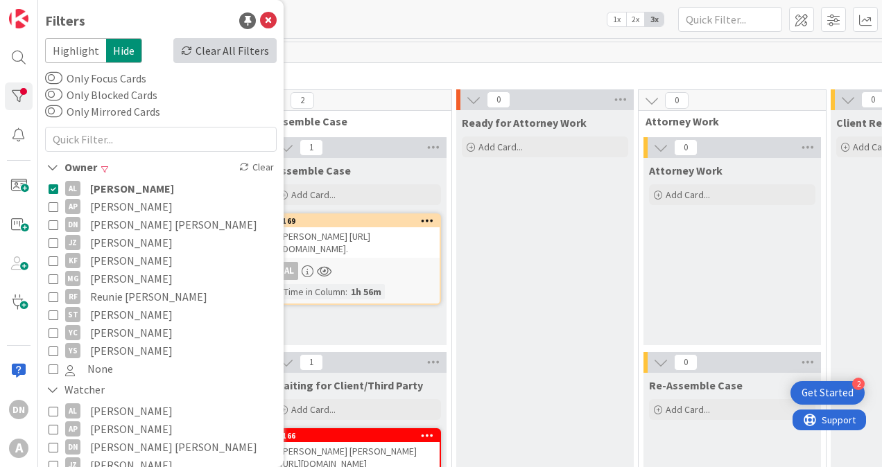
click at [243, 48] on div "Clear All Filters" at bounding box center [224, 50] width 103 height 25
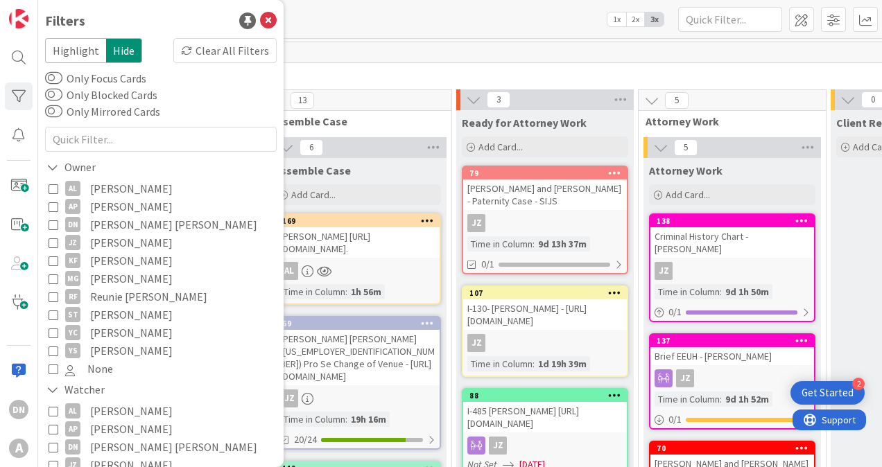
drag, startPoint x: 244, startPoint y: 46, endPoint x: 409, endPoint y: 23, distance: 166.6
click at [410, 24] on div "Kanban Case Flow FDP 1x 2x 3x" at bounding box center [460, 19] width 844 height 38
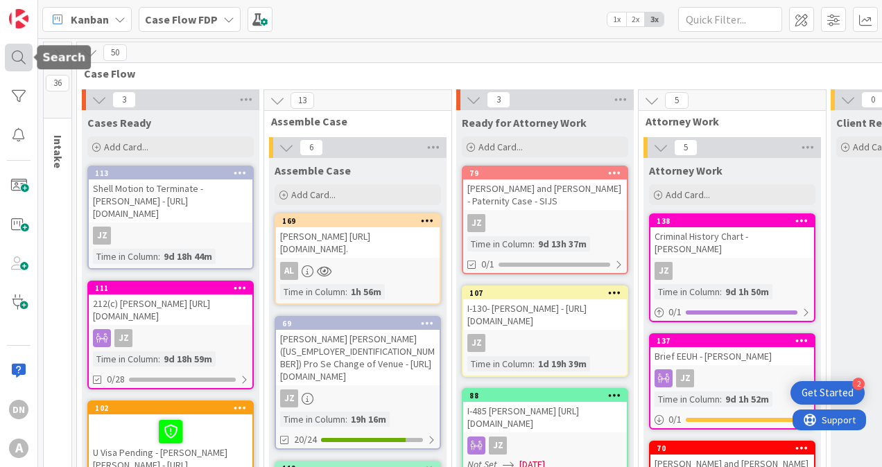
click at [8, 60] on div at bounding box center [19, 58] width 28 height 28
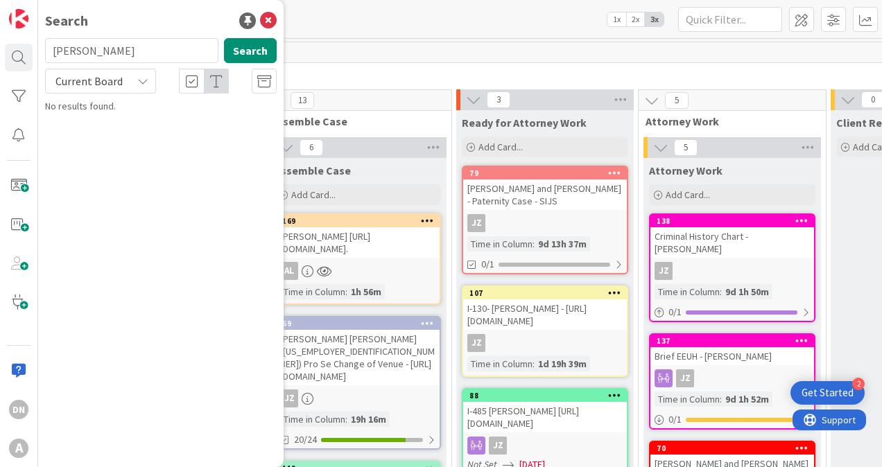
drag, startPoint x: 133, startPoint y: 51, endPoint x: -32, endPoint y: 39, distance: 165.5
click at [0, 39] on html "2 Get Started DN A Search [PERSON_NAME] Search Current Board No results found. …" at bounding box center [441, 233] width 882 height 467
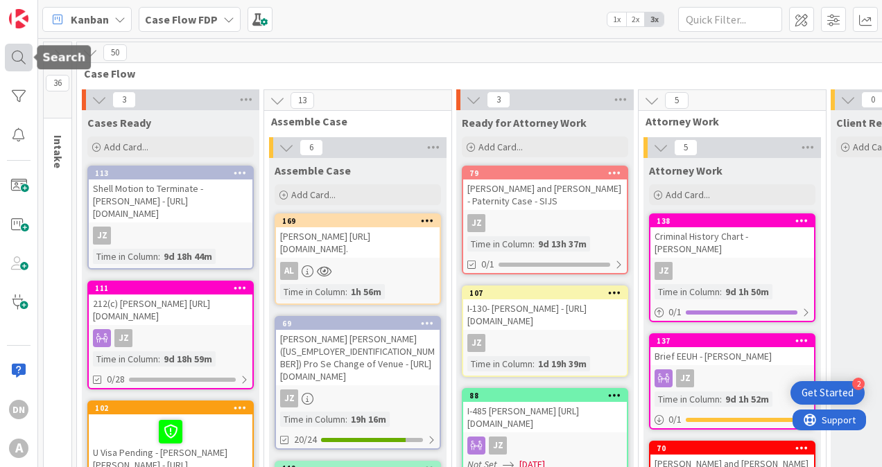
click at [15, 62] on div at bounding box center [19, 58] width 28 height 28
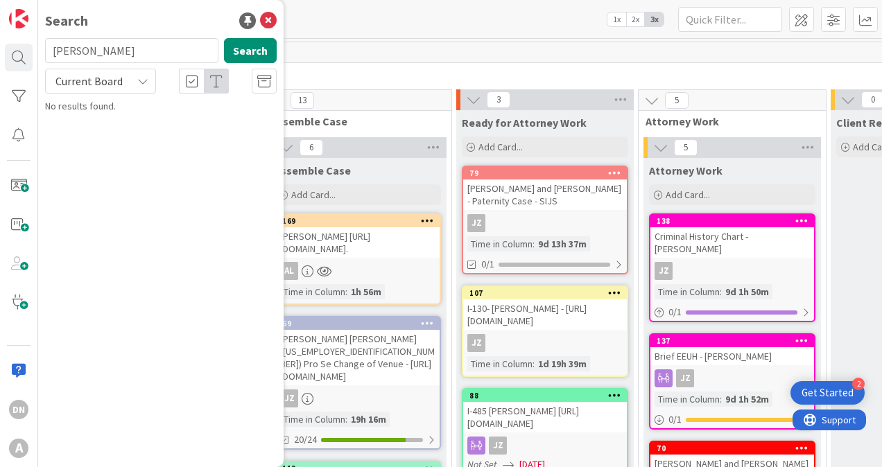
drag, startPoint x: 119, startPoint y: 47, endPoint x: 35, endPoint y: 42, distance: 84.0
click at [35, 42] on div "DN A Search [PERSON_NAME] Search Current Board No results found." at bounding box center [19, 233] width 38 height 467
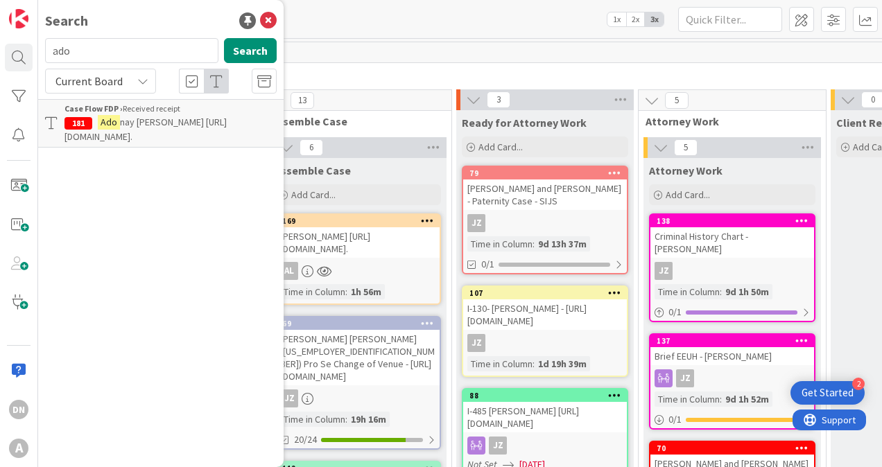
click at [166, 125] on span "nay [PERSON_NAME] [URL][DOMAIN_NAME]." at bounding box center [145, 129] width 162 height 27
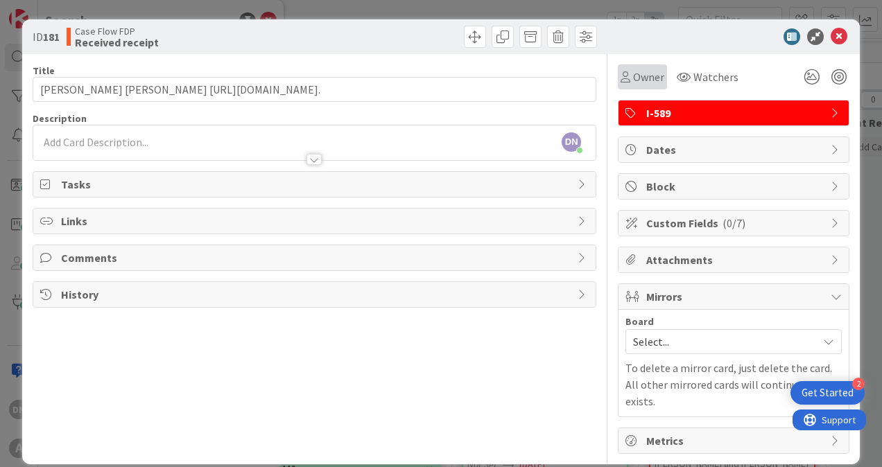
click at [651, 78] on span "Owner" at bounding box center [648, 77] width 31 height 17
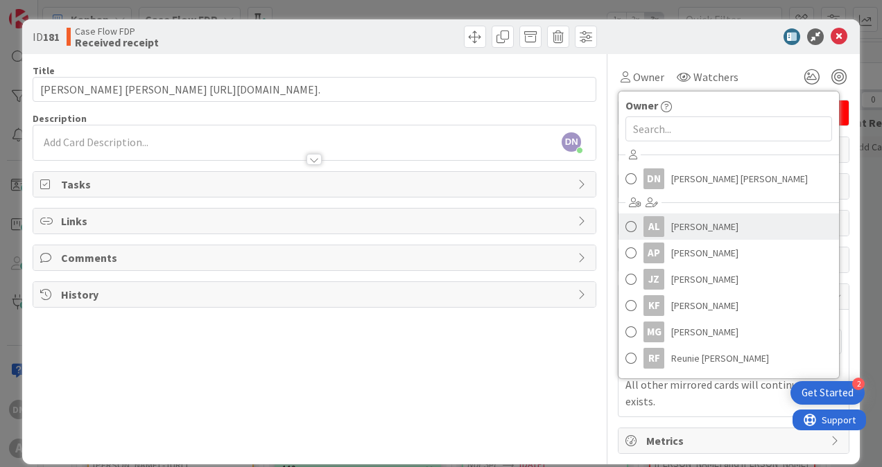
click at [684, 227] on span "[PERSON_NAME]" at bounding box center [704, 226] width 67 height 21
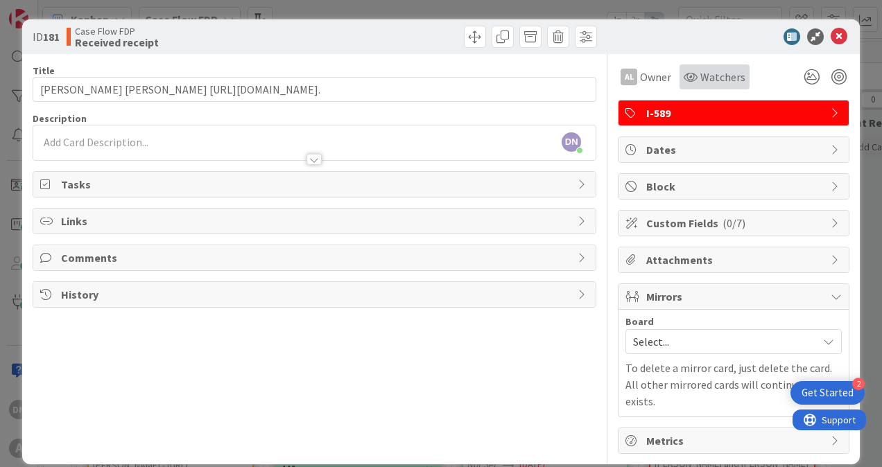
click at [691, 79] on icon at bounding box center [691, 76] width 14 height 11
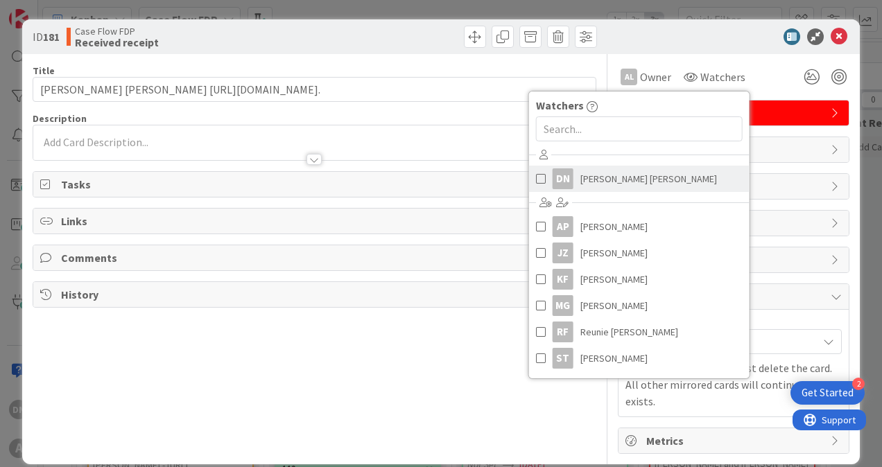
click at [619, 171] on span "[PERSON_NAME] [PERSON_NAME]" at bounding box center [648, 178] width 137 height 21
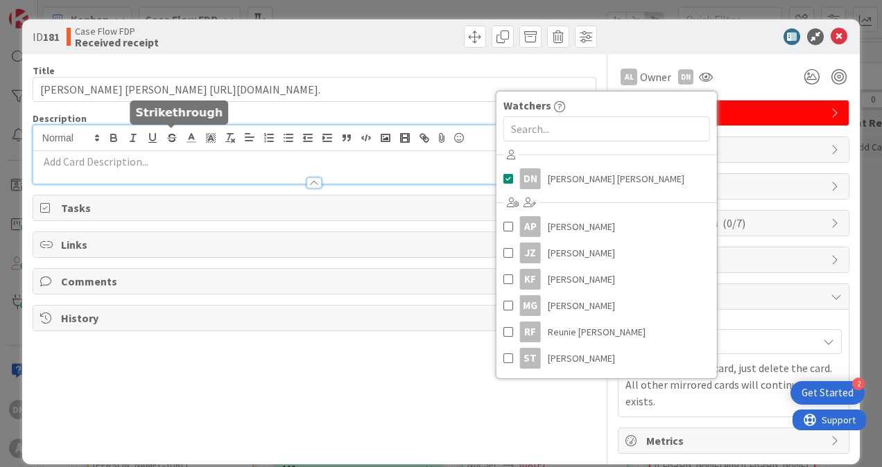
click at [171, 133] on div "DN [PERSON_NAME] [PERSON_NAME] just joined" at bounding box center [314, 155] width 562 height 58
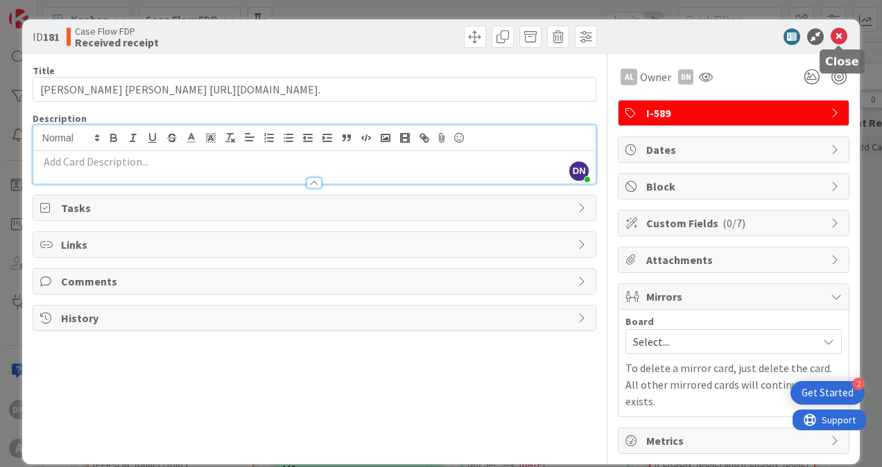
click at [841, 39] on icon at bounding box center [839, 36] width 17 height 17
